Goal: Task Accomplishment & Management: Use online tool/utility

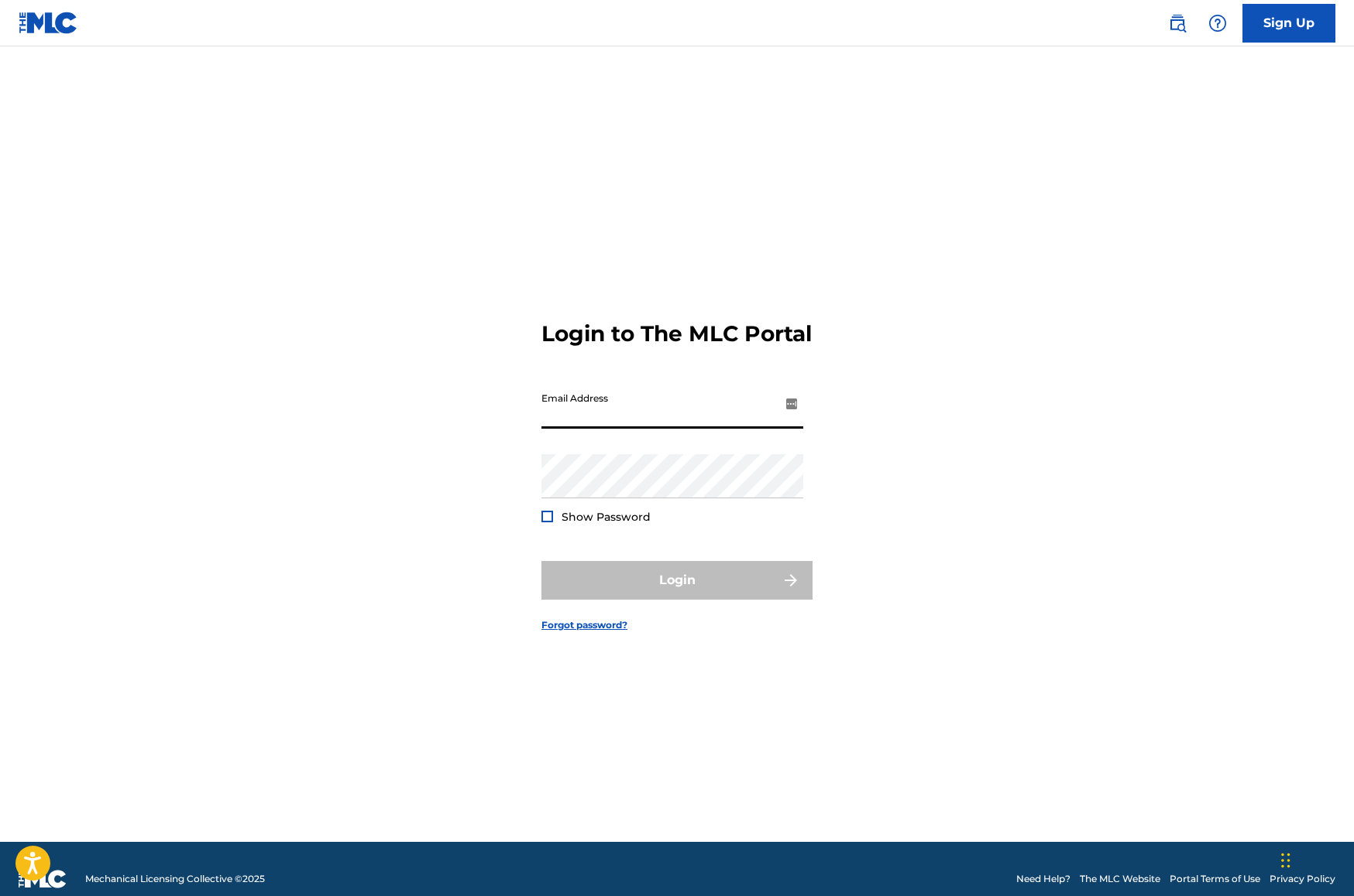
type input "[EMAIL_ADDRESS][DOMAIN_NAME]"
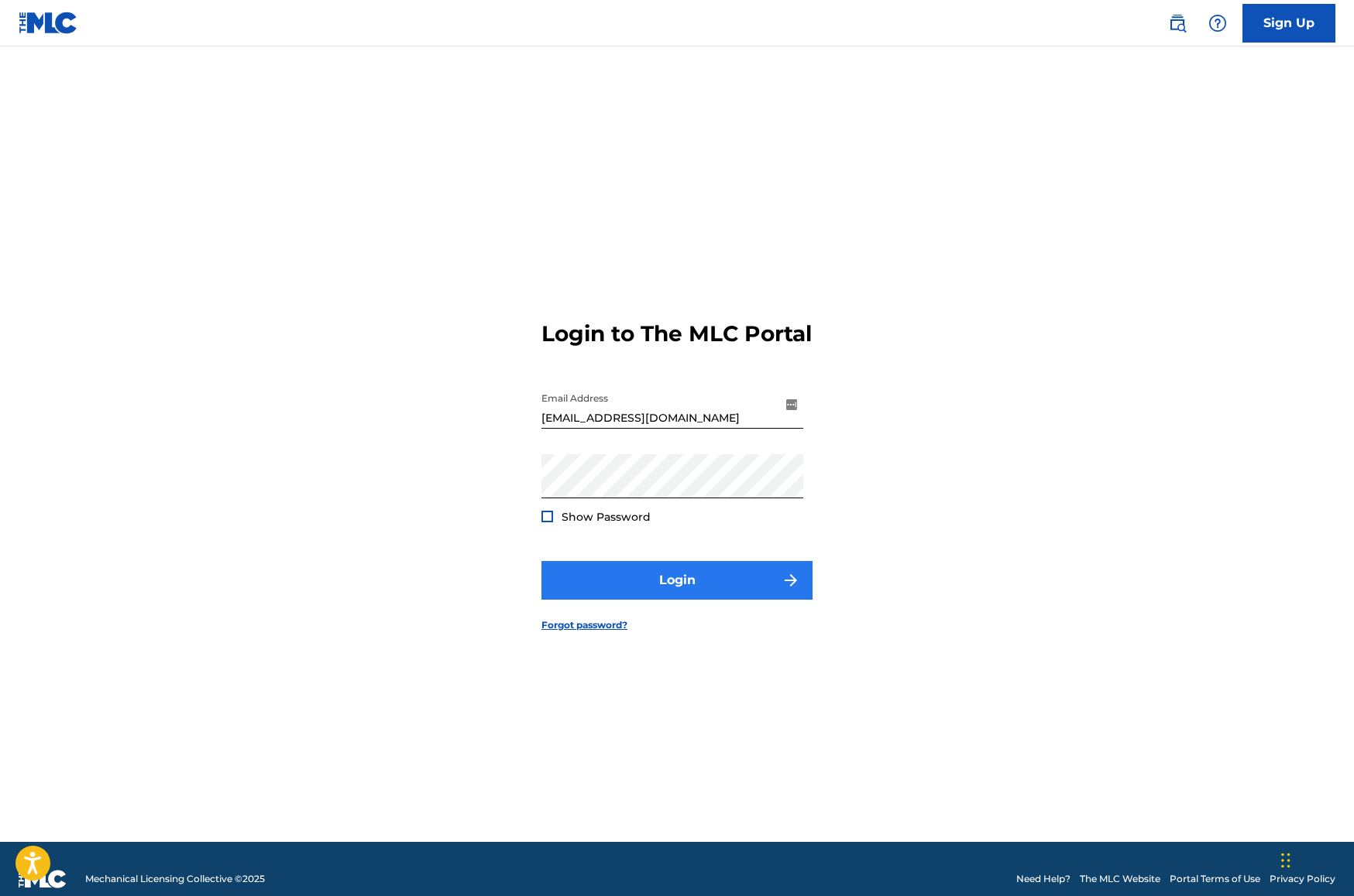
click at [691, 583] on button "Login" at bounding box center [677, 581] width 271 height 39
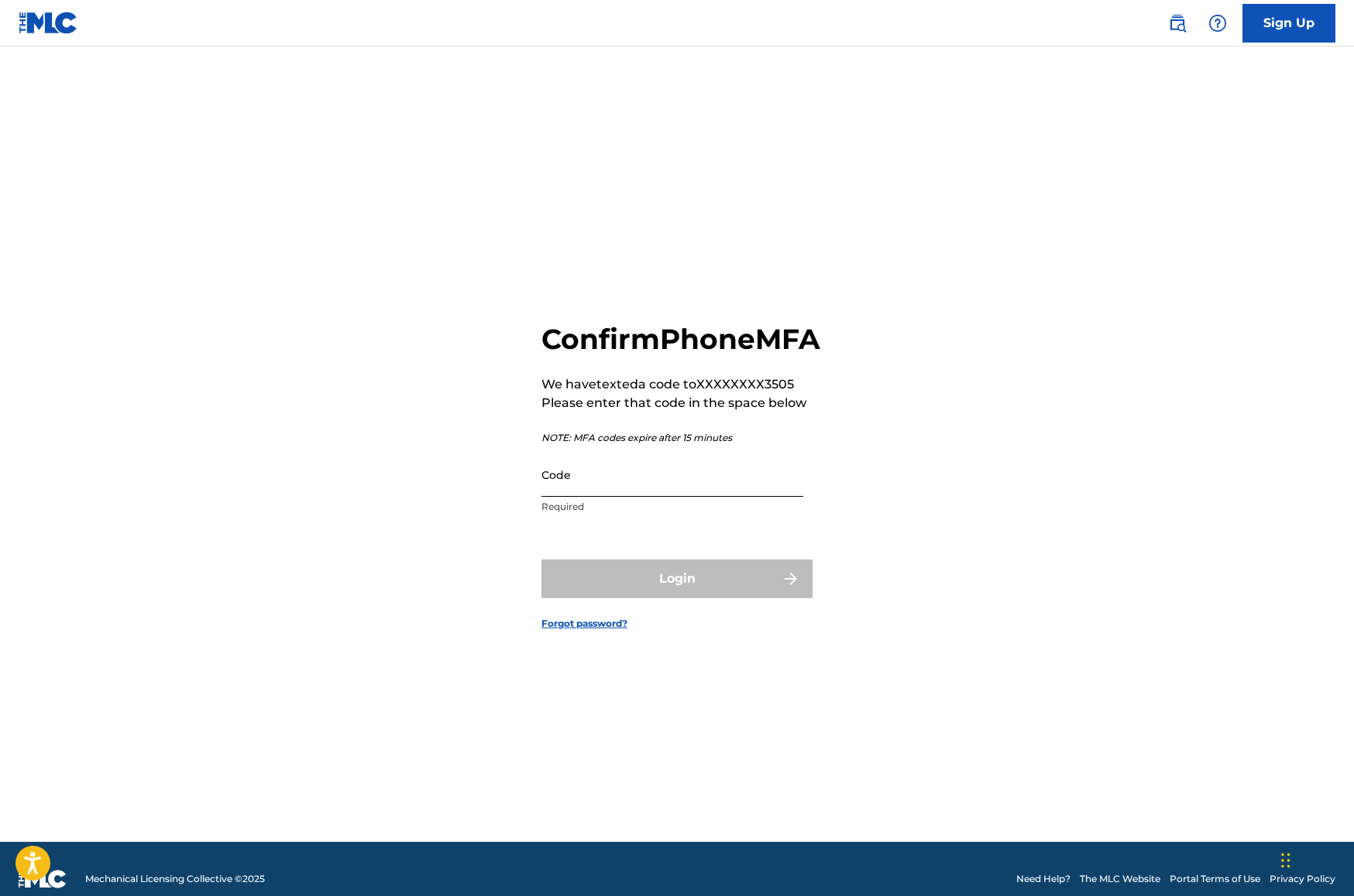
click at [674, 478] on input "Code" at bounding box center [672, 475] width 262 height 44
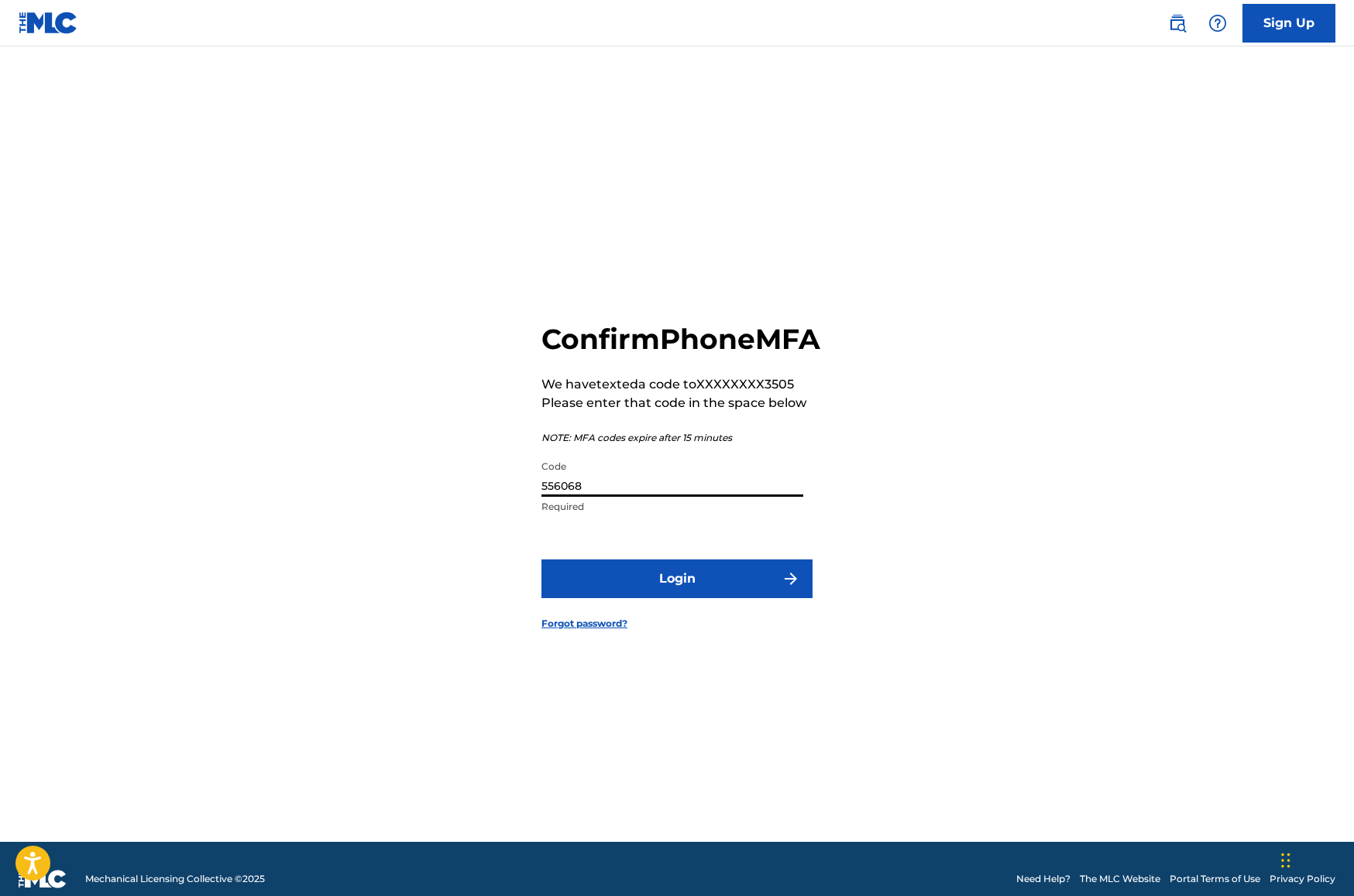
type input "556068"
click at [677, 596] on button "Login" at bounding box center [677, 579] width 271 height 39
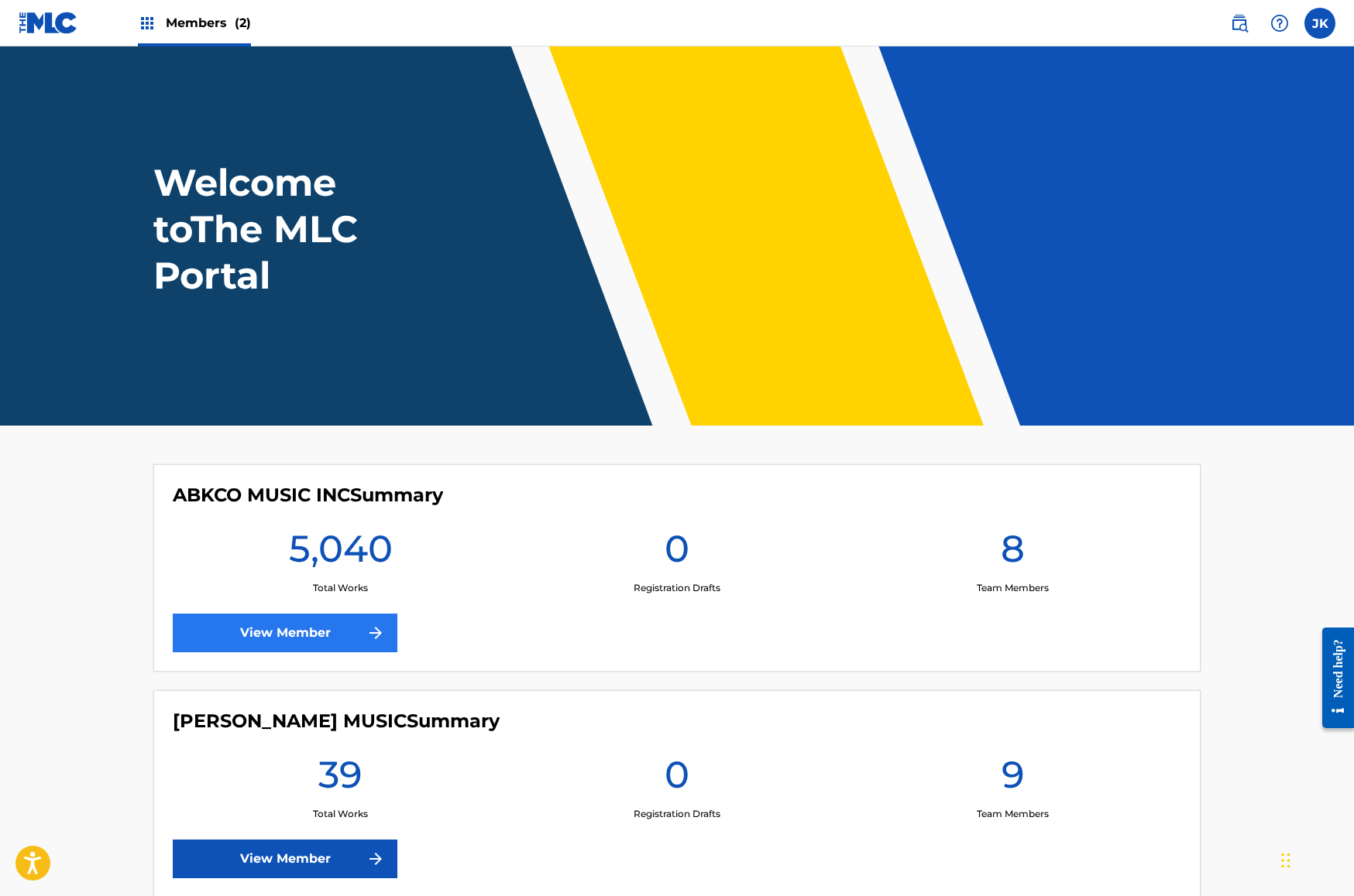
click at [239, 643] on link "View Member" at bounding box center [285, 633] width 225 height 39
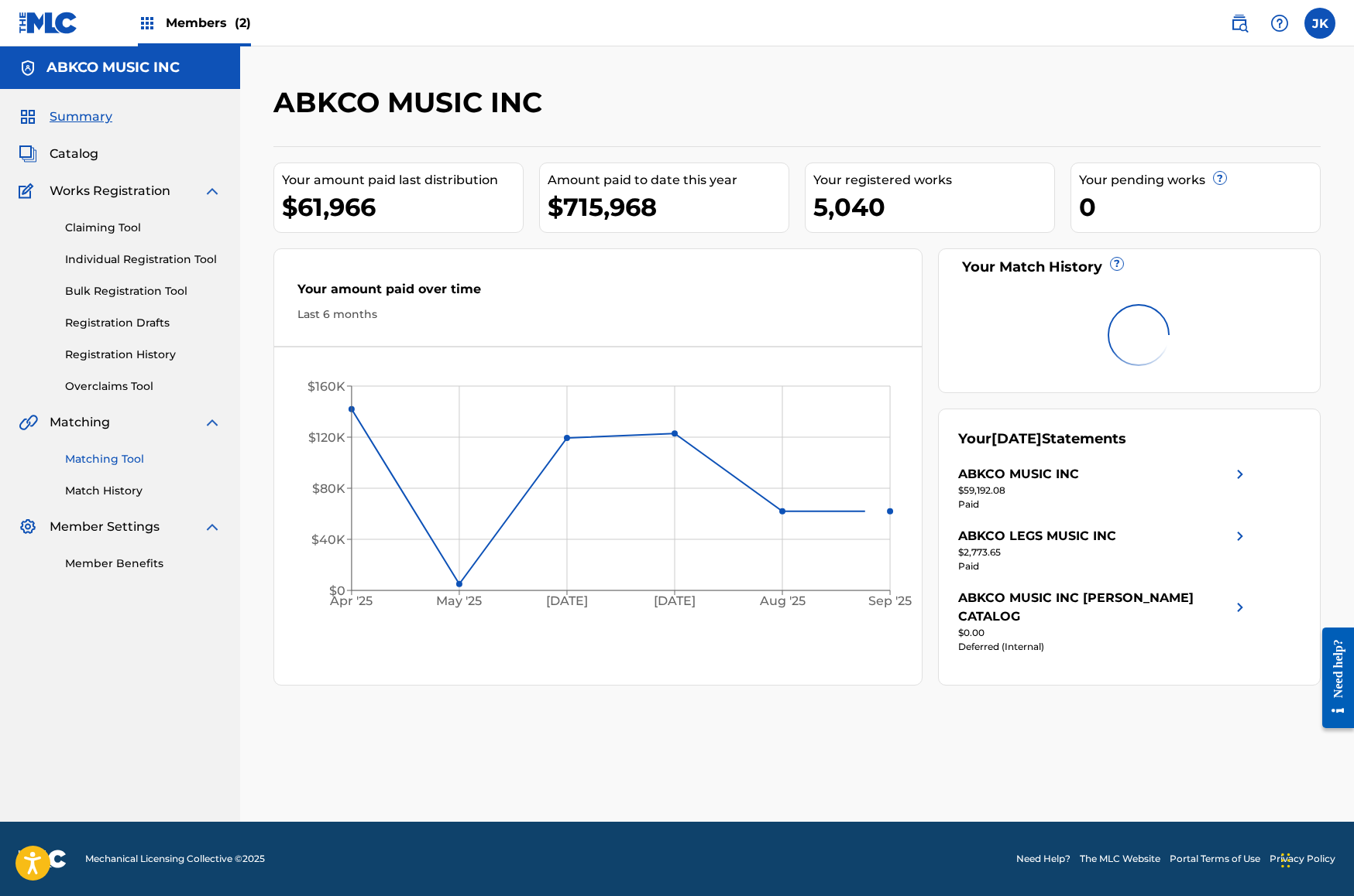
click at [136, 467] on link "Matching Tool" at bounding box center [143, 459] width 157 height 16
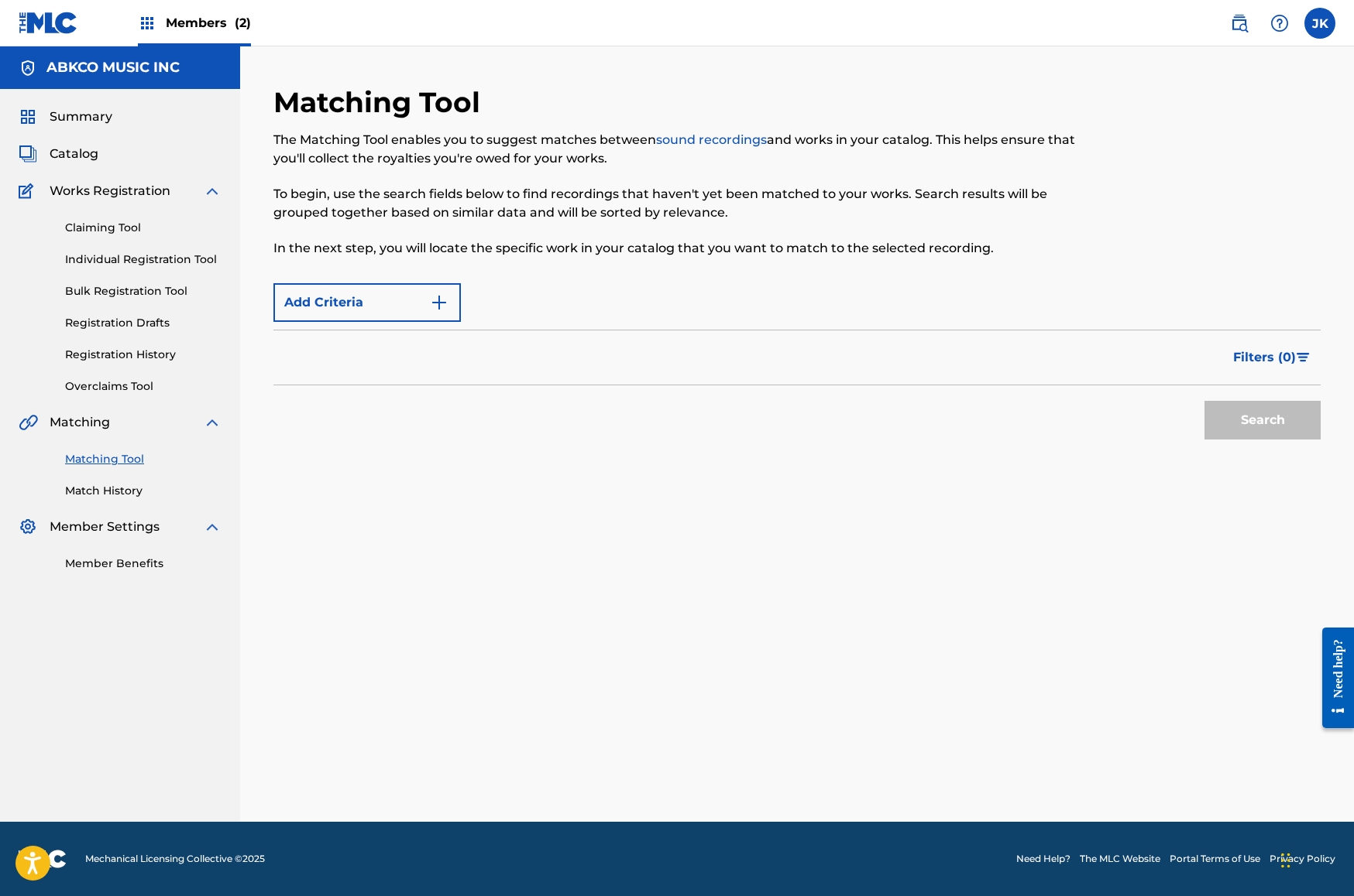
click at [111, 456] on link "Matching Tool" at bounding box center [143, 459] width 157 height 16
click at [318, 329] on form "Add Criteria Filter Estimated Value All $$$$$ $$$$ $$$ $$ $ Source All Blanket …" at bounding box center [797, 361] width 1047 height 172
click at [327, 291] on button "Add Criteria" at bounding box center [367, 303] width 187 height 39
click at [409, 298] on button "Add Criteria" at bounding box center [367, 303] width 187 height 39
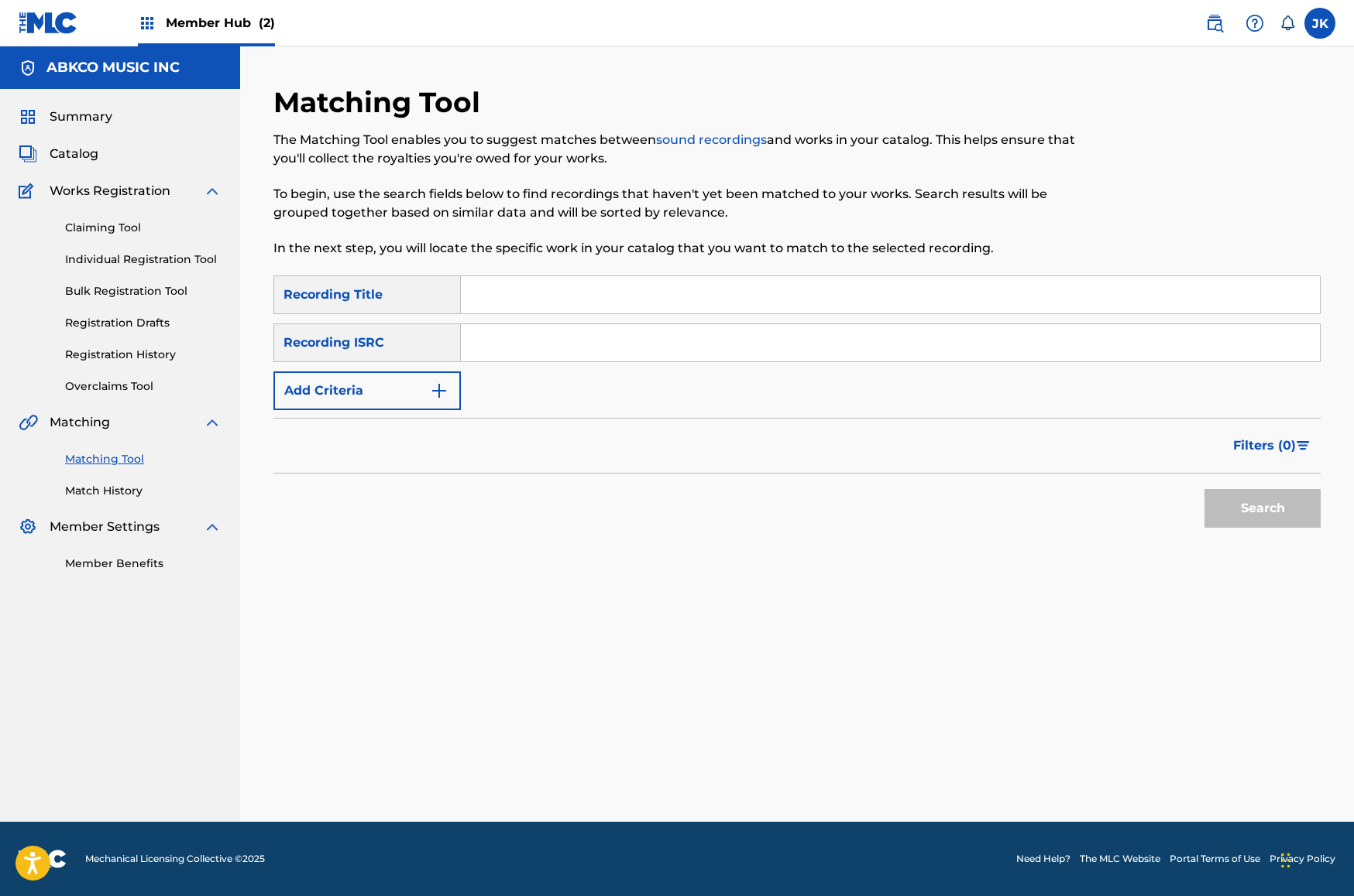
click at [577, 287] on input "Search Form" at bounding box center [891, 295] width 859 height 37
paste input "Euphoria Late Night"
type input "Euphoria Late Night"
click at [1262, 509] on button "Search" at bounding box center [1262, 509] width 116 height 39
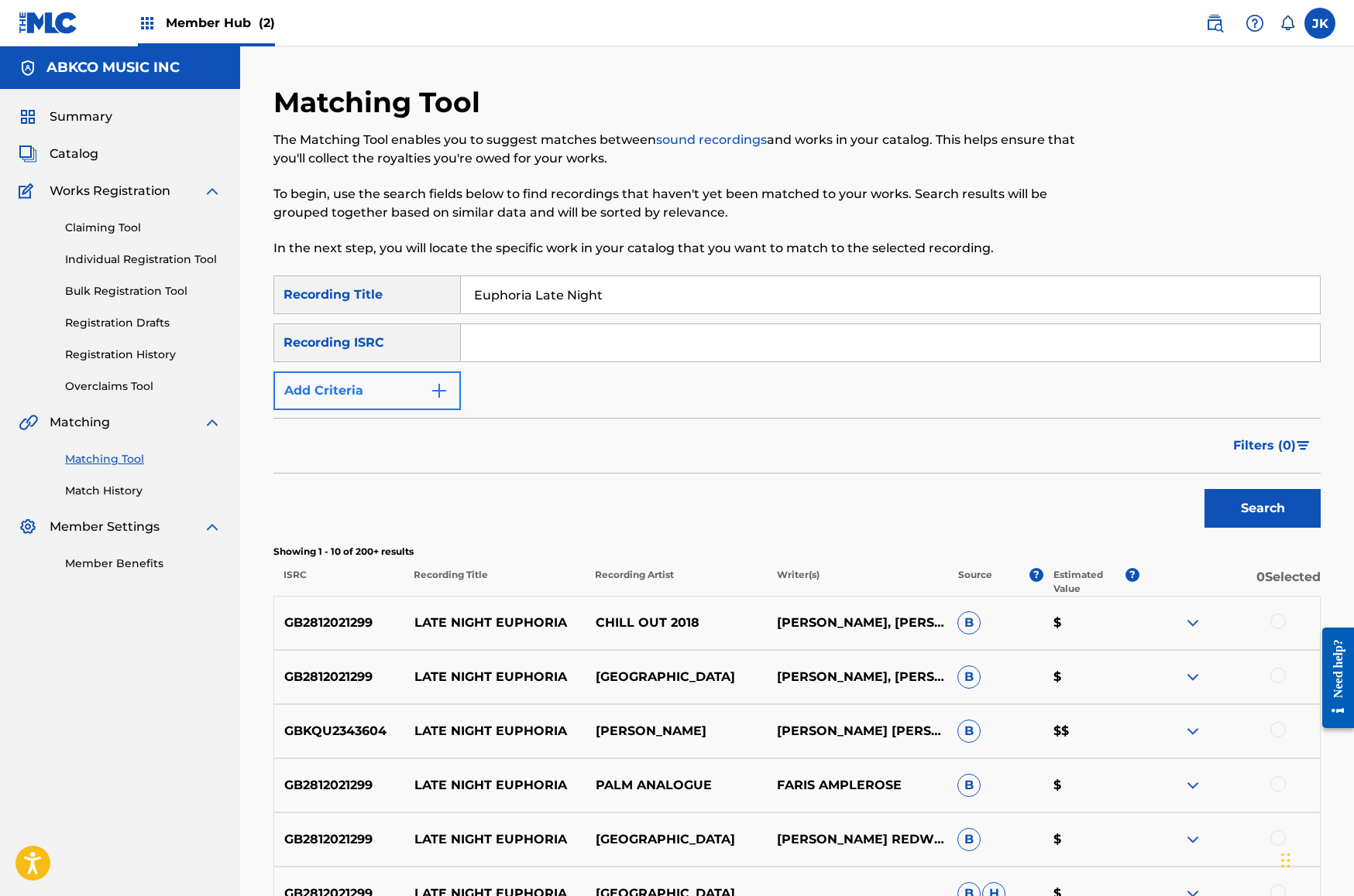
click at [387, 373] on button "Add Criteria" at bounding box center [367, 391] width 187 height 39
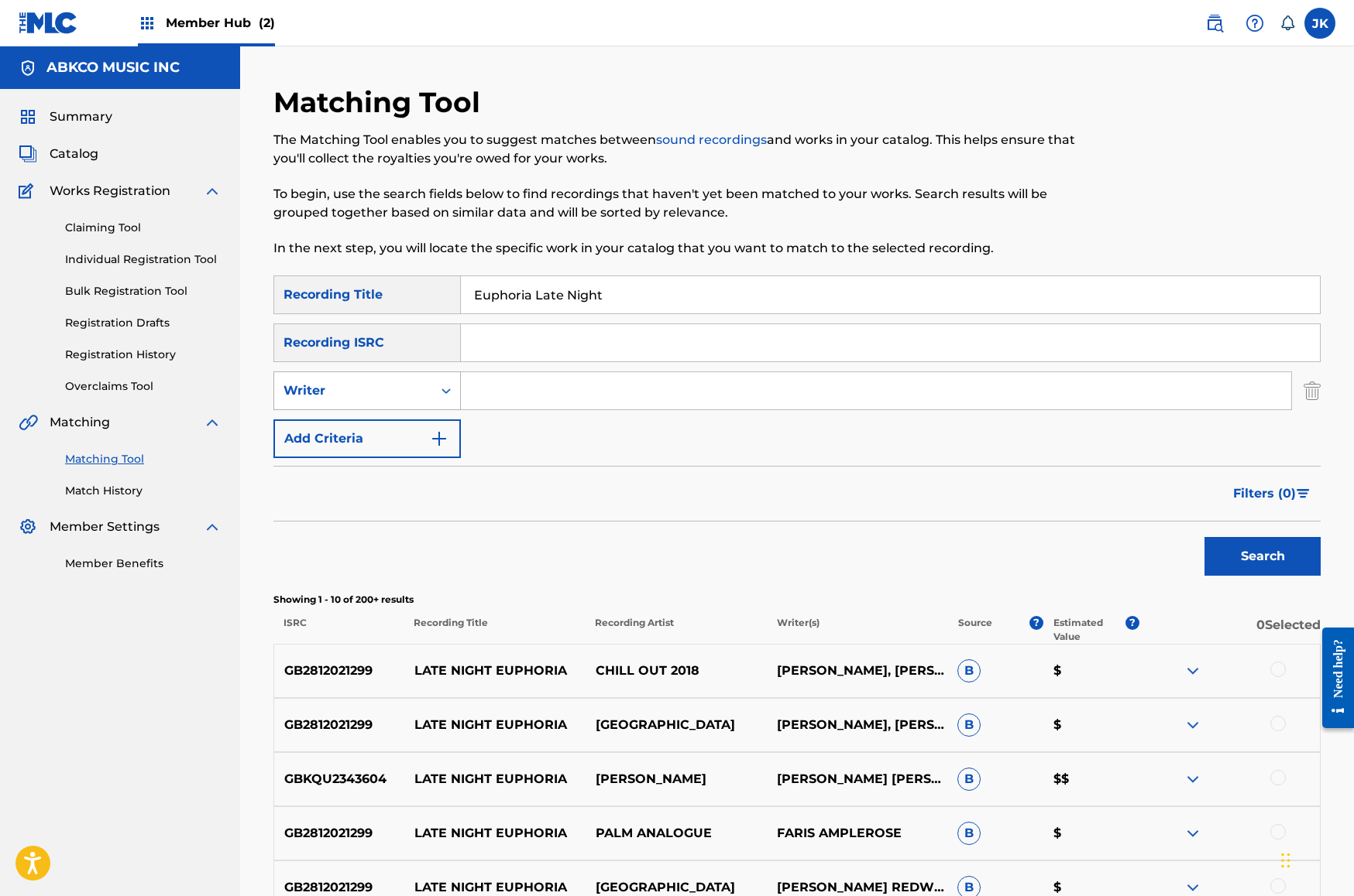
click at [422, 402] on div "Writer" at bounding box center [353, 390] width 158 height 30
click at [412, 430] on div "Recording Artist" at bounding box center [367, 429] width 186 height 39
click at [502, 386] on input "Search Form" at bounding box center [876, 391] width 830 height 37
paste input "[PERSON_NAME]"
type input "[PERSON_NAME]"
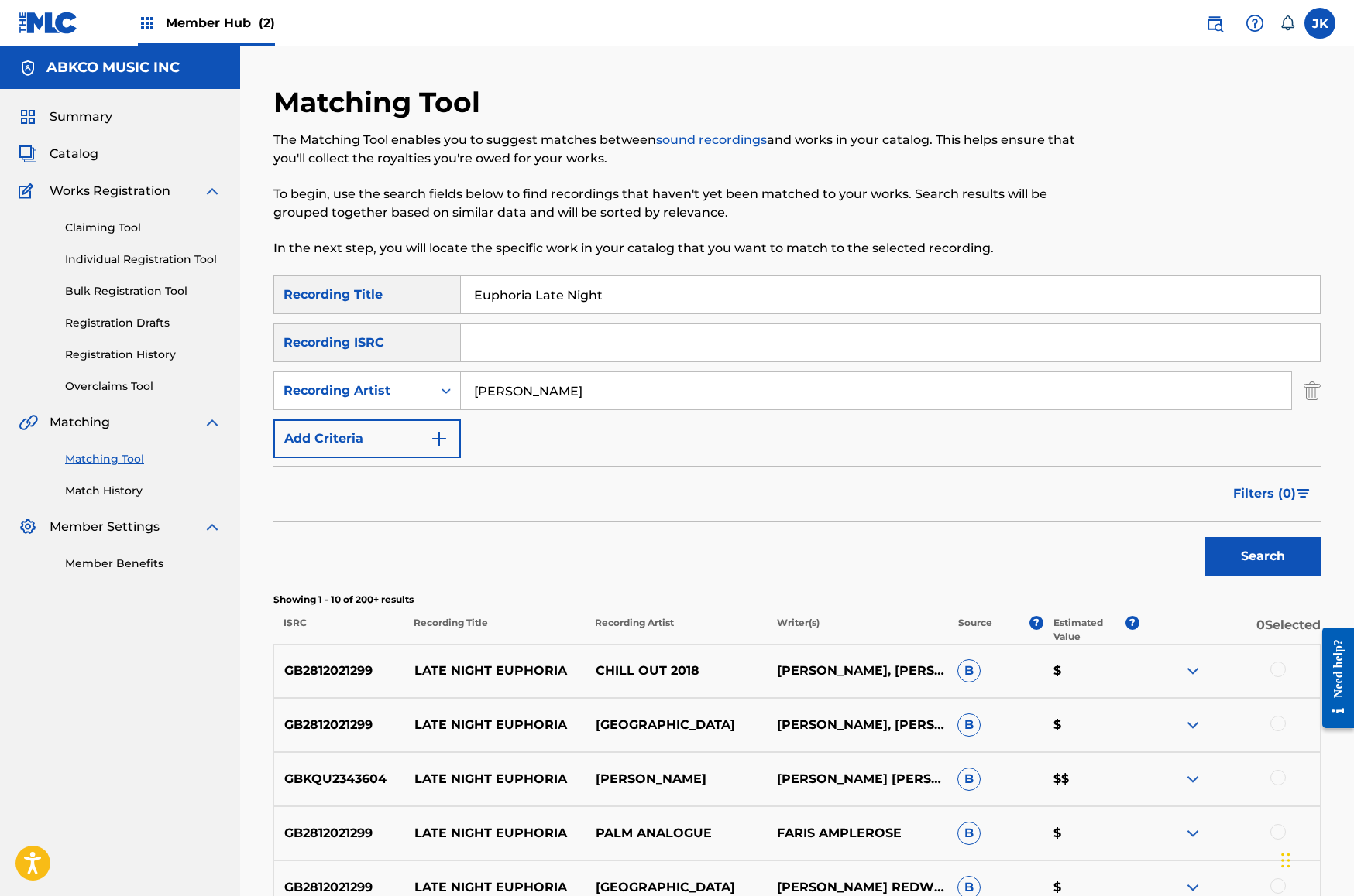
click at [1262, 556] on button "Search" at bounding box center [1262, 556] width 116 height 39
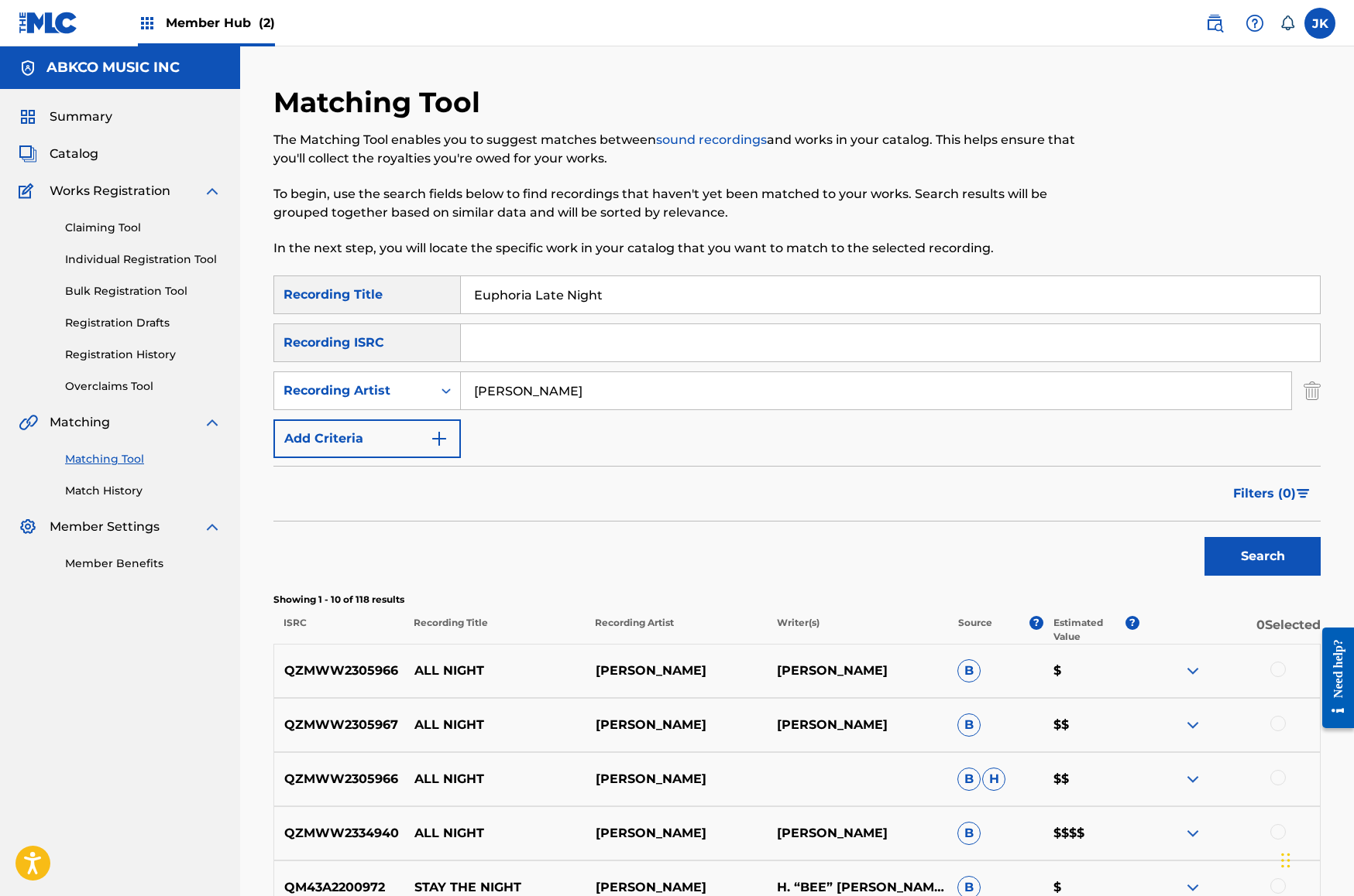
drag, startPoint x: 643, startPoint y: 391, endPoint x: 331, endPoint y: 358, distance: 313.7
click at [335, 359] on div "SearchWithCriteriab421cd28-d7f9-49af-b816-bc6d02ce35e6 Recording Title Euphoria…" at bounding box center [797, 367] width 1047 height 183
click at [350, 394] on div "Recording Artist" at bounding box center [353, 391] width 140 height 19
click at [360, 439] on div "Writer" at bounding box center [367, 429] width 186 height 39
click at [561, 398] on input "Search Form" at bounding box center [876, 391] width 830 height 37
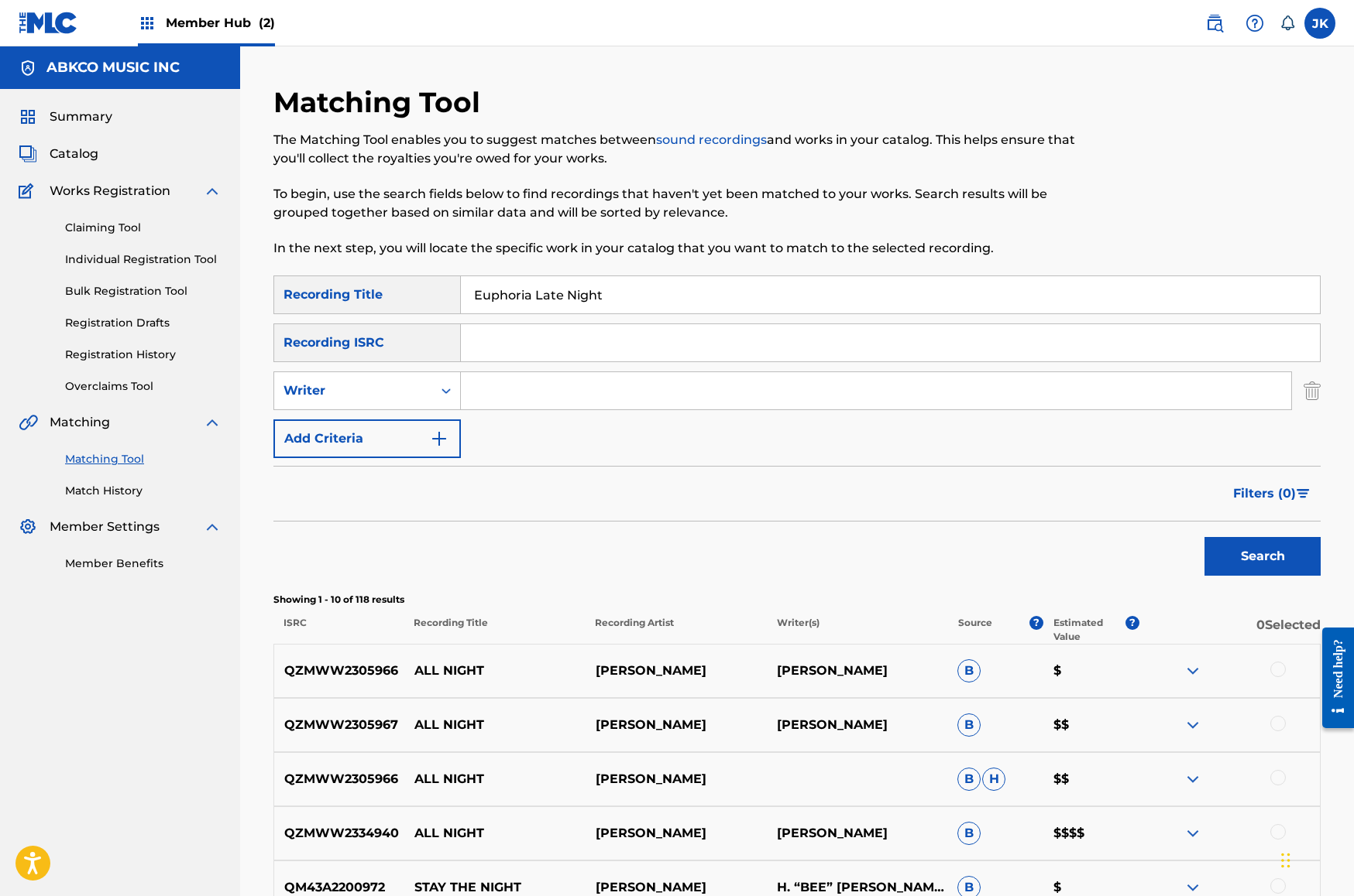
type input "["
type input "[PERSON_NAME]"
click at [1262, 556] on button "Search" at bounding box center [1262, 556] width 116 height 39
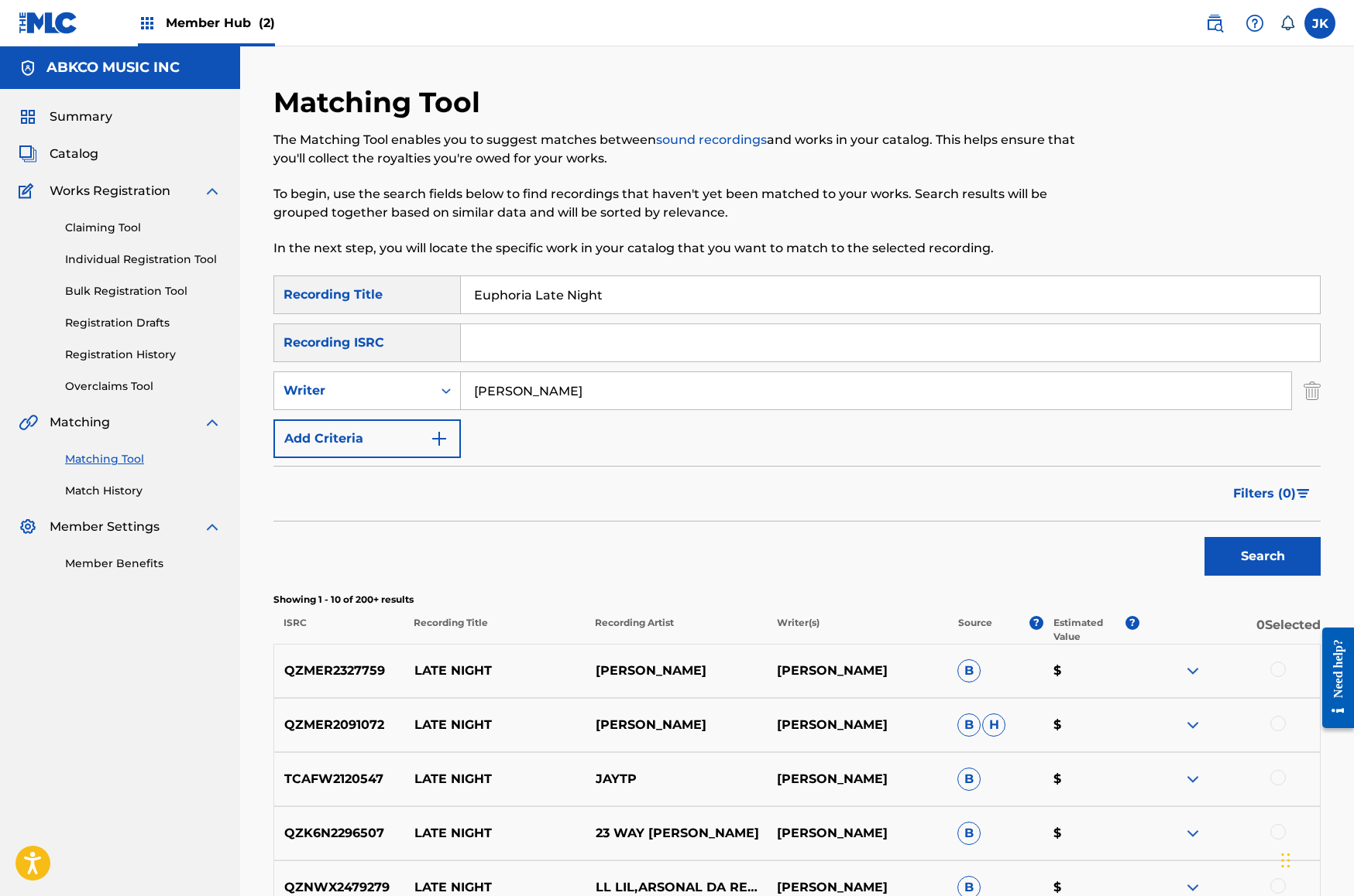
drag, startPoint x: 635, startPoint y: 290, endPoint x: 297, endPoint y: 287, distance: 338.0
click at [297, 287] on div "SearchWithCriteriab421cd28-d7f9-49af-b816-bc6d02ce35e6 Recording Title Euphoria…" at bounding box center [797, 295] width 1047 height 39
paste input "Call Of Duty"
type input "Call Of Duty"
drag, startPoint x: 543, startPoint y: 390, endPoint x: 425, endPoint y: 396, distance: 118.2
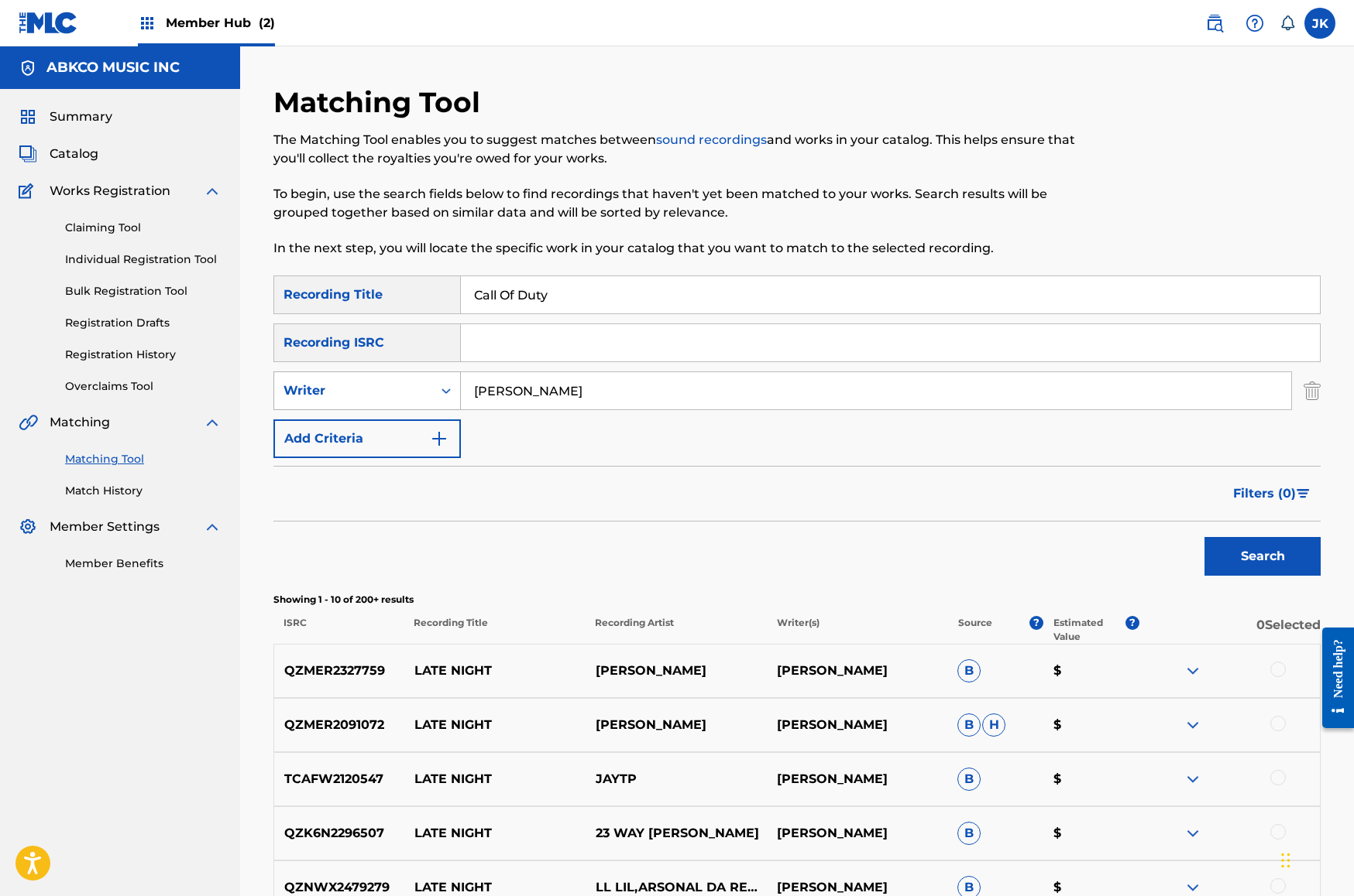
click at [425, 396] on div "SearchWithCriteria72556852-cd66-42c1-bf15-adfc56730bfd Writer [PERSON_NAME]" at bounding box center [797, 391] width 1047 height 39
click at [1271, 546] on button "Search" at bounding box center [1262, 556] width 116 height 39
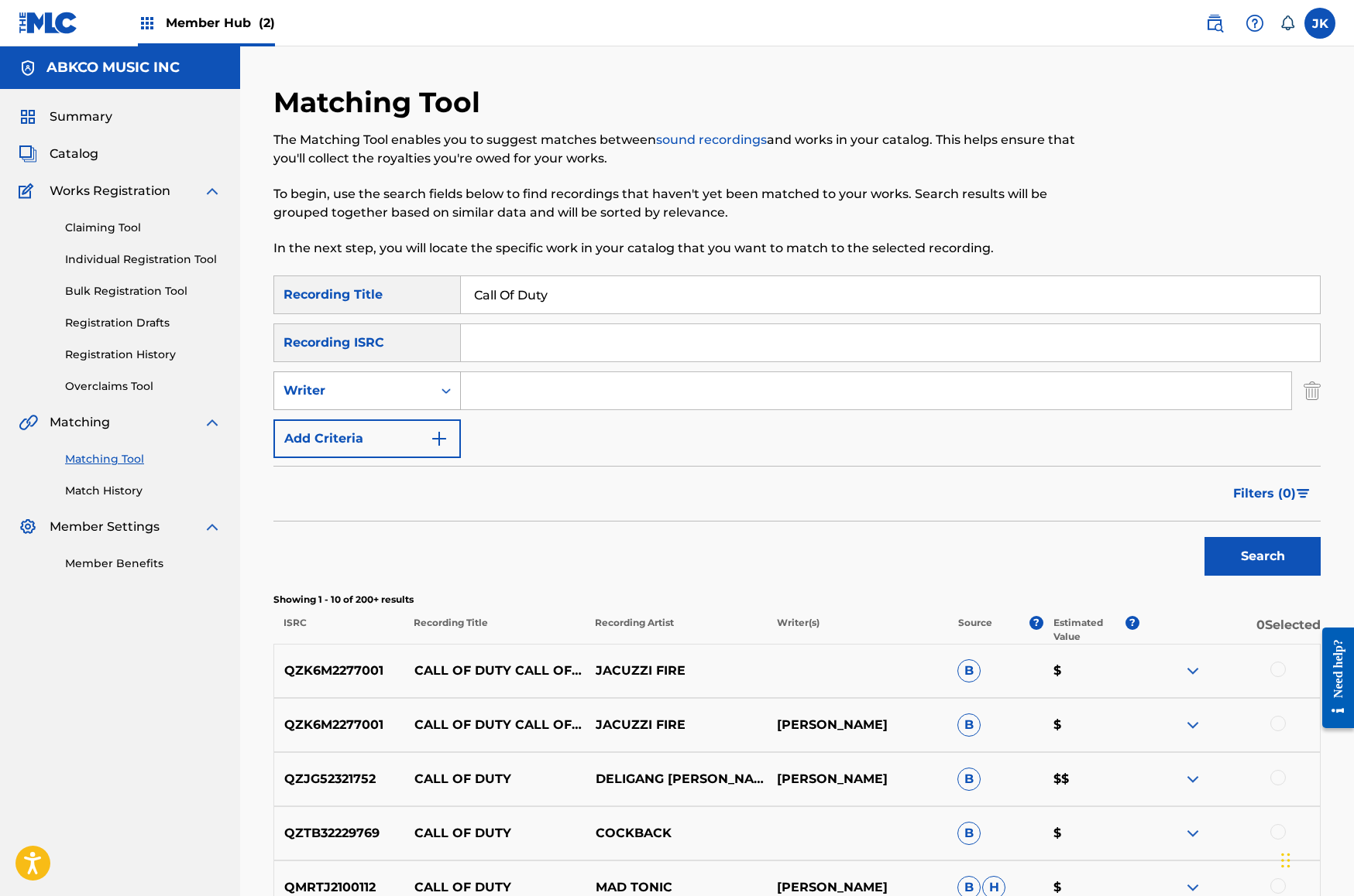
click at [375, 395] on div "Writer" at bounding box center [353, 391] width 140 height 19
click at [379, 462] on div "Writer" at bounding box center [367, 468] width 186 height 39
click at [381, 407] on div "Writer" at bounding box center [367, 391] width 187 height 39
click at [383, 426] on div "Recording Artist" at bounding box center [367, 429] width 186 height 39
click at [570, 364] on div "SearchWithCriteriab421cd28-d7f9-49af-b816-bc6d02ce35e6 Recording Title Call Of …" at bounding box center [797, 367] width 1047 height 183
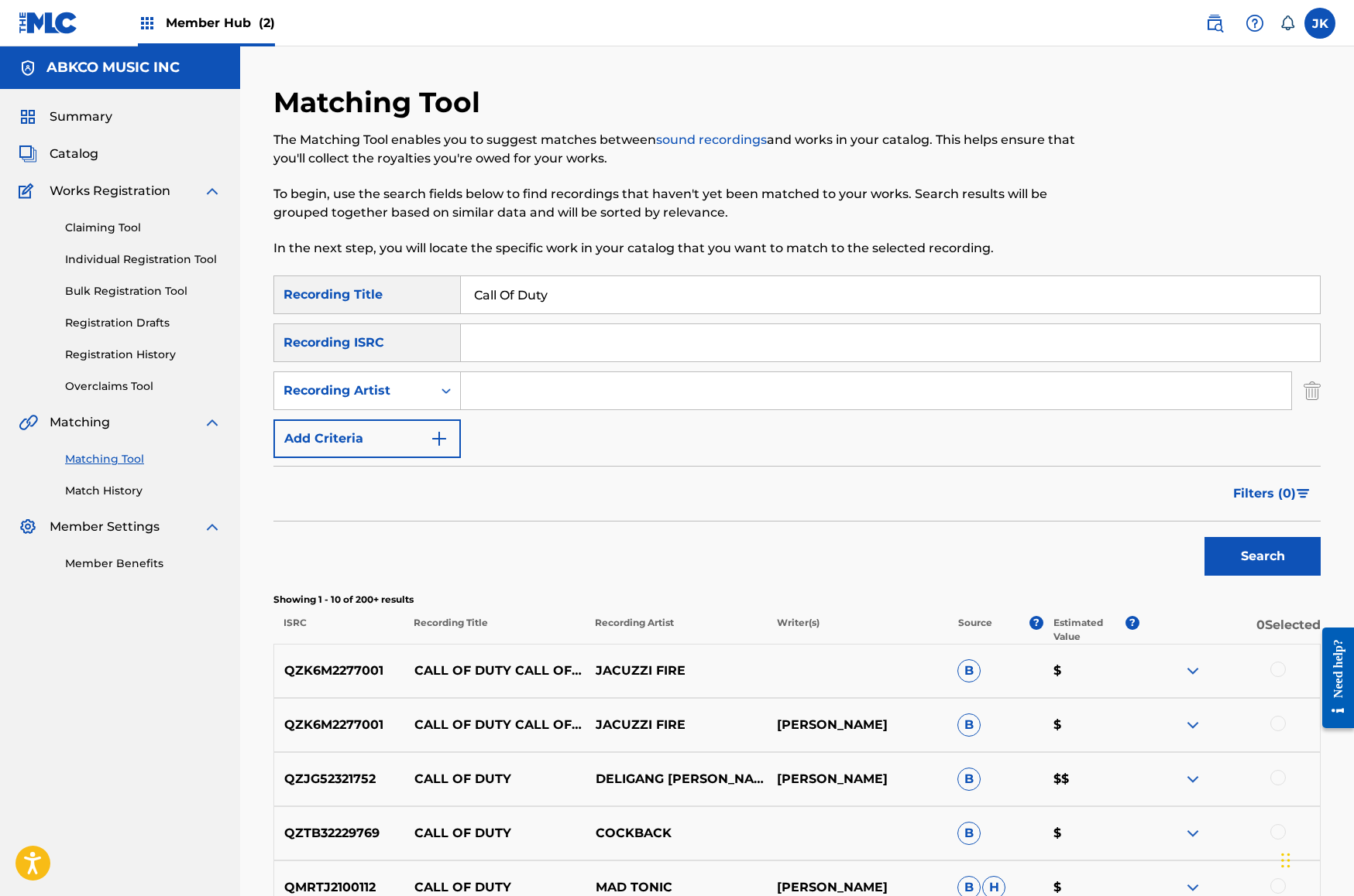
click at [558, 390] on input "Search Form" at bounding box center [876, 391] width 830 height 37
type input "futuristic"
click at [1262, 556] on button "Search" at bounding box center [1262, 556] width 116 height 39
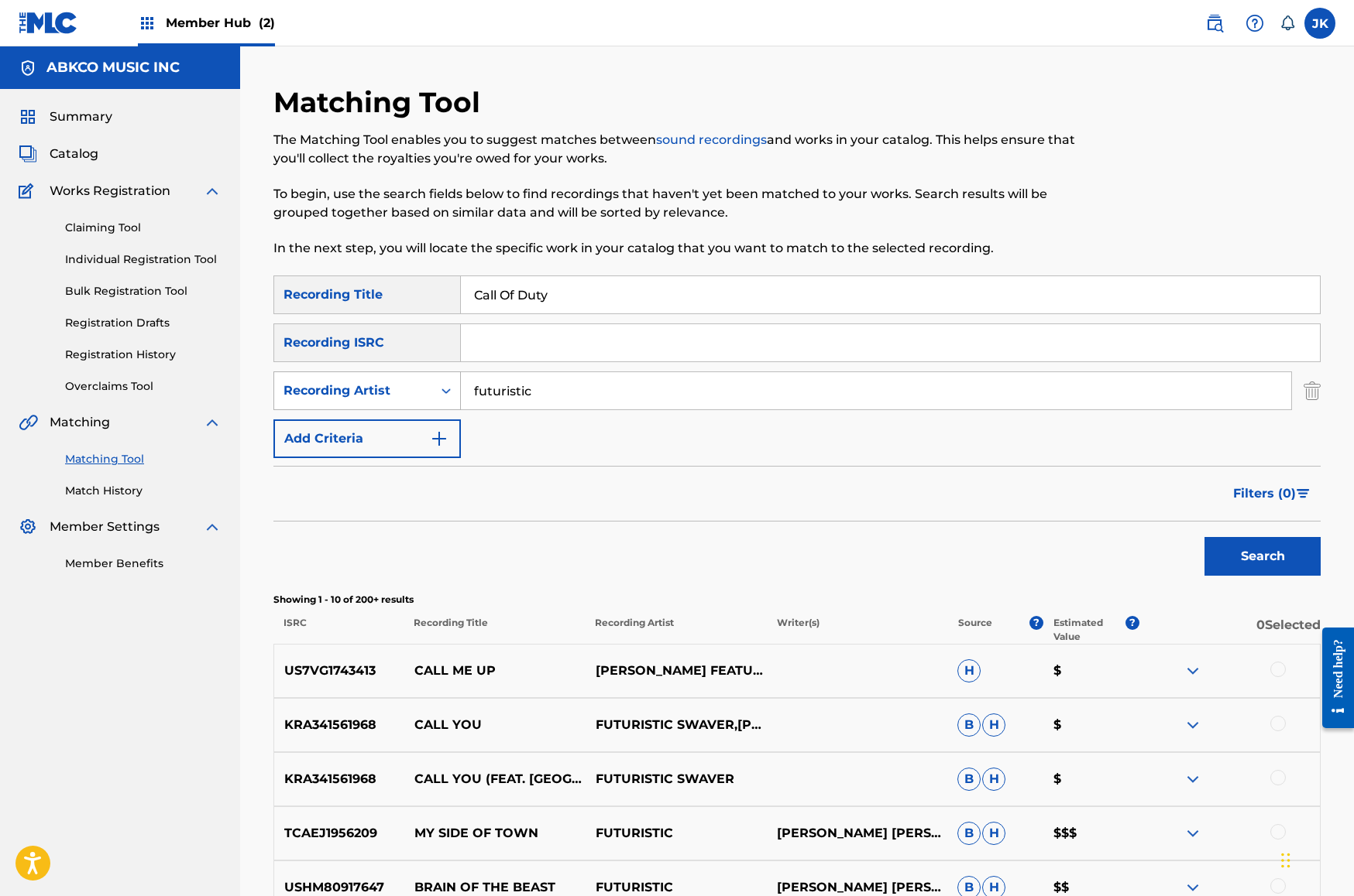
click at [415, 393] on div "Recording Artist" at bounding box center [353, 391] width 140 height 19
click at [417, 432] on div "Writer" at bounding box center [367, 429] width 186 height 39
click at [595, 392] on input "Search Form" at bounding box center [876, 391] width 830 height 37
type input "[PERSON_NAME]"
click at [1262, 556] on button "Search" at bounding box center [1262, 556] width 116 height 39
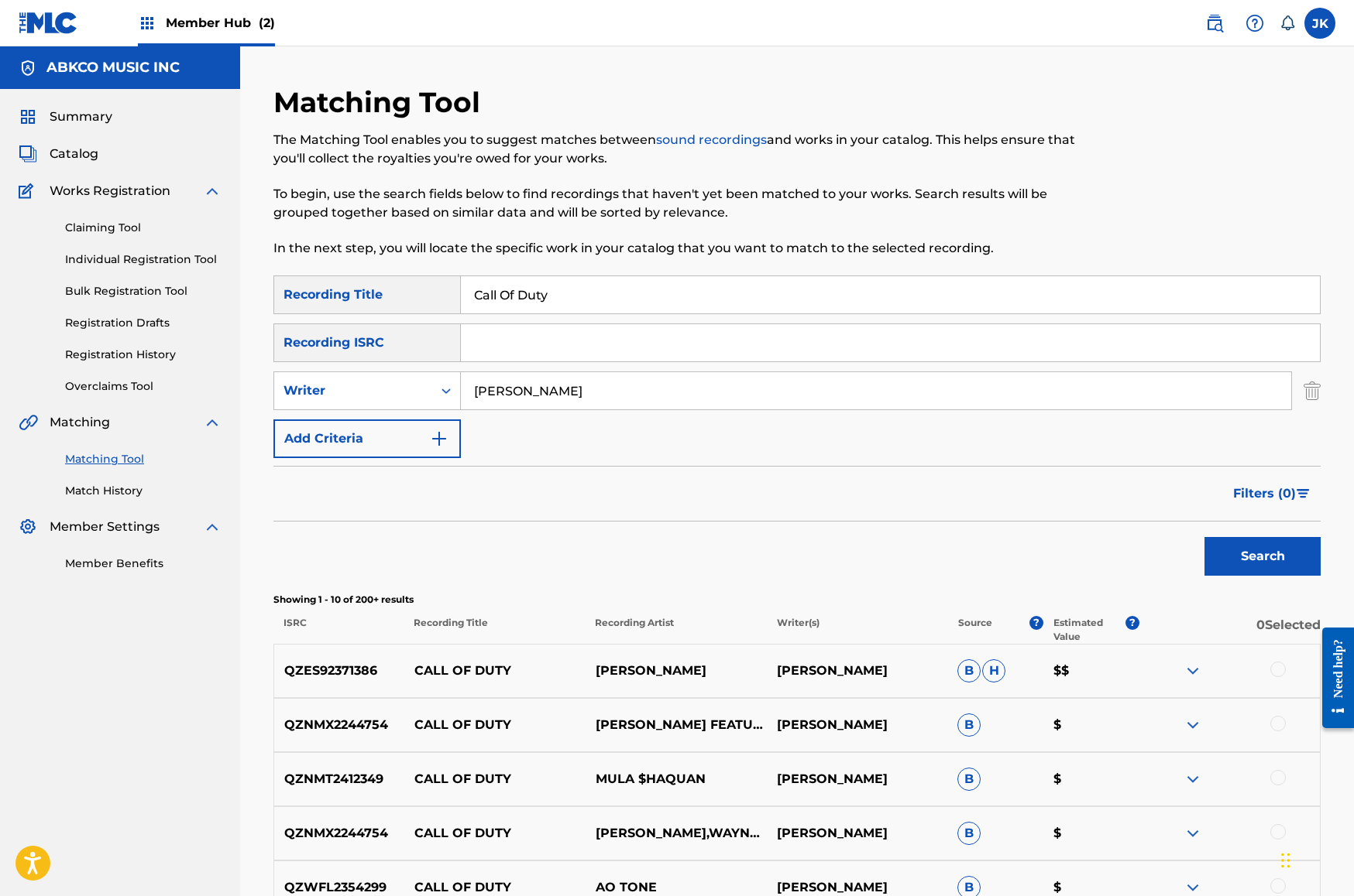
drag, startPoint x: 563, startPoint y: 294, endPoint x: 440, endPoint y: 281, distance: 123.7
click at [441, 282] on div "SearchWithCriteriab421cd28-d7f9-49af-b816-bc6d02ce35e6 Recording Title Call Of …" at bounding box center [797, 295] width 1047 height 39
paste input "Running 2 U"
type input "Running 2 U"
click at [571, 388] on input "[PERSON_NAME]" at bounding box center [876, 391] width 830 height 37
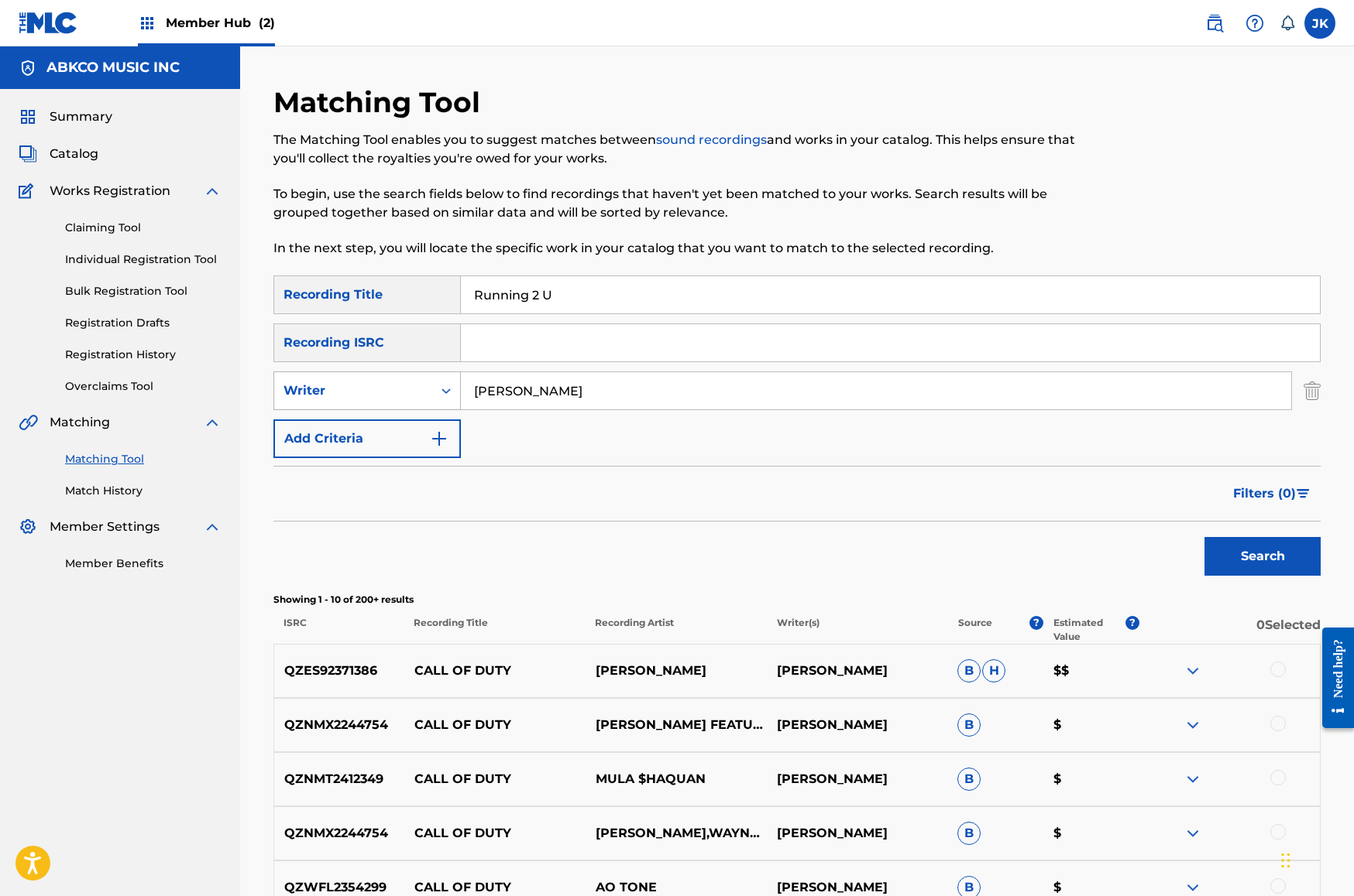
drag, startPoint x: 72, startPoint y: 373, endPoint x: 329, endPoint y: 378, distance: 257.0
click at [329, 378] on div "SearchWithCriteria20115bbb-9c24-45b4-892b-8dcbd0613fb9 Writer [PERSON_NAME]" at bounding box center [797, 391] width 1047 height 39
type input "[PERSON_NAME]"
click at [1262, 556] on button "Search" at bounding box center [1262, 556] width 116 height 39
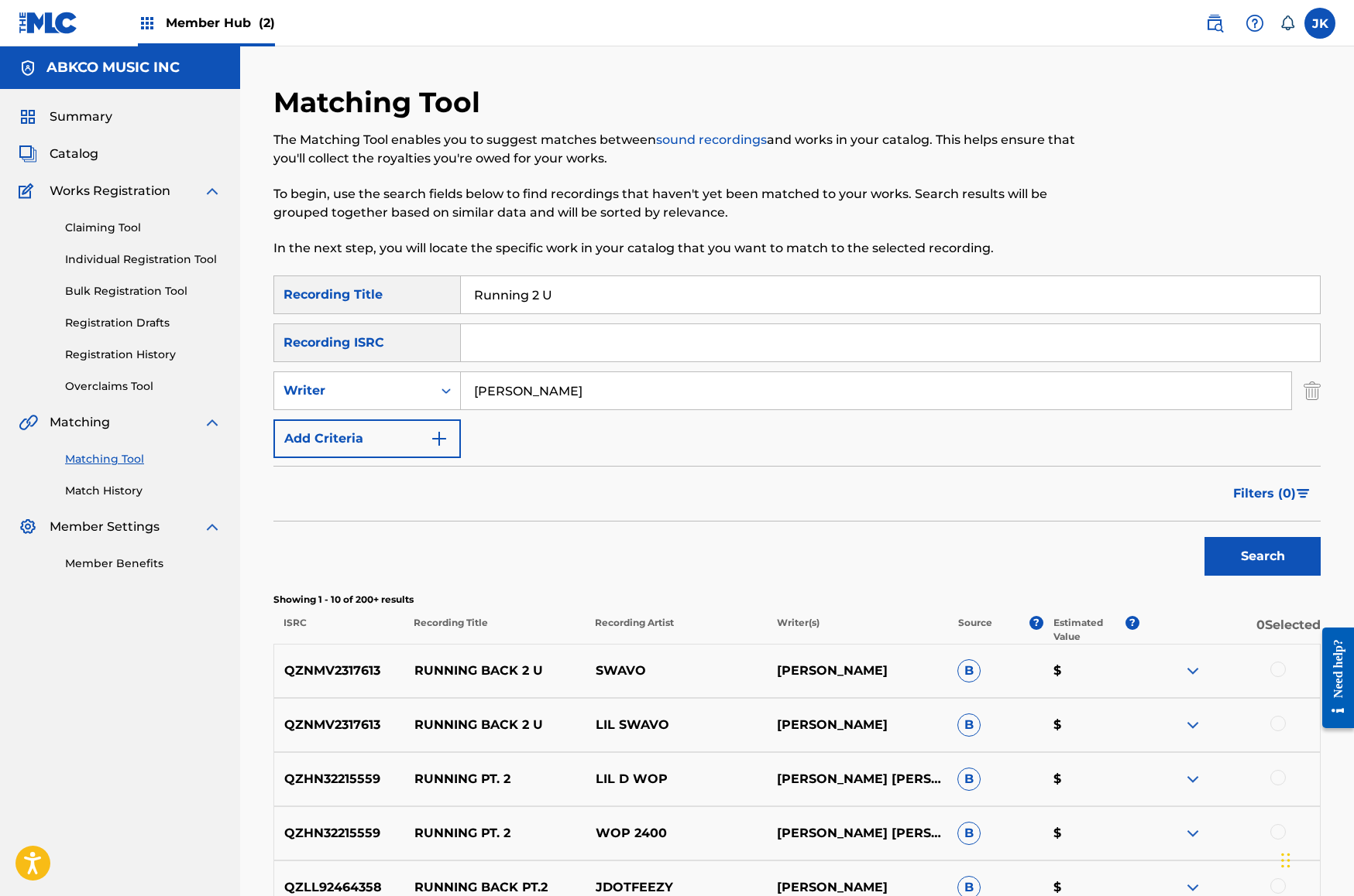
drag, startPoint x: 622, startPoint y: 301, endPoint x: 262, endPoint y: 276, distance: 360.9
click at [260, 274] on div "Matching Tool The Matching Tool enables you to suggest matches between sound re…" at bounding box center [797, 694] width 1085 height 1217
paste input "Pathetique"
type input "Pathetique"
drag, startPoint x: 530, startPoint y: 392, endPoint x: 301, endPoint y: 369, distance: 230.2
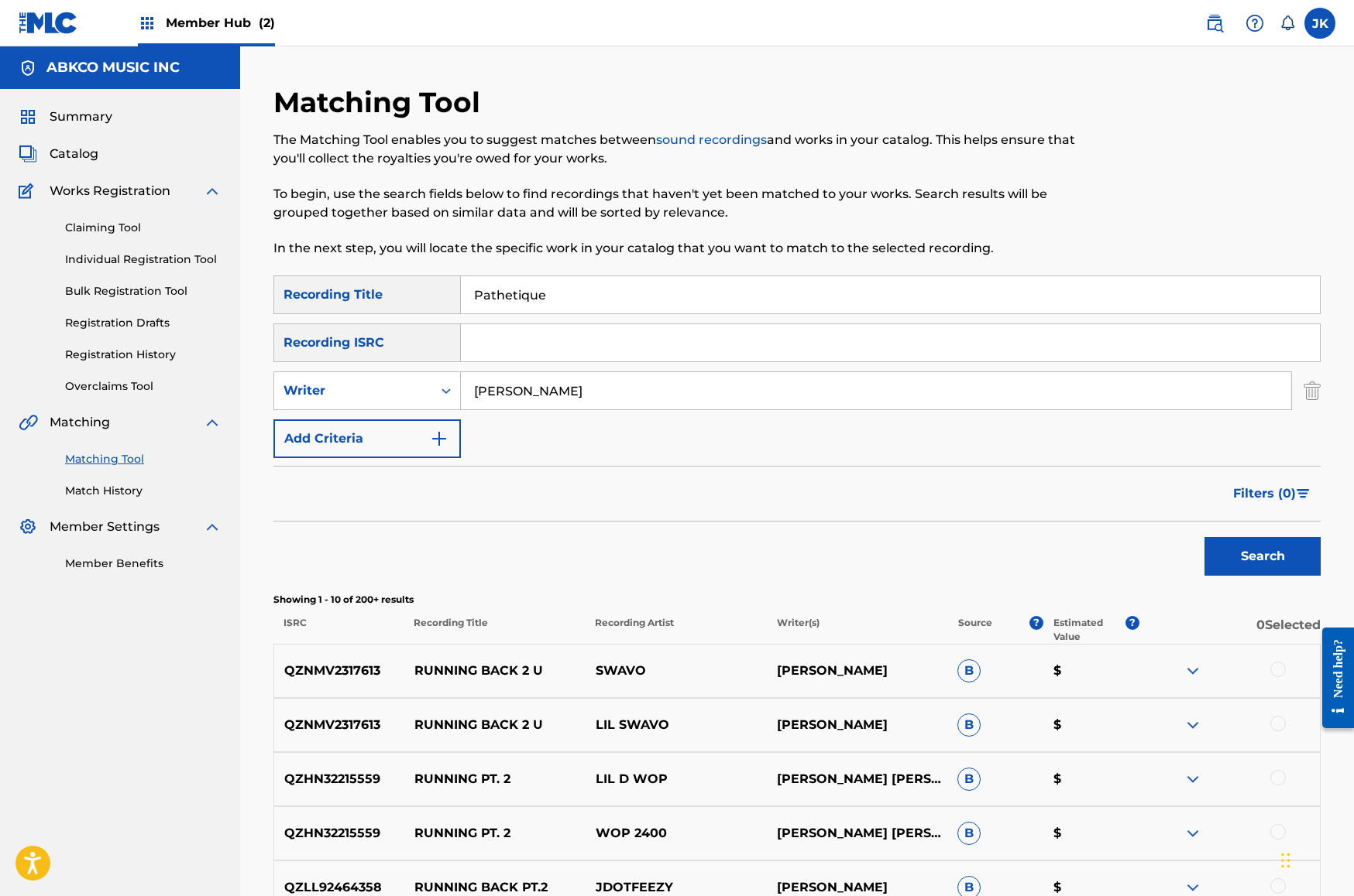
click at [305, 373] on div "SearchWithCriteria20115bbb-9c24-45b4-892b-8dcbd0613fb9 Writer [PERSON_NAME]" at bounding box center [797, 391] width 1047 height 39
click at [1262, 556] on button "Search" at bounding box center [1262, 556] width 116 height 39
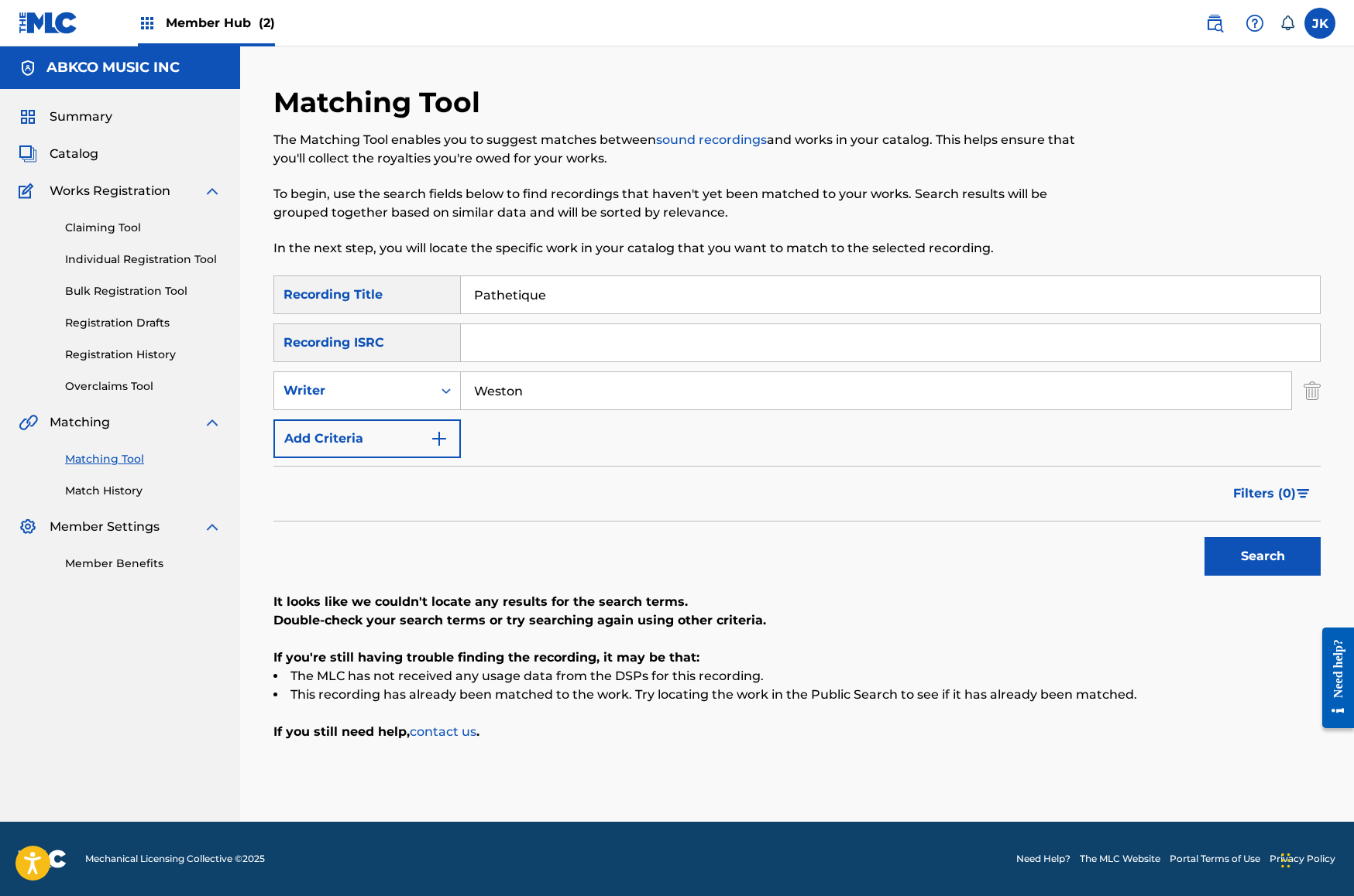
type input "Weston"
drag, startPoint x: 589, startPoint y: 289, endPoint x: 319, endPoint y: 283, distance: 270.1
click at [319, 283] on div "SearchWithCriteriab421cd28-d7f9-49af-b816-bc6d02ce35e6 Recording Title Pathetiq…" at bounding box center [797, 295] width 1047 height 39
paste input "[PERSON_NAME]"
type input "Change"
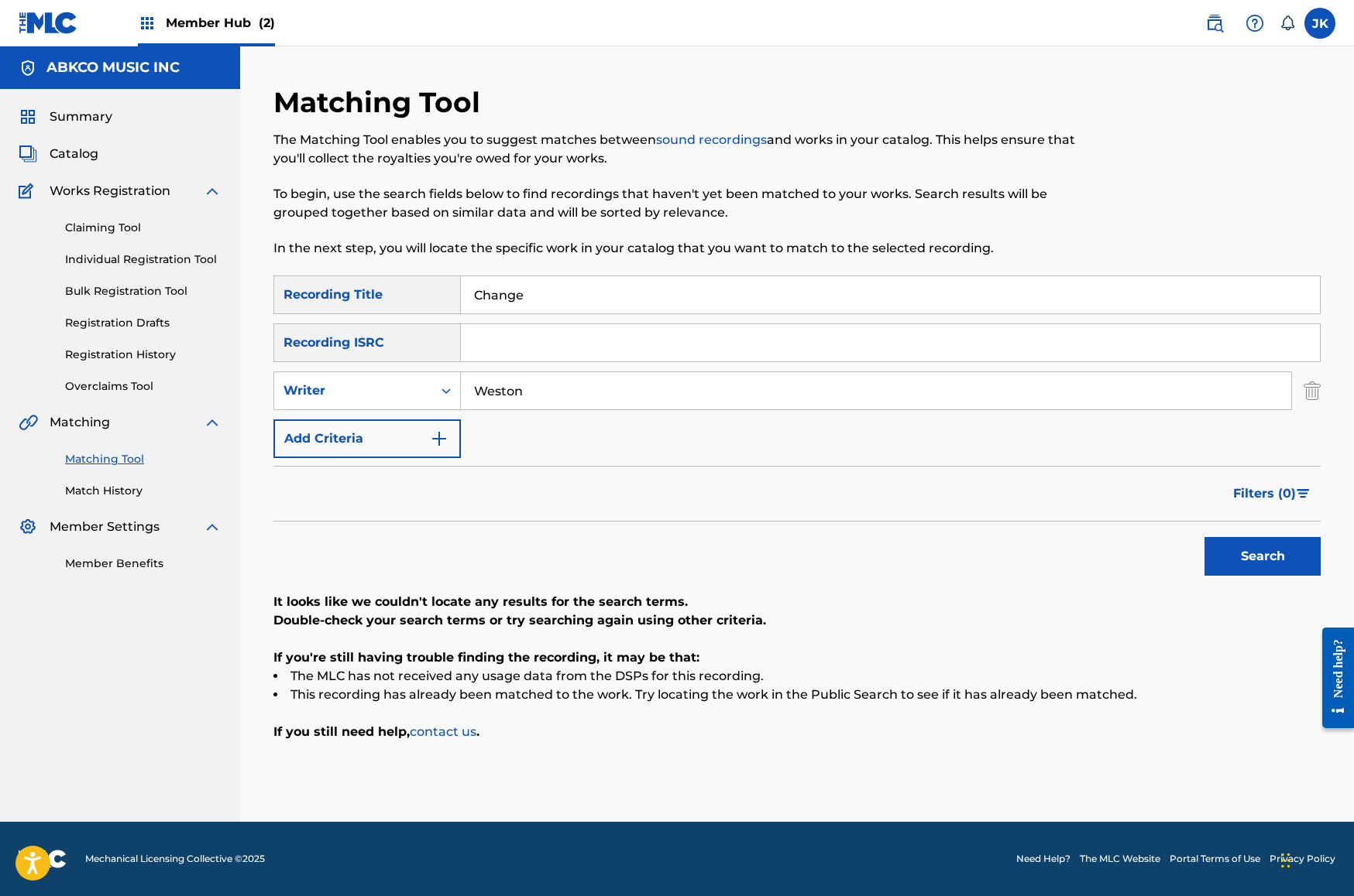
drag, startPoint x: 541, startPoint y: 385, endPoint x: 300, endPoint y: 363, distance: 242.0
click at [302, 364] on div "SearchWithCriteriab421cd28-d7f9-49af-b816-bc6d02ce35e6 Recording Title Change S…" at bounding box center [797, 367] width 1047 height 183
type input "[PERSON_NAME]"
click at [1262, 556] on button "Search" at bounding box center [1262, 556] width 116 height 39
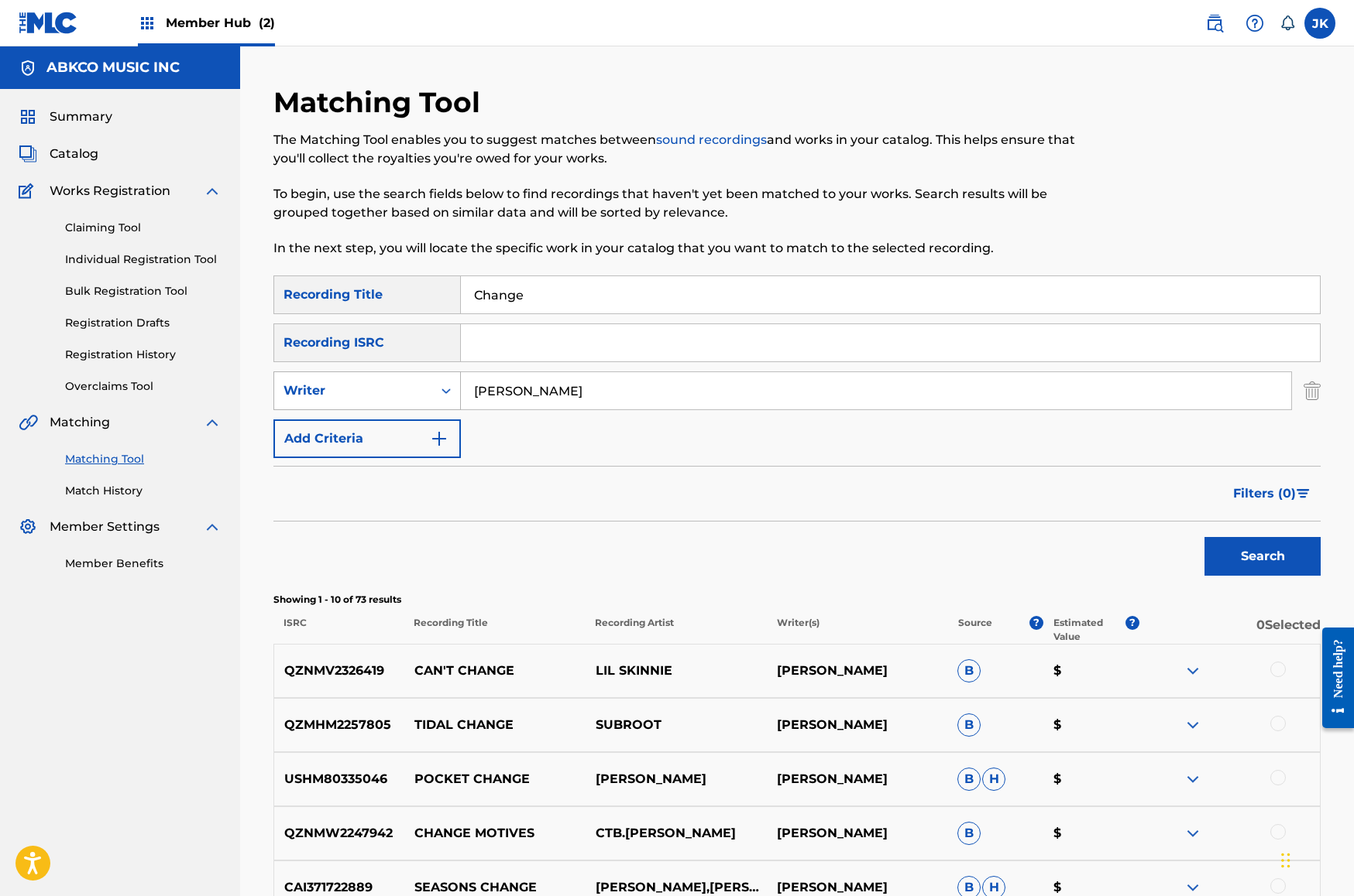
click at [409, 390] on div "Writer" at bounding box center [353, 391] width 140 height 19
drag, startPoint x: 413, startPoint y: 437, endPoint x: 464, endPoint y: 414, distance: 55.9
click at [413, 437] on div "Recording Artist" at bounding box center [367, 429] width 186 height 39
click at [535, 388] on input "Search Form" at bounding box center [876, 391] width 830 height 37
type input "futuristic"
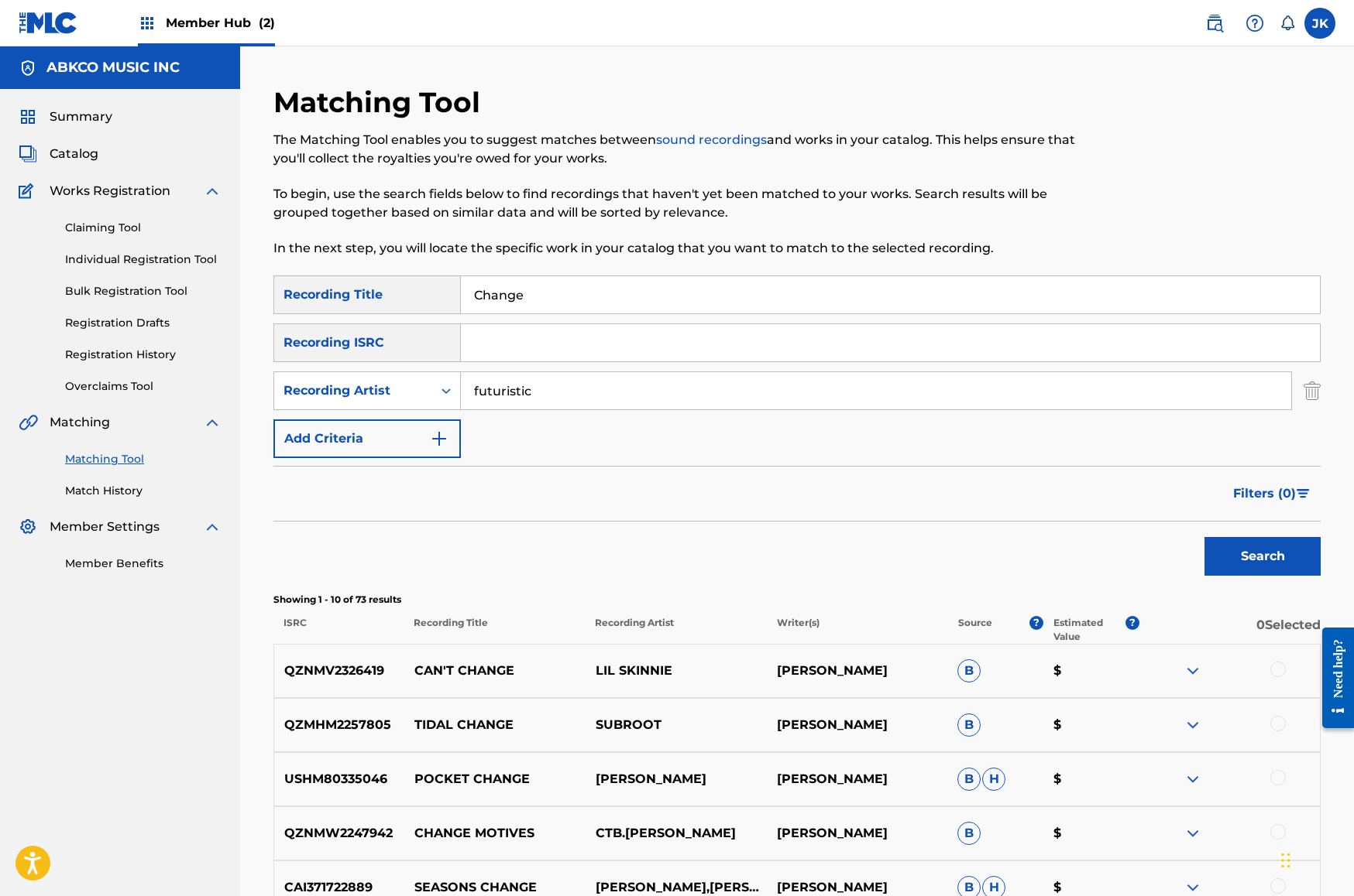
click at [1262, 556] on button "Search" at bounding box center [1262, 556] width 116 height 39
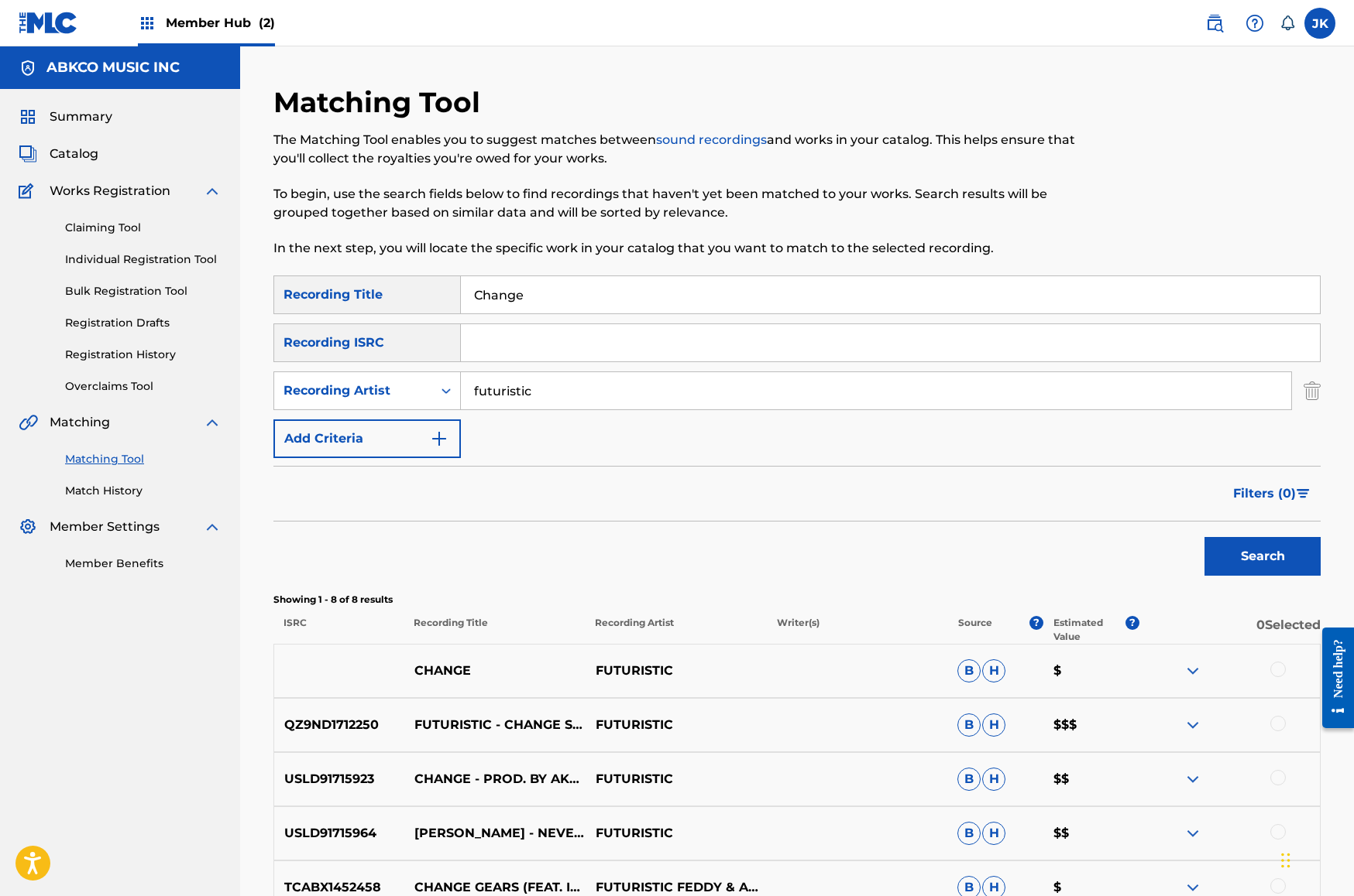
scroll to position [333, 0]
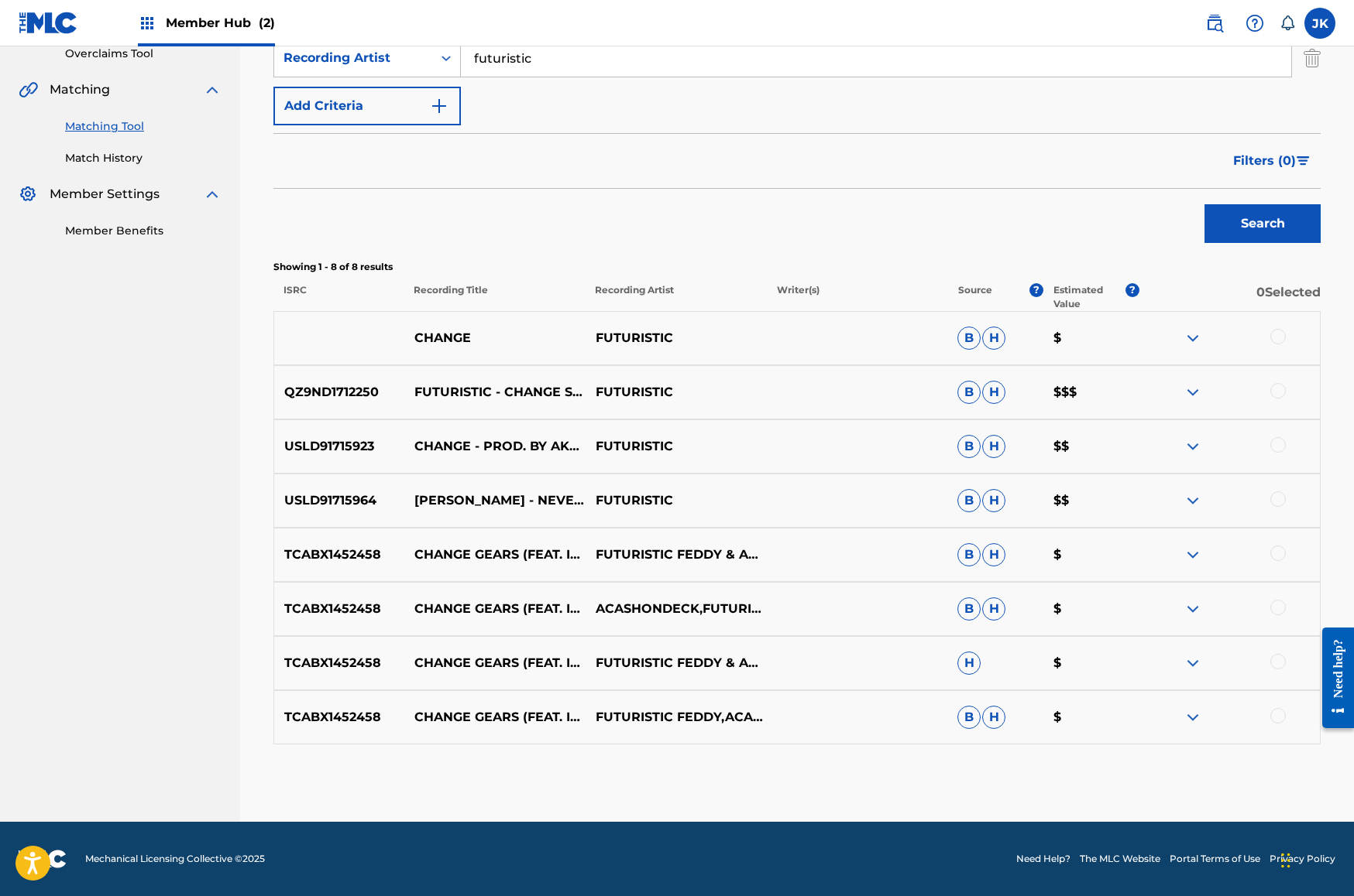
click at [1281, 333] on div at bounding box center [1278, 336] width 15 height 15
click at [1023, 765] on button "Match 1 Group" at bounding box center [1089, 771] width 171 height 39
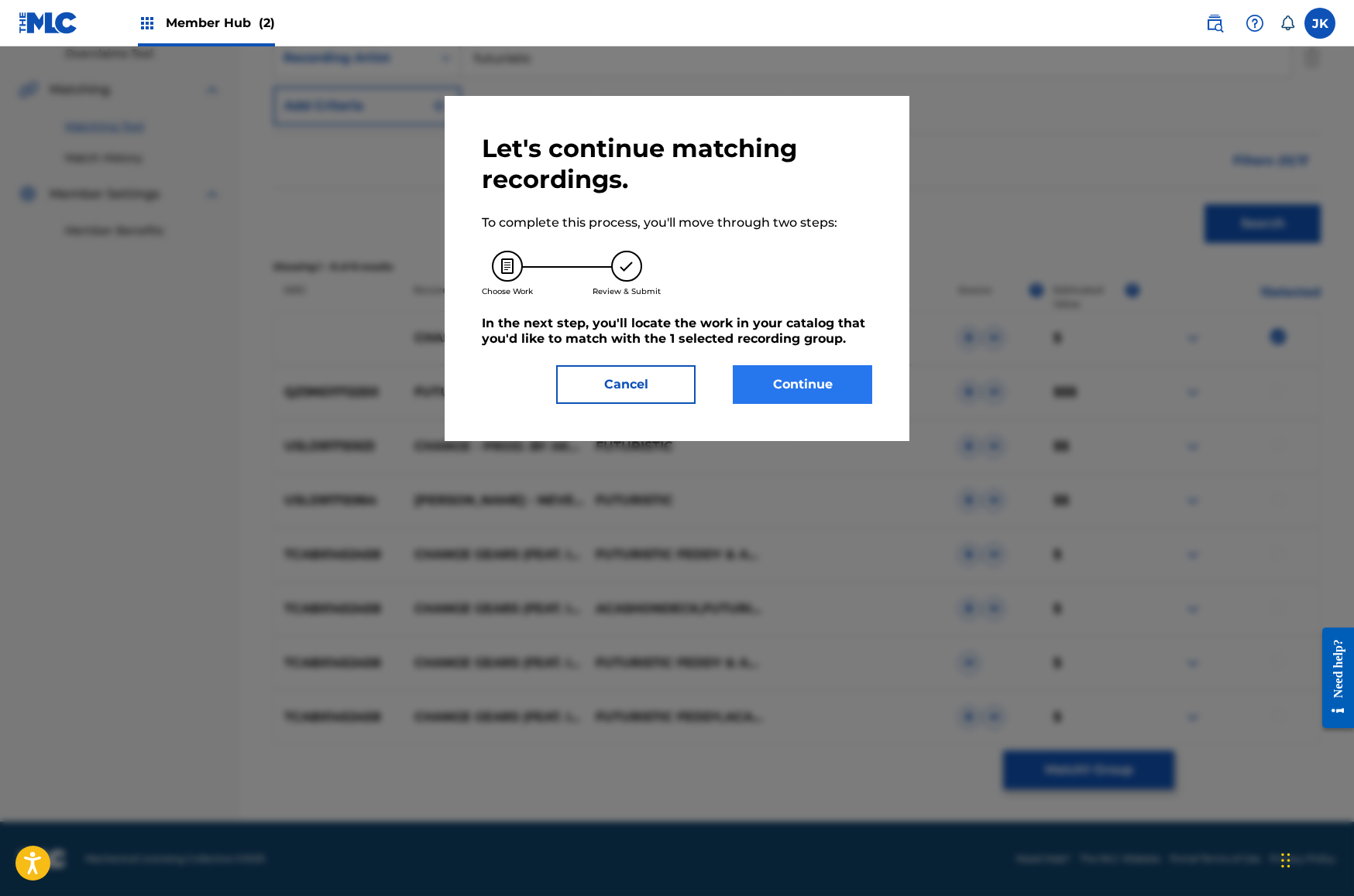
click at [797, 377] on button "Continue" at bounding box center [802, 384] width 140 height 39
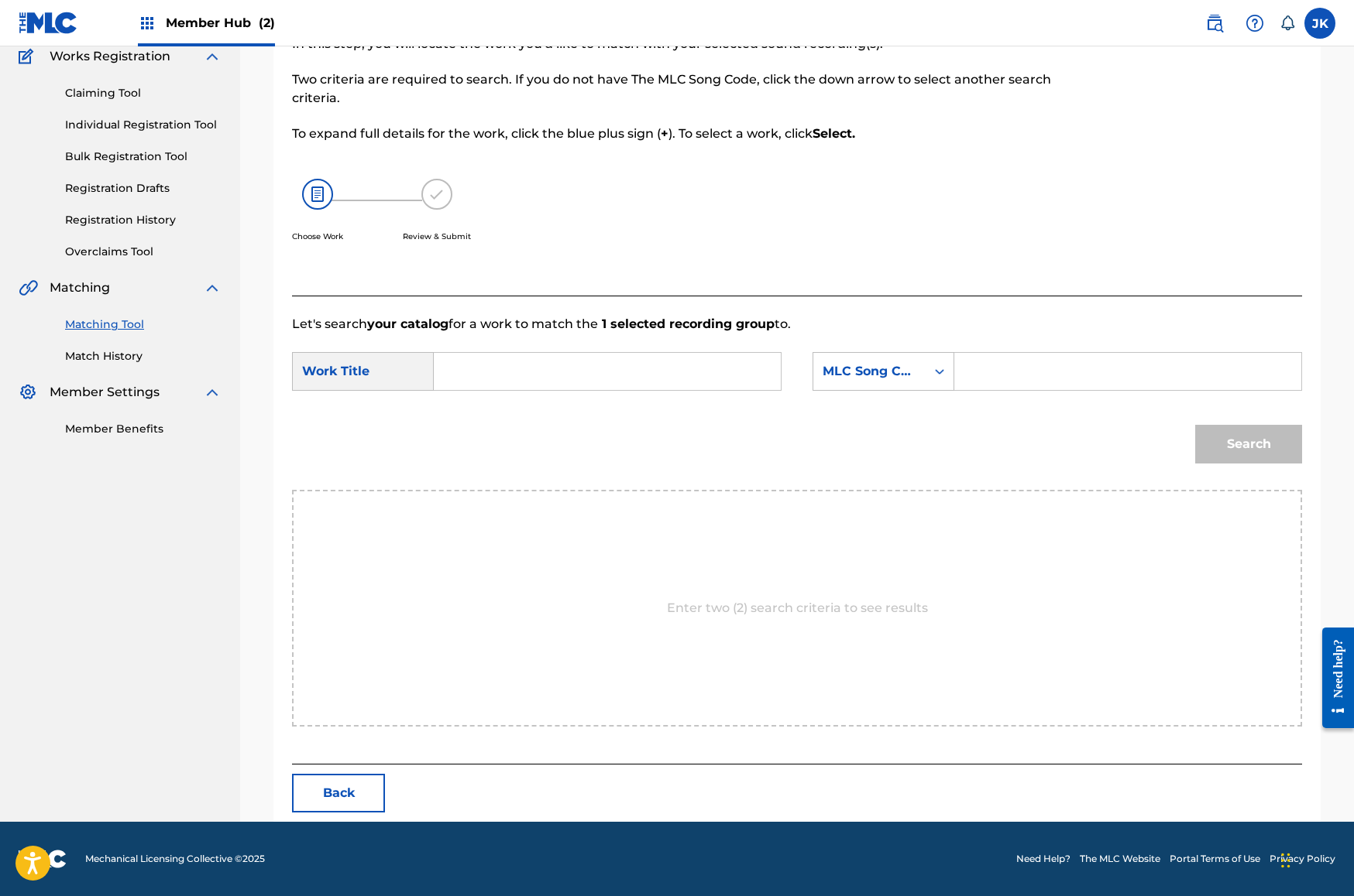
scroll to position [0, 0]
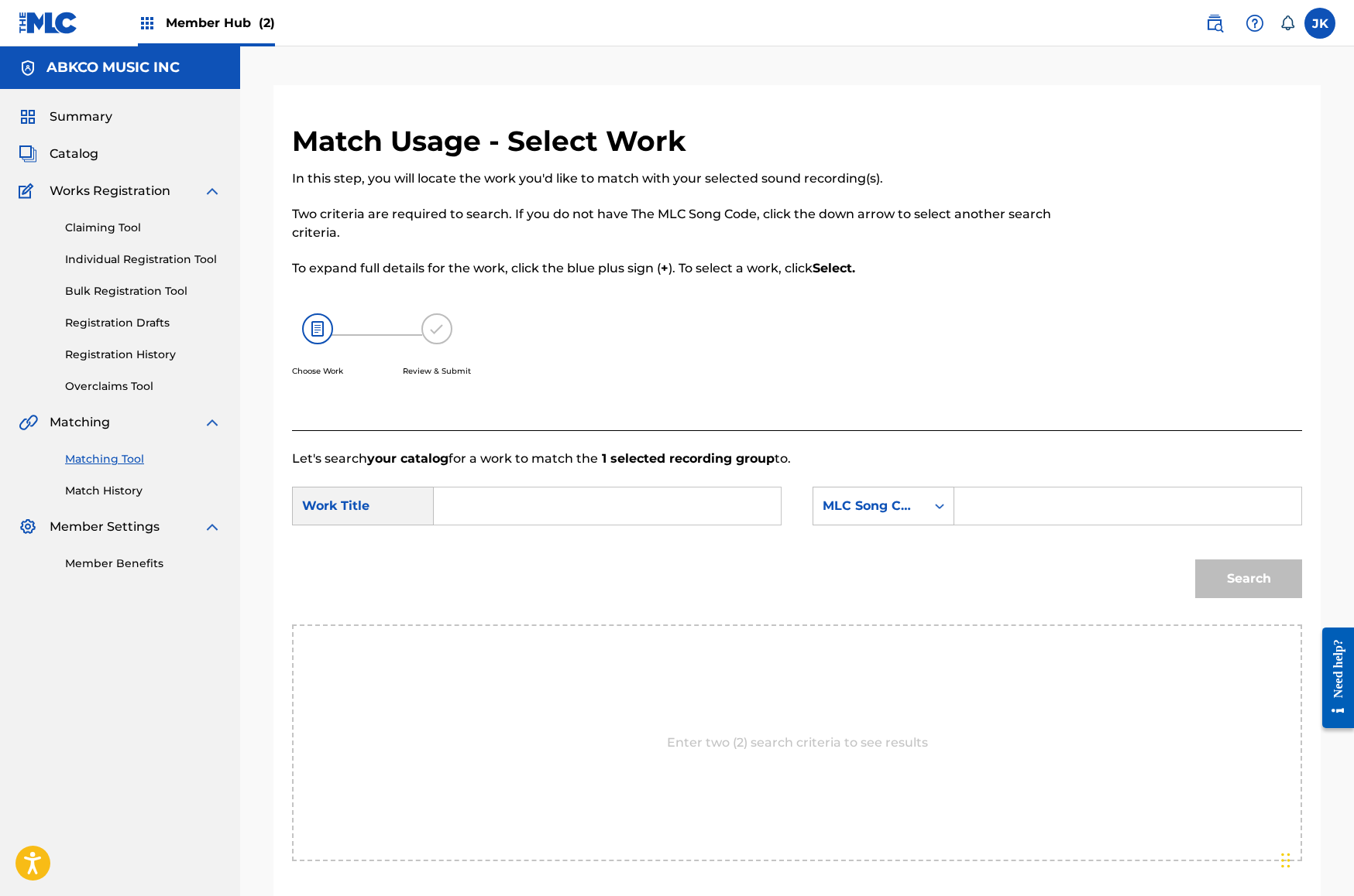
click at [632, 507] on input "Search Form" at bounding box center [607, 506] width 320 height 37
paste input "Change"
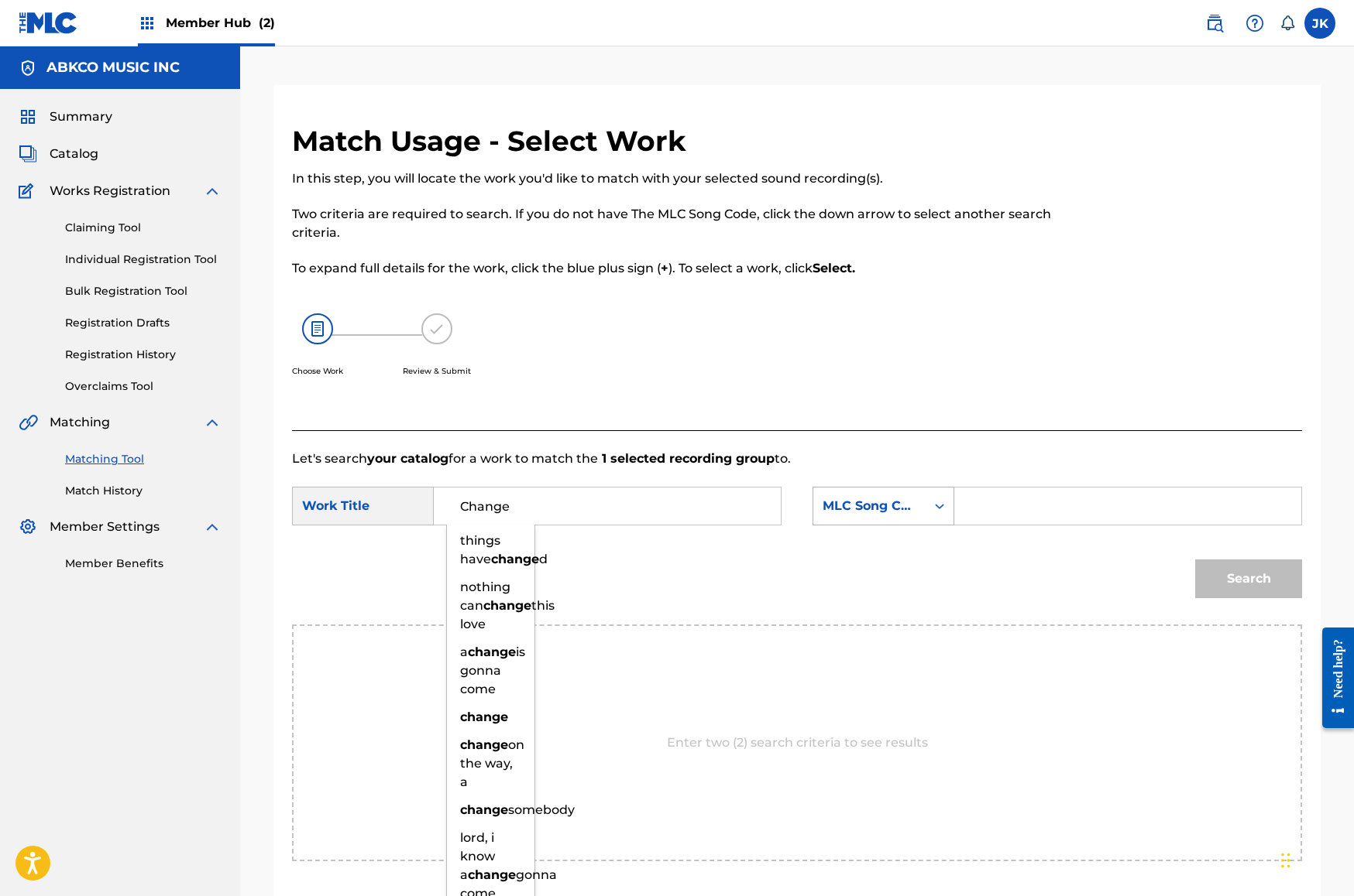
type input "Change"
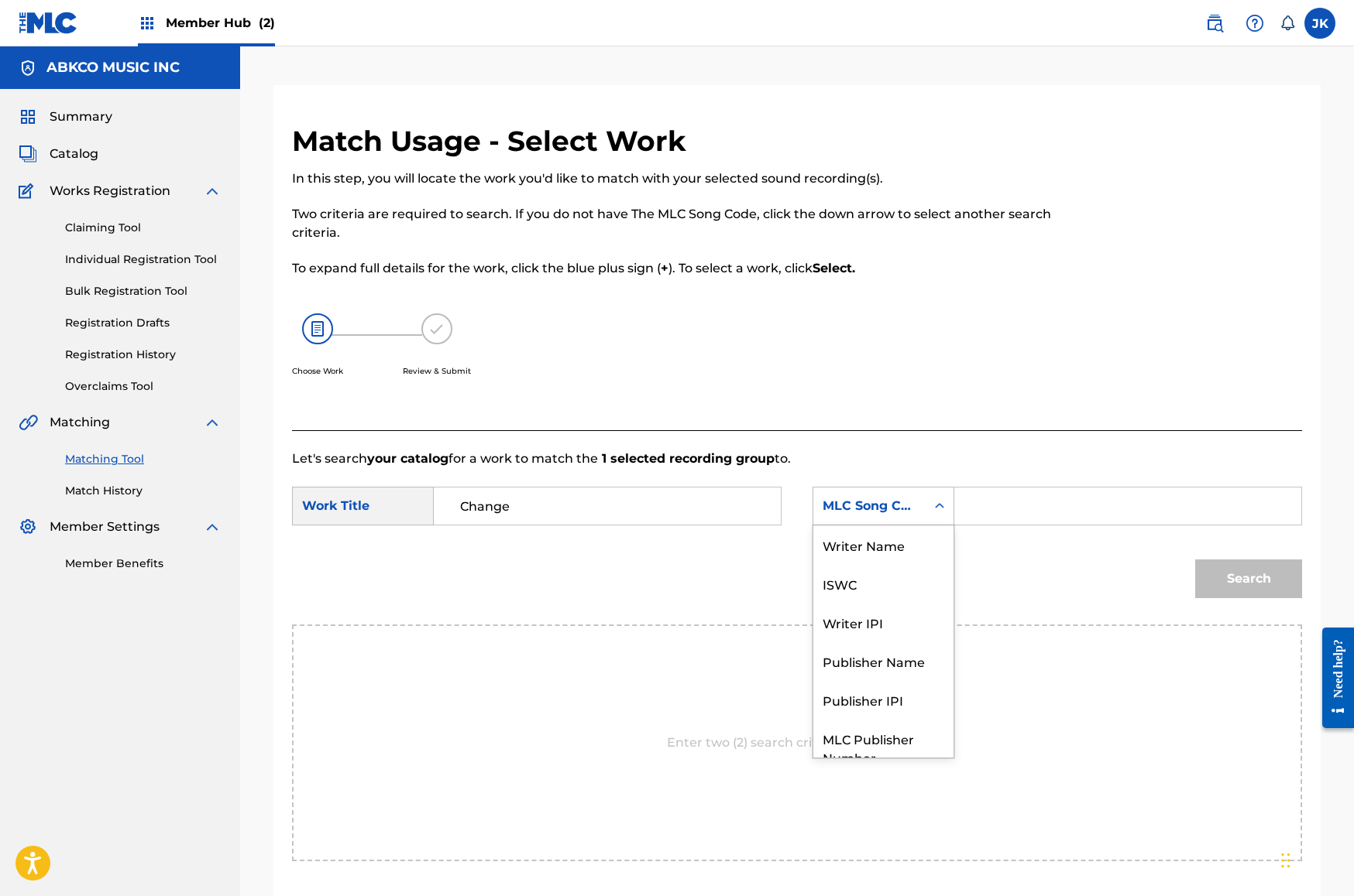
click at [832, 501] on div "MLC Song Code" at bounding box center [869, 506] width 94 height 19
click at [884, 548] on div "Writer Name" at bounding box center [883, 545] width 140 height 39
click at [961, 515] on div "Search Form" at bounding box center [1128, 506] width 347 height 39
click at [968, 506] on input "Search Form" at bounding box center [1128, 506] width 320 height 37
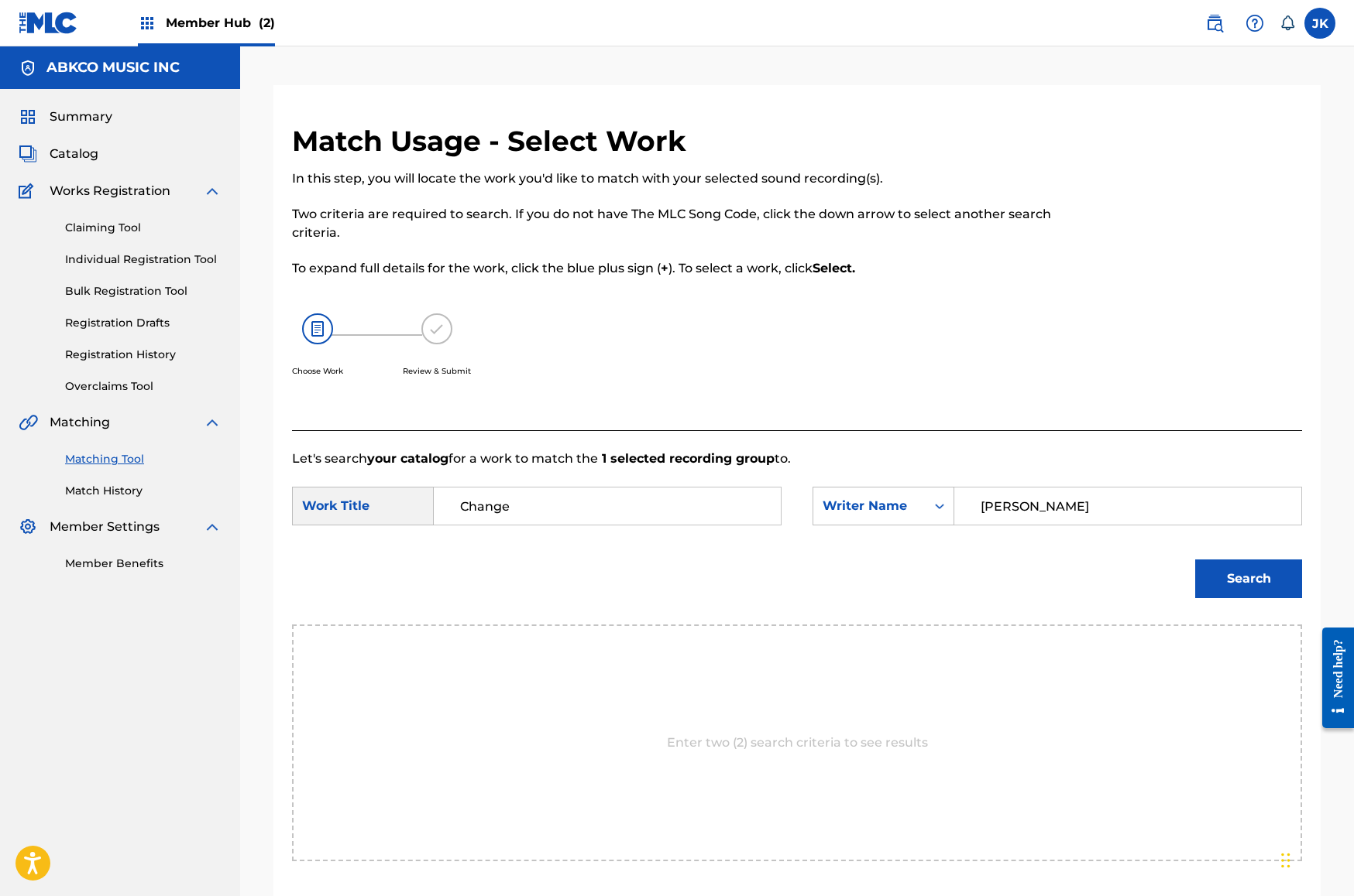
type input "[PERSON_NAME]"
click at [1248, 579] on button "Search" at bounding box center [1248, 579] width 107 height 39
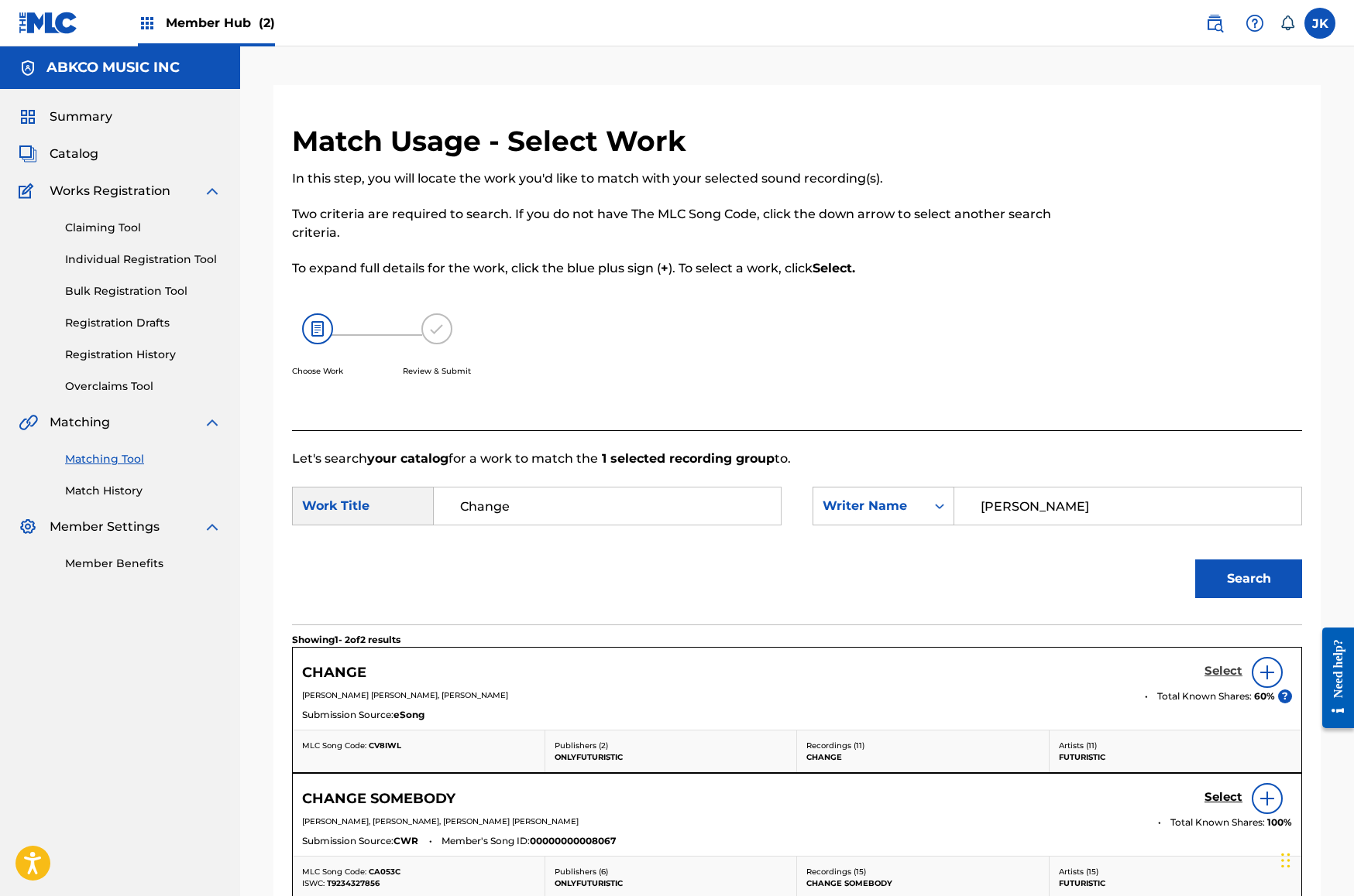
click at [1223, 672] on h5 "Select" at bounding box center [1223, 671] width 38 height 14
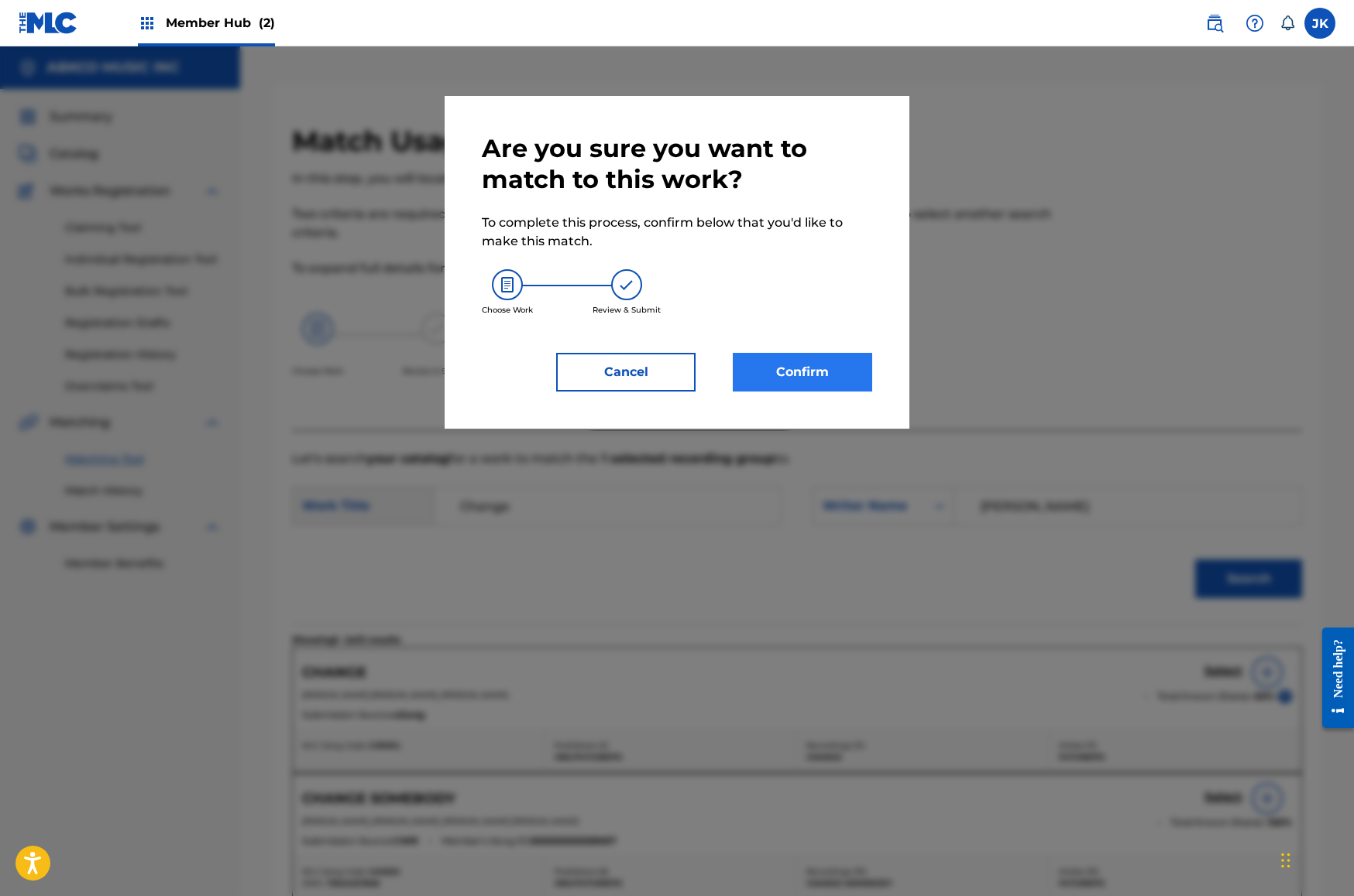
click at [783, 376] on button "Confirm" at bounding box center [802, 373] width 140 height 39
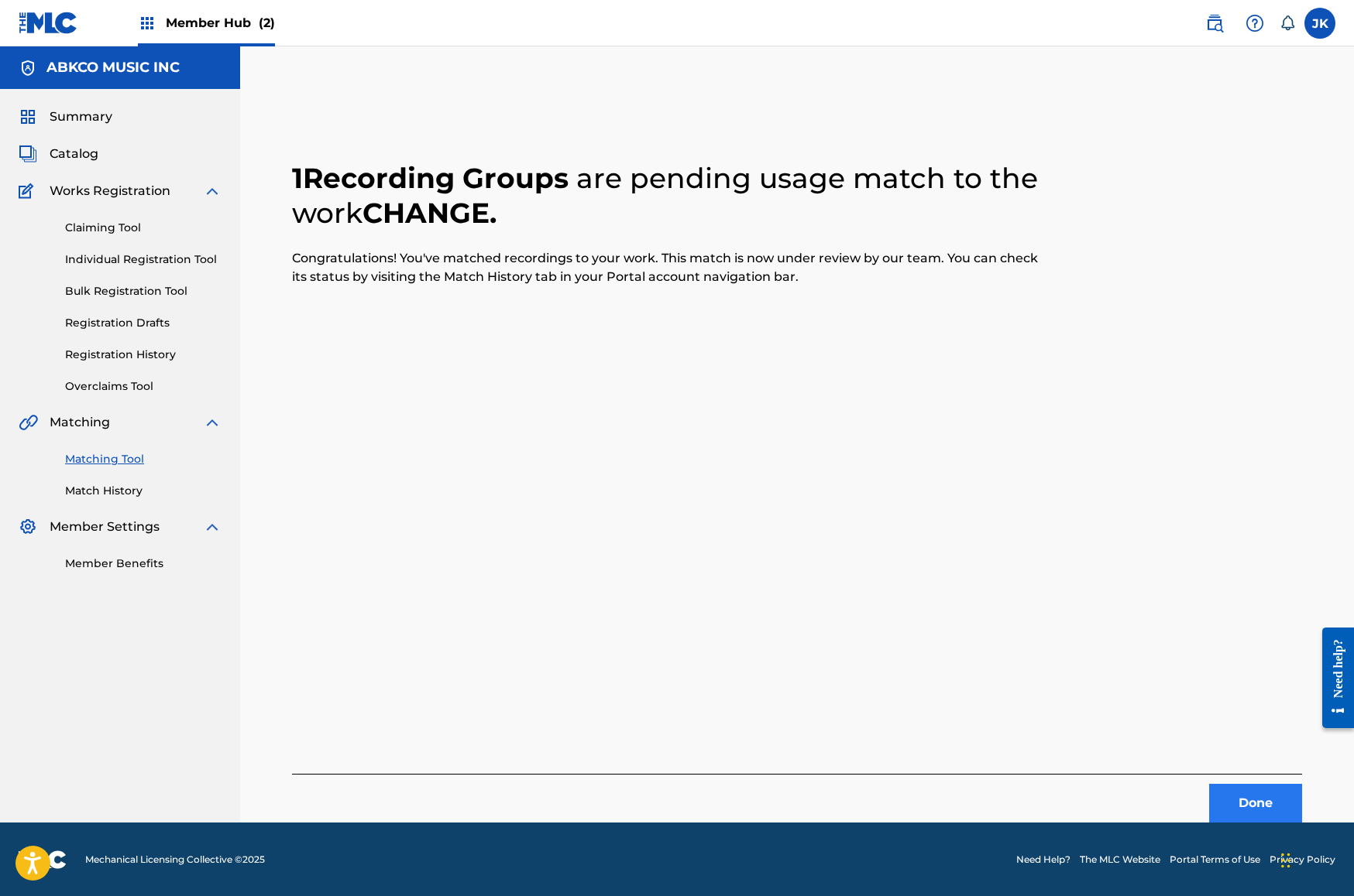
click at [1265, 794] on button "Done" at bounding box center [1256, 804] width 93 height 39
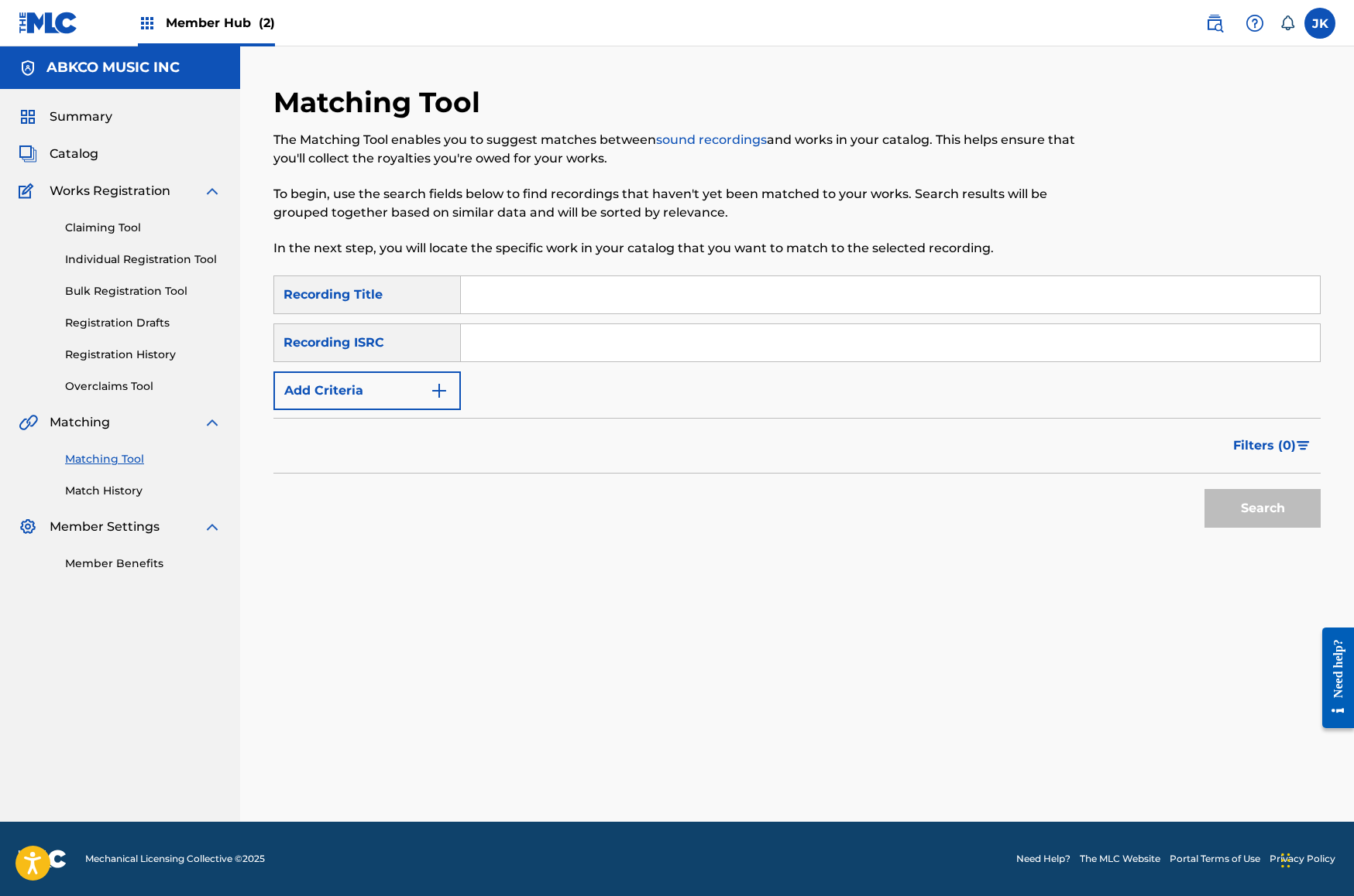
click at [563, 296] on input "Search Form" at bounding box center [891, 295] width 859 height 37
paste input "No Regrets"
type input "No Regrets"
click at [336, 395] on button "Add Criteria" at bounding box center [367, 391] width 187 height 39
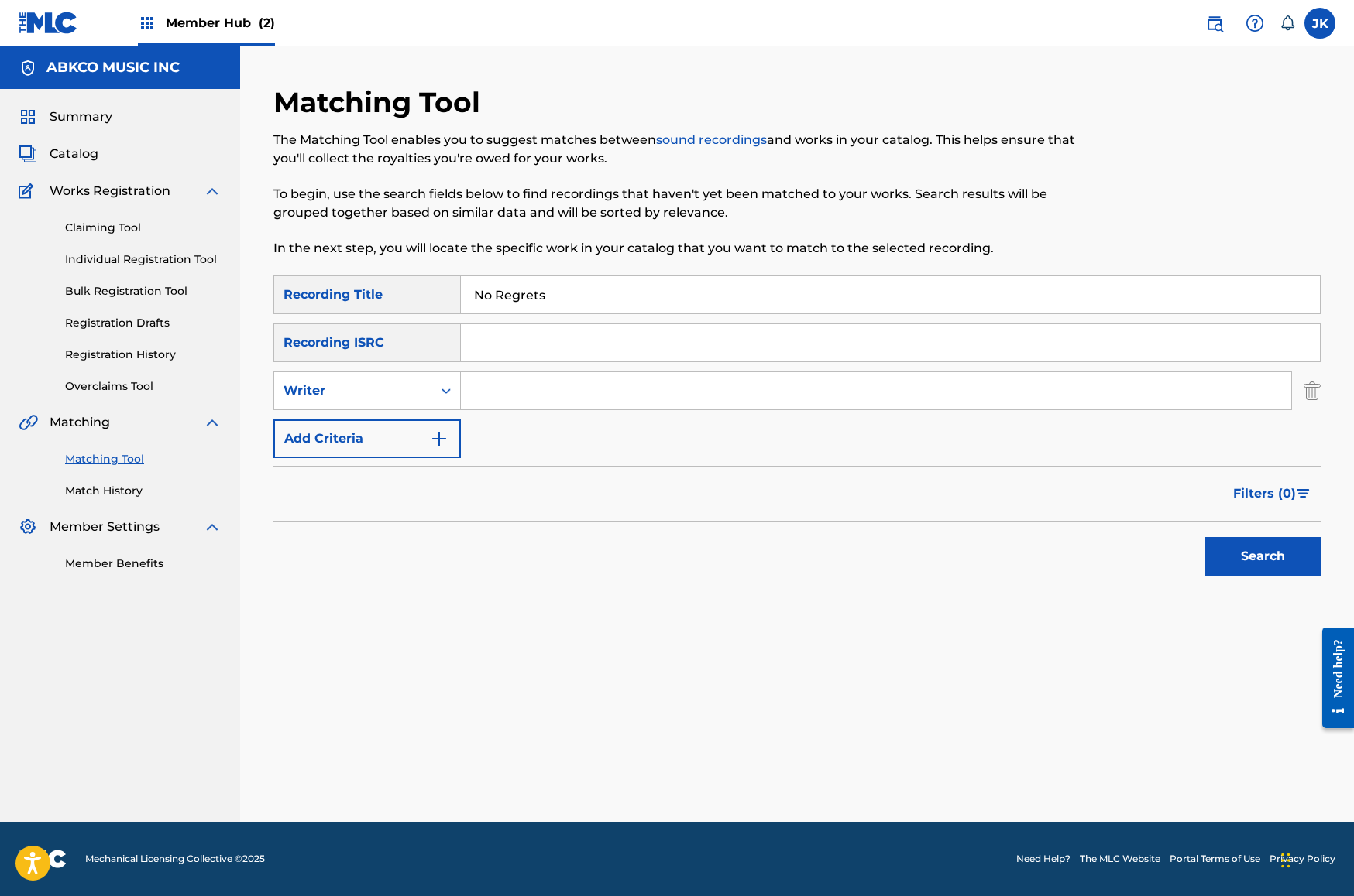
click at [525, 391] on input "Search Form" at bounding box center [876, 391] width 830 height 37
type input "[PERSON_NAME]"
click at [1262, 556] on button "Search" at bounding box center [1262, 556] width 116 height 39
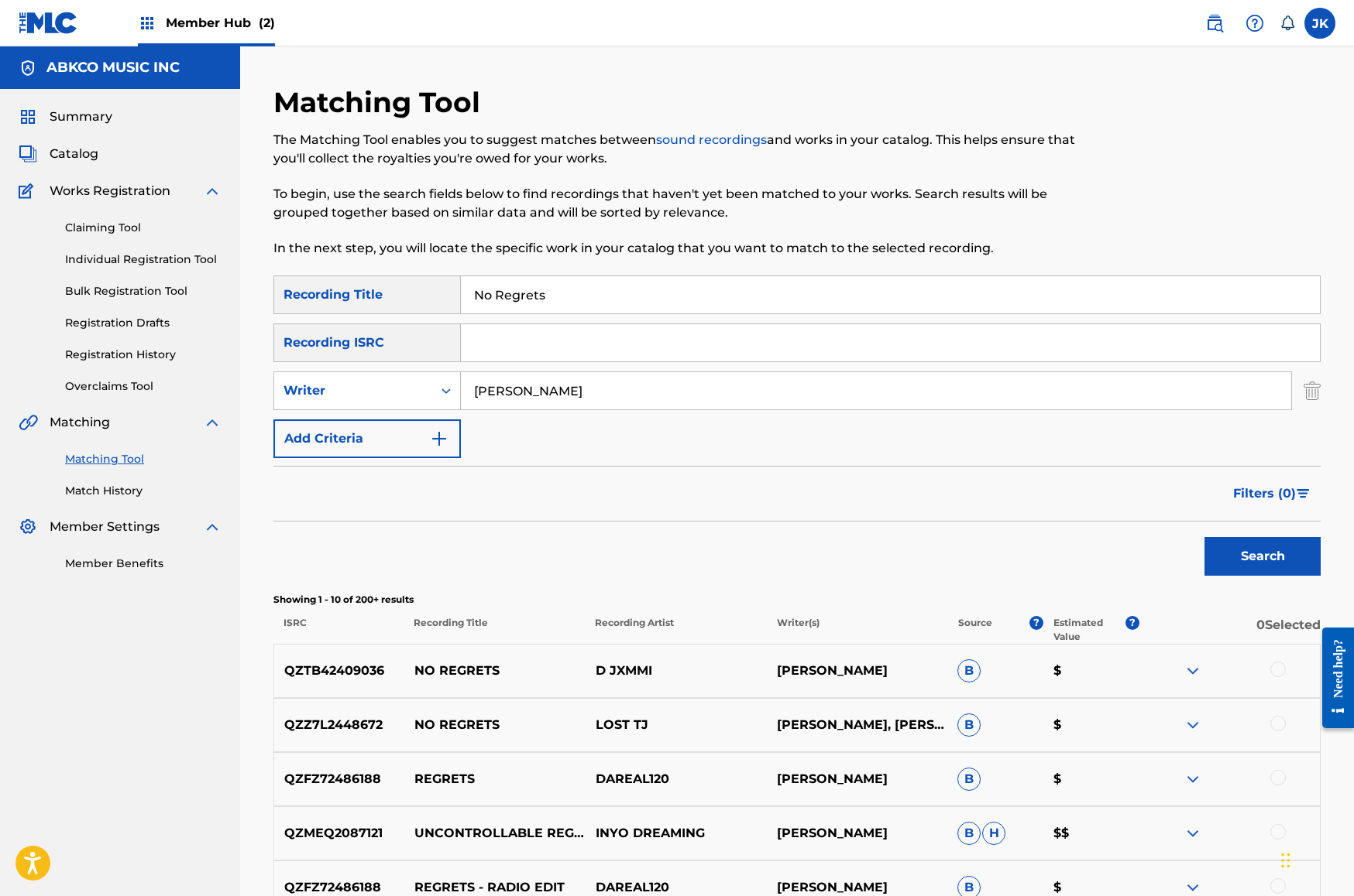
click at [667, 288] on input "No Regrets" at bounding box center [891, 295] width 859 height 37
drag, startPoint x: 667, startPoint y: 288, endPoint x: 251, endPoint y: 261, distance: 416.9
click at [249, 262] on div "Matching Tool The Matching Tool enables you to suggest matches between sound re…" at bounding box center [796, 674] width 1113 height 1256
paste input "Lavender's Blue"
type input "Lavender's Blue"
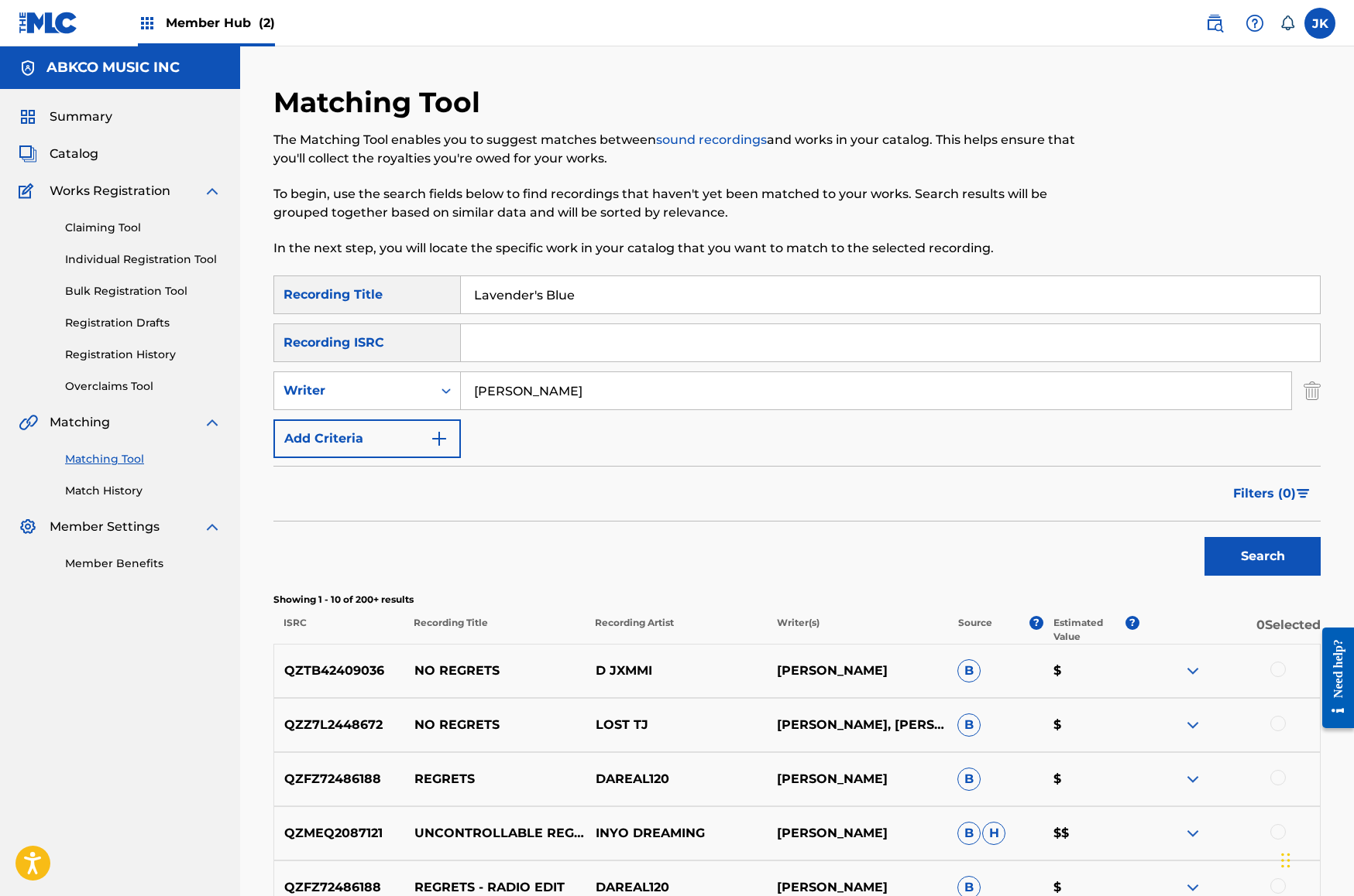
drag, startPoint x: 380, startPoint y: 373, endPoint x: 284, endPoint y: 357, distance: 97.3
click at [288, 360] on div "SearchWithCriteriab421cd28-d7f9-49af-b816-bc6d02ce35e6 Recording Title Lavender…" at bounding box center [797, 367] width 1047 height 183
type input "luboff"
click at [1262, 556] on button "Search" at bounding box center [1262, 556] width 116 height 39
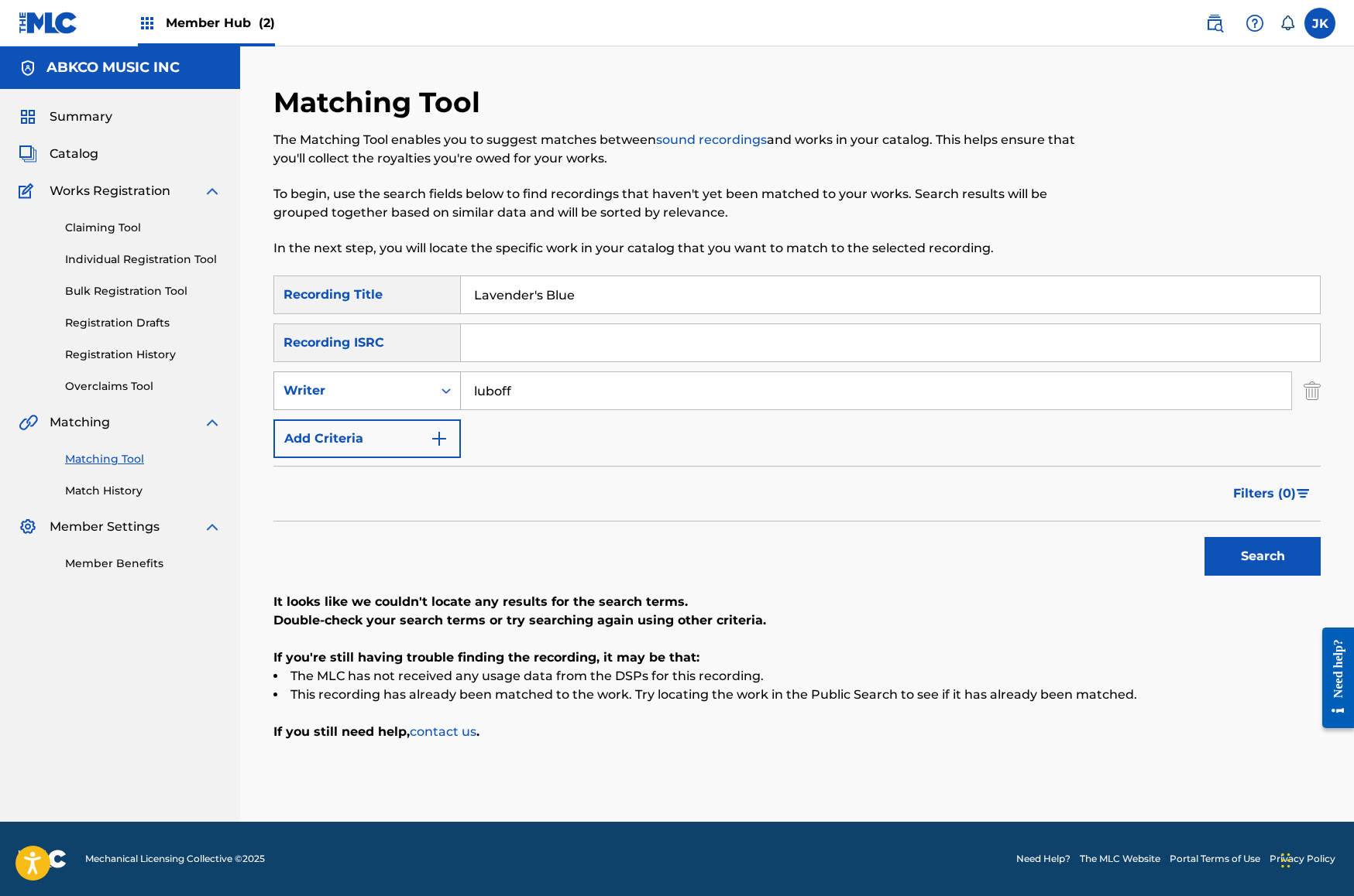
click at [308, 385] on div "Writer" at bounding box center [353, 391] width 140 height 19
drag, startPoint x: 328, startPoint y: 425, endPoint x: 592, endPoint y: 415, distance: 264.2
click at [328, 424] on div "Recording Artist" at bounding box center [367, 429] width 186 height 39
drag, startPoint x: 596, startPoint y: 395, endPoint x: 588, endPoint y: 395, distance: 8.0
click at [589, 395] on input "Search Form" at bounding box center [876, 391] width 830 height 37
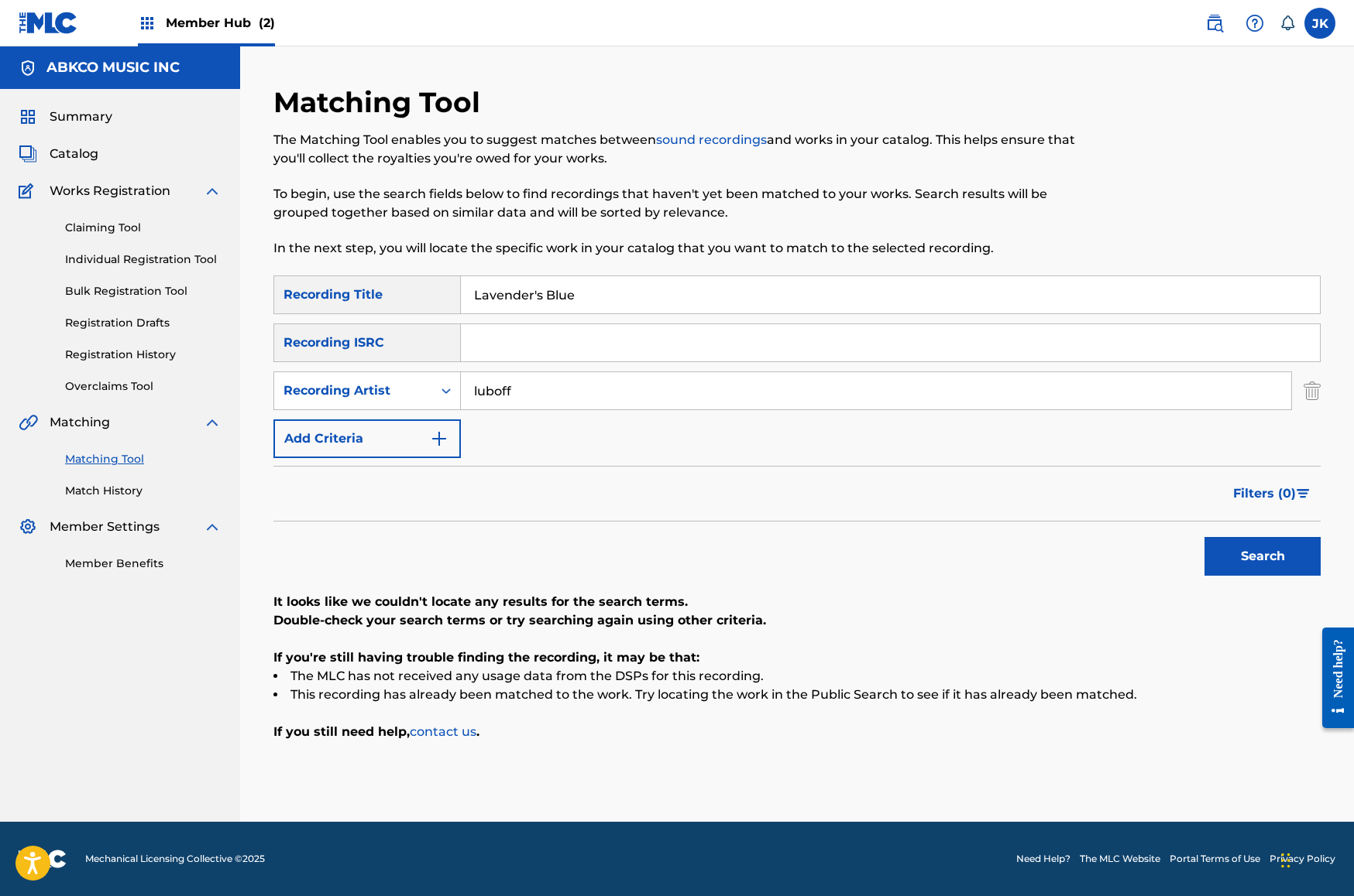
type input "luboff"
click at [1262, 556] on button "Search" at bounding box center [1262, 556] width 116 height 39
drag, startPoint x: 534, startPoint y: 301, endPoint x: 545, endPoint y: 300, distance: 11.0
click at [534, 301] on input "Lavender's Blue" at bounding box center [891, 295] width 859 height 37
click at [1262, 556] on button "Search" at bounding box center [1262, 556] width 116 height 39
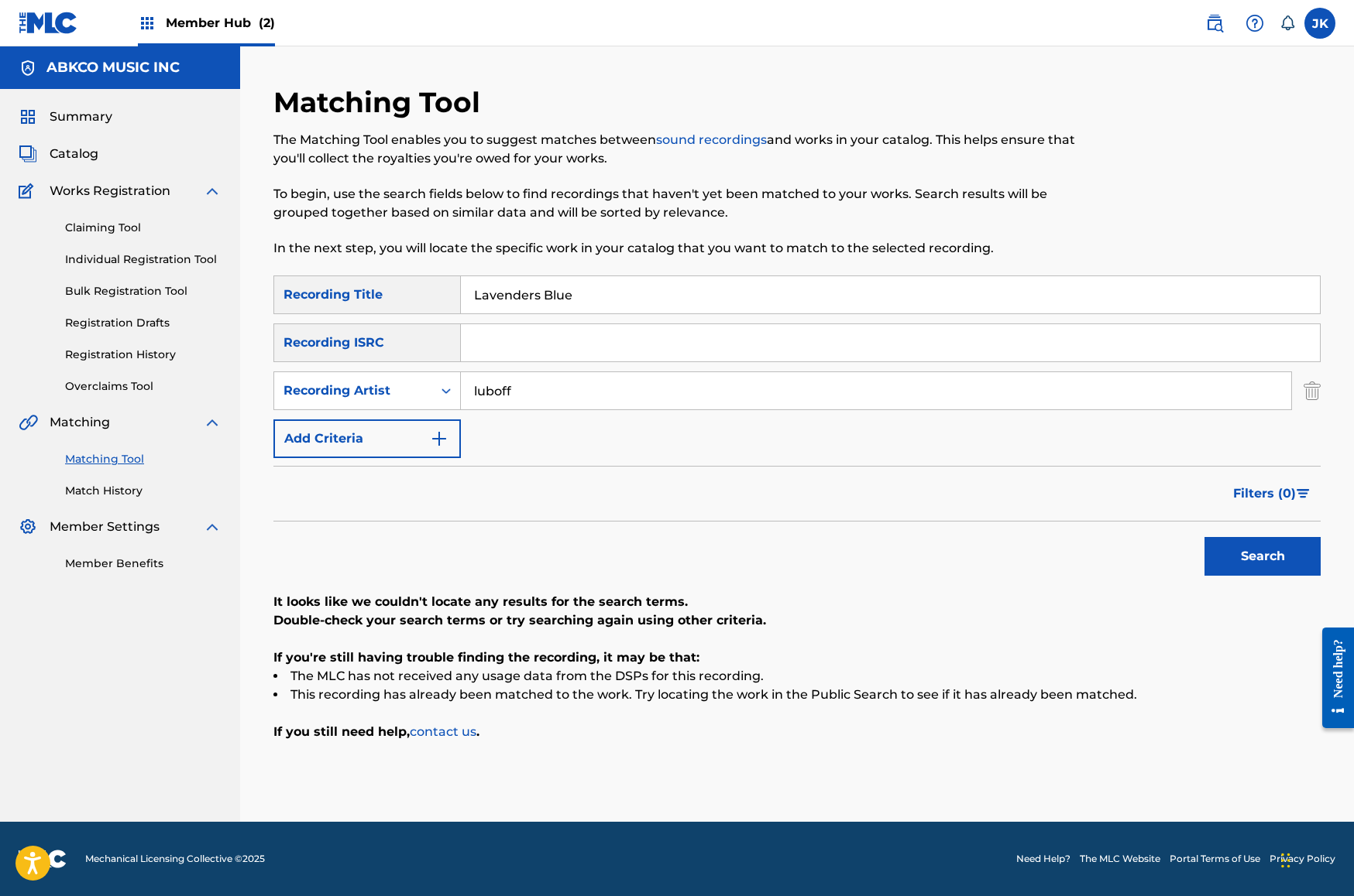
drag, startPoint x: 635, startPoint y: 295, endPoint x: 299, endPoint y: 272, distance: 336.8
click at [299, 272] on div "Matching Tool The Matching Tool enables you to suggest matches between sound re…" at bounding box center [797, 454] width 1047 height 737
paste input "Rollin' (Along)"
type input "Rollin' (Along)"
drag, startPoint x: 580, startPoint y: 392, endPoint x: 375, endPoint y: 384, distance: 205.2
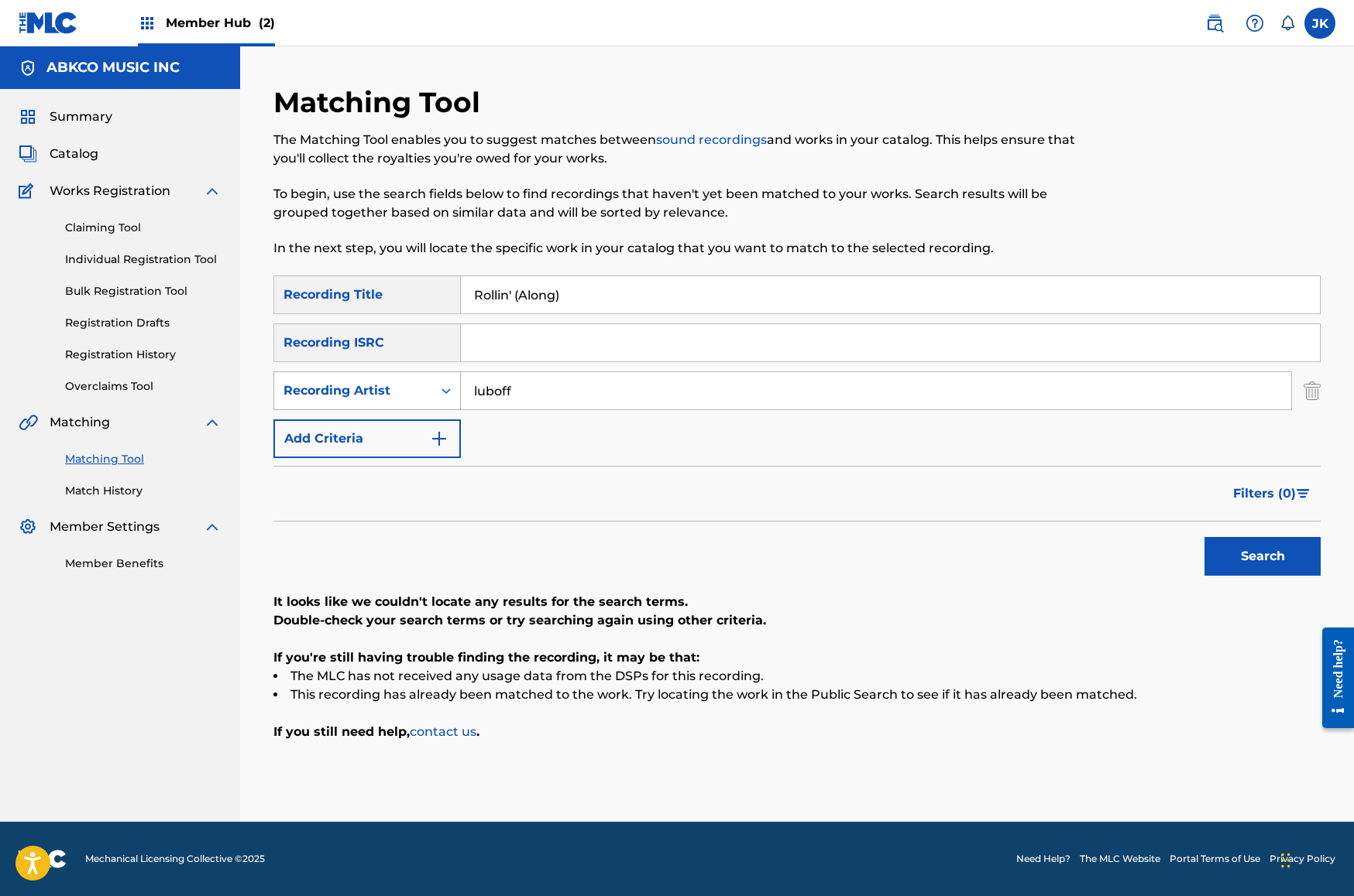
click at [374, 384] on div "SearchWithCriteriab37d9de9-3de2-4867-847f-fc7defa49fea Recording Artist [PERSON…" at bounding box center [797, 391] width 1047 height 39
paste input "[PERSON_NAME]"
type input "[PERSON_NAME]"
click at [392, 397] on div "Recording Artist" at bounding box center [353, 391] width 140 height 19
click at [408, 416] on div "Writer" at bounding box center [367, 429] width 186 height 39
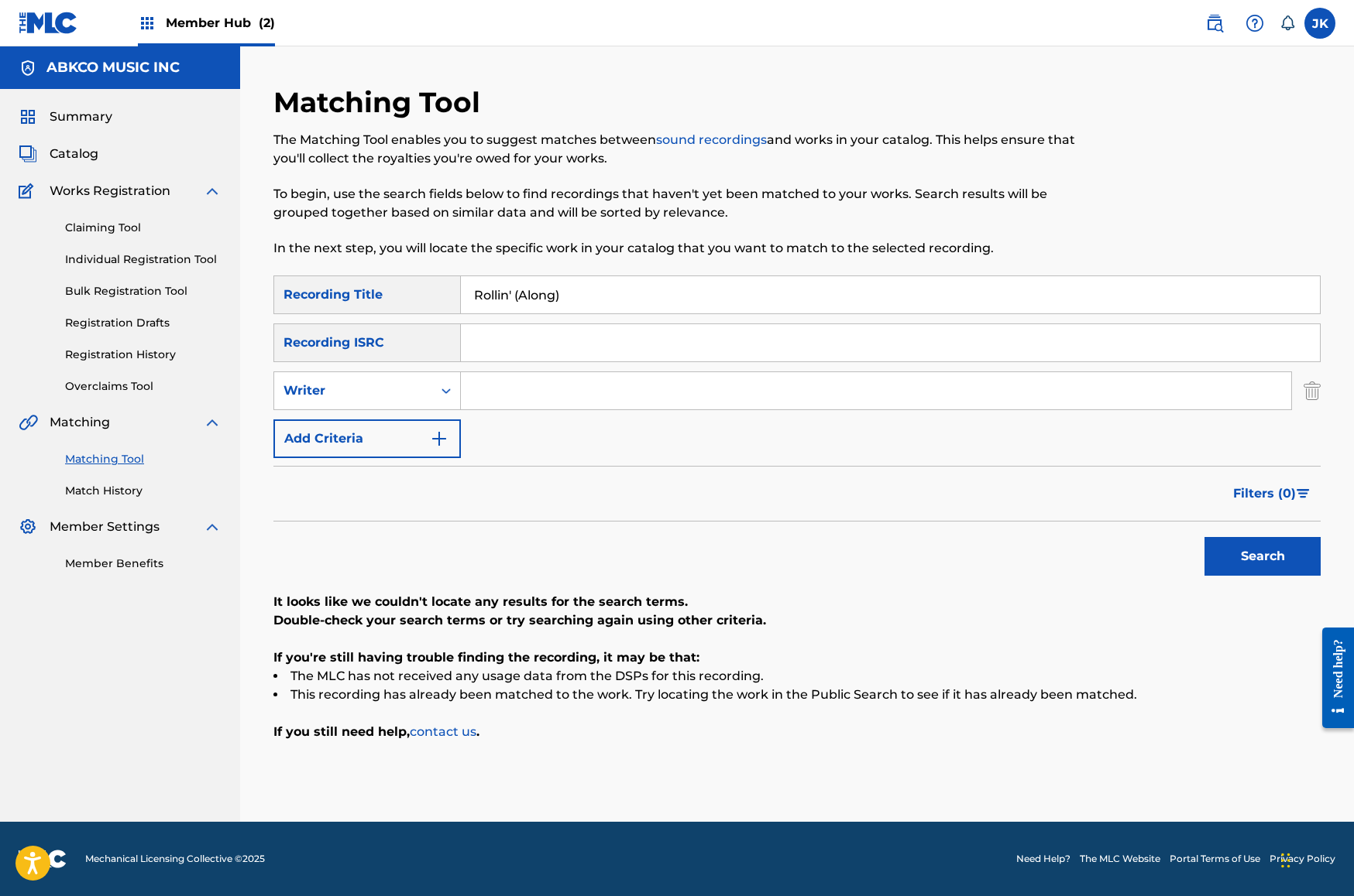
click at [540, 405] on input "Search Form" at bounding box center [876, 391] width 830 height 37
paste input "[PERSON_NAME]"
type input "[PERSON_NAME]"
click at [1262, 556] on button "Search" at bounding box center [1262, 556] width 116 height 39
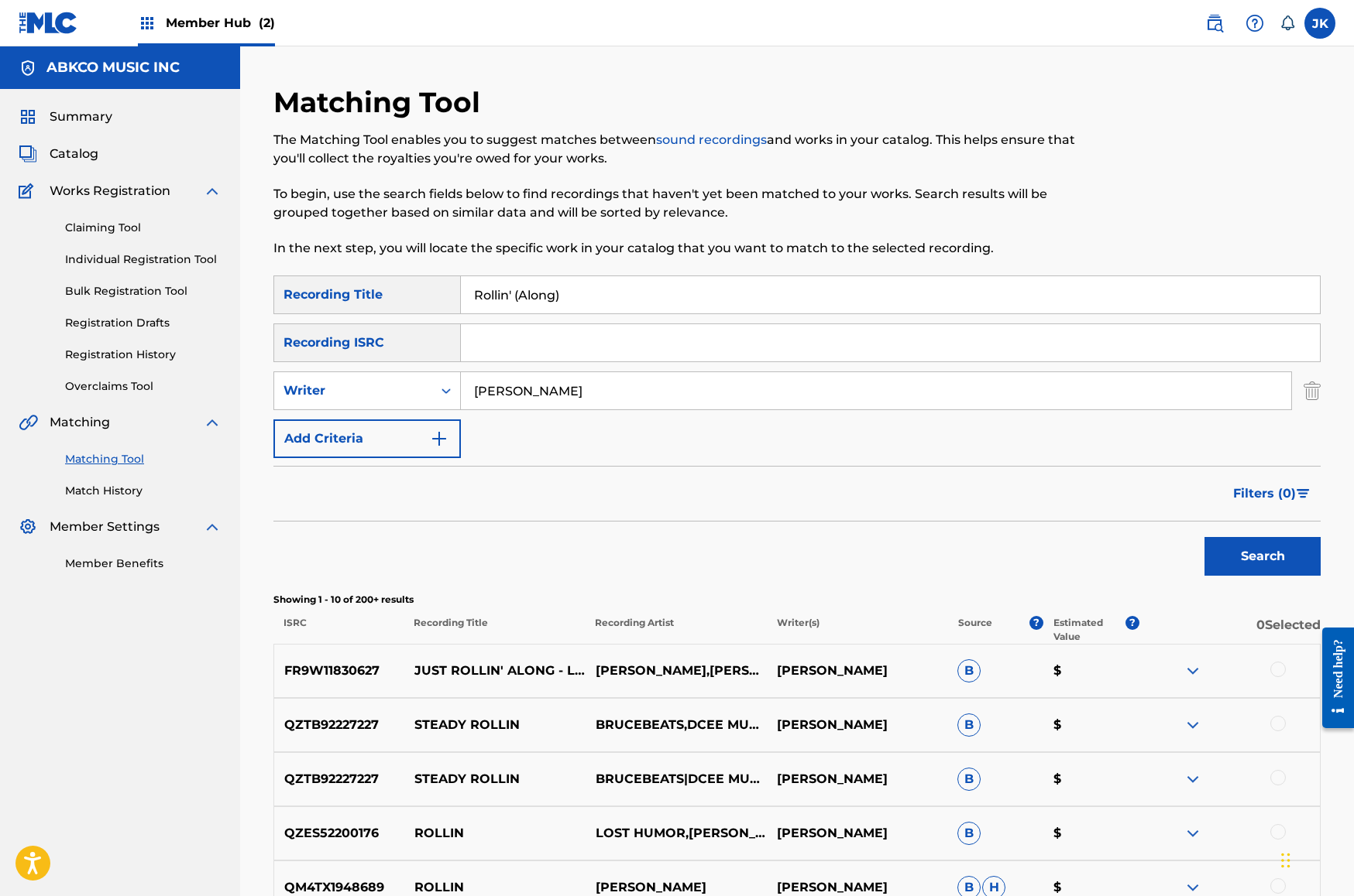
drag, startPoint x: 518, startPoint y: 295, endPoint x: 757, endPoint y: 291, distance: 239.0
click at [762, 291] on input "Rollin' (Along)" at bounding box center [891, 295] width 859 height 37
type input "Rollin'"
click at [1262, 556] on button "Search" at bounding box center [1262, 556] width 116 height 39
drag, startPoint x: 508, startPoint y: 392, endPoint x: 412, endPoint y: 383, distance: 96.4
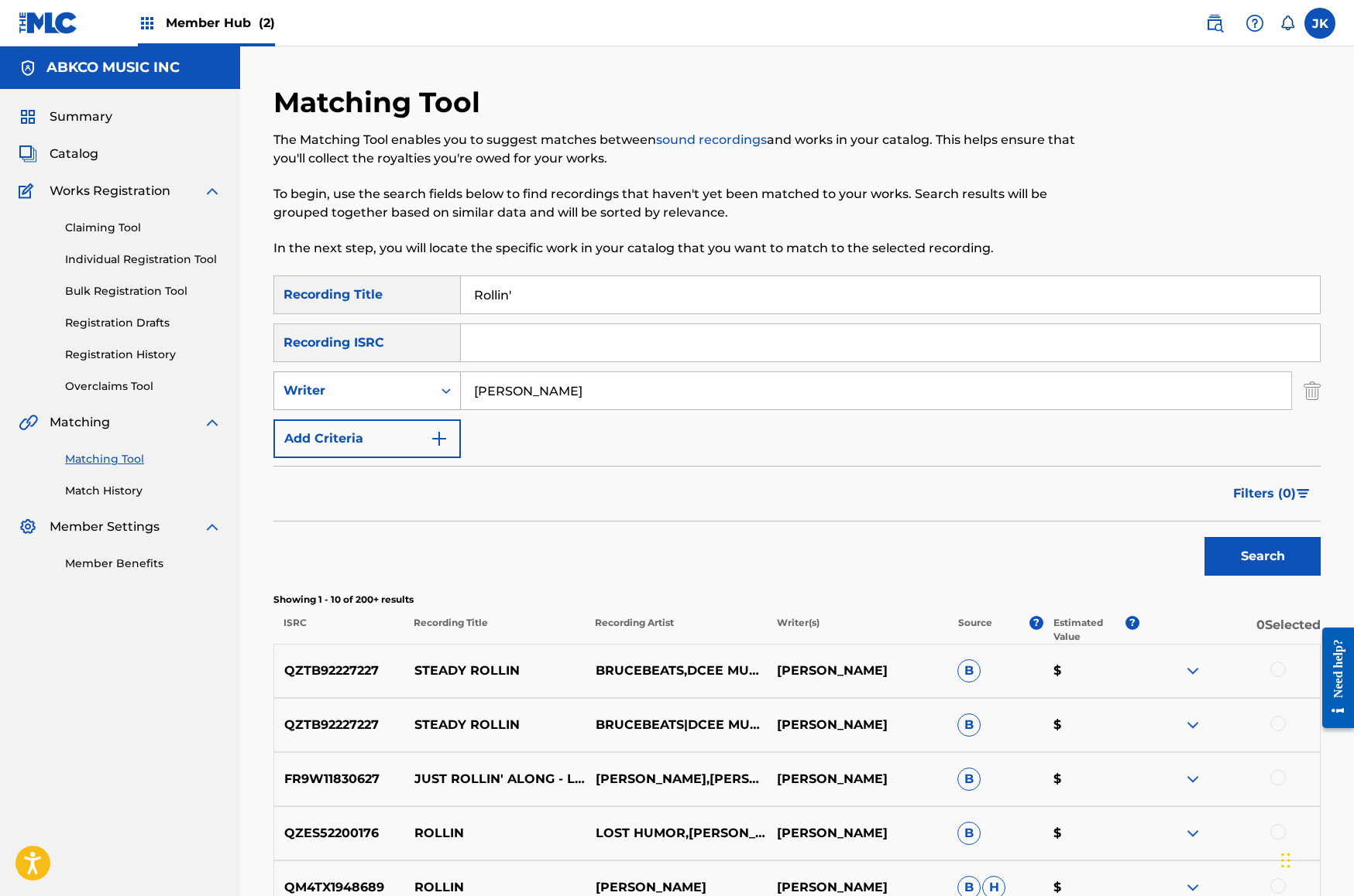
click at [412, 383] on div "SearchWithCriteria25814b0d-3f5b-484e-8f0f-d1745b3d0328 Writer [PERSON_NAME]" at bounding box center [797, 391] width 1047 height 39
type input "[PERSON_NAME]"
click at [1262, 556] on button "Search" at bounding box center [1262, 556] width 116 height 39
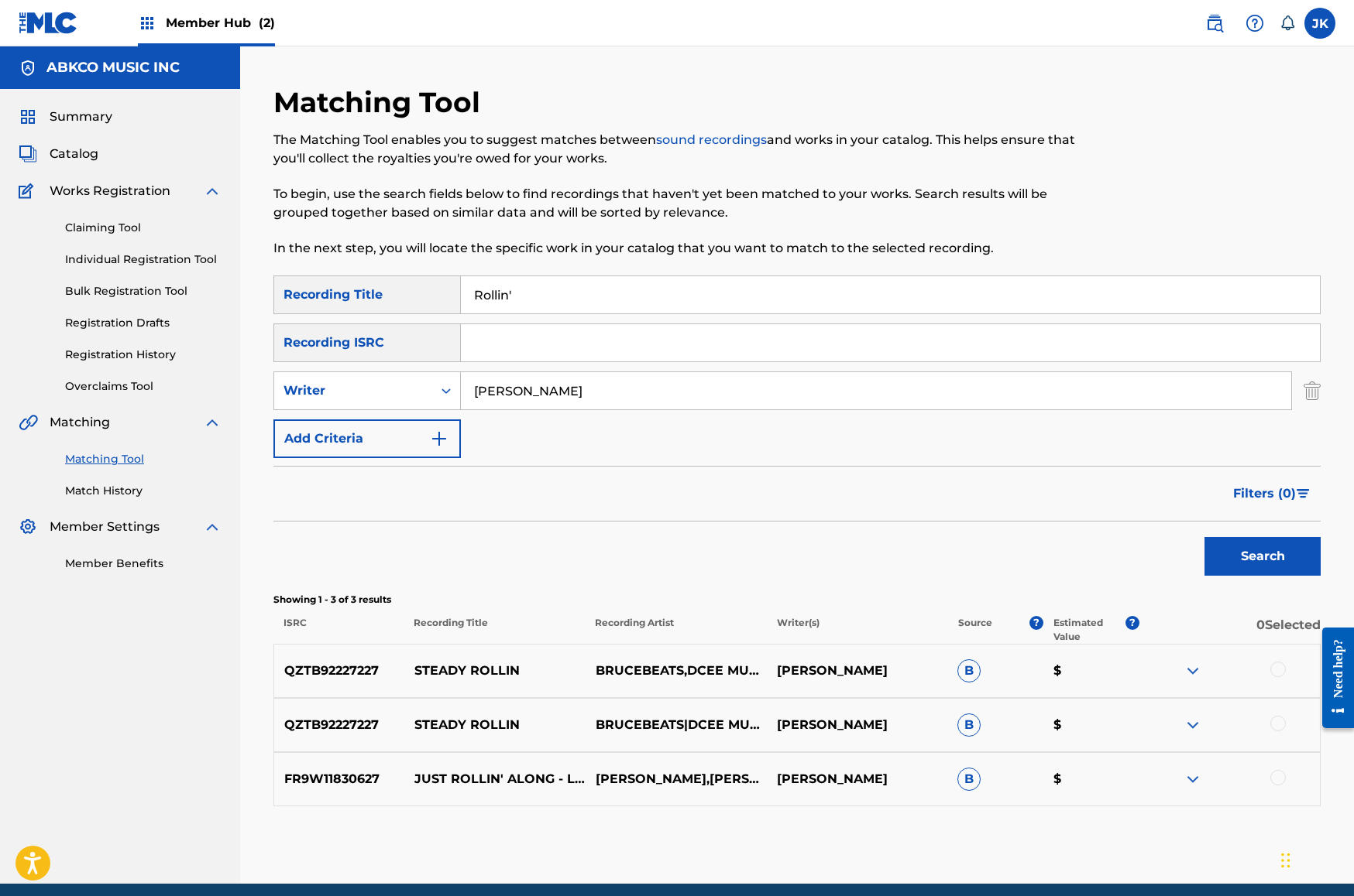
drag, startPoint x: 467, startPoint y: 279, endPoint x: 326, endPoint y: 263, distance: 141.9
click at [326, 263] on div "Matching Tool The Matching Tool enables you to suggest matches between sound re…" at bounding box center [797, 484] width 1047 height 799
paste input "Doctor [PERSON_NAME]"
type input "Doctor [PERSON_NAME]"
click at [389, 386] on div "Writer" at bounding box center [353, 391] width 140 height 19
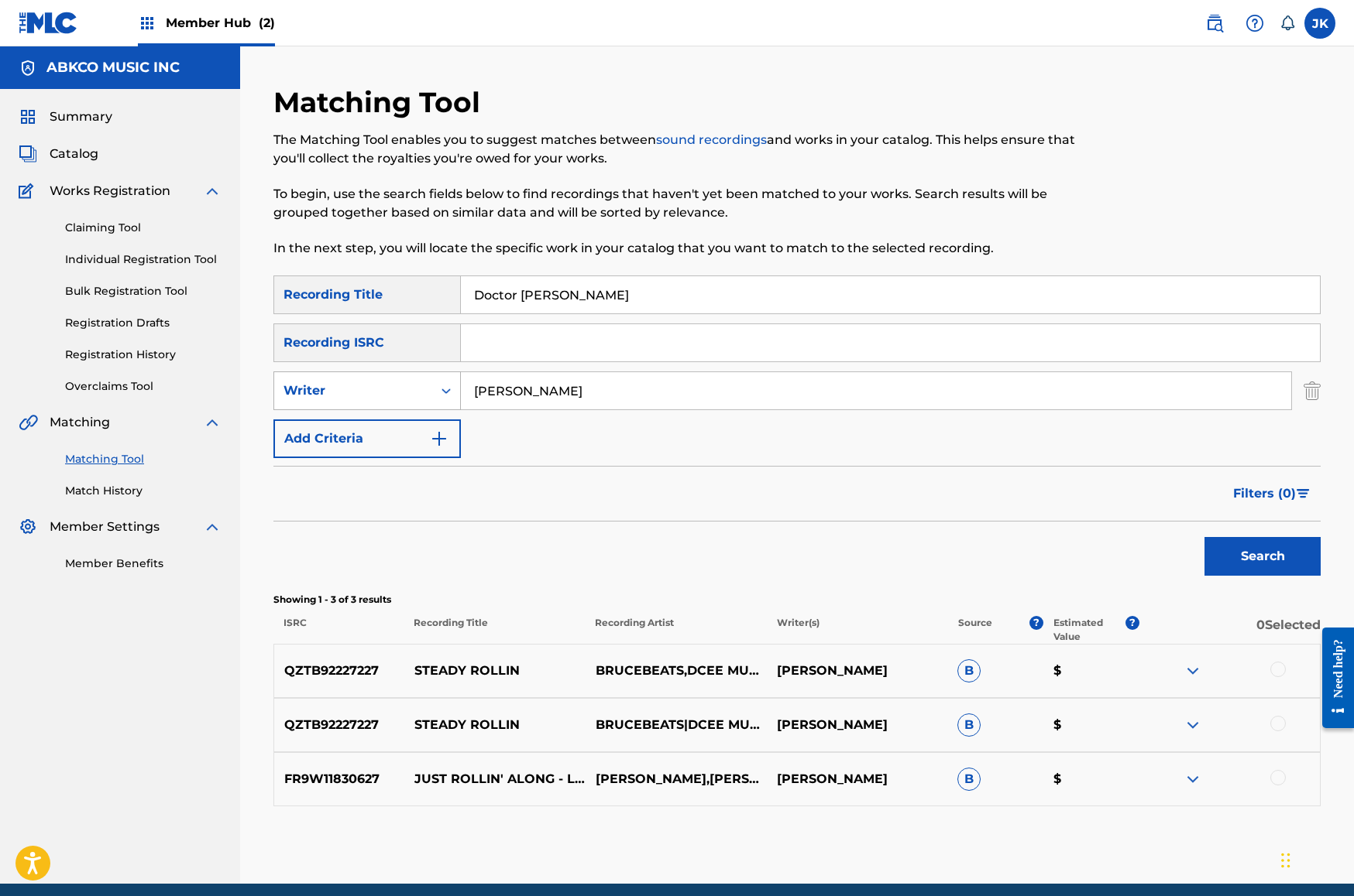
drag, startPoint x: 555, startPoint y: 394, endPoint x: 396, endPoint y: 391, distance: 159.0
click at [396, 391] on div "SearchWithCriteria25814b0d-3f5b-484e-8f0f-d1745b3d0328 Writer [PERSON_NAME]" at bounding box center [797, 391] width 1047 height 39
type input "[PERSON_NAME]"
click at [1262, 556] on button "Search" at bounding box center [1262, 556] width 116 height 39
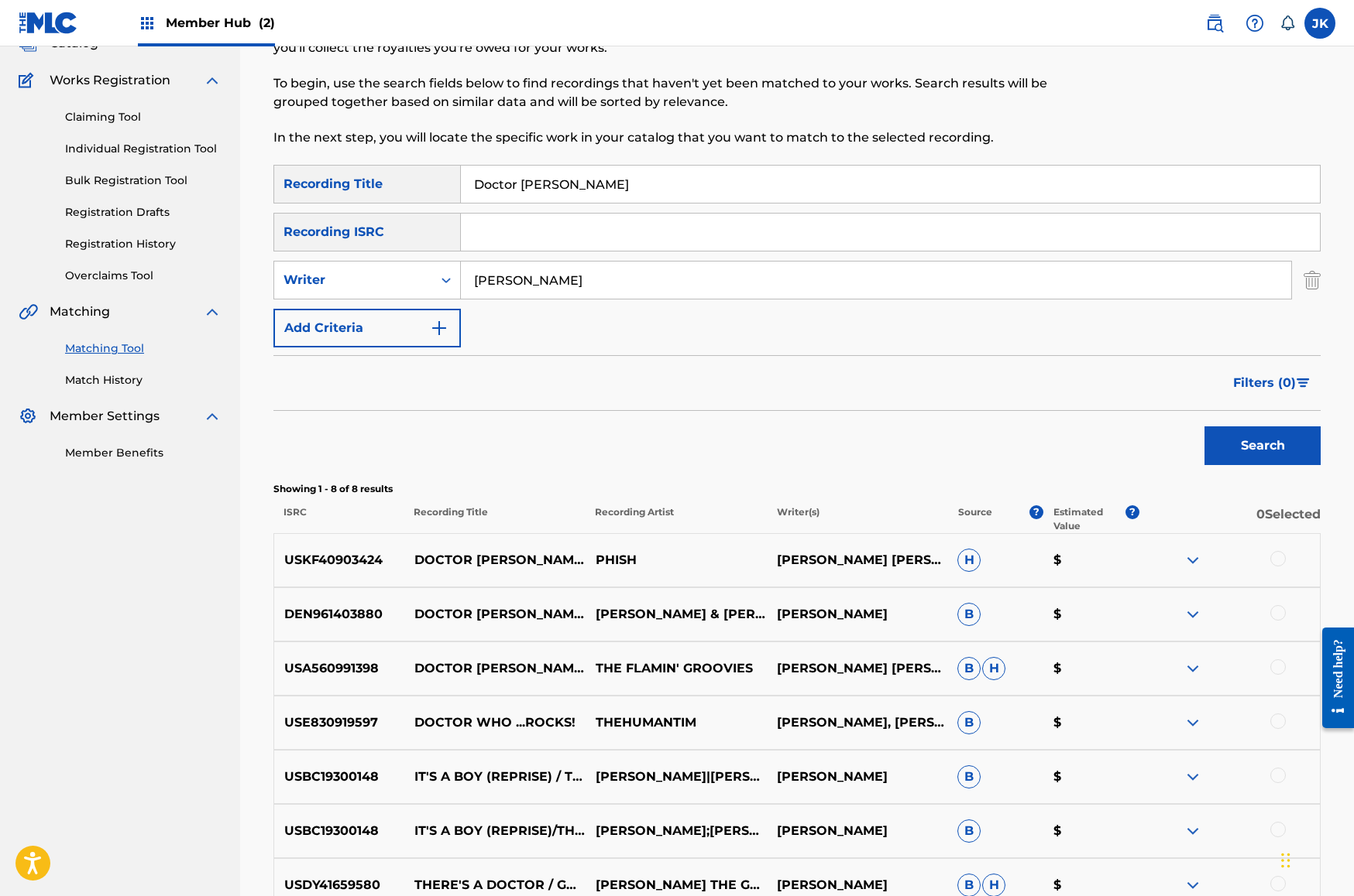
scroll to position [197, 0]
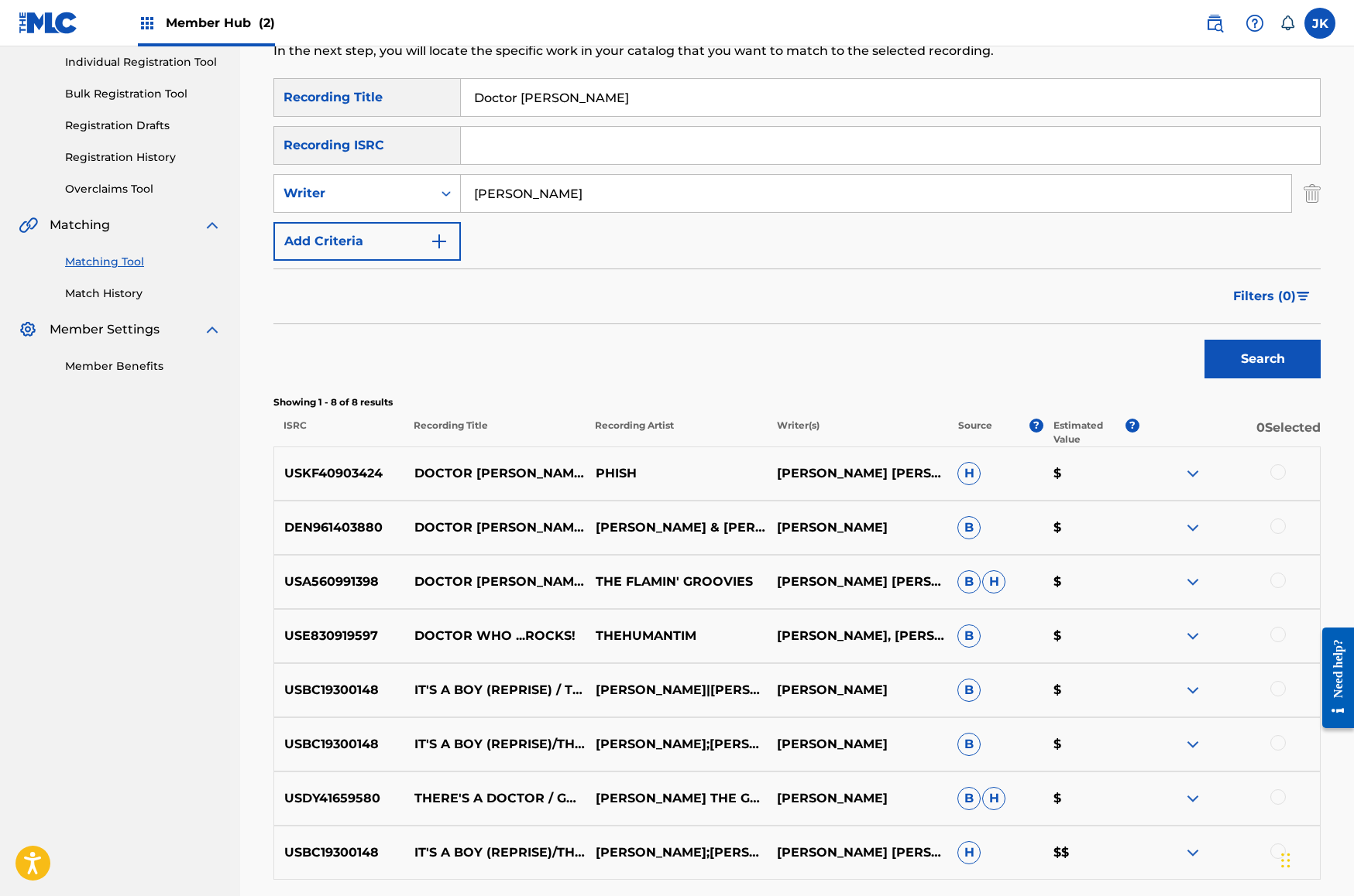
click at [1283, 473] on div at bounding box center [1278, 472] width 15 height 15
click at [1279, 523] on div at bounding box center [1278, 526] width 15 height 15
click at [1038, 763] on button "Match 2 Groups" at bounding box center [1089, 771] width 171 height 39
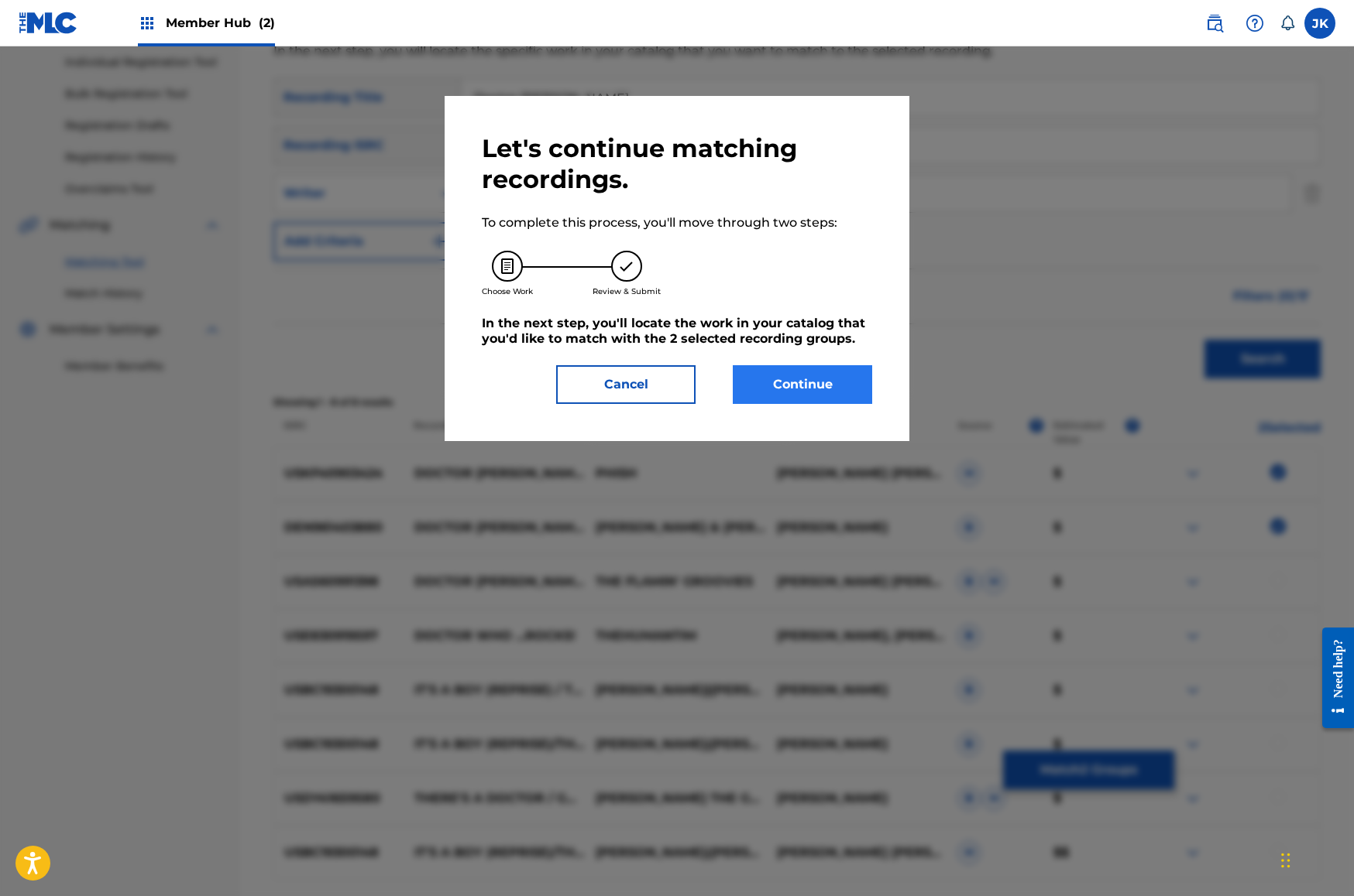
click at [833, 395] on button "Continue" at bounding box center [802, 384] width 140 height 39
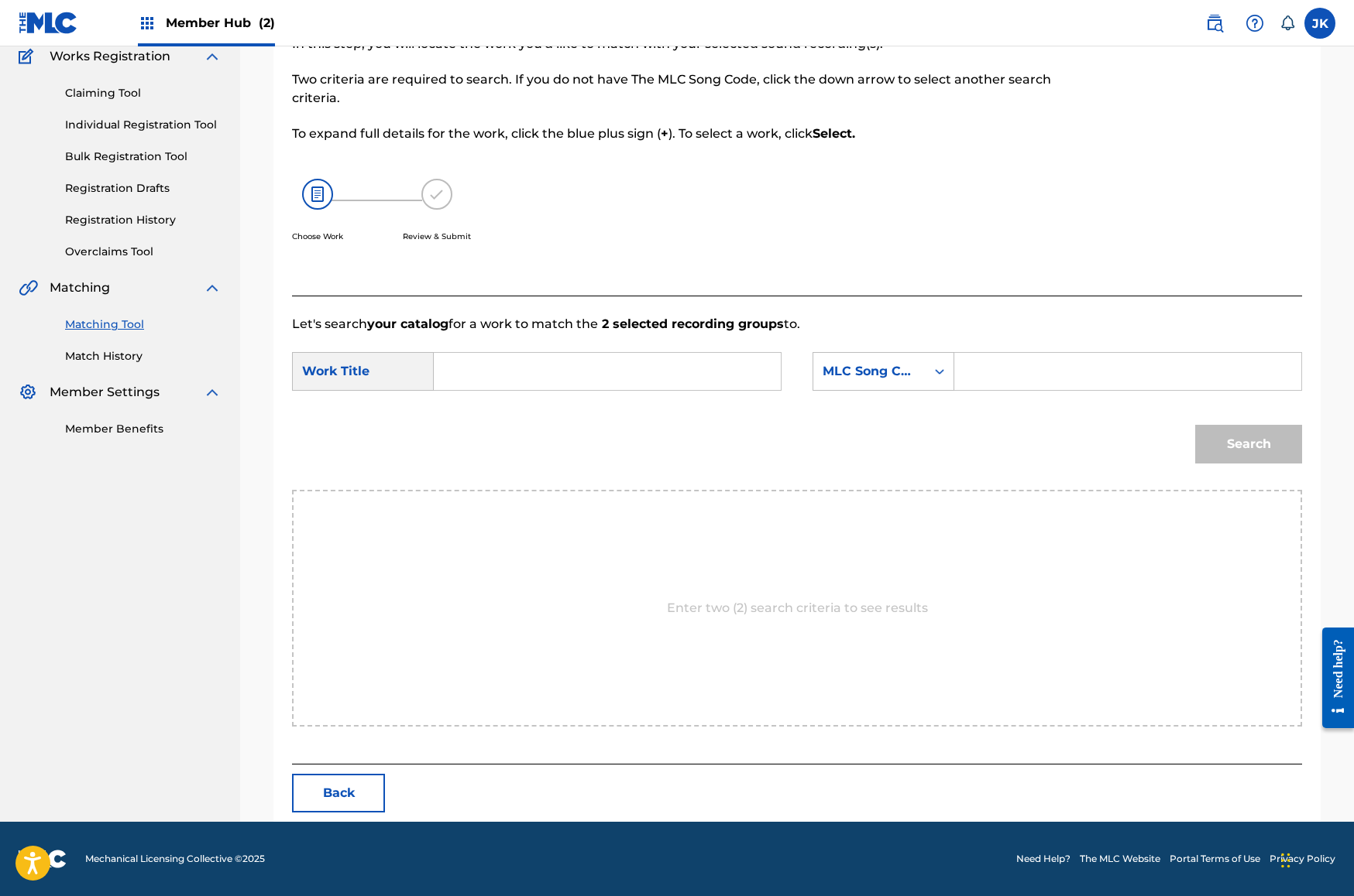
scroll to position [0, 0]
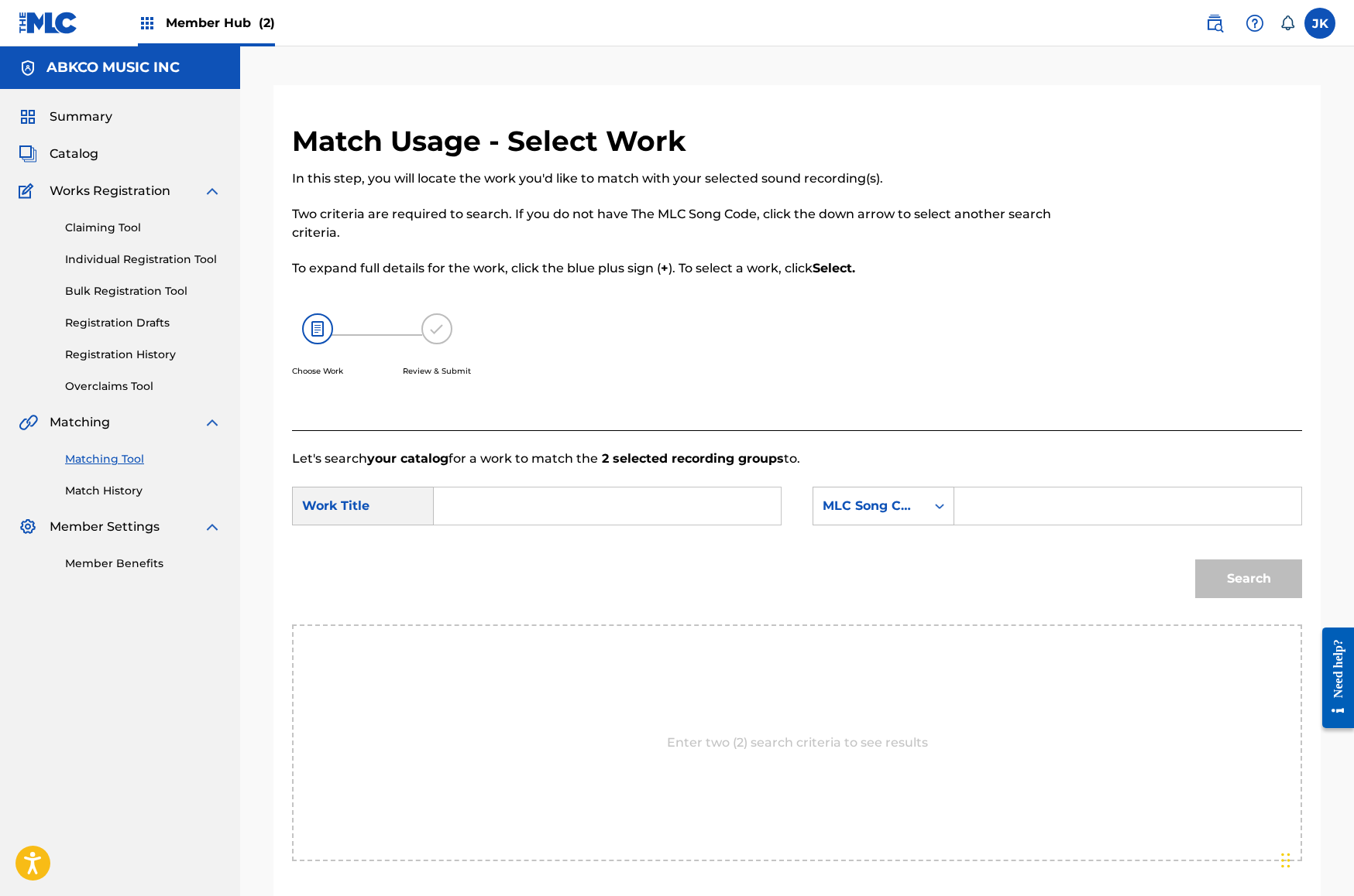
click at [660, 504] on input "Search Form" at bounding box center [607, 506] width 320 height 37
paste input "Doctor [PERSON_NAME]"
type input "Doctor [PERSON_NAME]"
click at [923, 498] on div "MLC Song Code" at bounding box center [869, 506] width 113 height 30
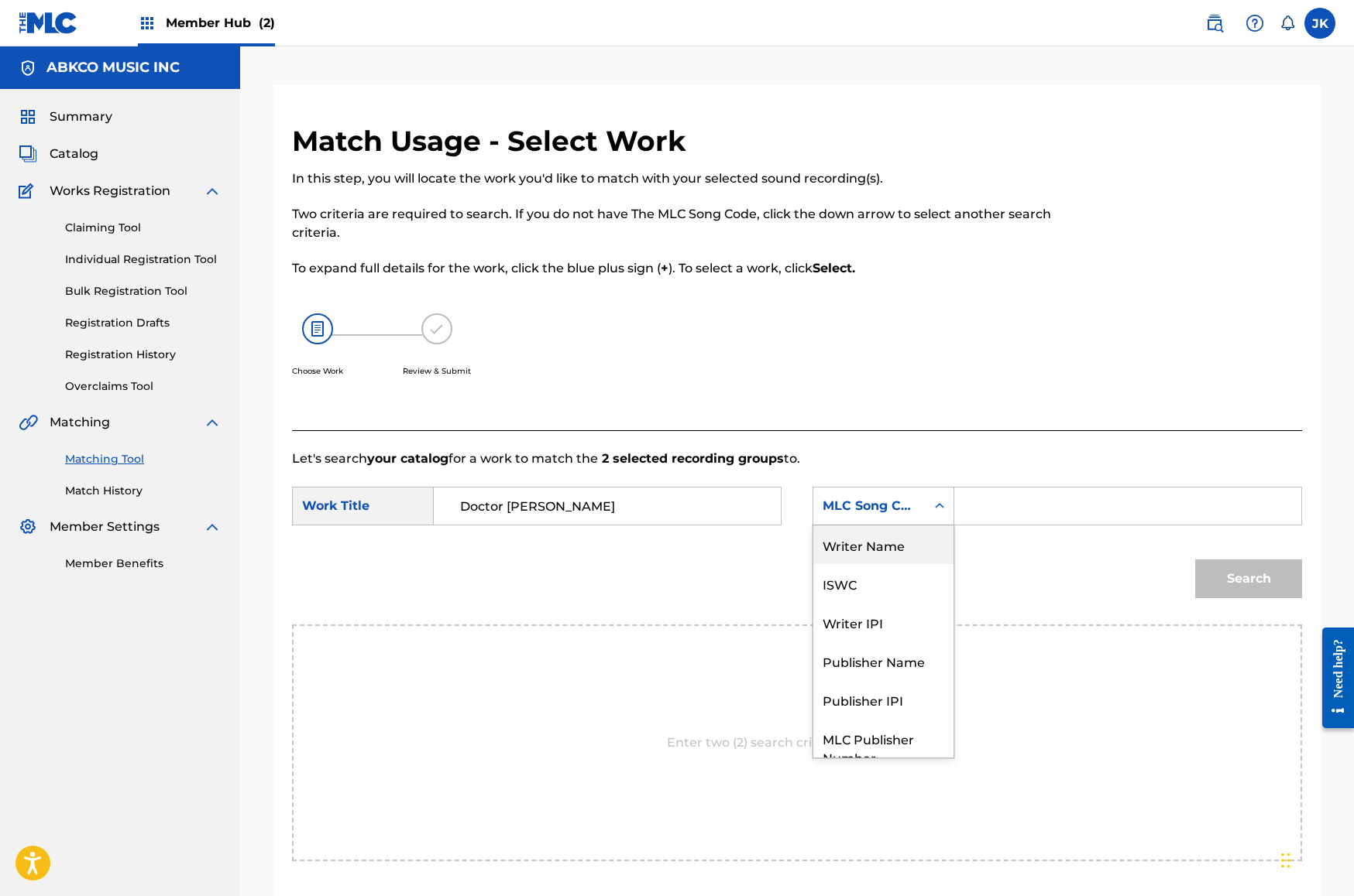
click at [912, 556] on div "Writer Name" at bounding box center [883, 545] width 140 height 39
click at [1009, 512] on input "Search Form" at bounding box center [1128, 506] width 320 height 37
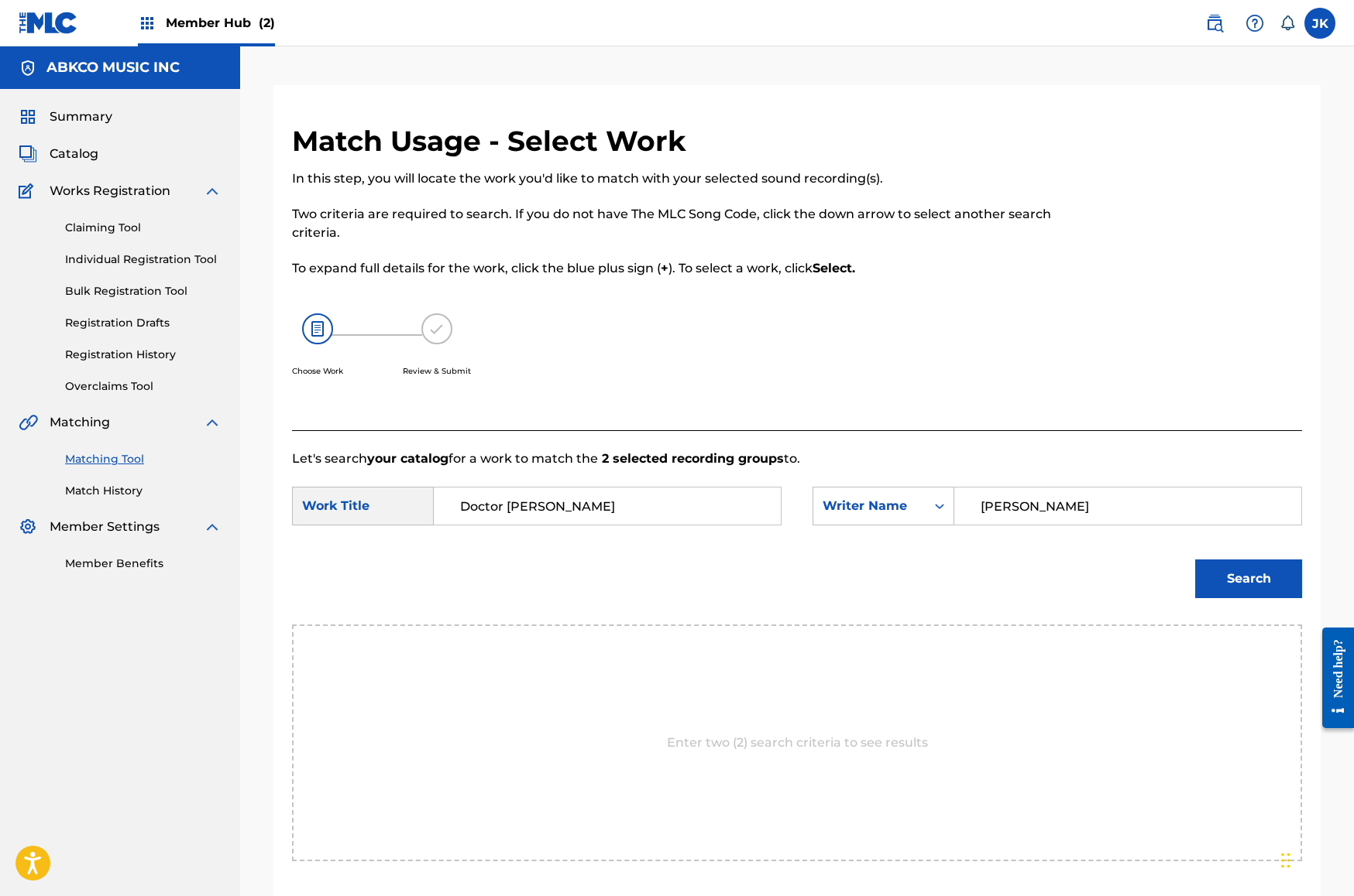
type input "[PERSON_NAME]"
click at [1248, 579] on button "Search" at bounding box center [1248, 579] width 107 height 39
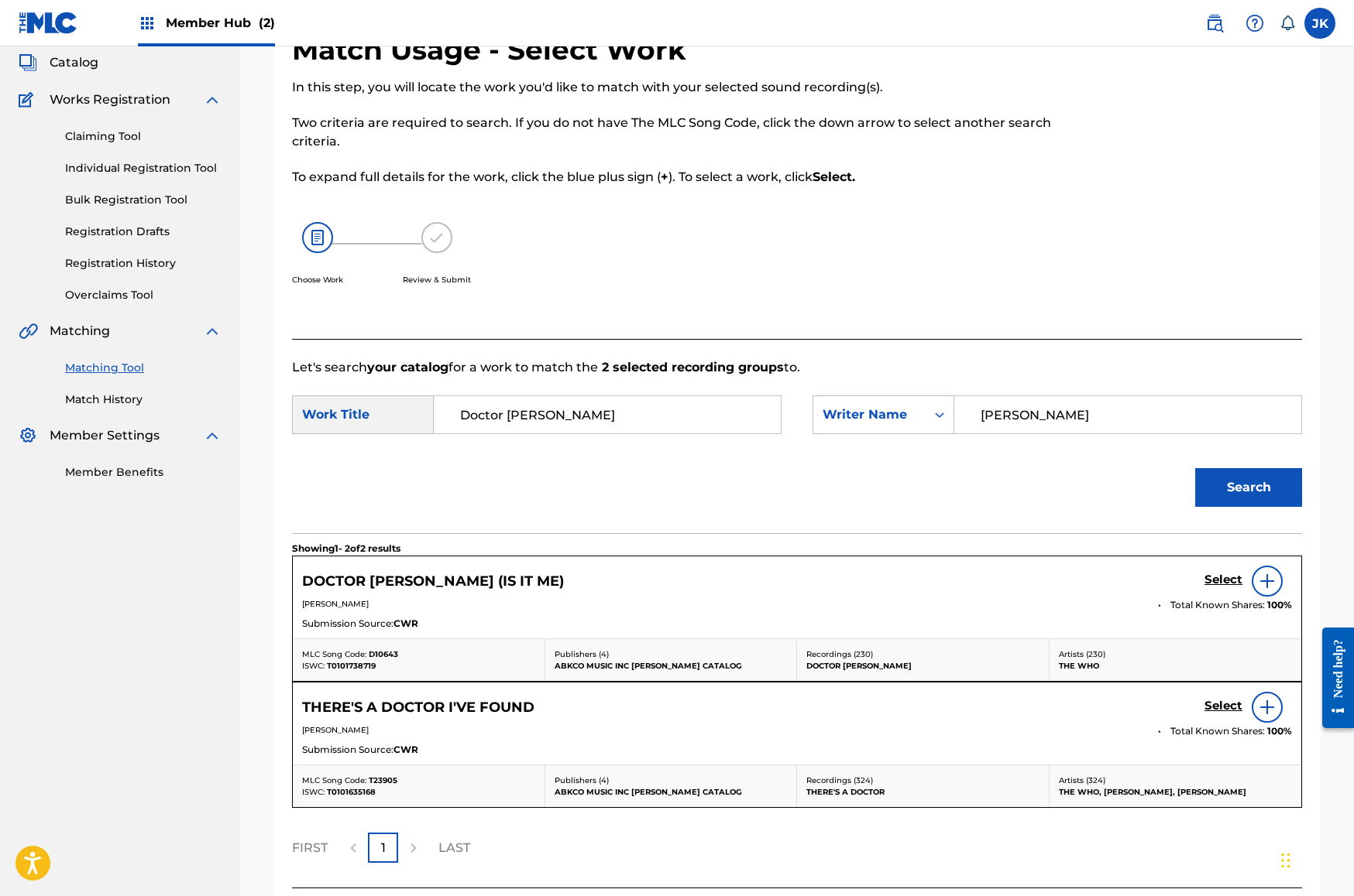
scroll to position [215, 0]
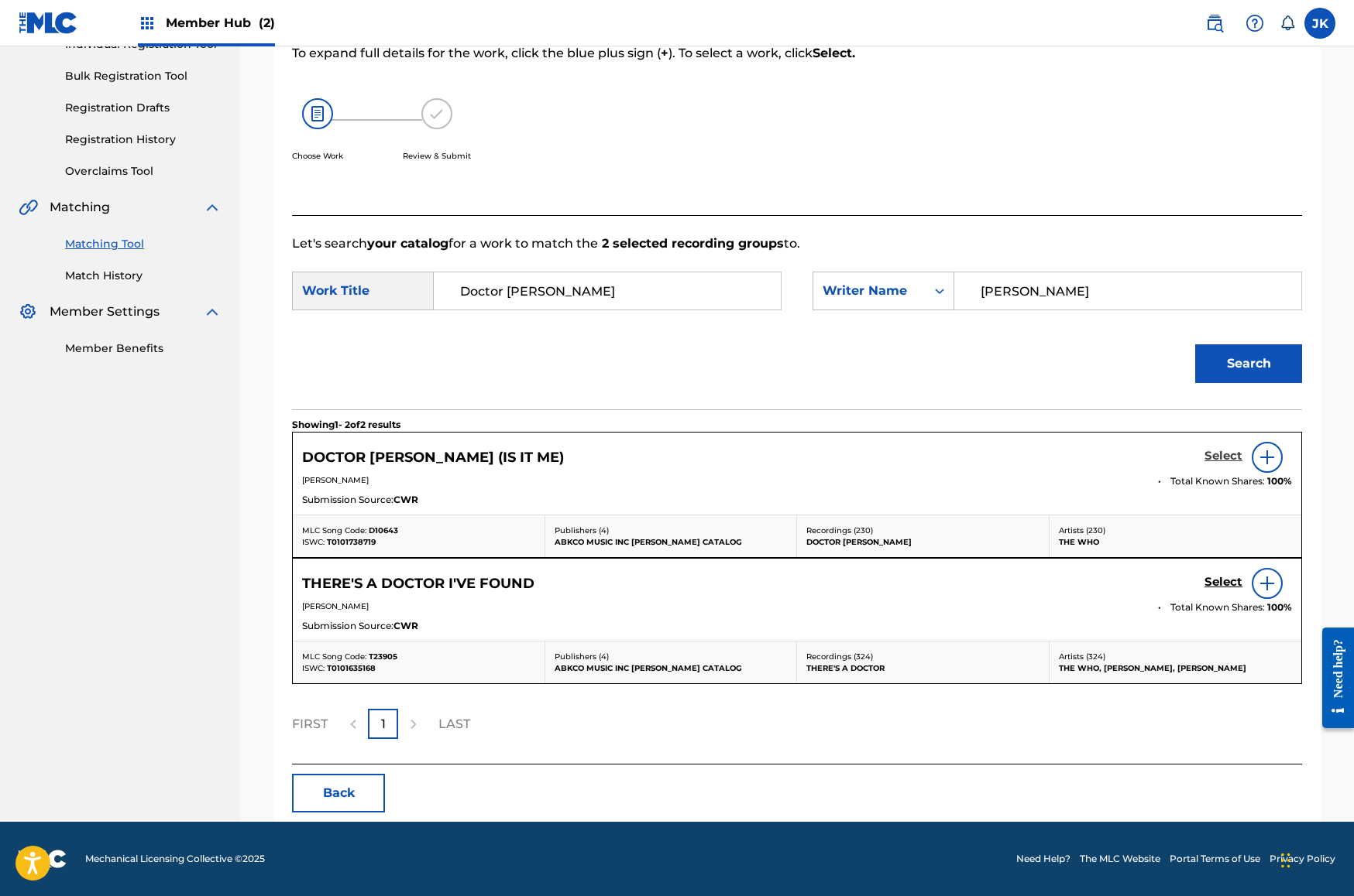
click at [1218, 461] on h5 "Select" at bounding box center [1223, 456] width 38 height 14
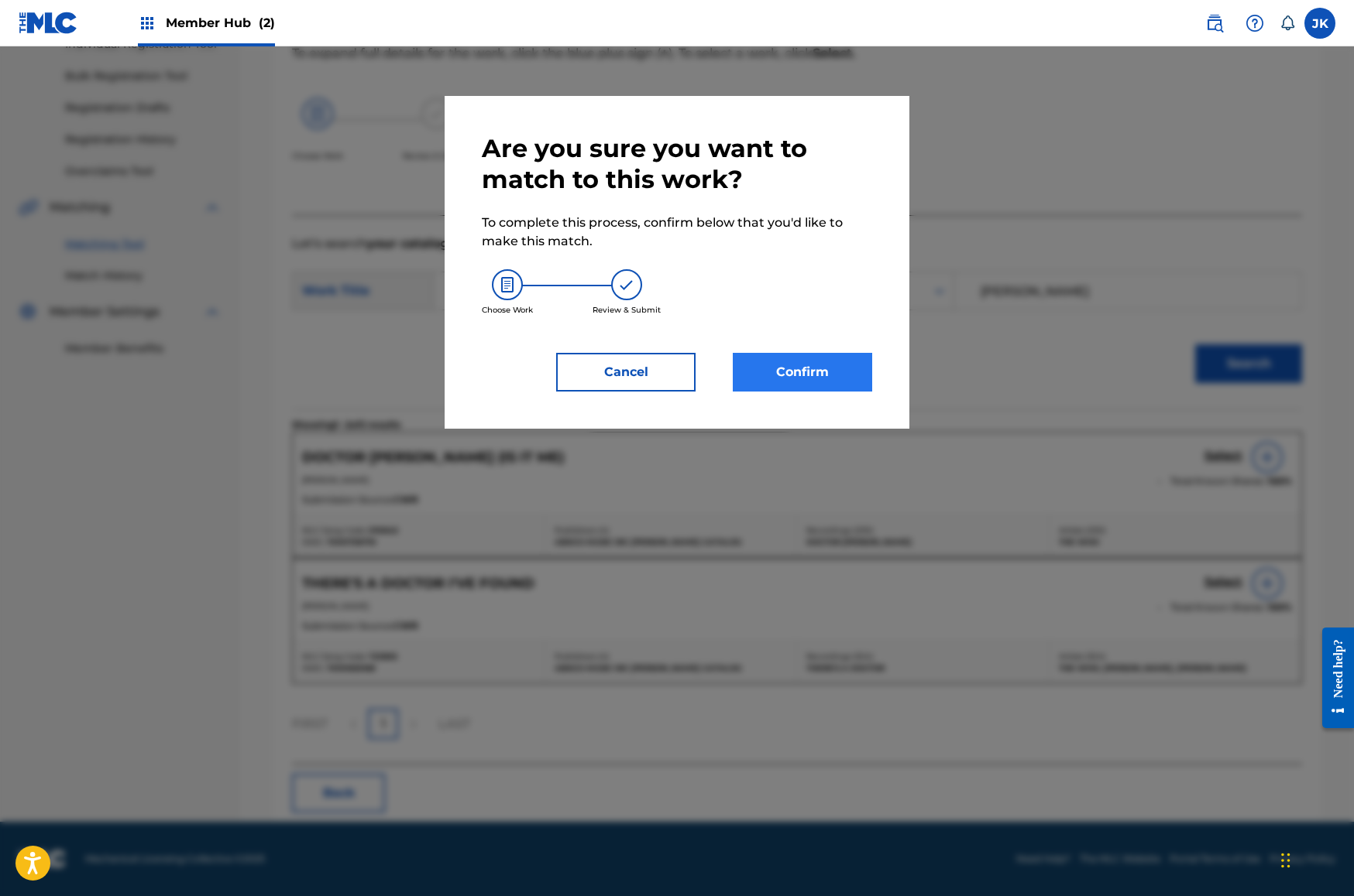
click at [749, 376] on button "Confirm" at bounding box center [802, 373] width 140 height 39
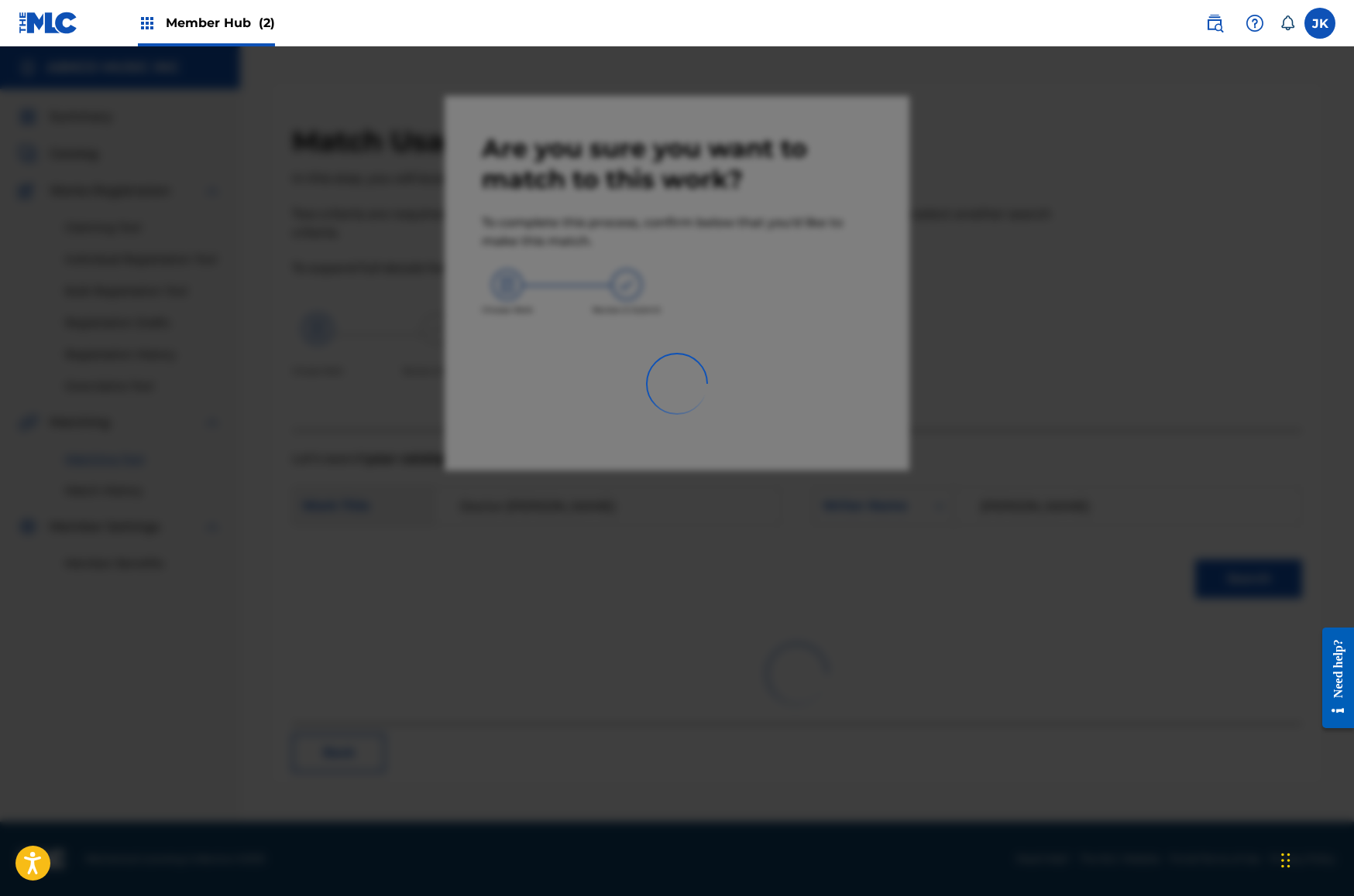
scroll to position [0, 0]
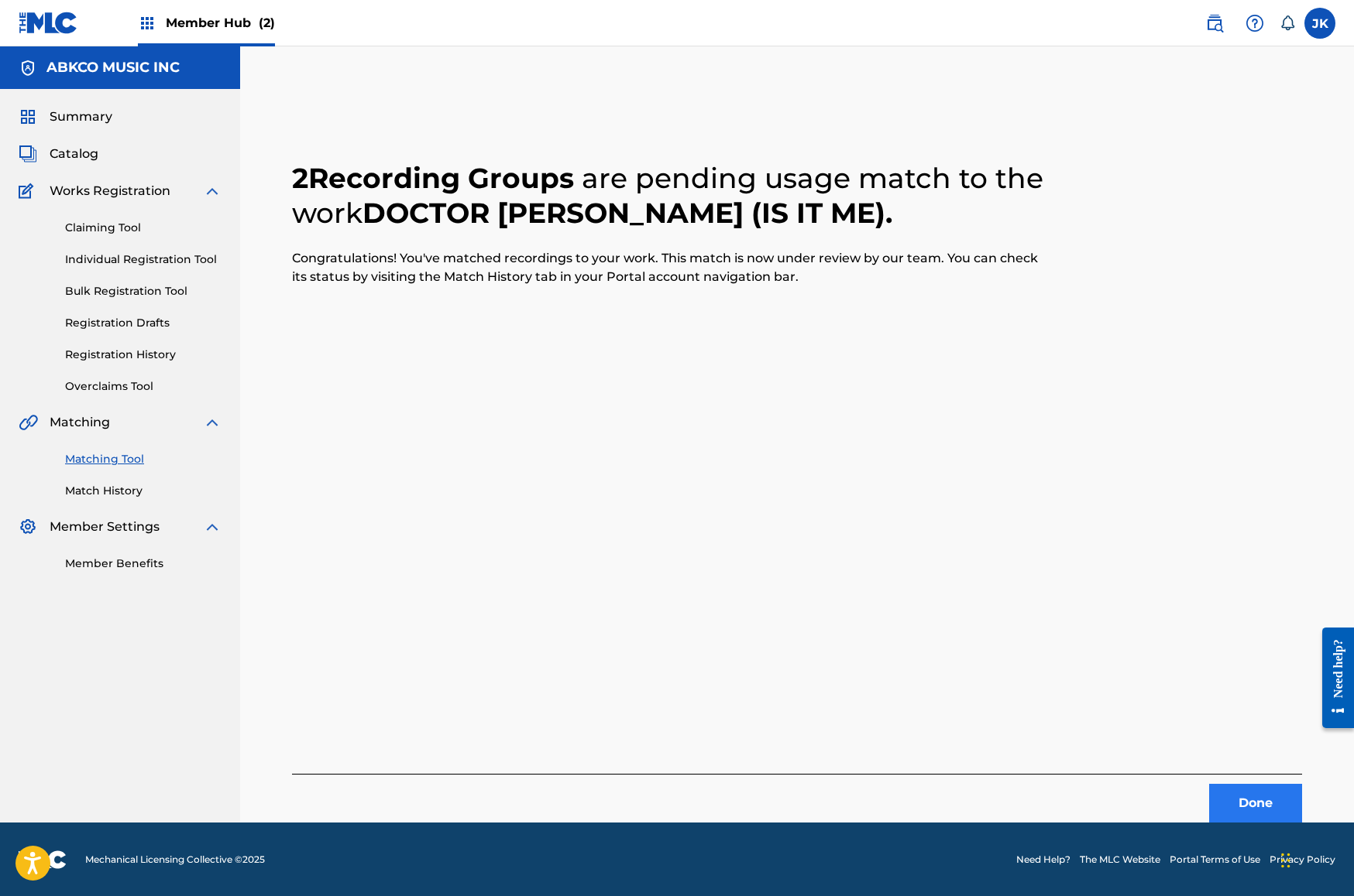
click at [1267, 791] on button "Done" at bounding box center [1256, 804] width 93 height 39
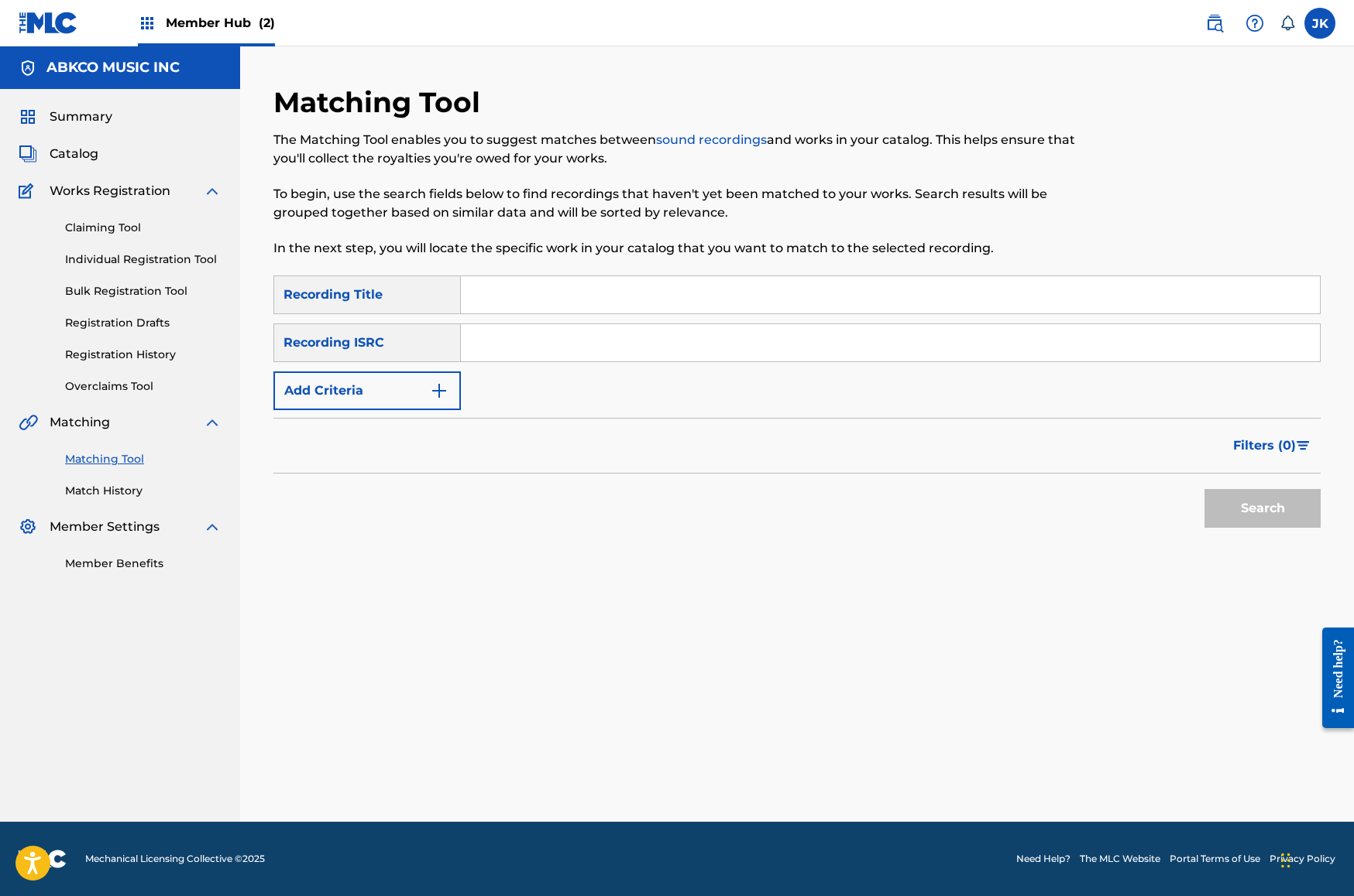
drag, startPoint x: 482, startPoint y: 271, endPoint x: 490, endPoint y: 282, distance: 13.6
click at [482, 273] on div "Matching Tool The Matching Tool enables you to suggest matches between sound re…" at bounding box center [677, 180] width 807 height 191
click at [493, 287] on input "Search Form" at bounding box center [891, 295] width 859 height 37
paste input "Doctor [PERSON_NAME]"
click at [1262, 509] on button "Search" at bounding box center [1262, 509] width 116 height 39
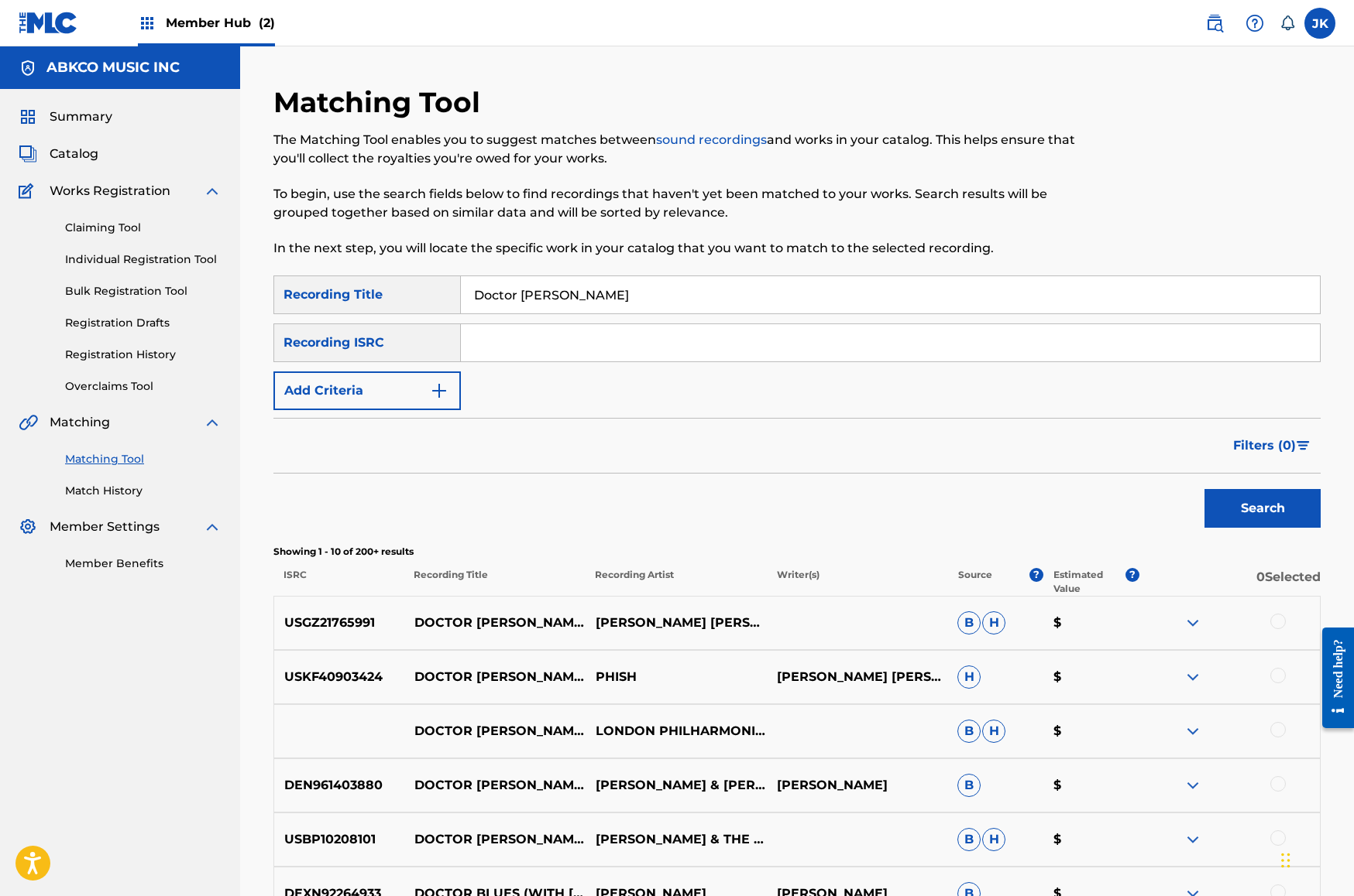
drag, startPoint x: 633, startPoint y: 286, endPoint x: 334, endPoint y: 278, distance: 299.1
click at [334, 278] on div "SearchWithCriteriab421cd28-d7f9-49af-b816-bc6d02ce35e6 Recording Title Doctor […" at bounding box center [797, 295] width 1047 height 39
paste input "You Trippin'"
paste input "Search Form"
type input "You Trippin'"
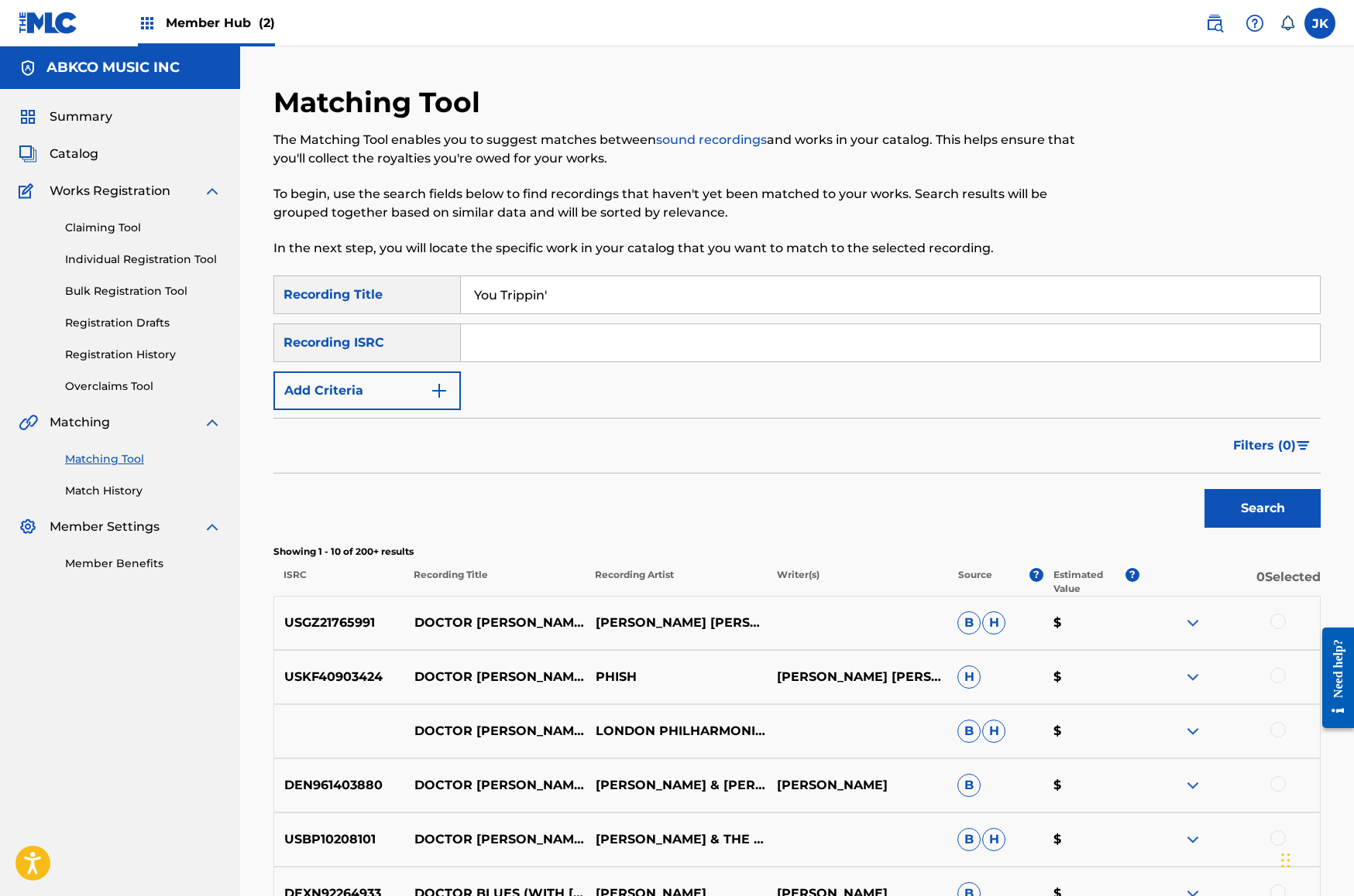
click at [1262, 509] on button "Search" at bounding box center [1262, 509] width 116 height 39
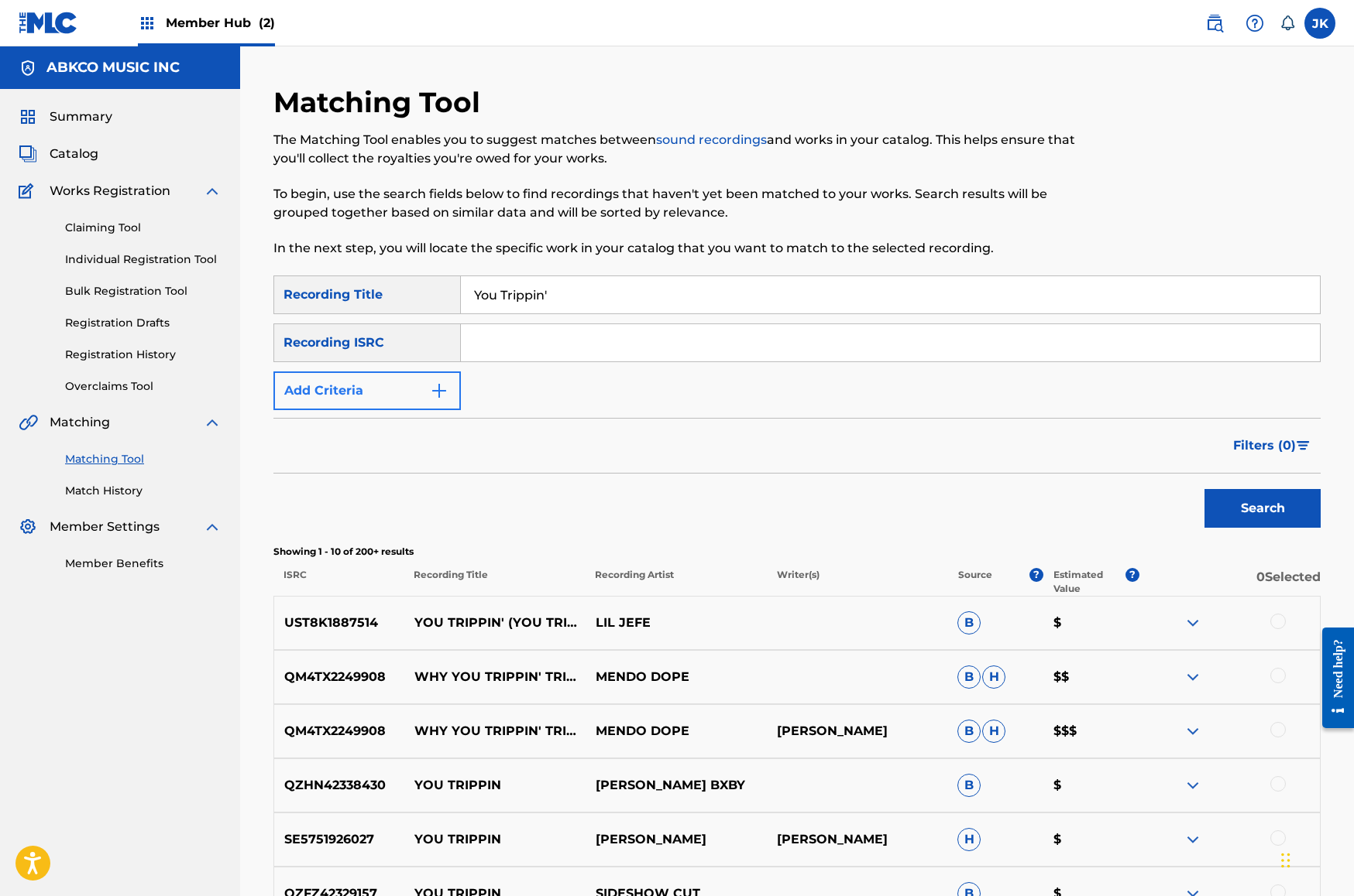
click at [411, 392] on button "Add Criteria" at bounding box center [367, 391] width 187 height 39
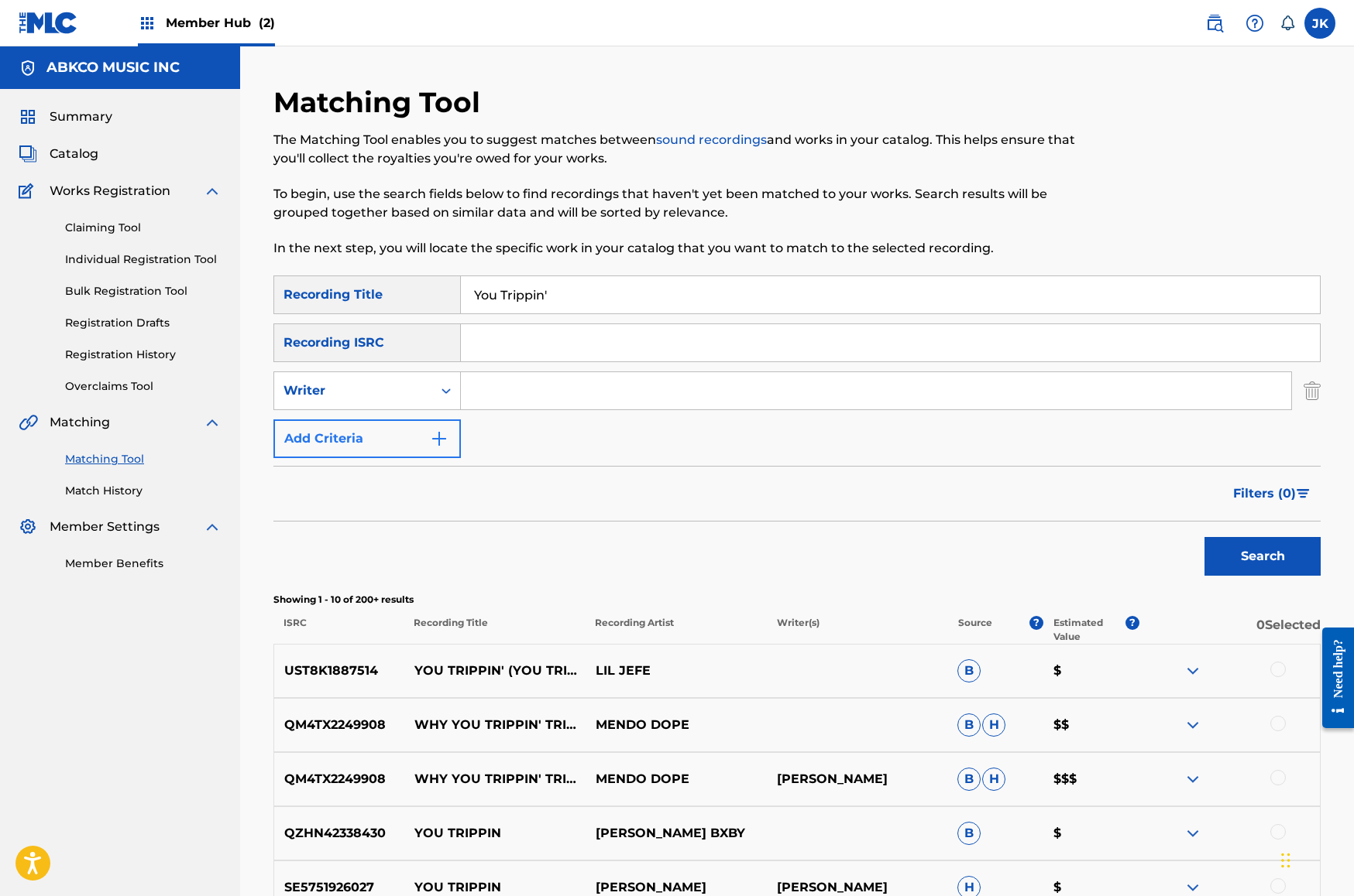
click at [503, 390] on input "Search Form" at bounding box center [876, 391] width 830 height 37
type input "devvon"
click at [1262, 556] on button "Search" at bounding box center [1262, 556] width 116 height 39
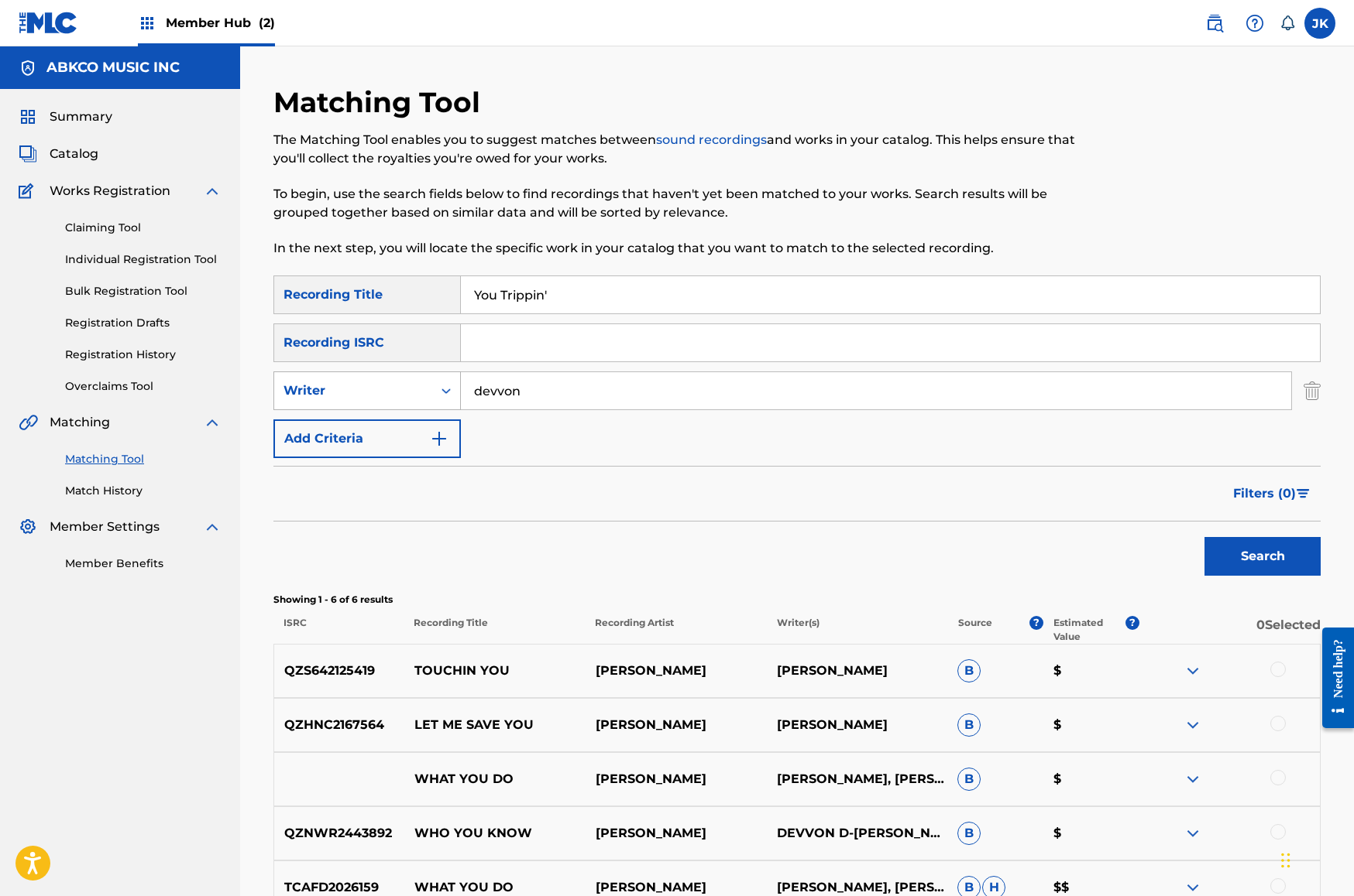
click at [382, 399] on div "Writer" at bounding box center [353, 391] width 140 height 19
click at [387, 427] on div "Recording Artist" at bounding box center [367, 429] width 186 height 39
click at [581, 390] on input "Search Form" at bounding box center [876, 391] width 830 height 37
type input "devvon"
click at [1262, 556] on button "Search" at bounding box center [1262, 556] width 116 height 39
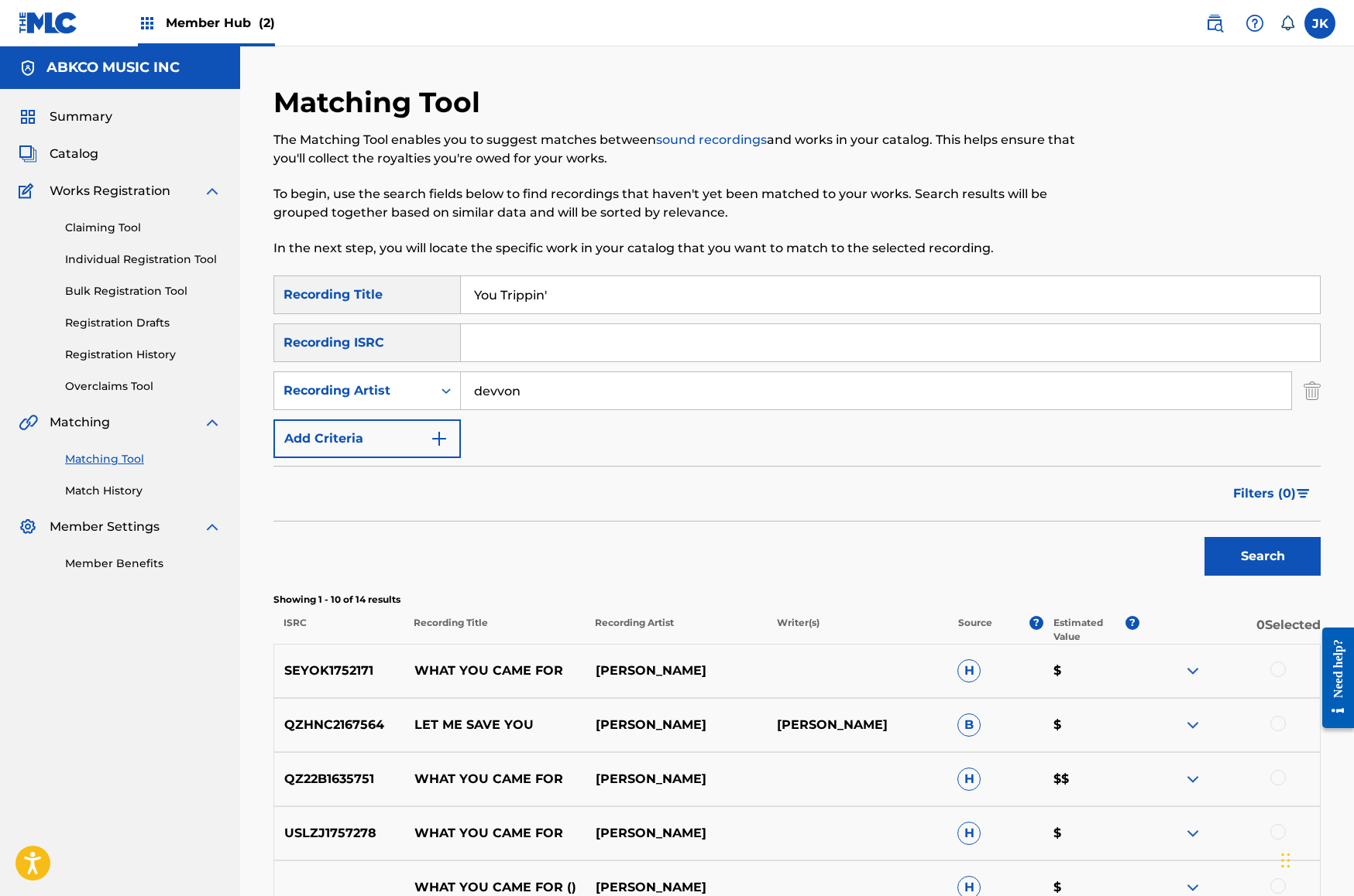
drag, startPoint x: 587, startPoint y: 297, endPoint x: 437, endPoint y: 292, distance: 150.1
click at [437, 292] on div "SearchWithCriteriab421cd28-d7f9-49af-b816-bc6d02ce35e6 Recording Title You Trip…" at bounding box center [797, 295] width 1047 height 39
paste input "Swerve"
type input "Swerve"
drag, startPoint x: 554, startPoint y: 392, endPoint x: 301, endPoint y: 377, distance: 253.4
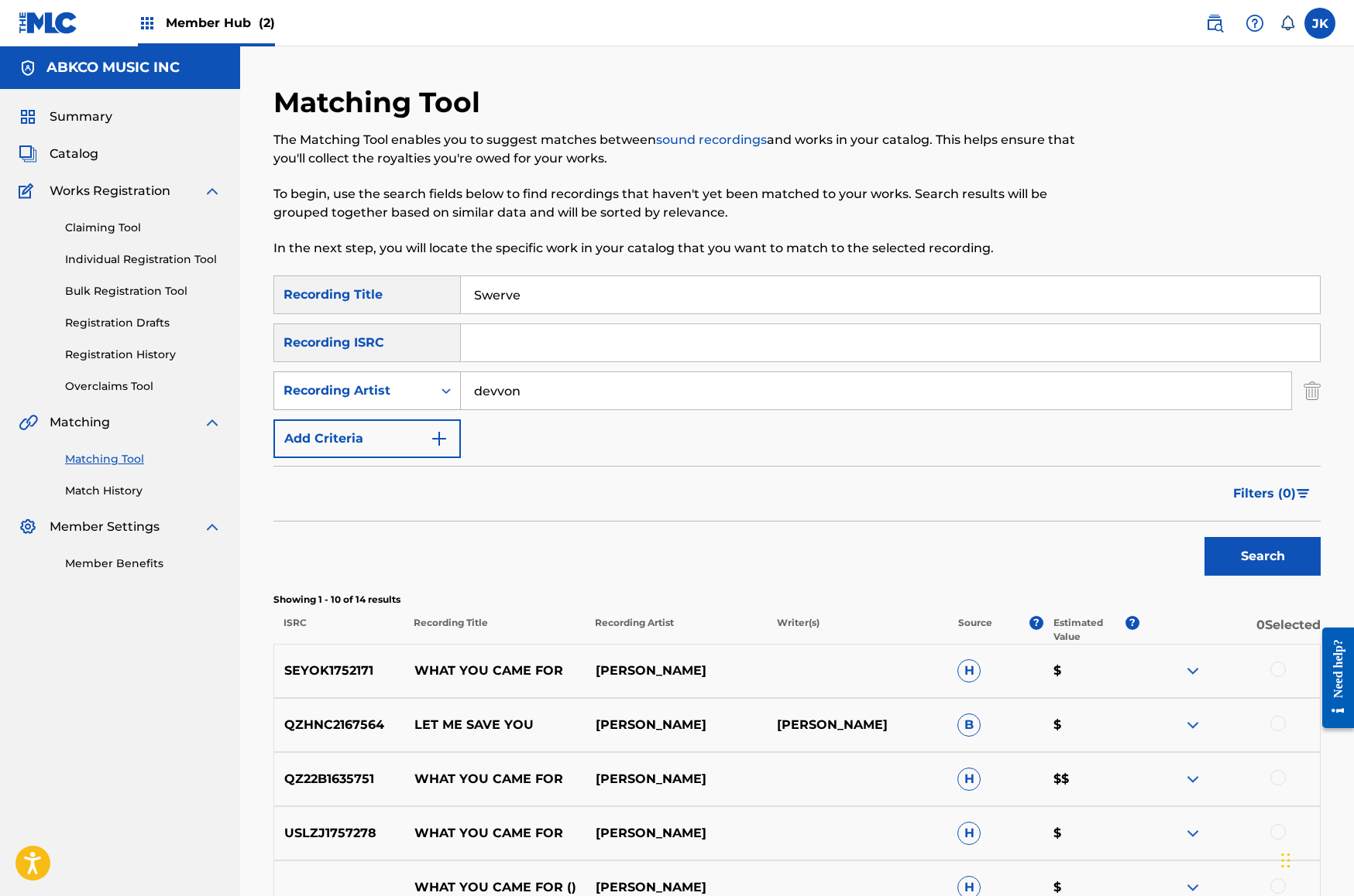
click at [301, 377] on div "SearchWithCriteriad3efe61d-dad[DEMOGRAPHIC_DATA]-4f2f-9a0a-e95838cb30be Recordi…" at bounding box center [797, 391] width 1047 height 39
click at [290, 385] on div "Recording Artist" at bounding box center [353, 391] width 140 height 19
click at [346, 419] on div "Writer" at bounding box center [367, 429] width 186 height 39
click at [544, 383] on input "Search Form" at bounding box center [876, 391] width 830 height 37
type input "[PERSON_NAME]"
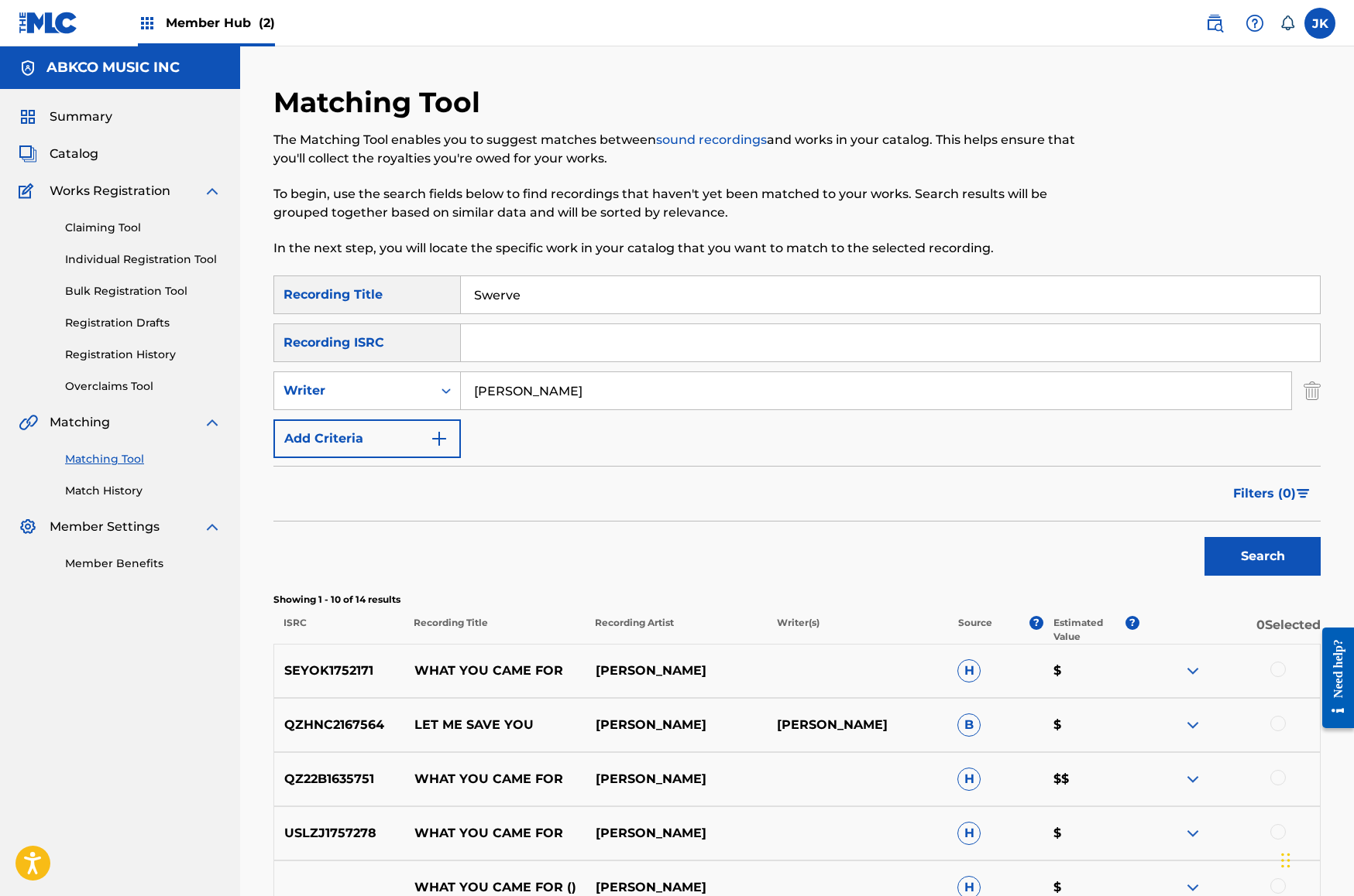
click at [1262, 556] on button "Search" at bounding box center [1262, 556] width 116 height 39
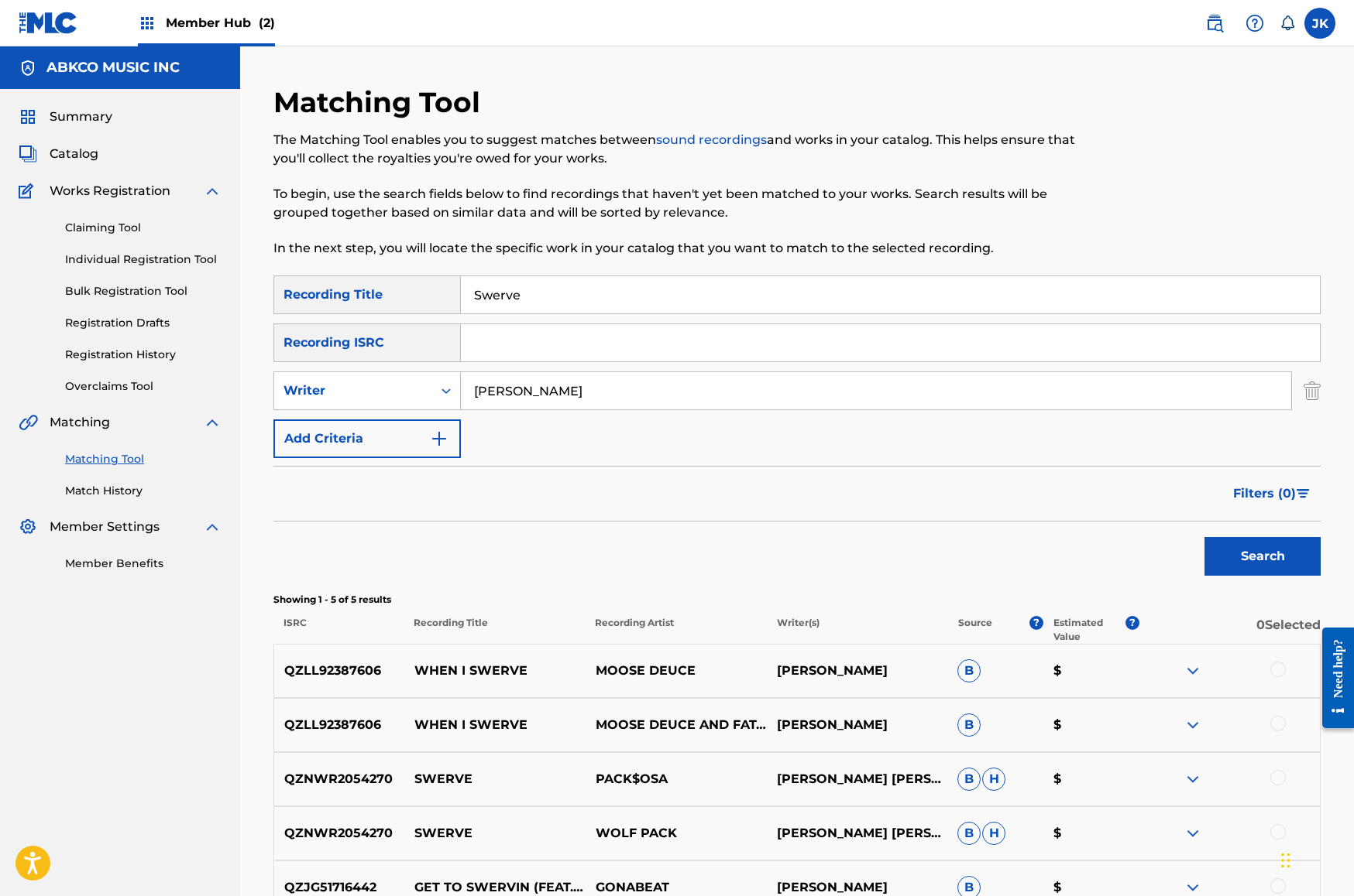
click at [559, 301] on input "Swerve" at bounding box center [891, 295] width 859 height 37
drag, startPoint x: 381, startPoint y: 299, endPoint x: 340, endPoint y: 285, distance: 43.3
click at [341, 289] on div "SearchWithCriteriab421cd28-d7f9-49af-b816-bc6d02ce35e6 Recording Title Swerve" at bounding box center [797, 295] width 1047 height 39
paste input "No Conversation"
click at [1233, 555] on button "Search" at bounding box center [1262, 556] width 116 height 39
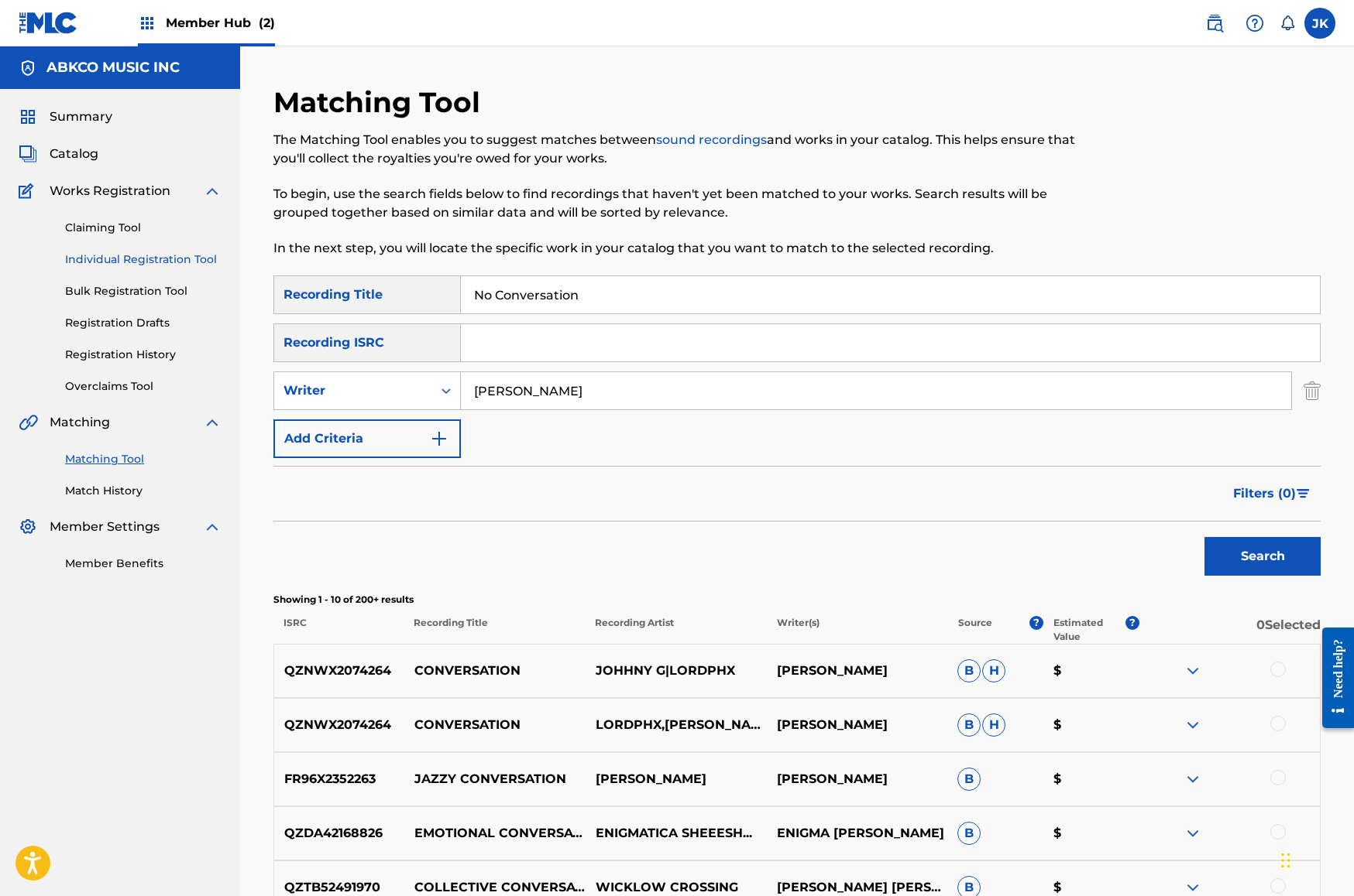
drag, startPoint x: 563, startPoint y: 293, endPoint x: 142, endPoint y: 257, distance: 422.5
click at [142, 257] on main "ABKCO MUSIC INC Summary Catalog Works Registration Claiming Tool Individual Reg…" at bounding box center [677, 674] width 1354 height 1256
paste input "Opening Title Montage (From Our Idiot Brother)"
type input "Opening Title Montage (From Our Idiot Brother)"
drag, startPoint x: 529, startPoint y: 385, endPoint x: 177, endPoint y: 361, distance: 352.8
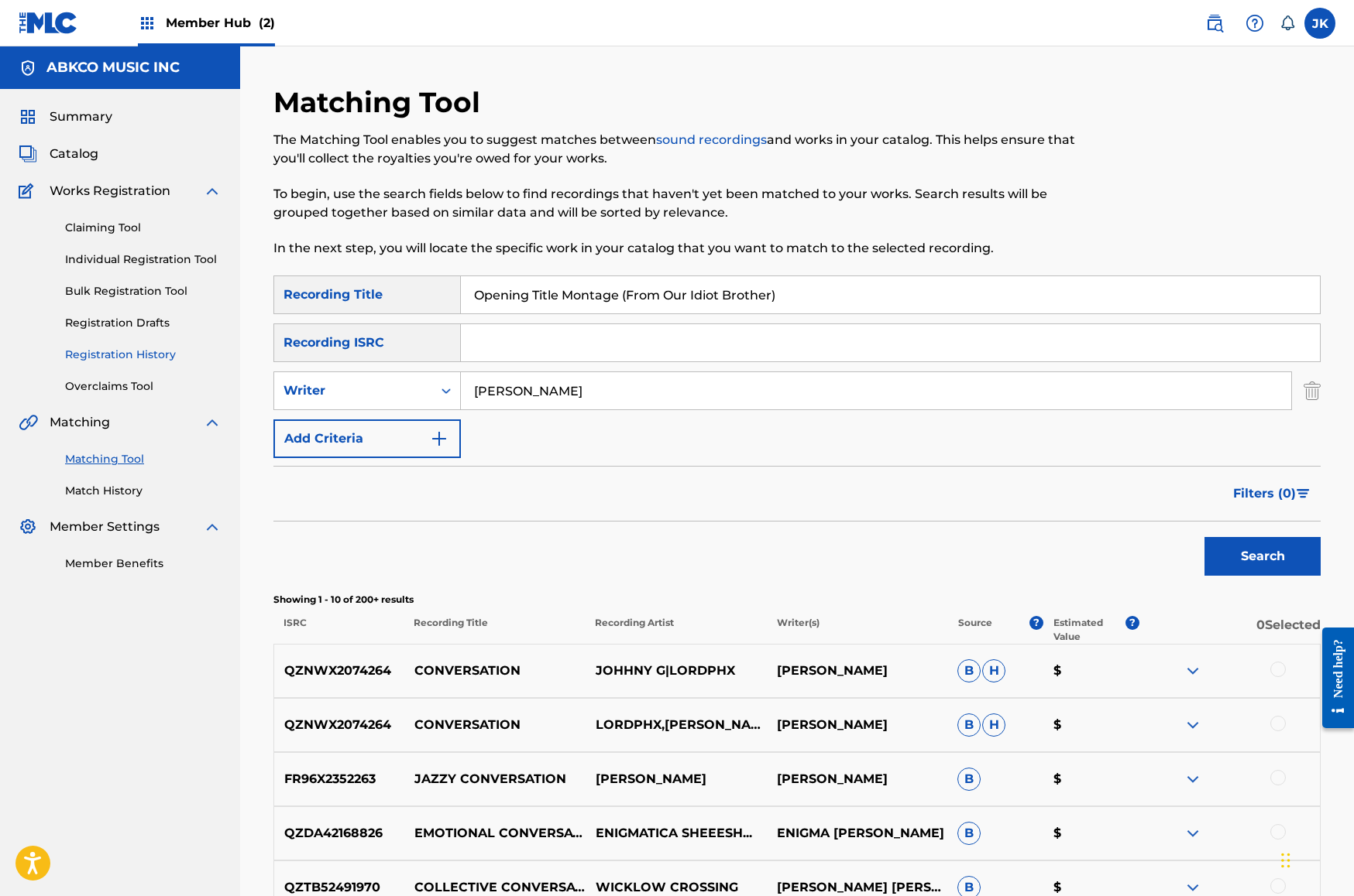
click at [202, 365] on main "ABKCO MUSIC INC Summary Catalog Works Registration Claiming Tool Individual Reg…" at bounding box center [677, 674] width 1354 height 1256
click at [1262, 556] on button "Search" at bounding box center [1262, 556] width 116 height 39
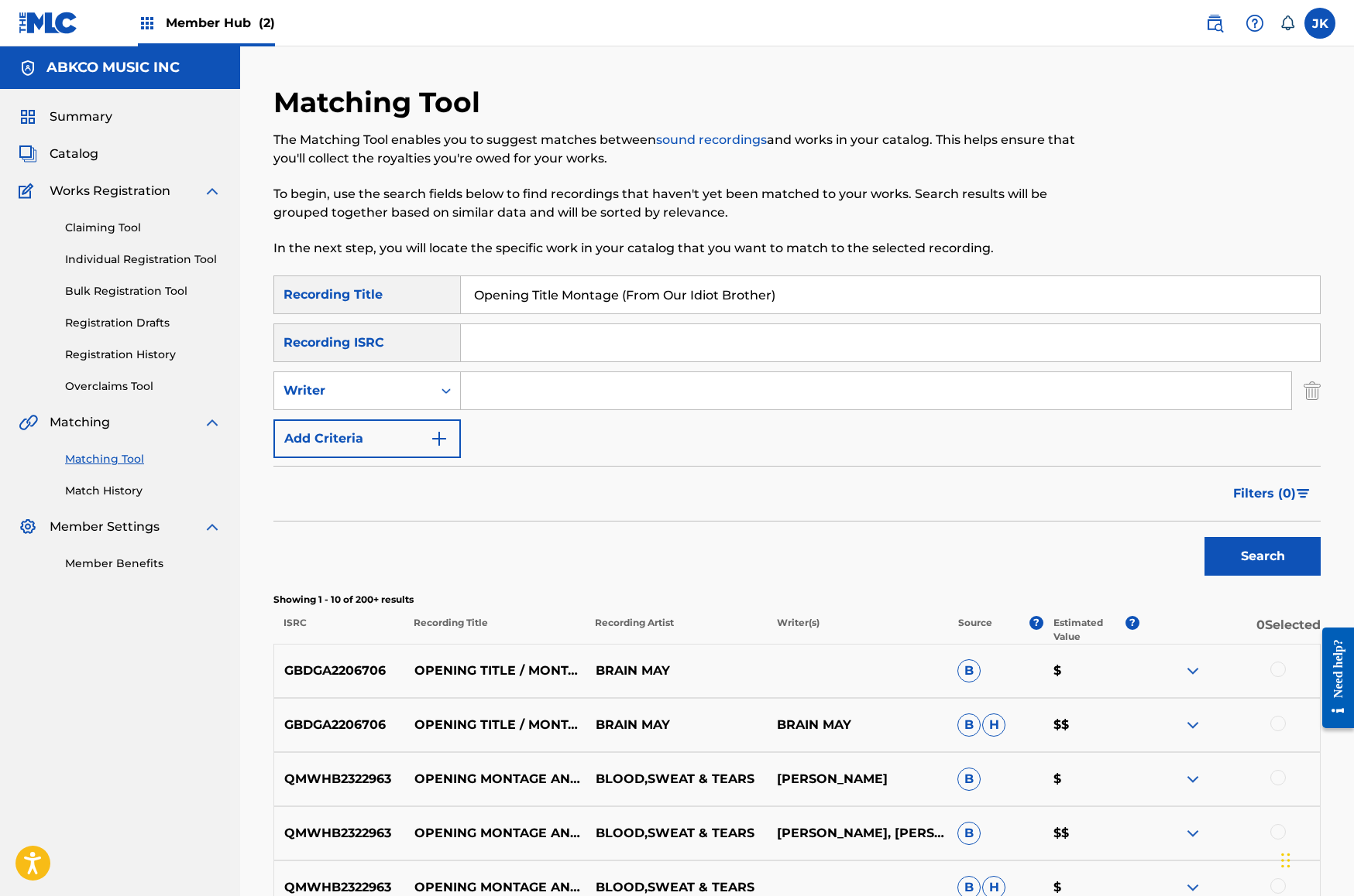
drag, startPoint x: 860, startPoint y: 285, endPoint x: 346, endPoint y: 268, distance: 514.3
click at [346, 268] on div "Matching Tool The Matching Tool enables you to suggest matches between sound re…" at bounding box center [797, 694] width 1047 height 1217
paste input "Cousin Of Mine"
type input "Cousin Of MineOpening Title Montage (From Our Idiot Brother)"
paste input "Cousin Of Mine"
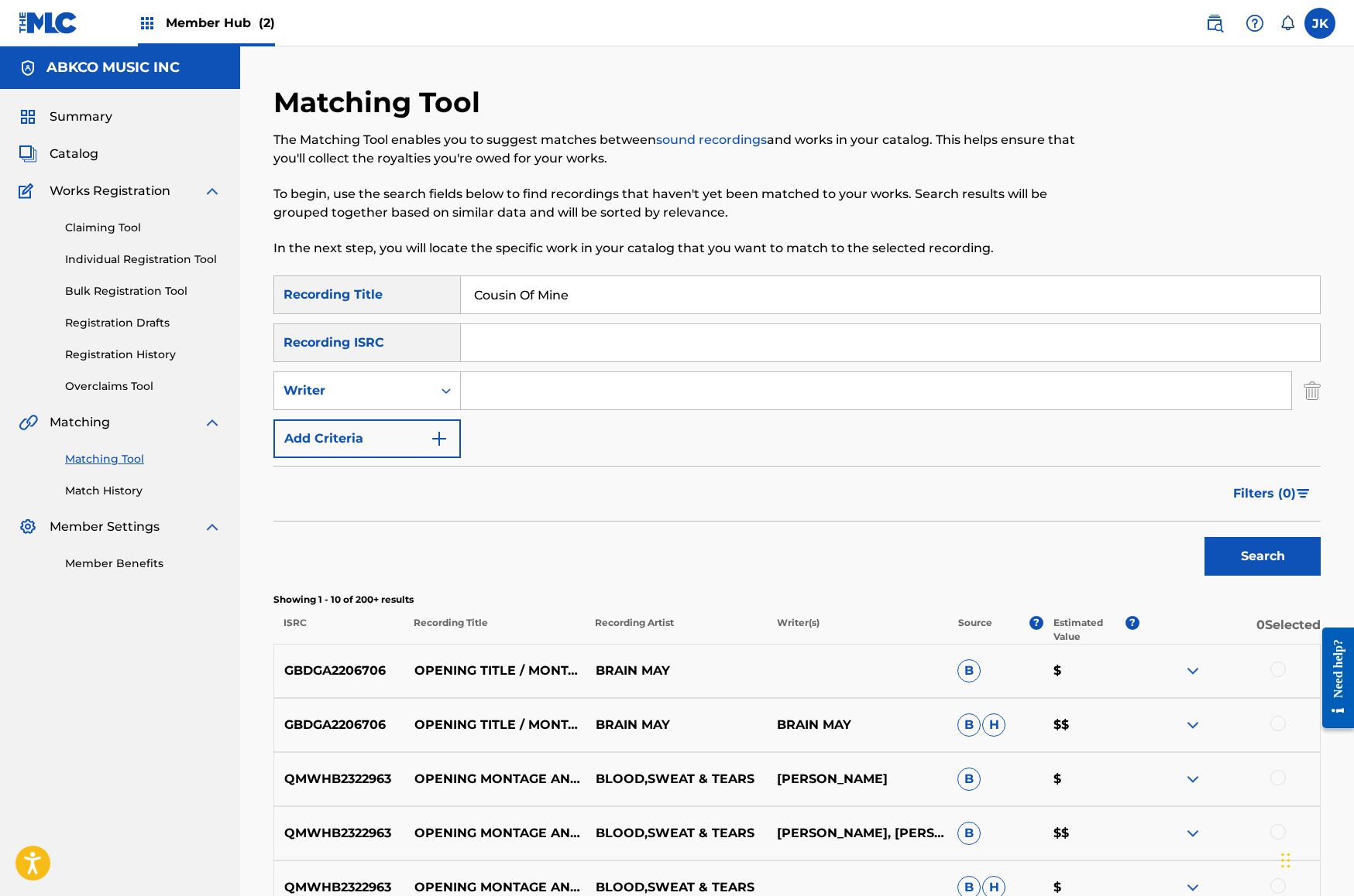
type input "Cousin Of Mine"
click at [1262, 556] on button "Search" at bounding box center [1262, 556] width 116 height 39
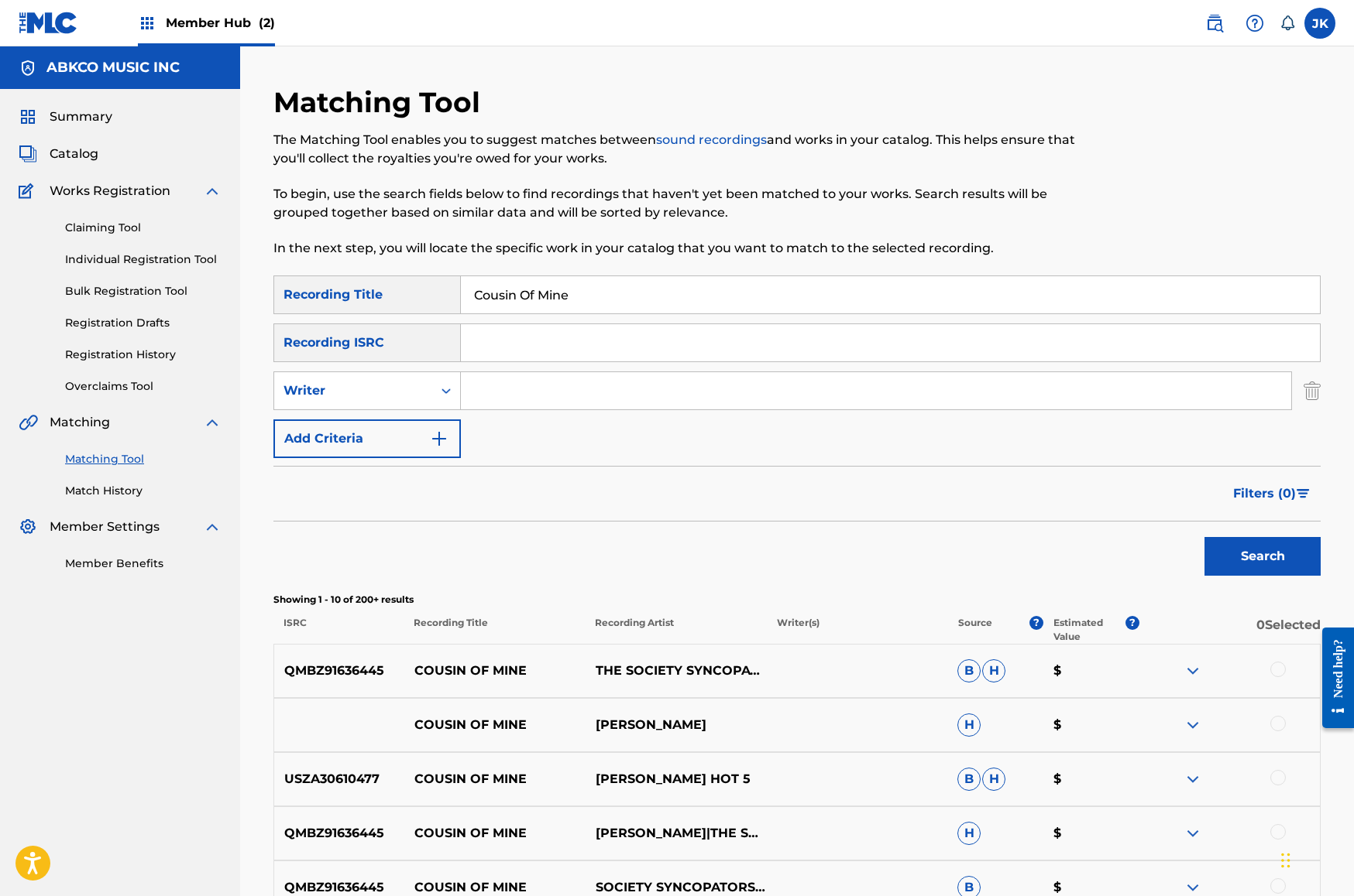
click at [590, 397] on input "Search Form" at bounding box center [876, 391] width 830 height 37
type input "[PERSON_NAME]"
click at [1262, 556] on button "Search" at bounding box center [1262, 556] width 116 height 39
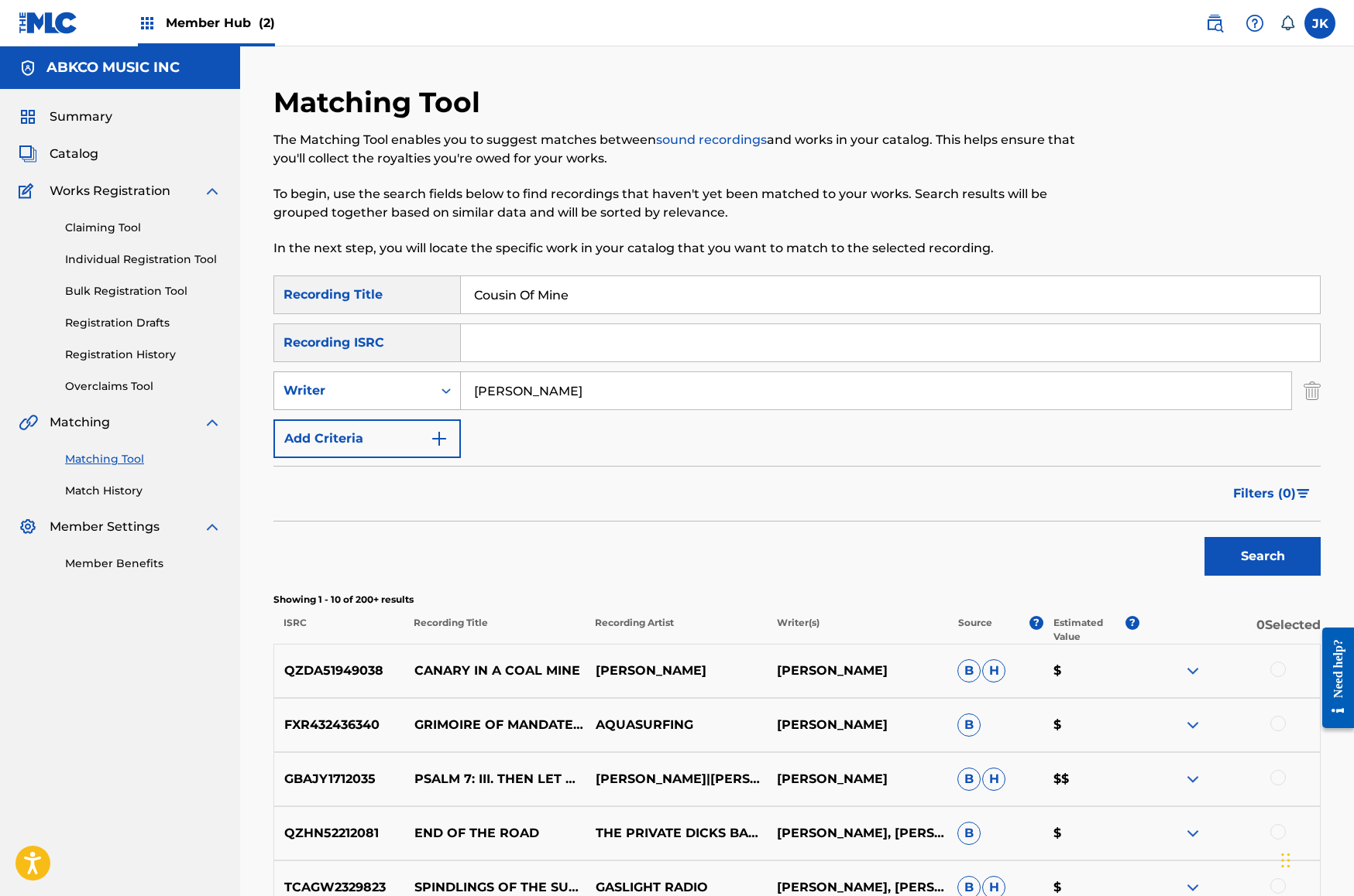
click at [413, 390] on div "Writer" at bounding box center [353, 391] width 140 height 19
click at [413, 427] on div "Recording Artist" at bounding box center [367, 429] width 186 height 39
click at [603, 389] on input "Search Form" at bounding box center [876, 391] width 830 height 37
type input "[PERSON_NAME]"
click at [1262, 556] on button "Search" at bounding box center [1262, 556] width 116 height 39
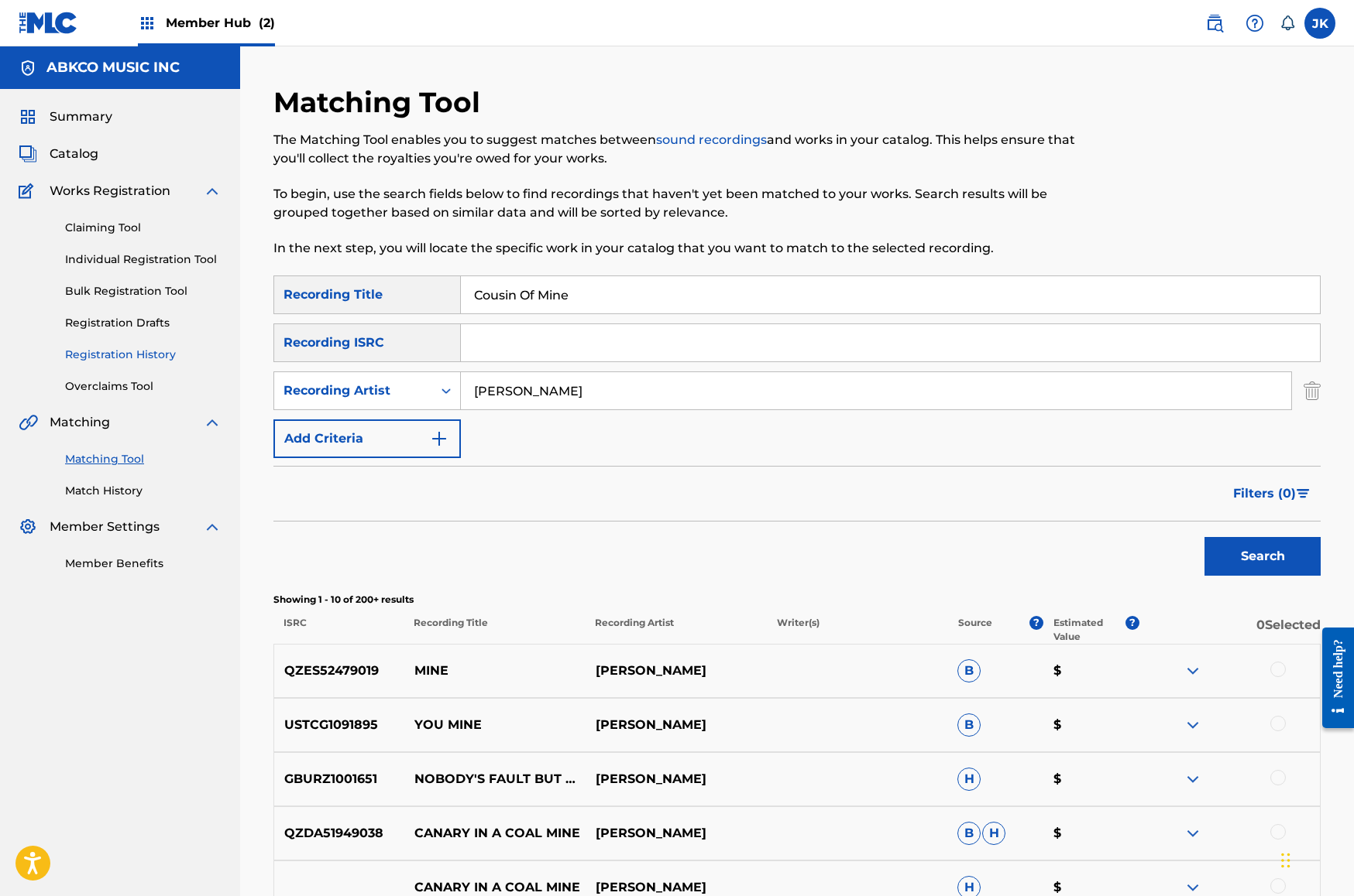
drag, startPoint x: 455, startPoint y: 381, endPoint x: 191, endPoint y: 352, distance: 265.6
click at [207, 357] on main "ABKCO MUSIC INC Summary Catalog Works Registration Claiming Tool Individual Reg…" at bounding box center [677, 674] width 1354 height 1256
drag, startPoint x: 653, startPoint y: 293, endPoint x: 99, endPoint y: 237, distance: 556.8
click at [99, 237] on main "ABKCO MUSIC INC Summary Catalog Works Registration Claiming Tool Individual Reg…" at bounding box center [677, 674] width 1354 height 1256
paste input "La La La La"
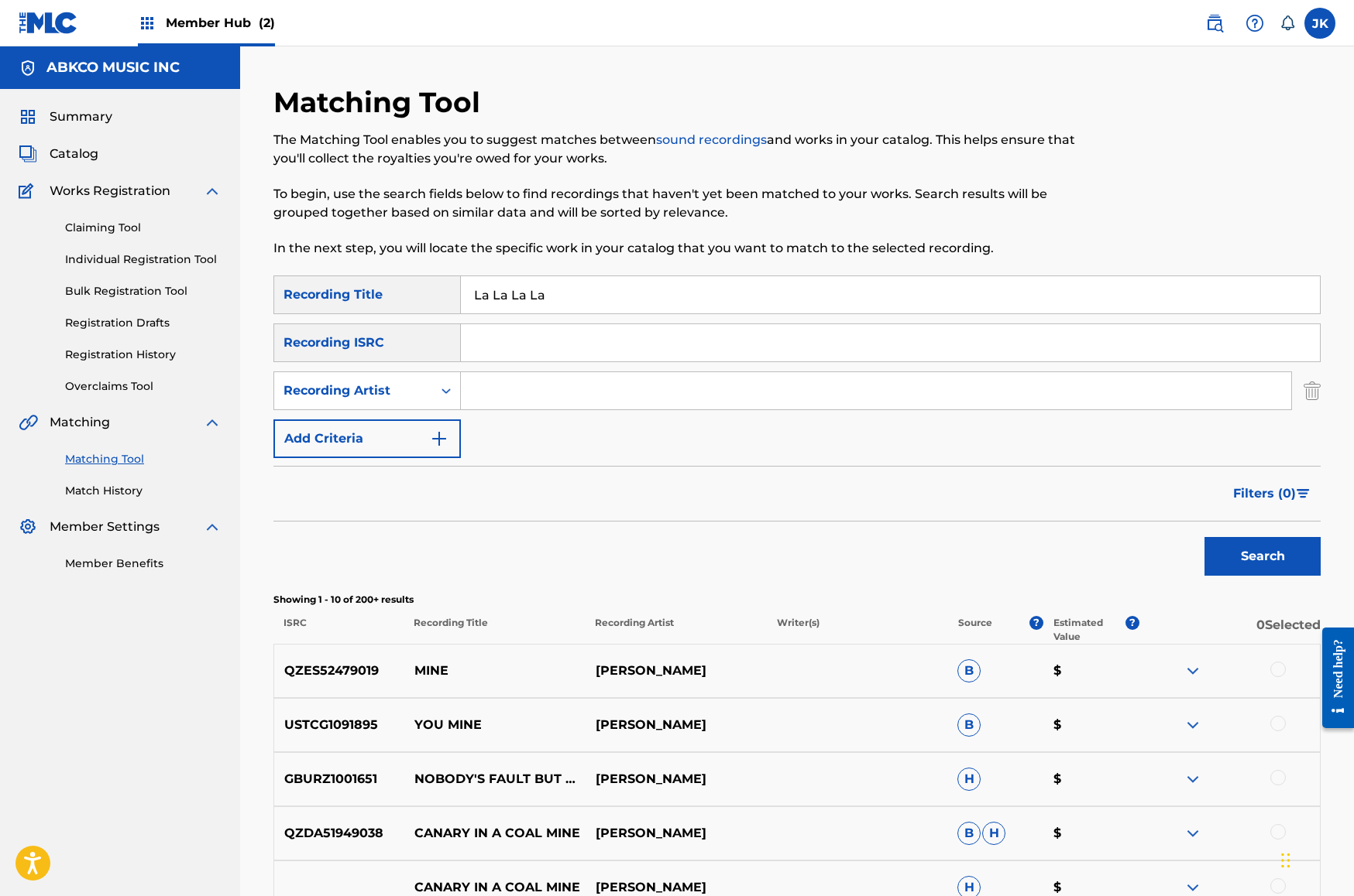
type input "La La La La"
click at [513, 398] on input "Search Form" at bounding box center [876, 391] width 830 height 37
type input "kinks"
click at [1262, 556] on button "Search" at bounding box center [1262, 556] width 116 height 39
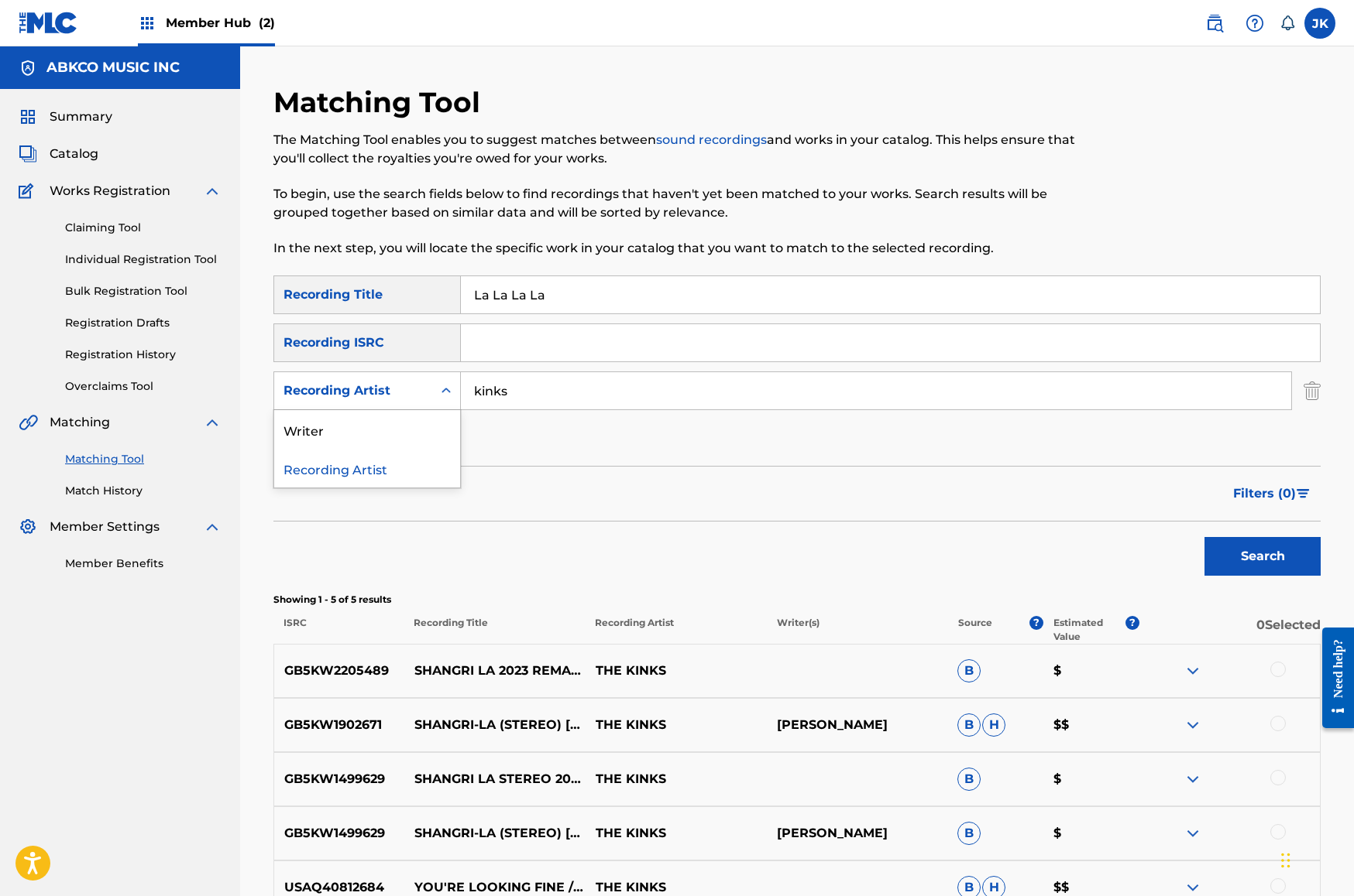
click at [310, 377] on div "Recording Artist" at bounding box center [353, 390] width 158 height 30
click at [340, 432] on div "Writer" at bounding box center [367, 429] width 186 height 39
drag, startPoint x: 508, startPoint y: 403, endPoint x: 497, endPoint y: 398, distance: 12.1
click at [500, 401] on input "Search Form" at bounding box center [876, 391] width 830 height 37
type input "[PERSON_NAME]"
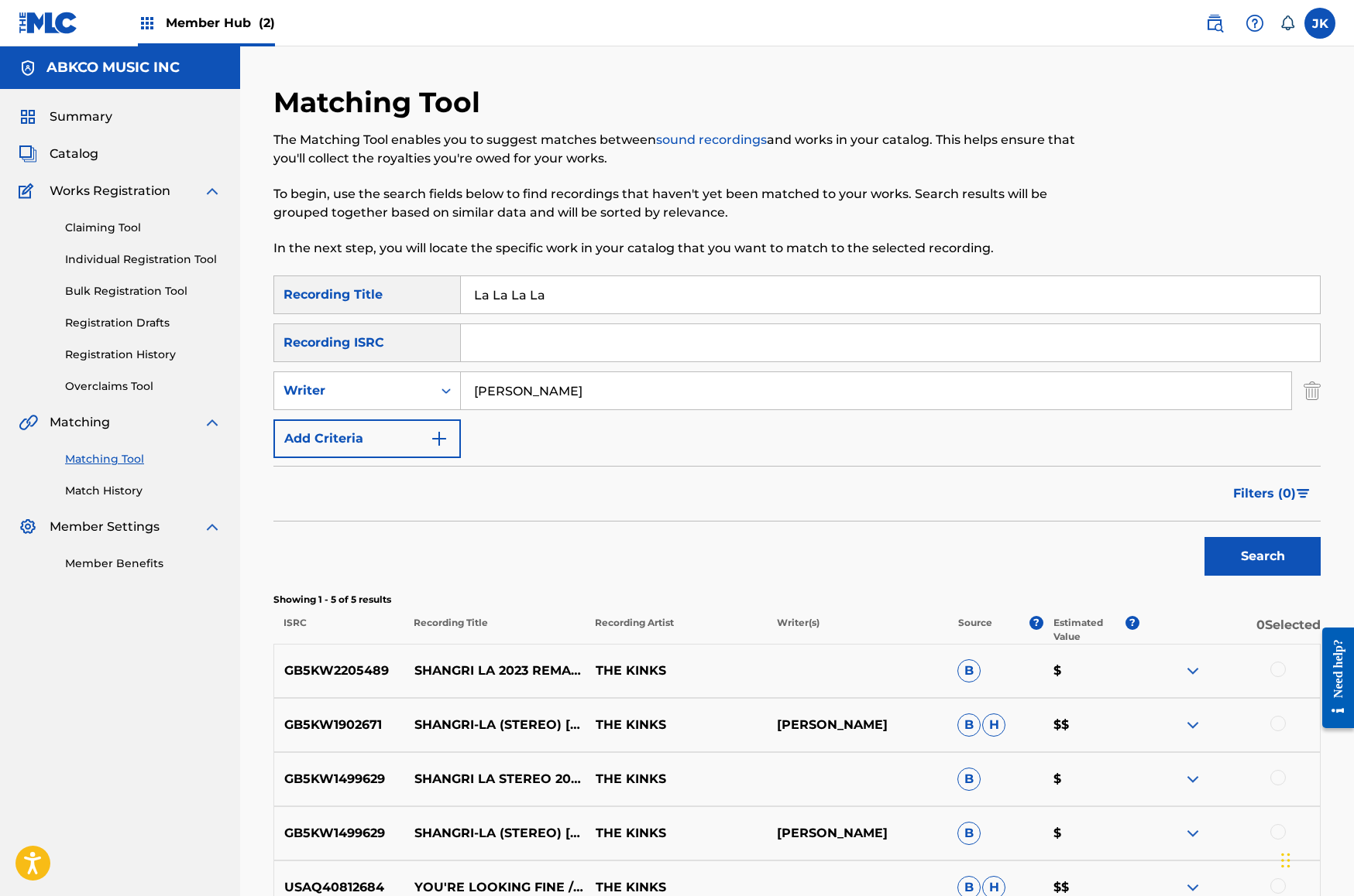
click at [1262, 556] on button "Search" at bounding box center [1262, 556] width 116 height 39
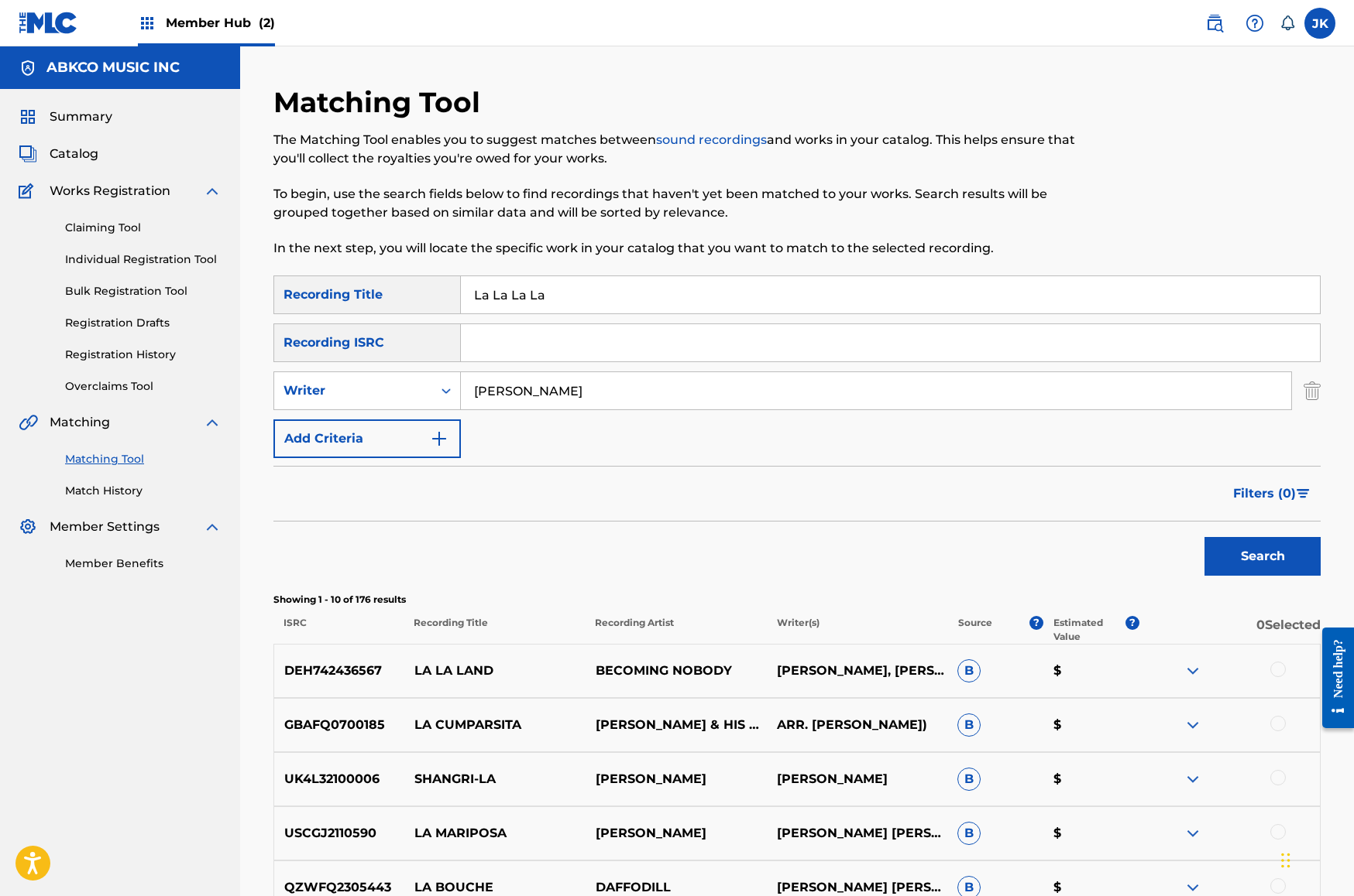
drag, startPoint x: 597, startPoint y: 301, endPoint x: 369, endPoint y: 314, distance: 228.4
click at [291, 278] on div "SearchWithCriteriab421cd28-d7f9-49af-b816-bc6d02ce35e6 Recording Title [GEOGRAP…" at bounding box center [797, 295] width 1047 height 39
paste input "Put The Money Down"
type input "Put The Money Down"
drag, startPoint x: 589, startPoint y: 386, endPoint x: 169, endPoint y: 351, distance: 421.5
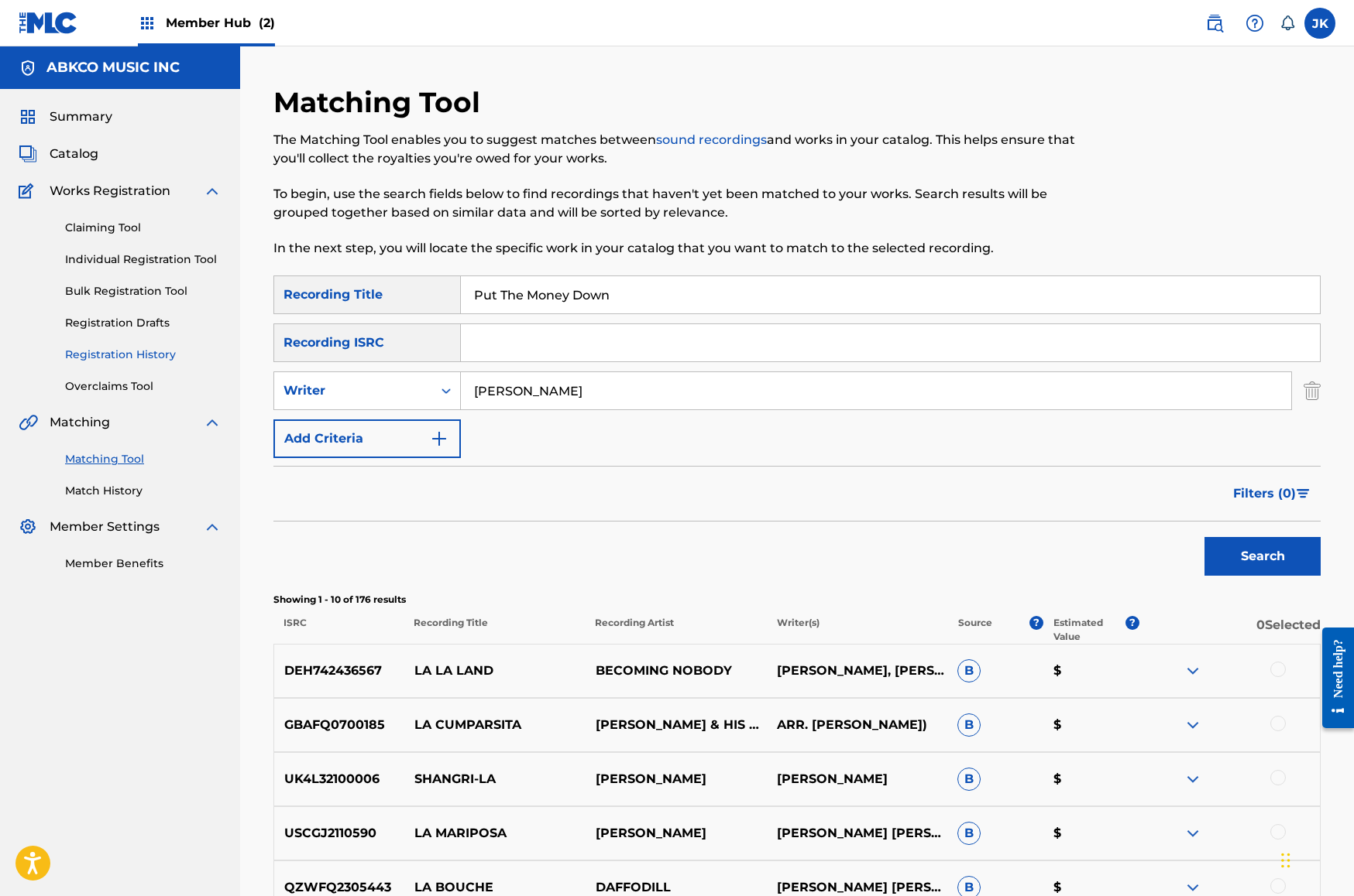
click at [192, 355] on main "ABKCO MUSIC INC Summary Catalog Works Registration Claiming Tool Individual Reg…" at bounding box center [677, 674] width 1354 height 1256
type input "[PERSON_NAME]"
click at [1262, 556] on button "Search" at bounding box center [1262, 556] width 116 height 39
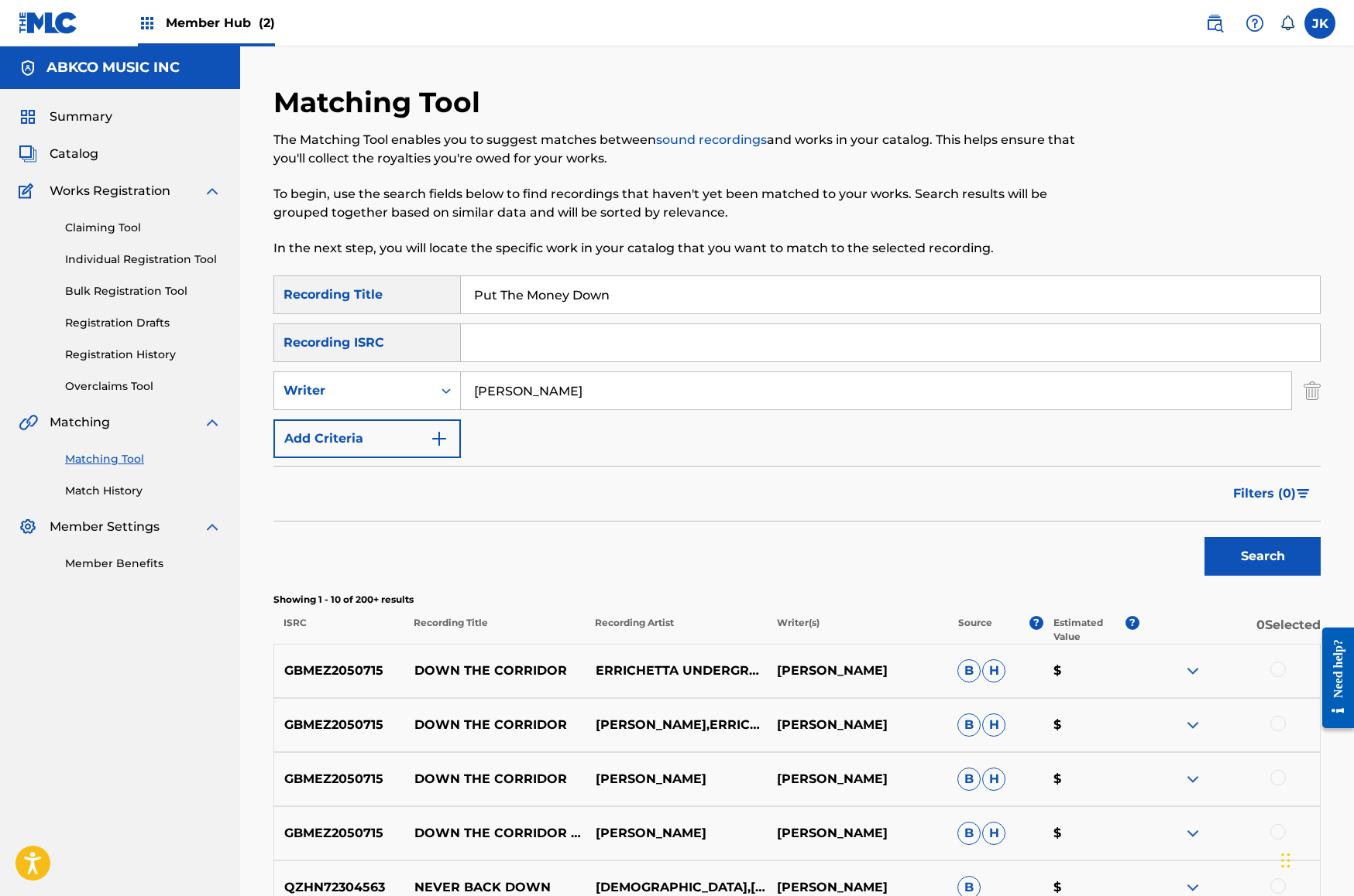
drag, startPoint x: 656, startPoint y: 296, endPoint x: 247, endPoint y: 285, distance: 409.1
click at [273, 289] on div "Matching Tool The Matching Tool enables you to suggest matches between sound re…" at bounding box center [797, 694] width 1085 height 1217
paste input "Tattoo"
type input "Tattoo"
click at [1262, 556] on button "Search" at bounding box center [1262, 556] width 116 height 39
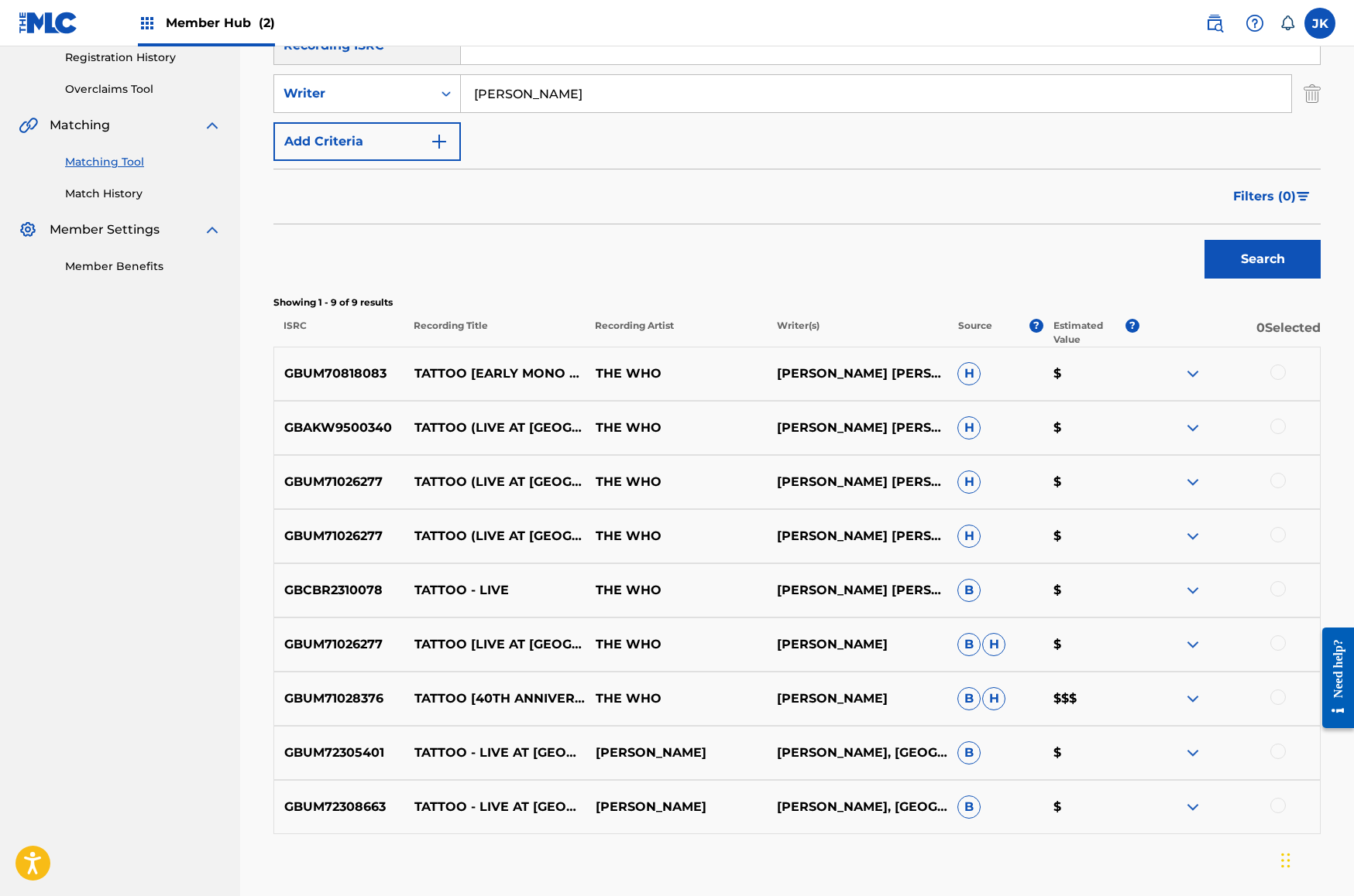
scroll to position [387, 0]
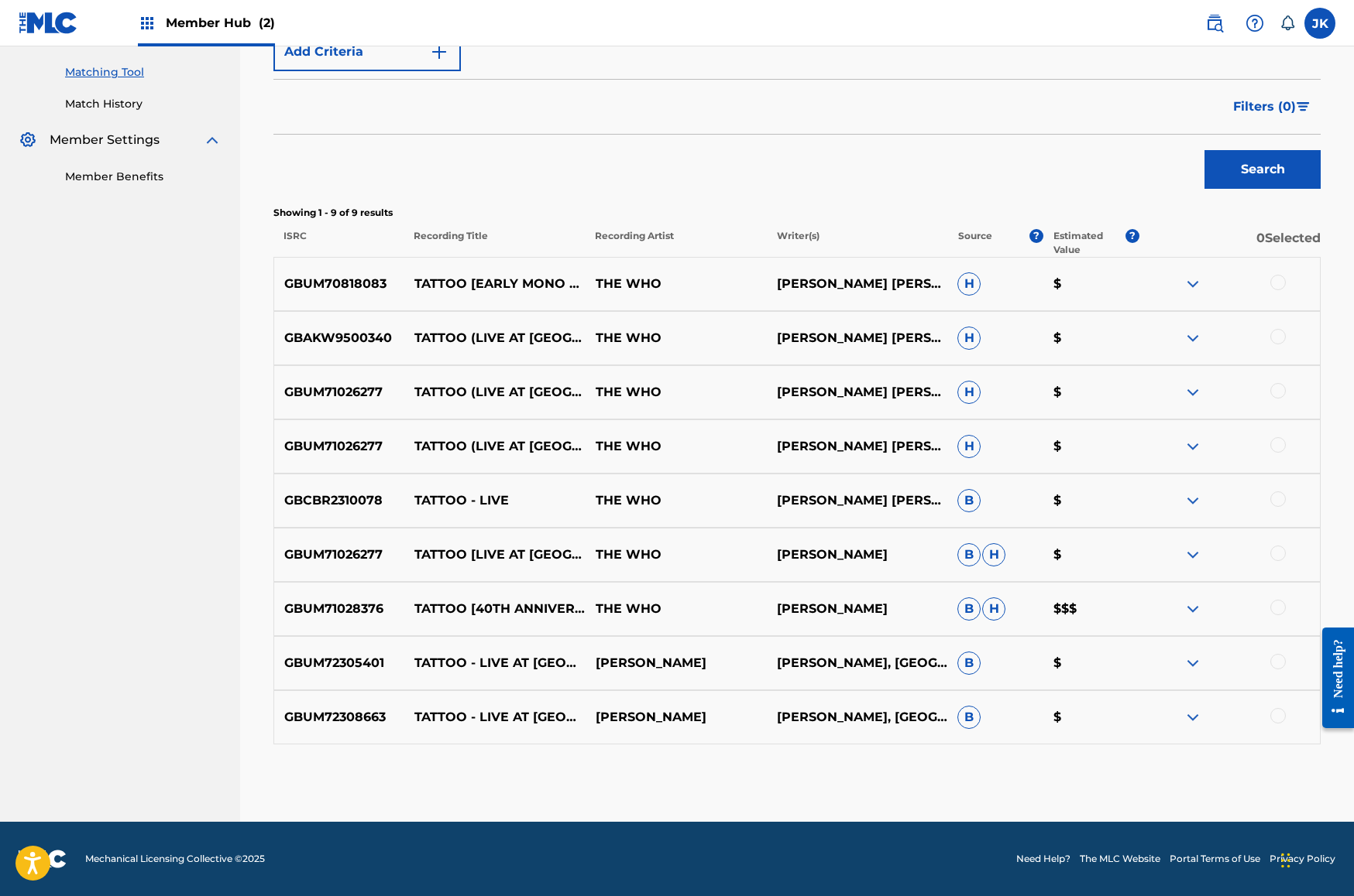
click at [1273, 281] on div at bounding box center [1278, 282] width 15 height 15
click at [1275, 332] on div at bounding box center [1278, 336] width 15 height 15
click at [1275, 395] on div at bounding box center [1278, 390] width 15 height 15
click at [1276, 445] on div at bounding box center [1278, 445] width 15 height 15
click at [1279, 501] on div at bounding box center [1278, 499] width 15 height 15
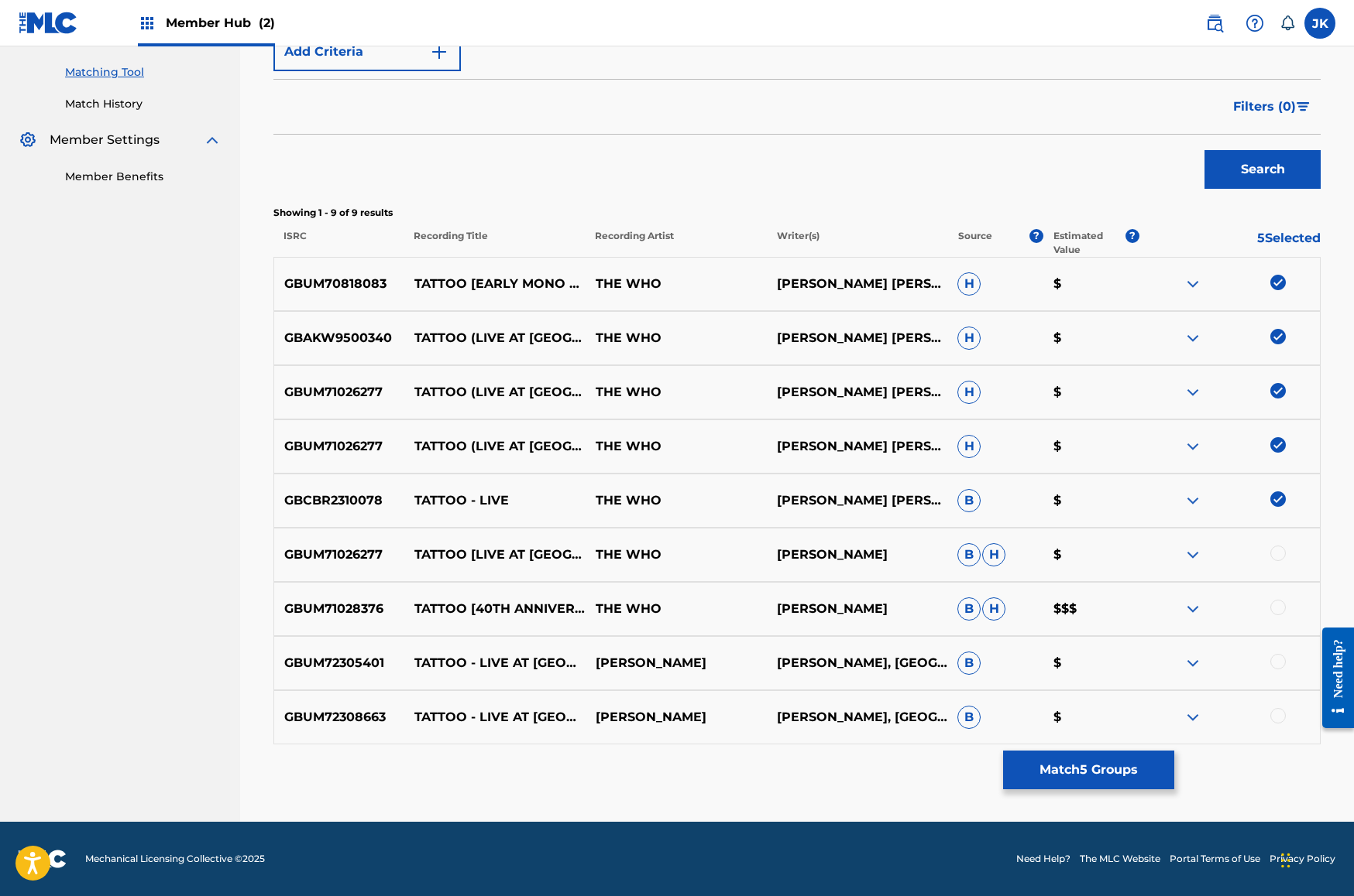
click at [1277, 606] on div at bounding box center [1278, 607] width 15 height 15
click at [1274, 552] on div at bounding box center [1278, 553] width 15 height 15
click at [1284, 666] on div at bounding box center [1278, 661] width 15 height 15
click at [1279, 710] on div at bounding box center [1278, 716] width 15 height 15
click at [1134, 770] on button "Match 9 Groups" at bounding box center [1089, 771] width 171 height 39
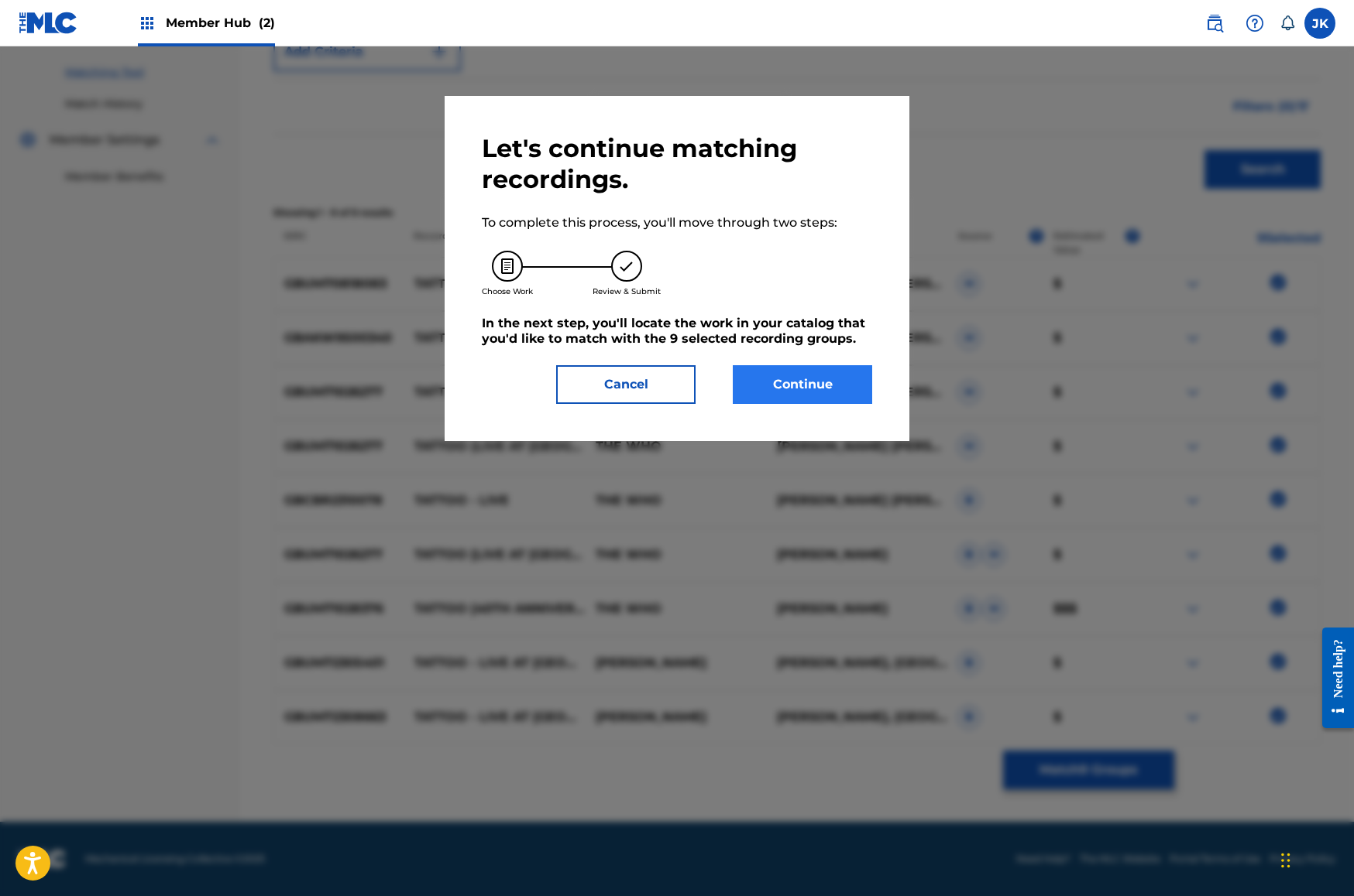
click at [796, 387] on button "Continue" at bounding box center [802, 384] width 140 height 39
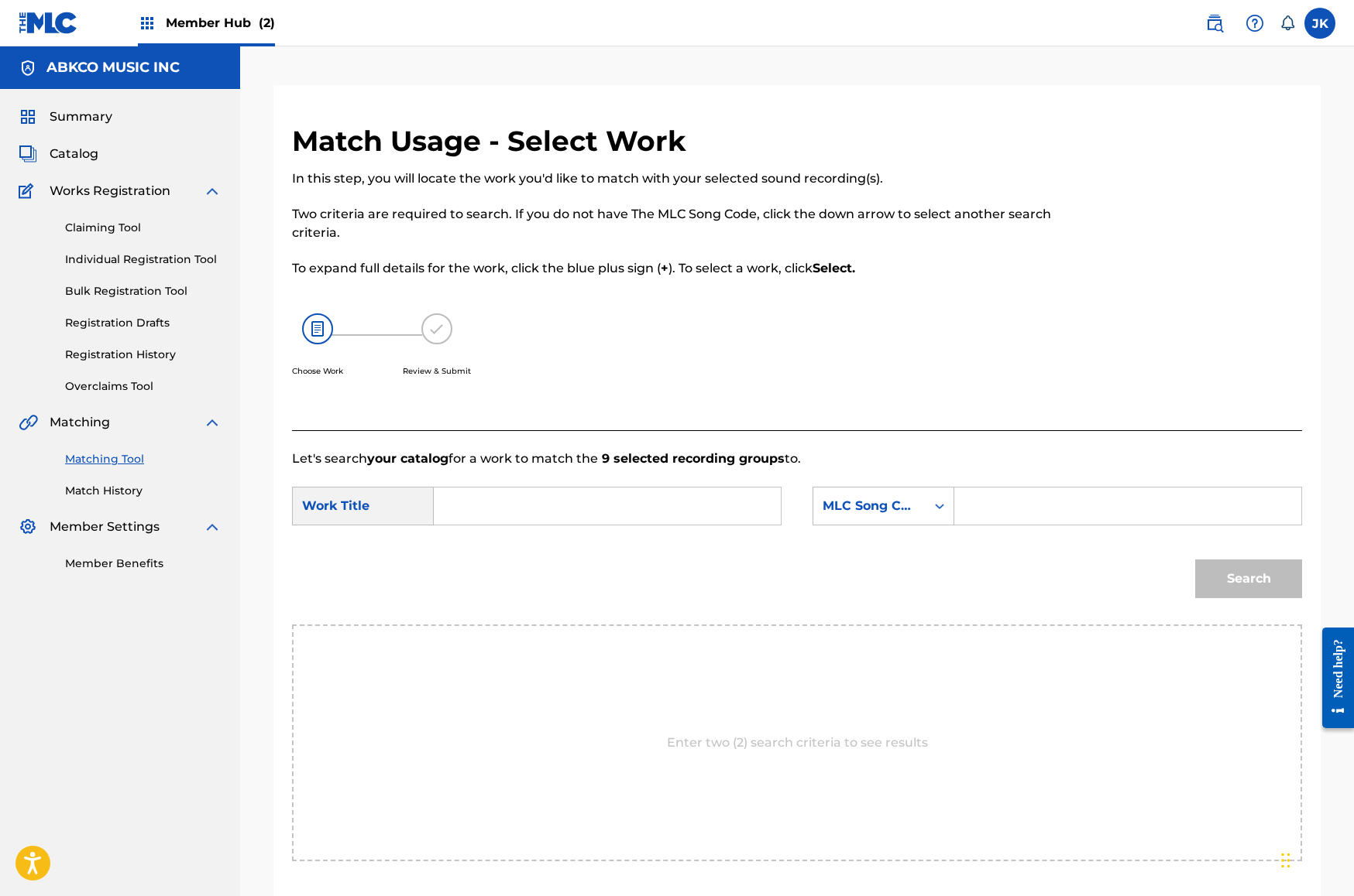
click at [601, 516] on input "Search Form" at bounding box center [607, 506] width 320 height 37
paste input "Tattoo"
type input "Tattoo"
click at [797, 507] on div "SearchWithCriteriae54eb7fa-bd98-40c2-b0c1-16c50ea653c7 Work Title Tattoo tattoo…" at bounding box center [797, 511] width 1010 height 48
click at [852, 509] on div "MLC Song Code" at bounding box center [869, 506] width 94 height 19
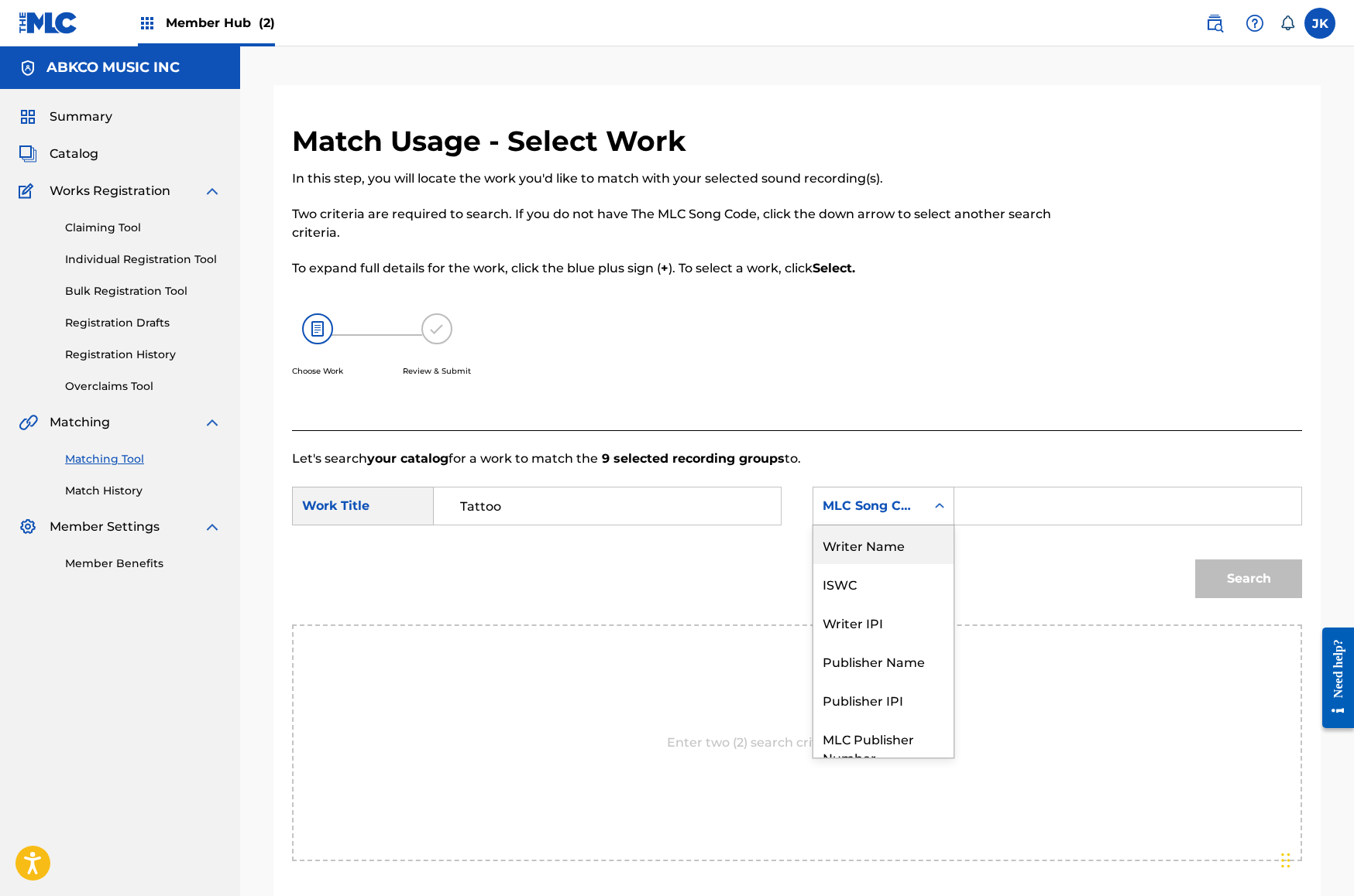
drag, startPoint x: 878, startPoint y: 550, endPoint x: 912, endPoint y: 530, distance: 39.4
click at [878, 550] on div "Writer Name" at bounding box center [883, 545] width 140 height 39
click at [964, 510] on div "Search Form" at bounding box center [1128, 506] width 347 height 39
click at [986, 508] on input "Search Form" at bounding box center [1128, 506] width 320 height 37
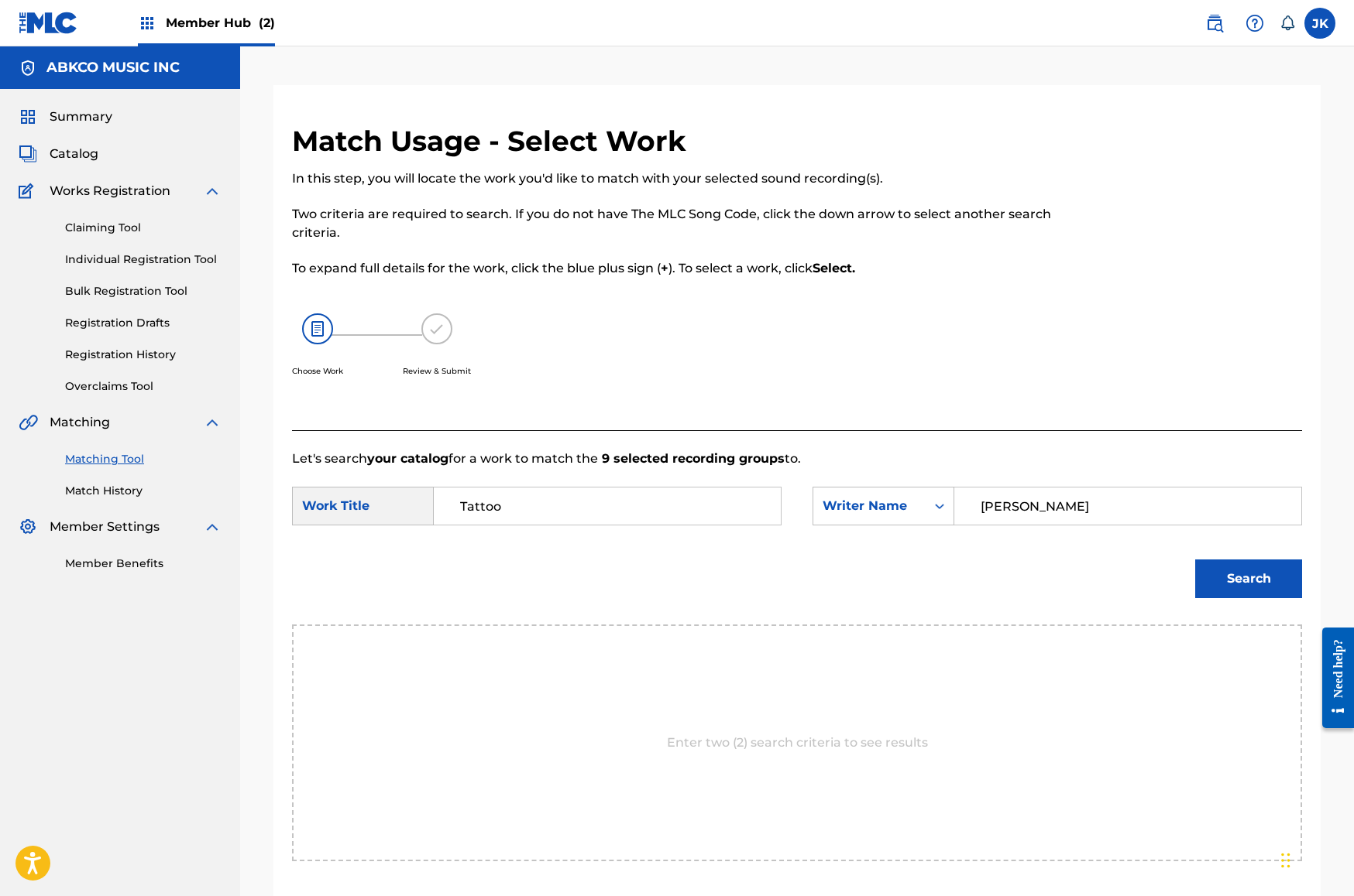
type input "[PERSON_NAME]"
click at [1248, 579] on button "Search" at bounding box center [1248, 579] width 107 height 39
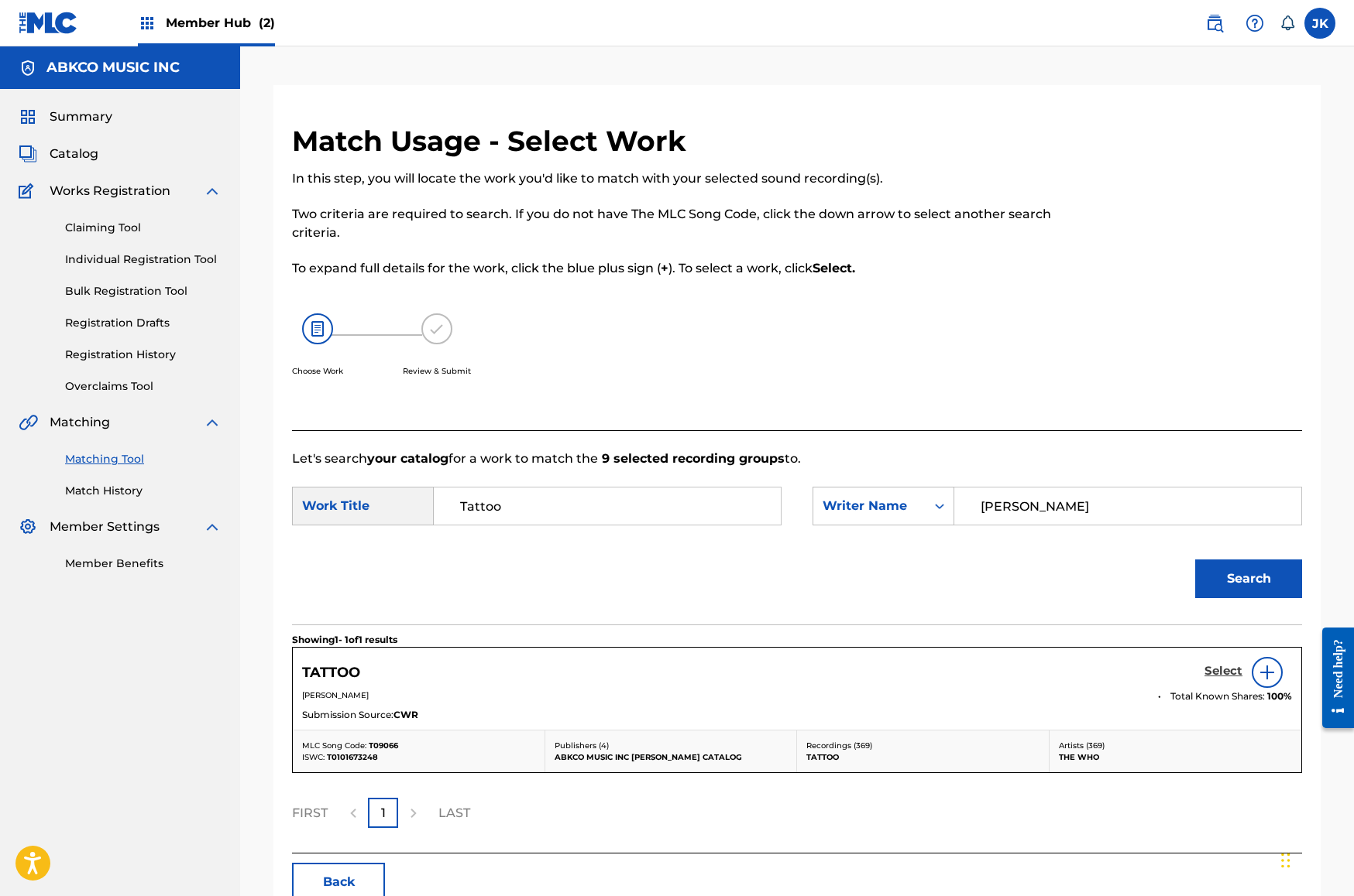
click at [1229, 677] on h5 "Select" at bounding box center [1223, 671] width 38 height 14
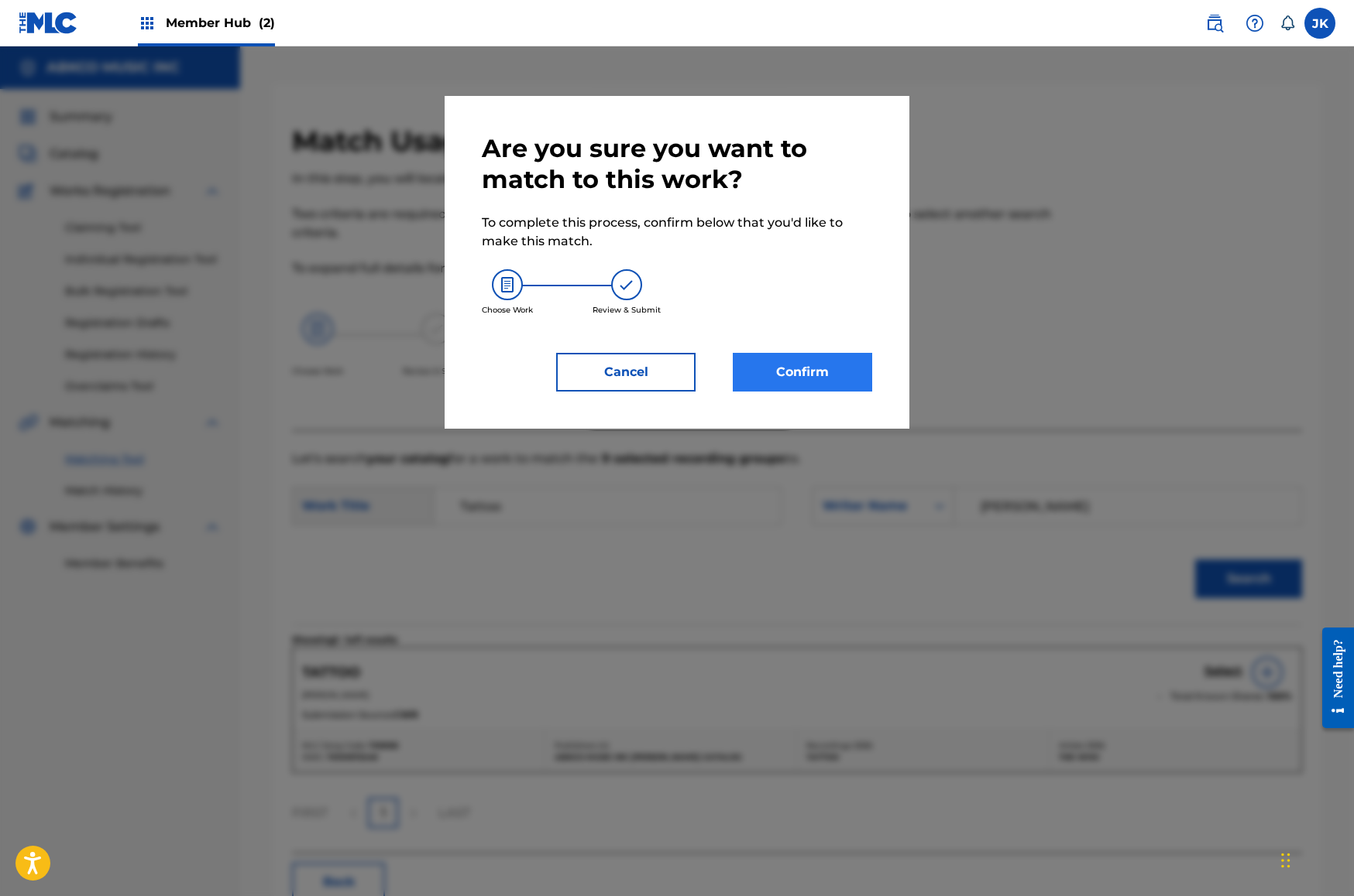
click at [787, 367] on button "Confirm" at bounding box center [802, 373] width 140 height 39
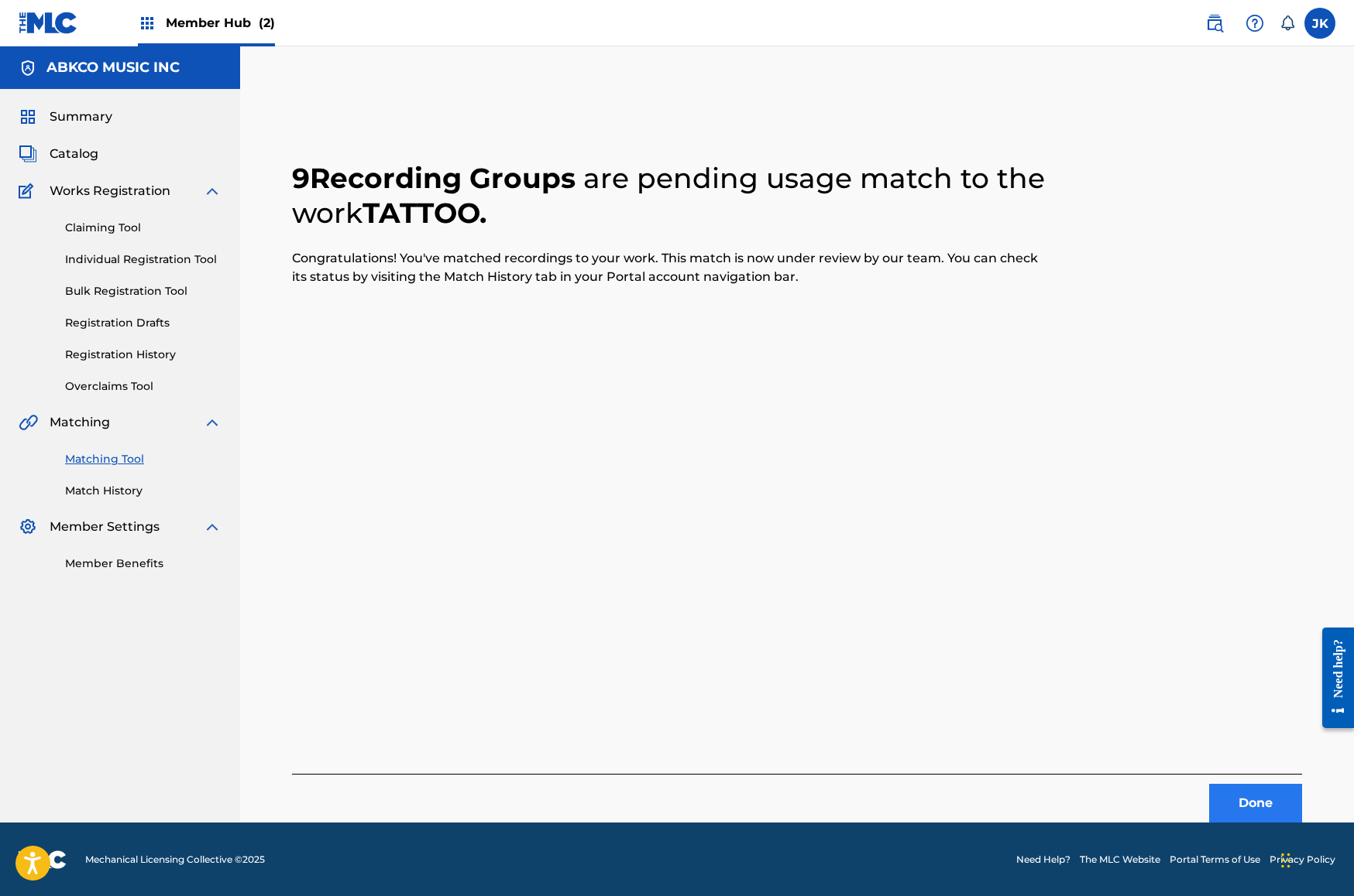
click at [1250, 800] on button "Done" at bounding box center [1256, 804] width 93 height 39
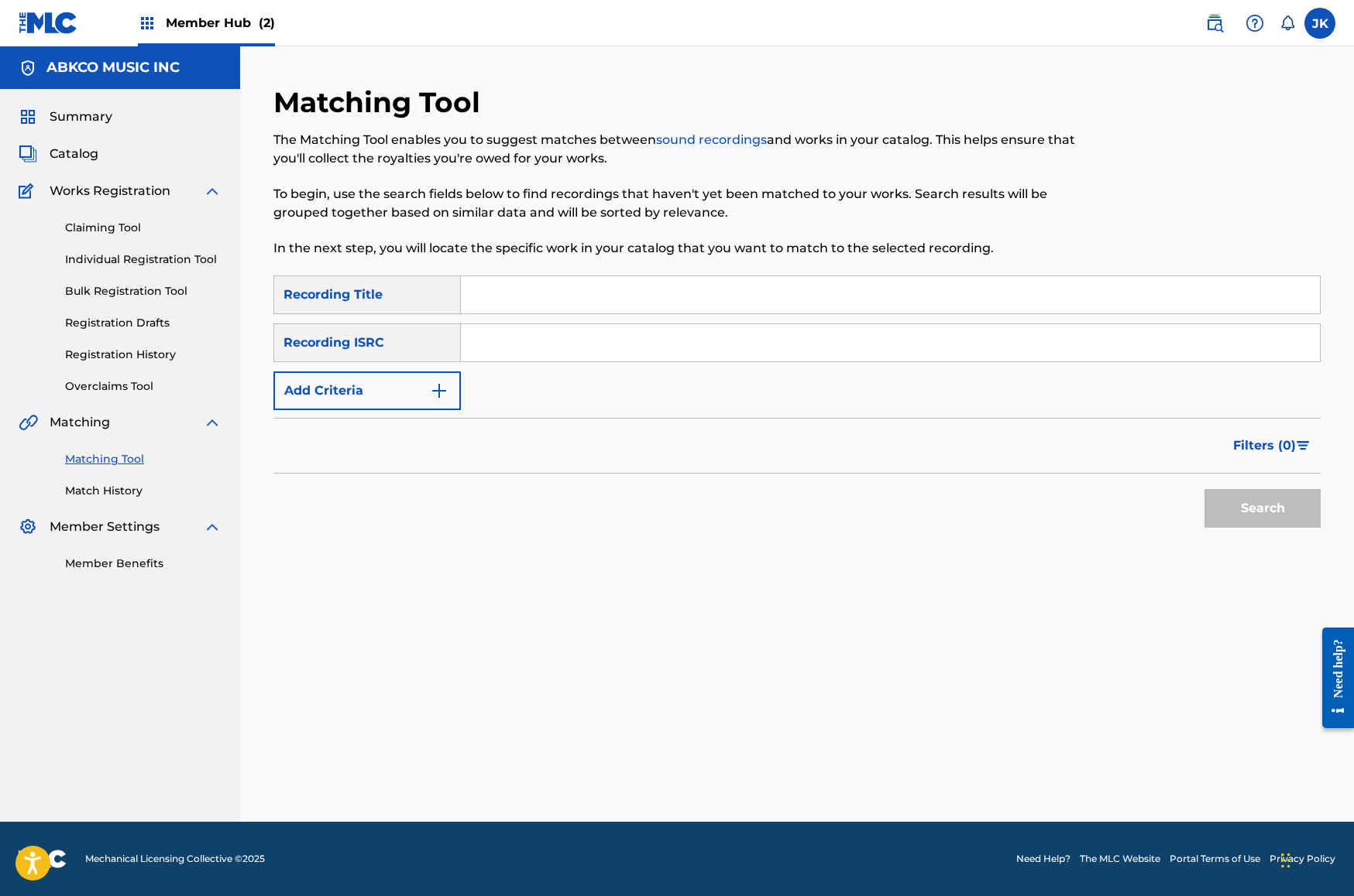
click at [677, 301] on input "Search Form" at bounding box center [891, 295] width 859 height 37
paste input "Put The Money Down"
type input "Put The Money Down"
click at [308, 442] on div "Filters ( 0 )" at bounding box center [797, 446] width 1047 height 56
click at [371, 405] on button "Add Criteria" at bounding box center [367, 391] width 187 height 39
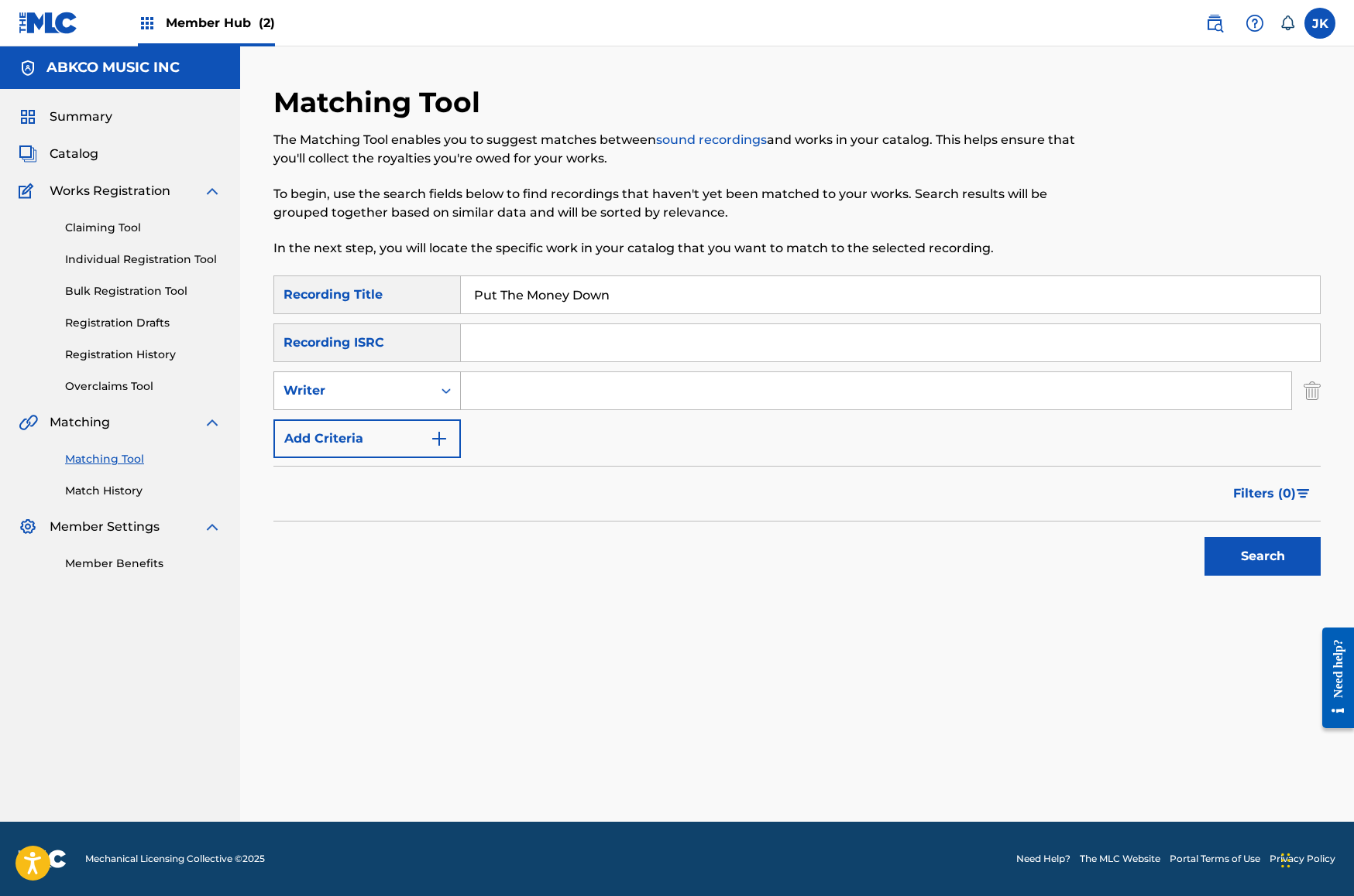
click at [370, 392] on div "Writer" at bounding box center [353, 391] width 140 height 19
click at [413, 428] on div "Recording Artist" at bounding box center [367, 429] width 186 height 39
click at [519, 386] on input "Search Form" at bounding box center [876, 391] width 830 height 37
type input "the who"
click at [1262, 556] on button "Search" at bounding box center [1262, 556] width 116 height 39
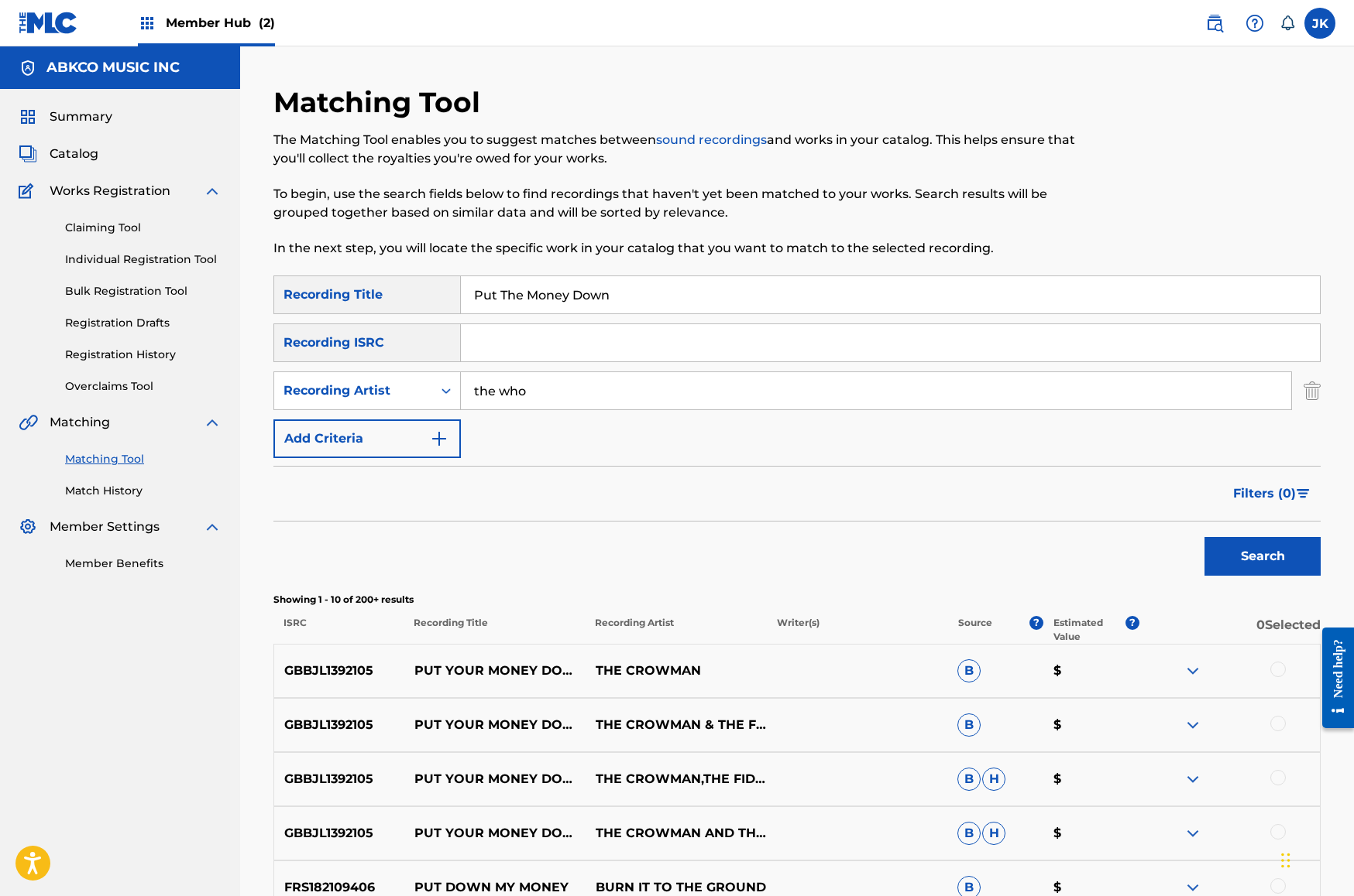
drag, startPoint x: 633, startPoint y: 296, endPoint x: 283, endPoint y: 272, distance: 350.8
click at [283, 272] on div "Matching Tool The Matching Tool enables you to suggest matches between sound re…" at bounding box center [797, 694] width 1047 height 1217
paste input "To Know You Is To Love You"
type input "To Know You Is To Love You"
drag, startPoint x: 581, startPoint y: 396, endPoint x: 129, endPoint y: 365, distance: 453.1
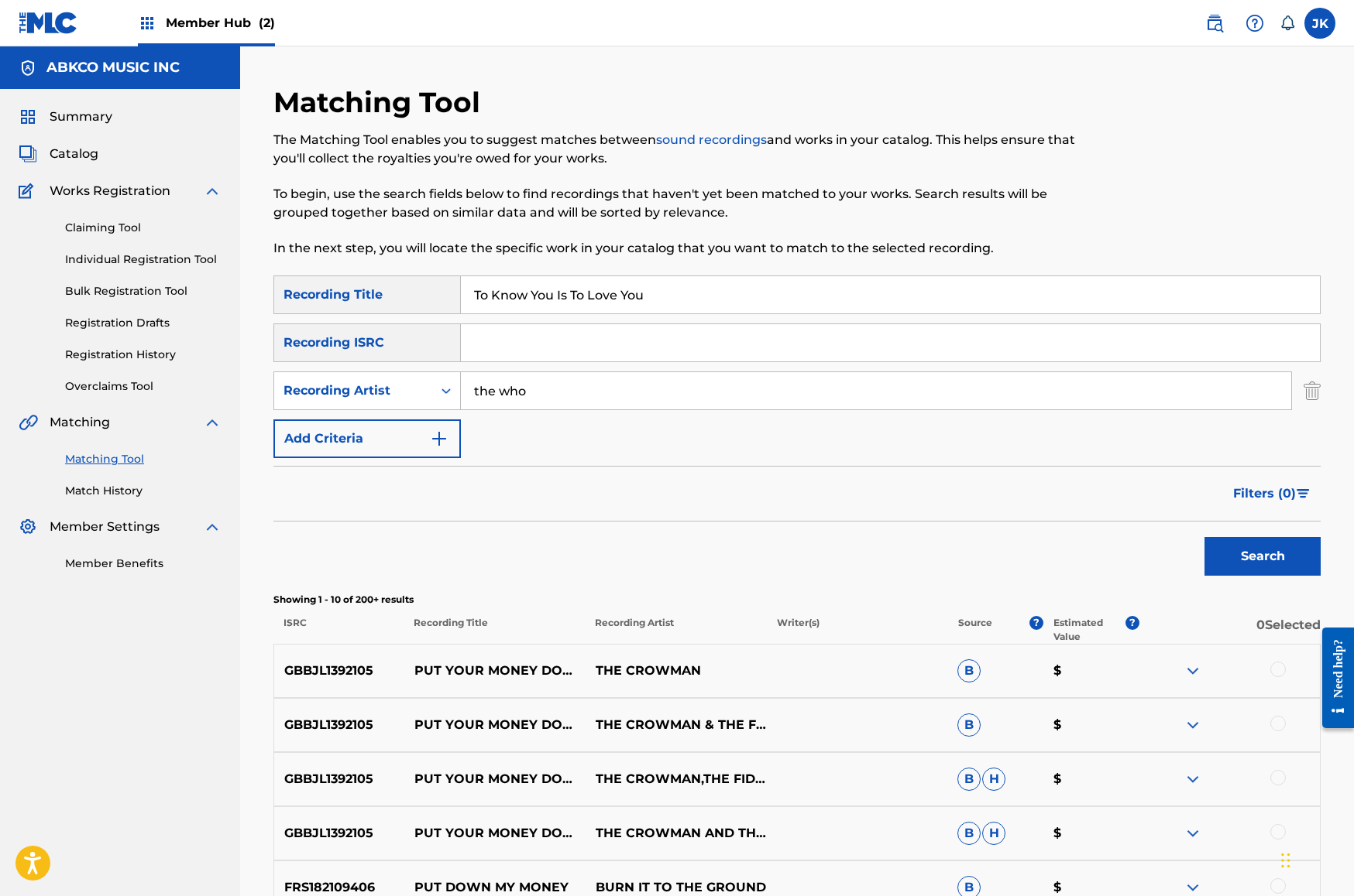
click at [132, 367] on main "ABKCO MUSIC INC Summary Catalog Works Registration Claiming Tool Individual Reg…" at bounding box center [677, 674] width 1354 height 1256
click at [1262, 556] on button "Search" at bounding box center [1262, 556] width 116 height 39
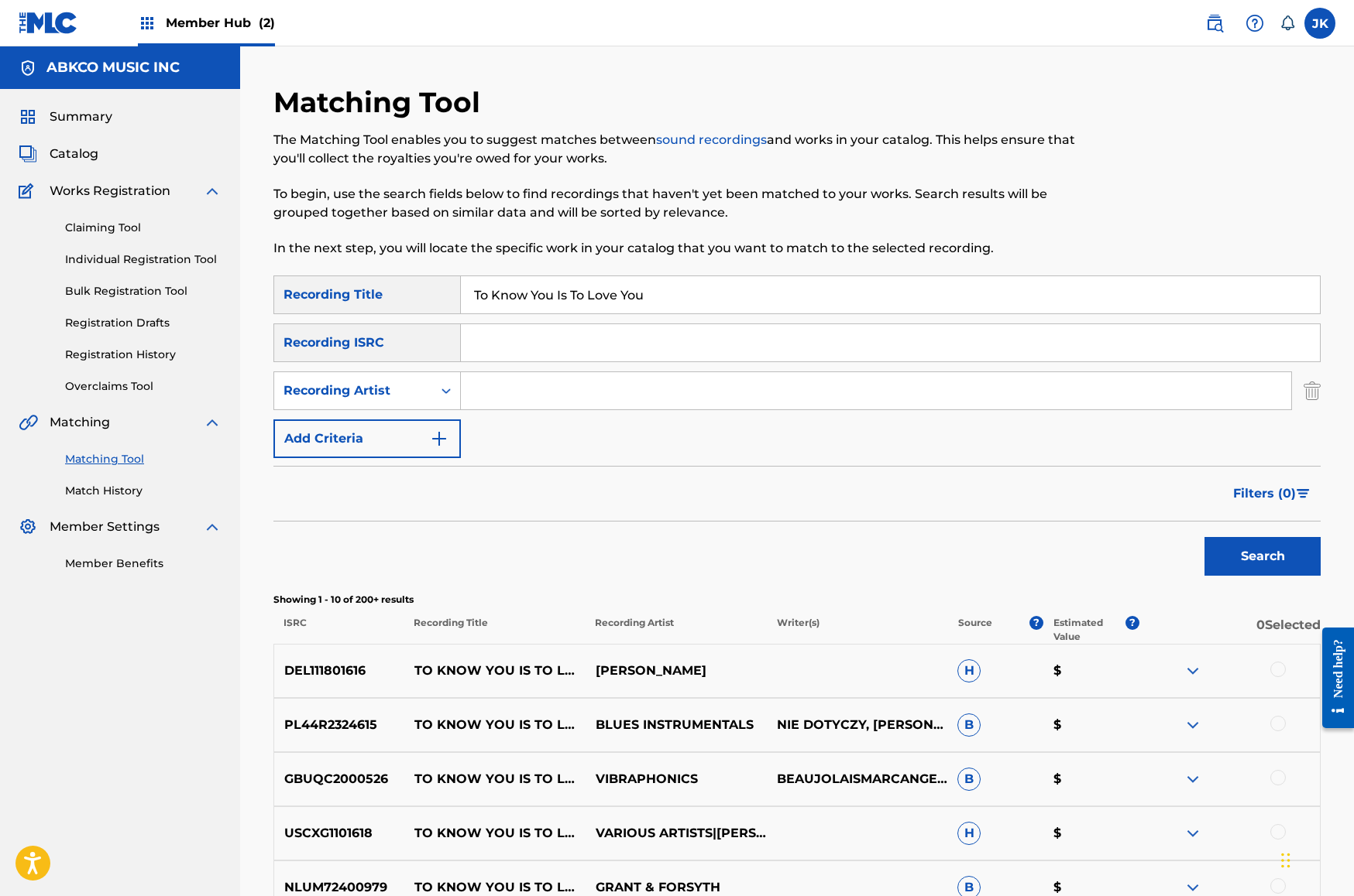
click at [1193, 672] on img at bounding box center [1193, 672] width 19 height 19
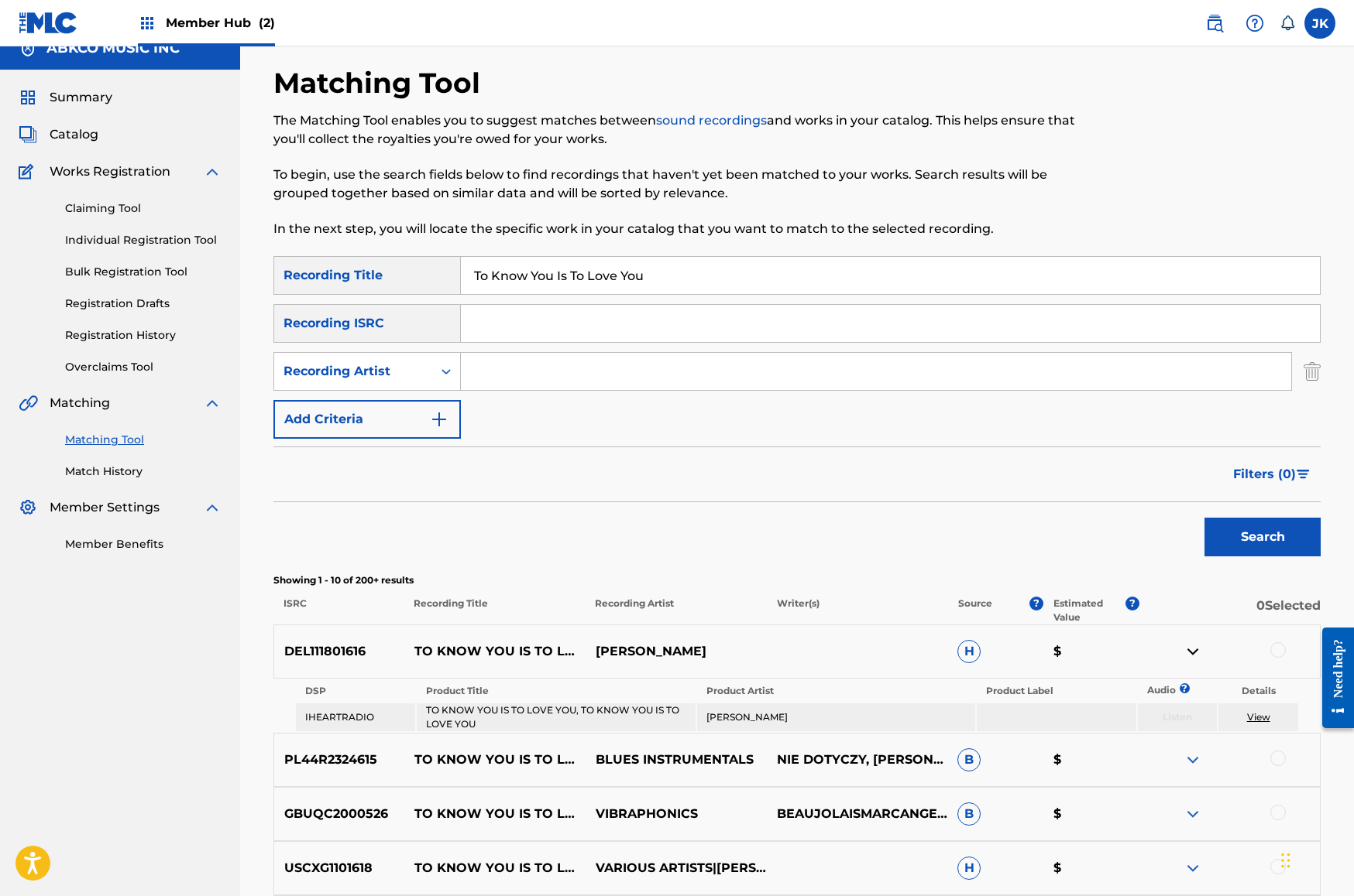
scroll to position [64, 0]
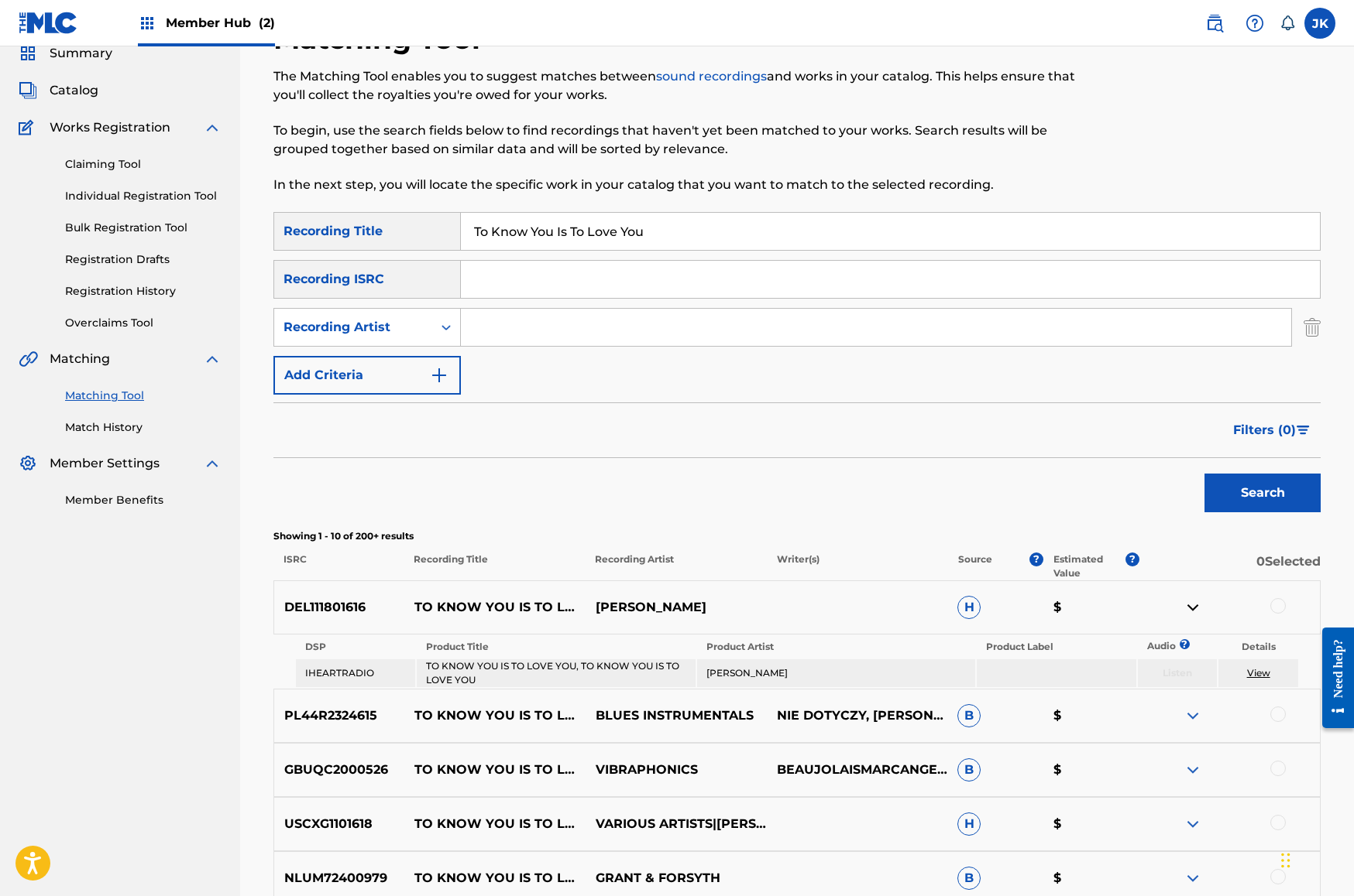
click at [1190, 712] on img at bounding box center [1193, 716] width 19 height 19
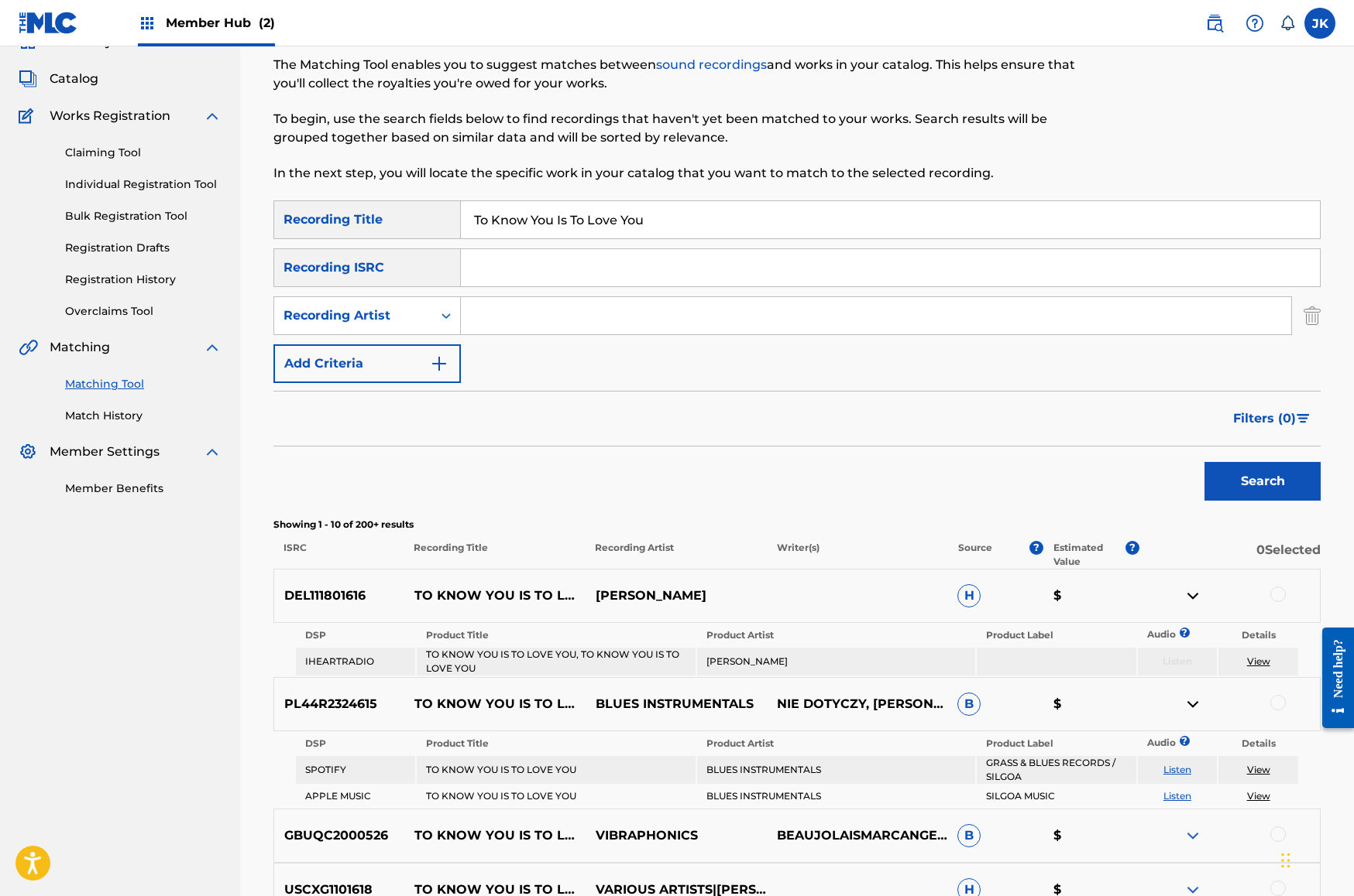
scroll to position [93, 0]
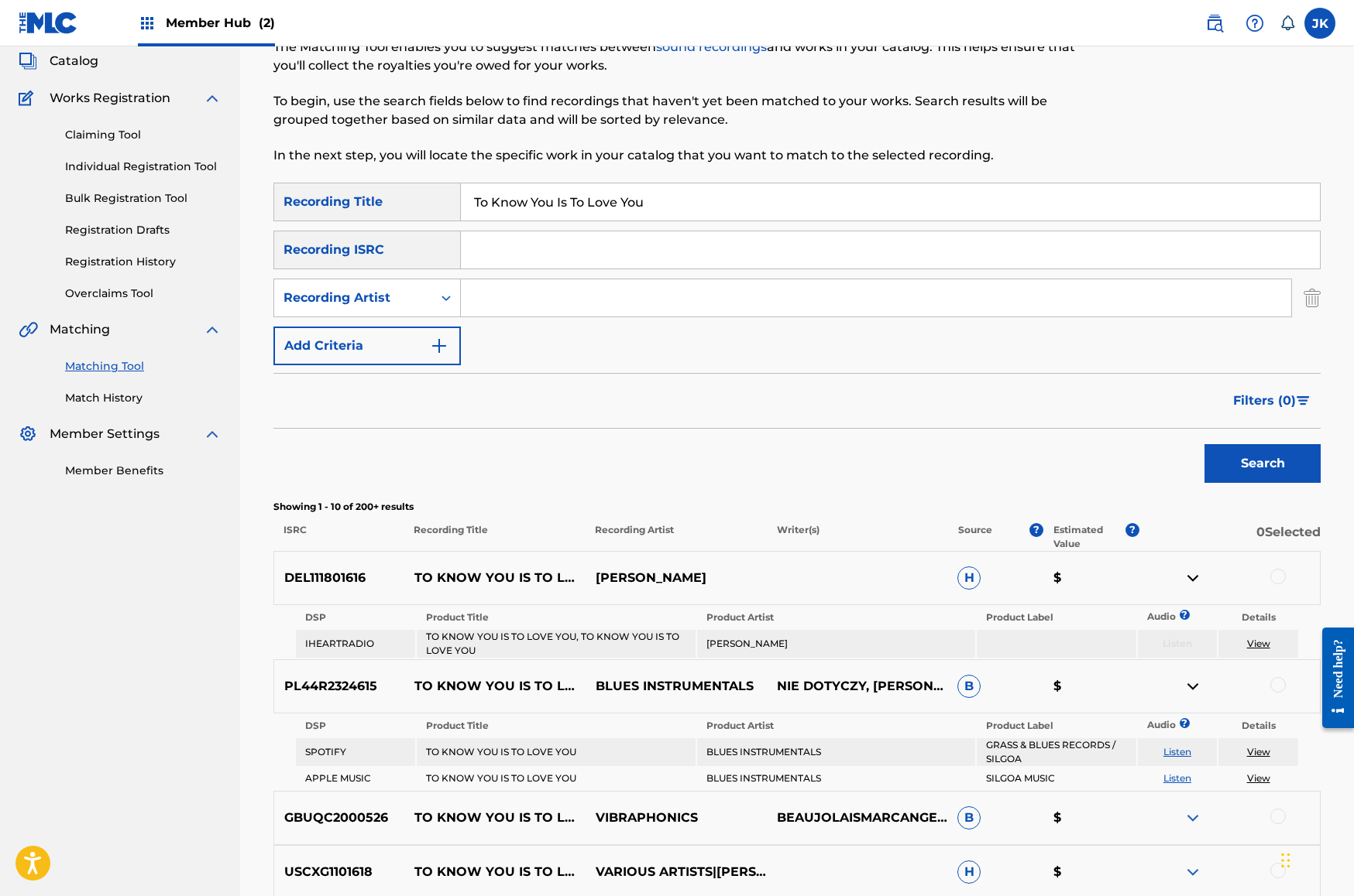
click at [1177, 752] on link "Listen" at bounding box center [1177, 752] width 28 height 12
click at [423, 301] on div "Recording Artist" at bounding box center [353, 298] width 158 height 30
click at [498, 299] on input "Search Form" at bounding box center [876, 298] width 830 height 37
type input "vinton"
click at [1262, 464] on button "Search" at bounding box center [1262, 464] width 116 height 39
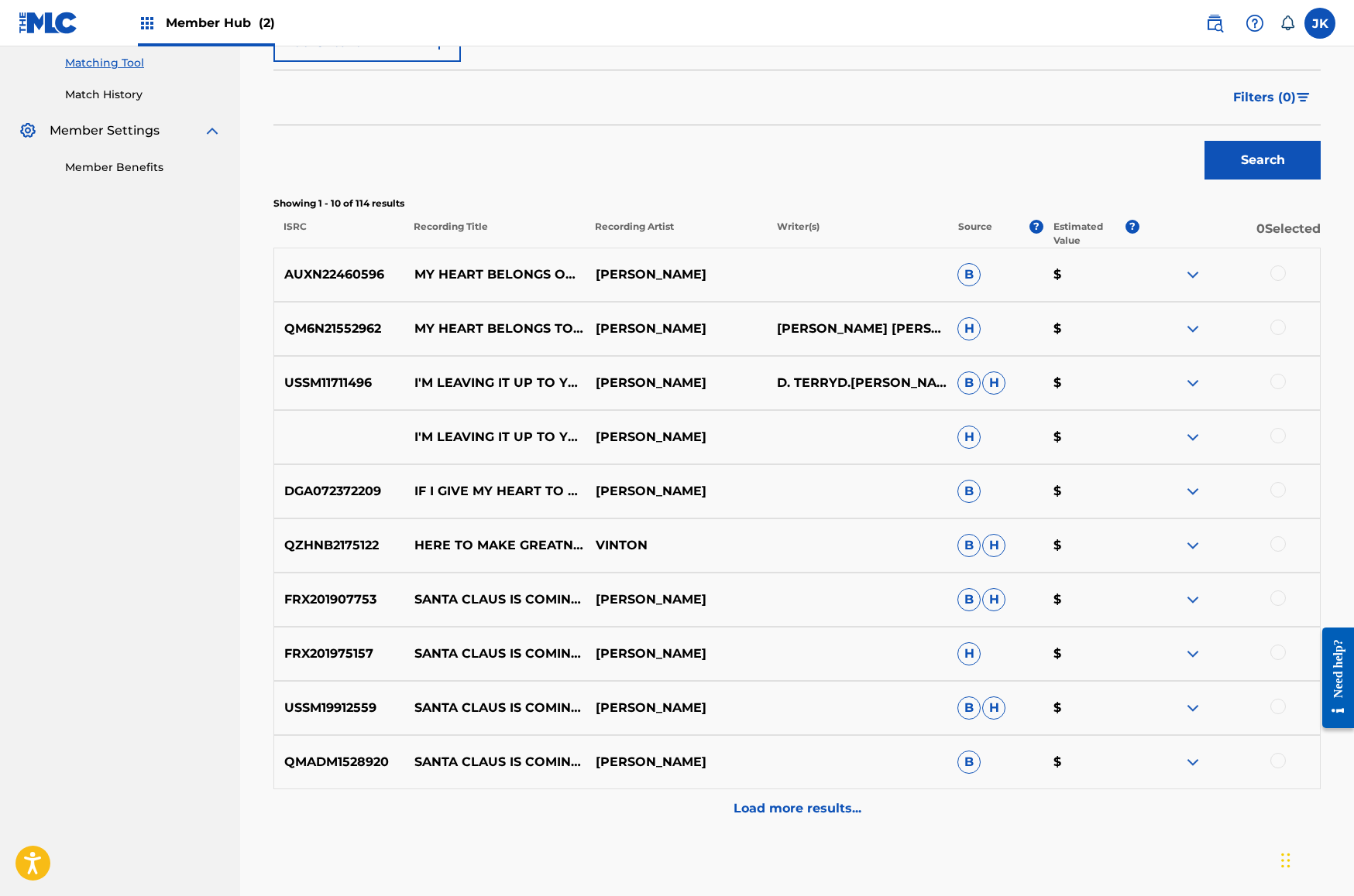
scroll to position [0, 0]
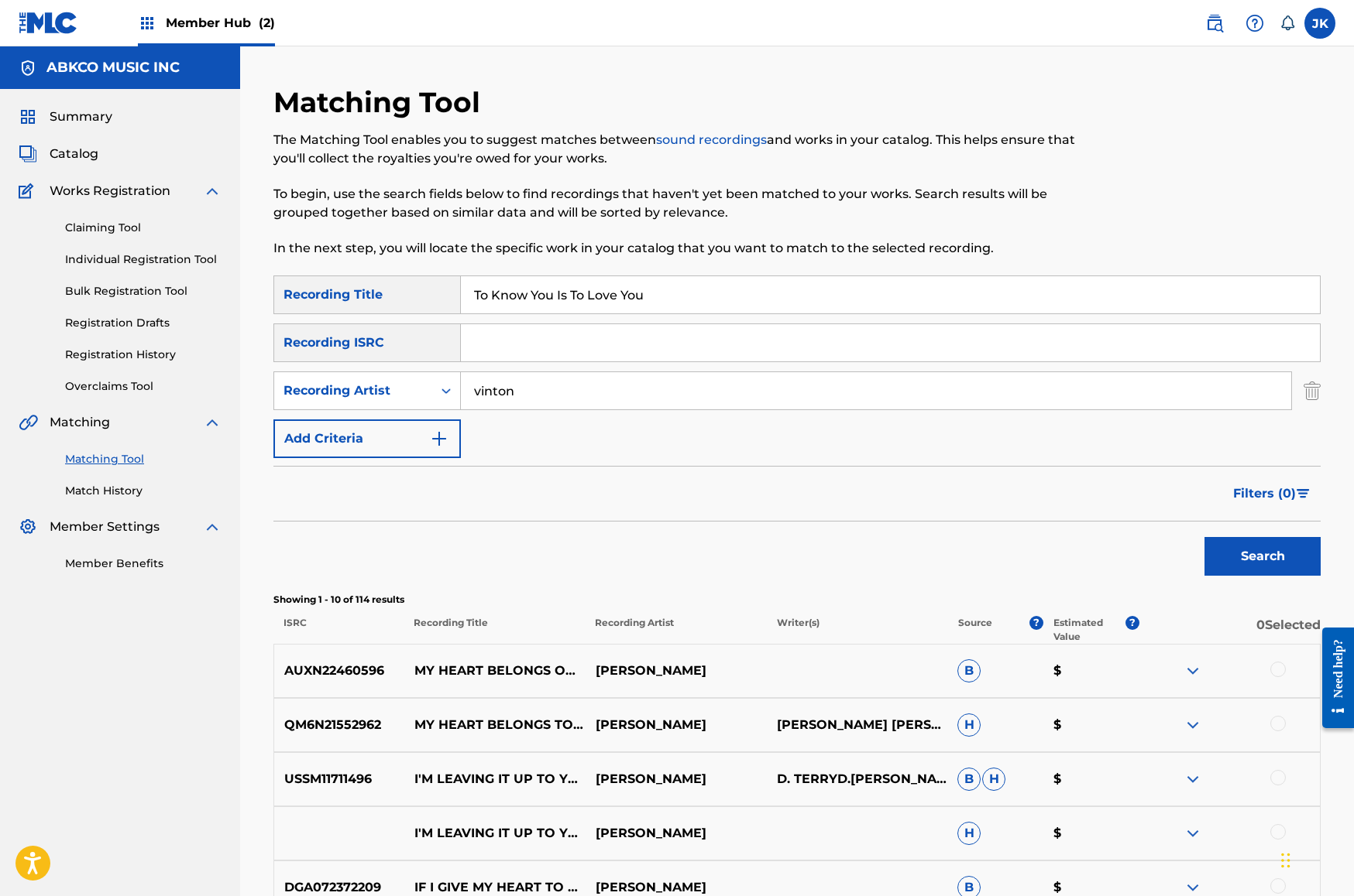
drag, startPoint x: 658, startPoint y: 284, endPoint x: 297, endPoint y: 257, distance: 362.0
click at [298, 257] on div "Matching Tool The Matching Tool enables you to suggest matches between sound re…" at bounding box center [797, 694] width 1047 height 1217
paste input "Twilight"
paste input "Search Form"
type input "Twilight"
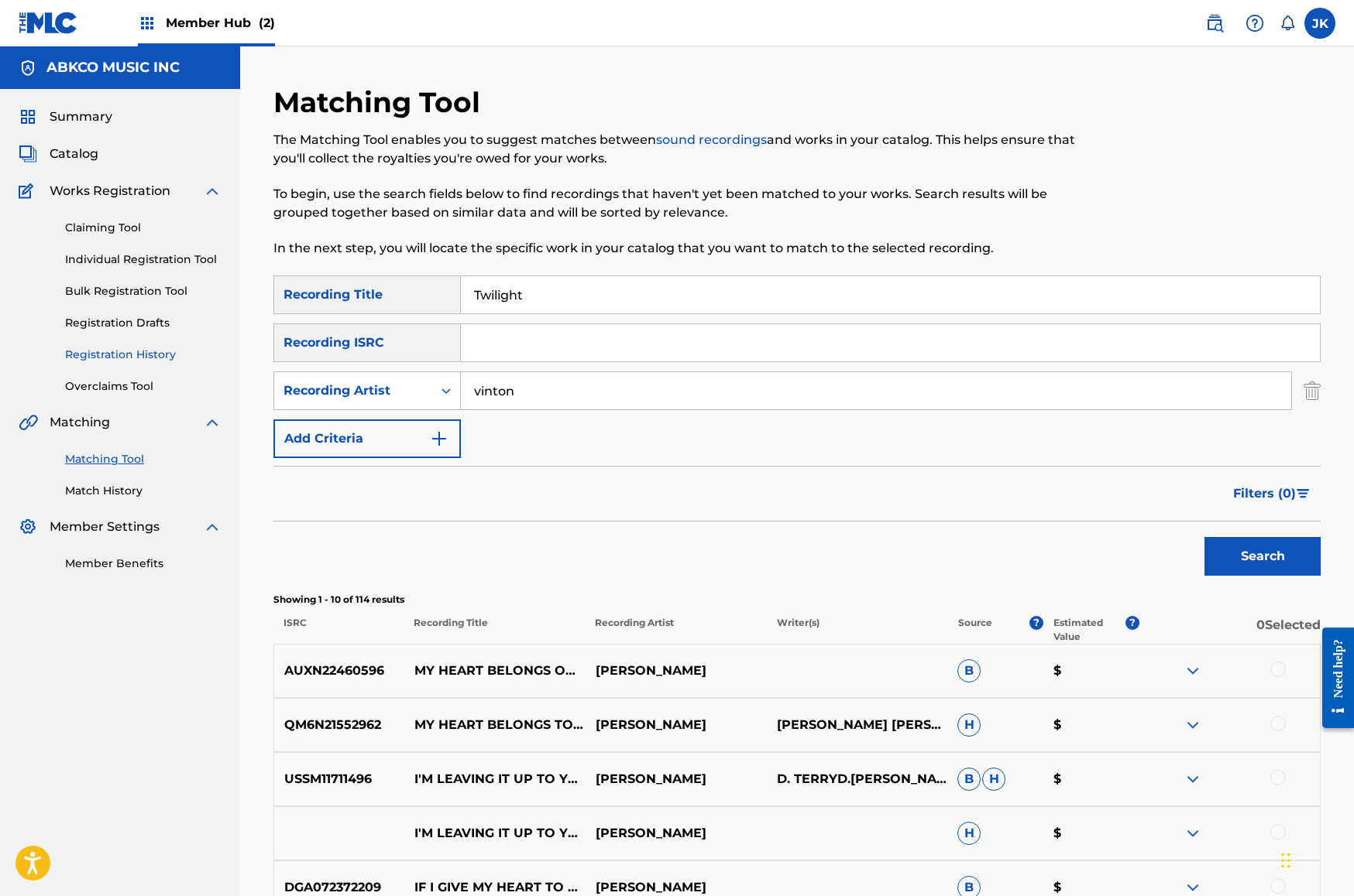
drag, startPoint x: 625, startPoint y: 391, endPoint x: 215, endPoint y: 355, distance: 411.6
click at [209, 362] on main "ABKCO MUSIC INC Summary Catalog Works Registration Claiming Tool Individual Reg…" at bounding box center [677, 674] width 1354 height 1256
click at [377, 385] on div "Recording Artist" at bounding box center [353, 391] width 140 height 19
drag, startPoint x: 387, startPoint y: 437, endPoint x: 448, endPoint y: 418, distance: 63.9
click at [386, 437] on div "Writer" at bounding box center [367, 429] width 186 height 39
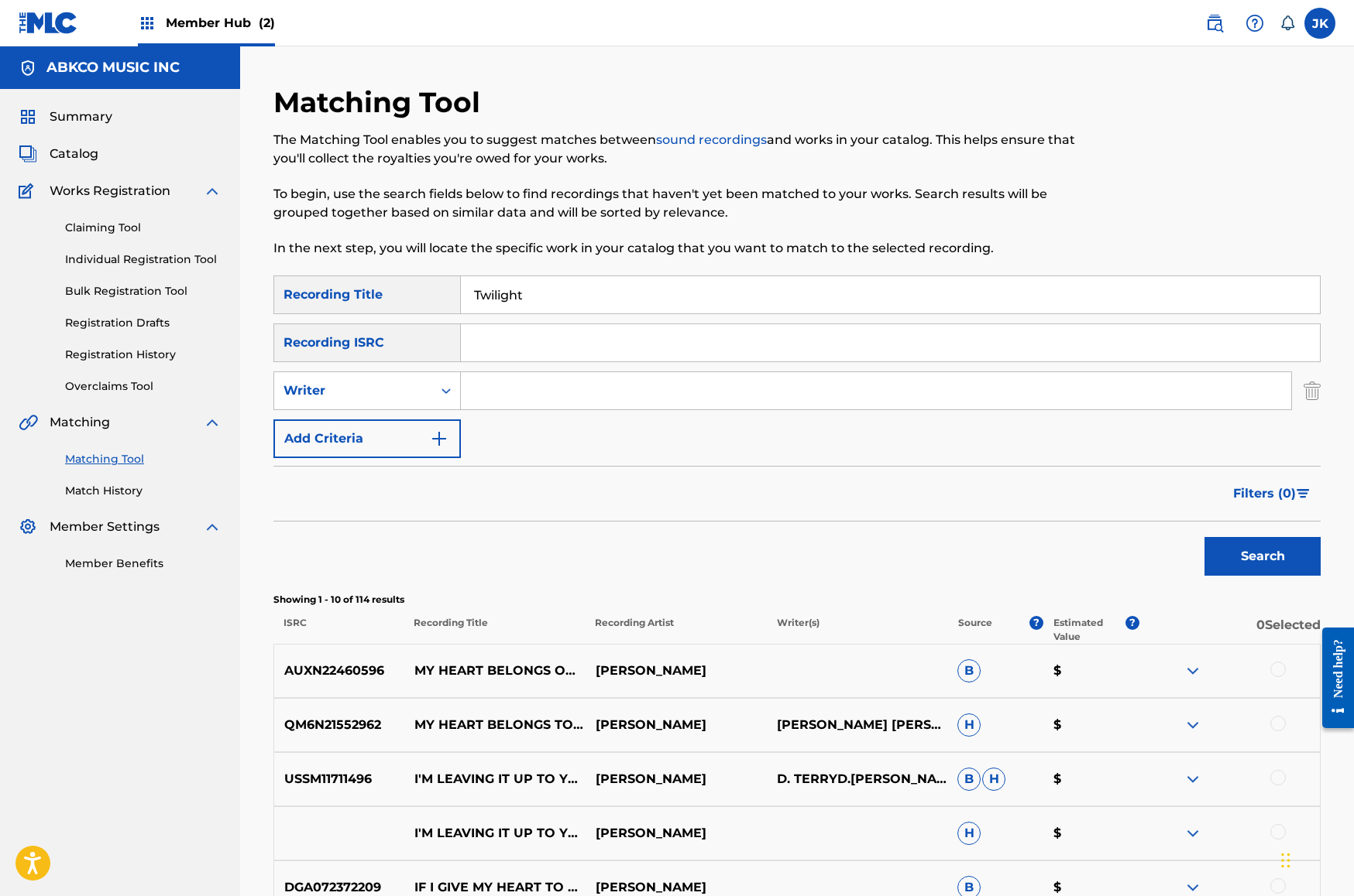
click at [515, 390] on input "Search Form" at bounding box center [876, 391] width 830 height 37
type input "[PERSON_NAME]"
click at [1262, 556] on button "Search" at bounding box center [1262, 556] width 116 height 39
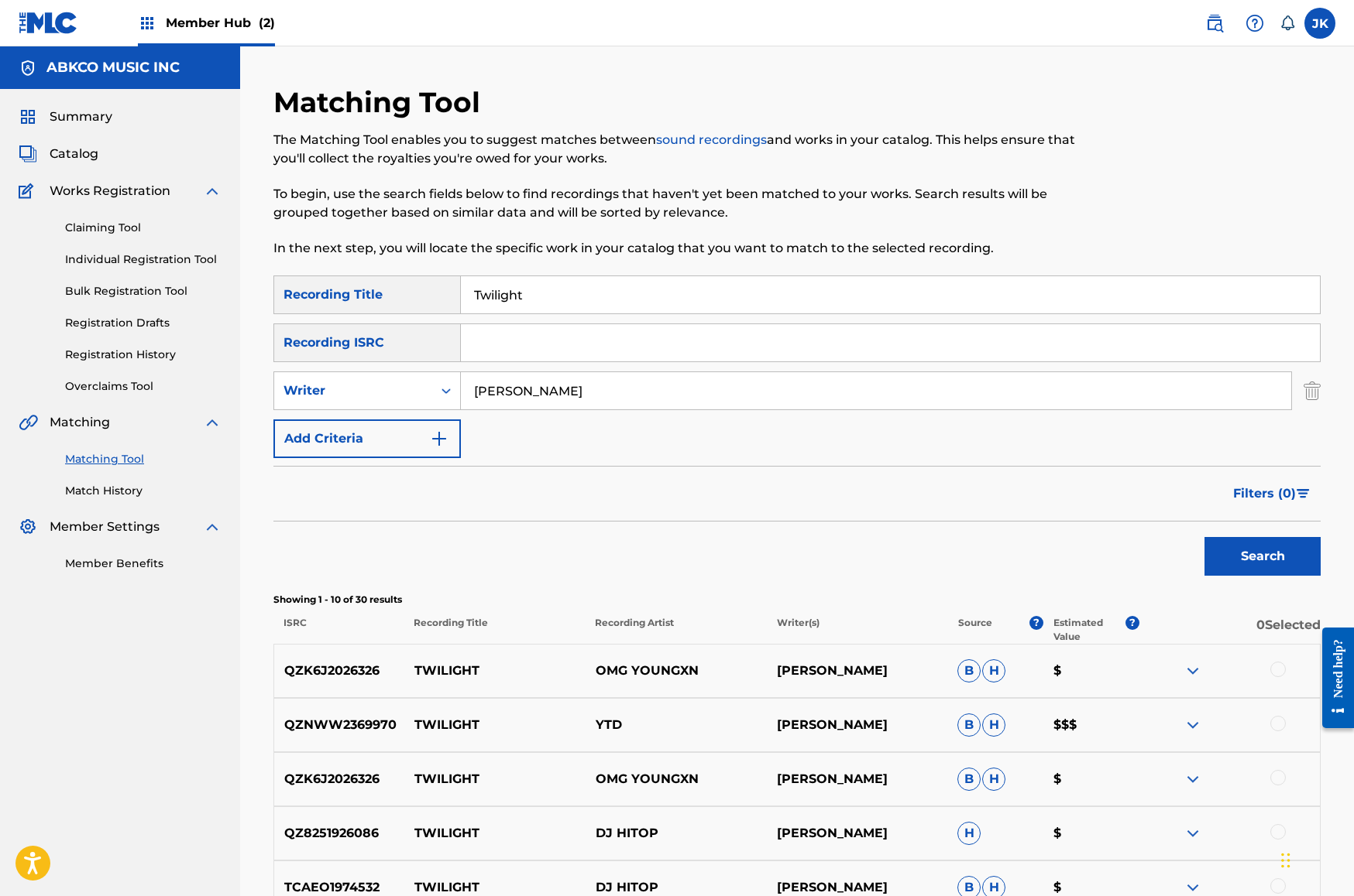
drag, startPoint x: 608, startPoint y: 301, endPoint x: 330, endPoint y: 277, distance: 279.0
click at [328, 279] on div "SearchWithCriteriab421cd28-d7f9-49af-b816-bc6d02ce35e6 Recording Title Twilight" at bounding box center [797, 295] width 1047 height 39
paste input "Until [DEMOGRAPHIC_DATA] Calls Me Home"
type input "Until [DEMOGRAPHIC_DATA] Calls Me Home"
click at [591, 391] on input "[PERSON_NAME]" at bounding box center [876, 391] width 830 height 37
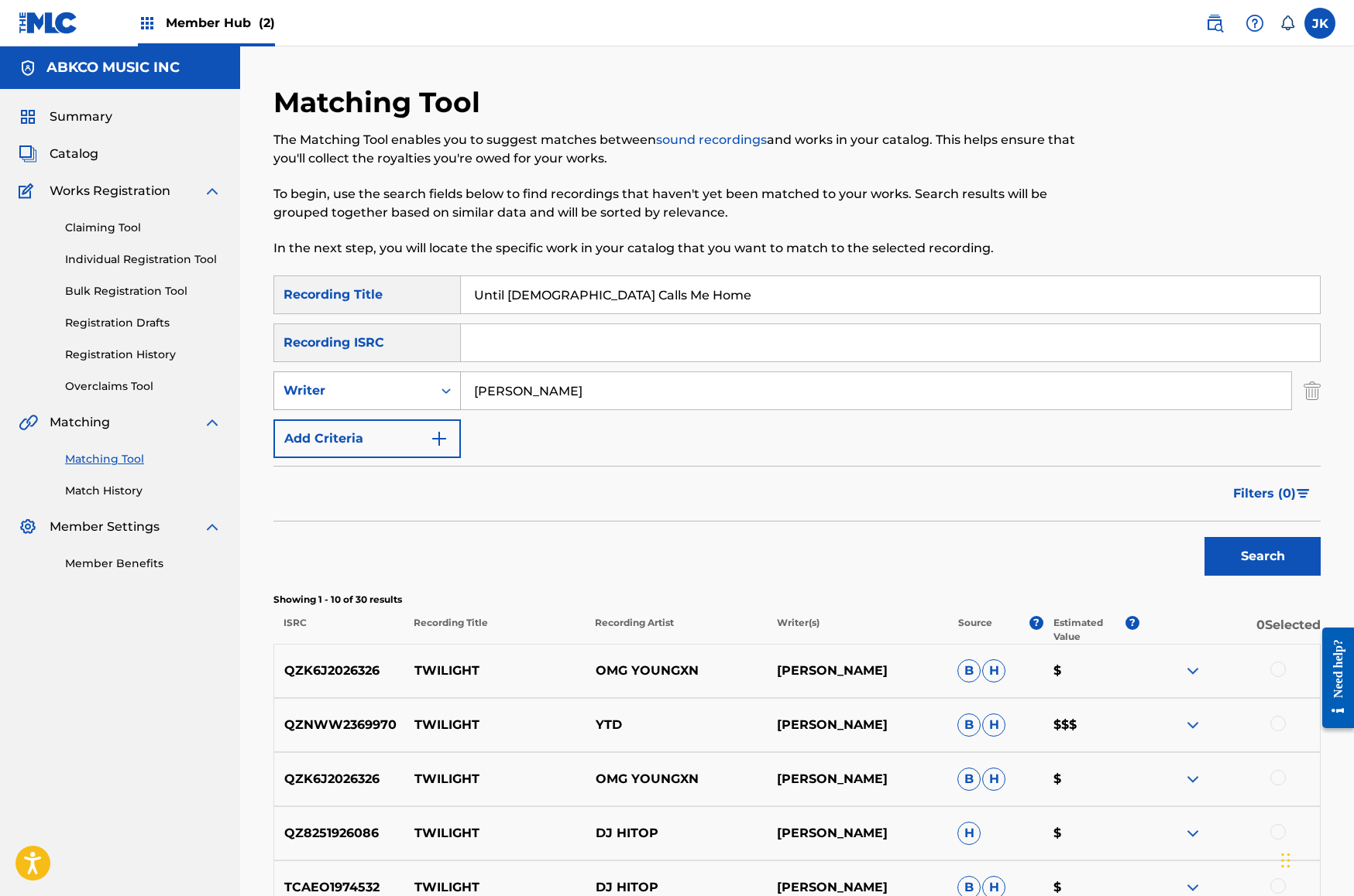
drag, startPoint x: 589, startPoint y: 392, endPoint x: 364, endPoint y: 384, distance: 225.1
click at [362, 386] on div "SearchWithCriteria568fafa7-9e01-4cb0-b98b-18188198efd2 Writer [PERSON_NAME]" at bounding box center [797, 391] width 1047 height 39
type input "[PERSON_NAME]"
click at [1262, 556] on button "Search" at bounding box center [1262, 556] width 116 height 39
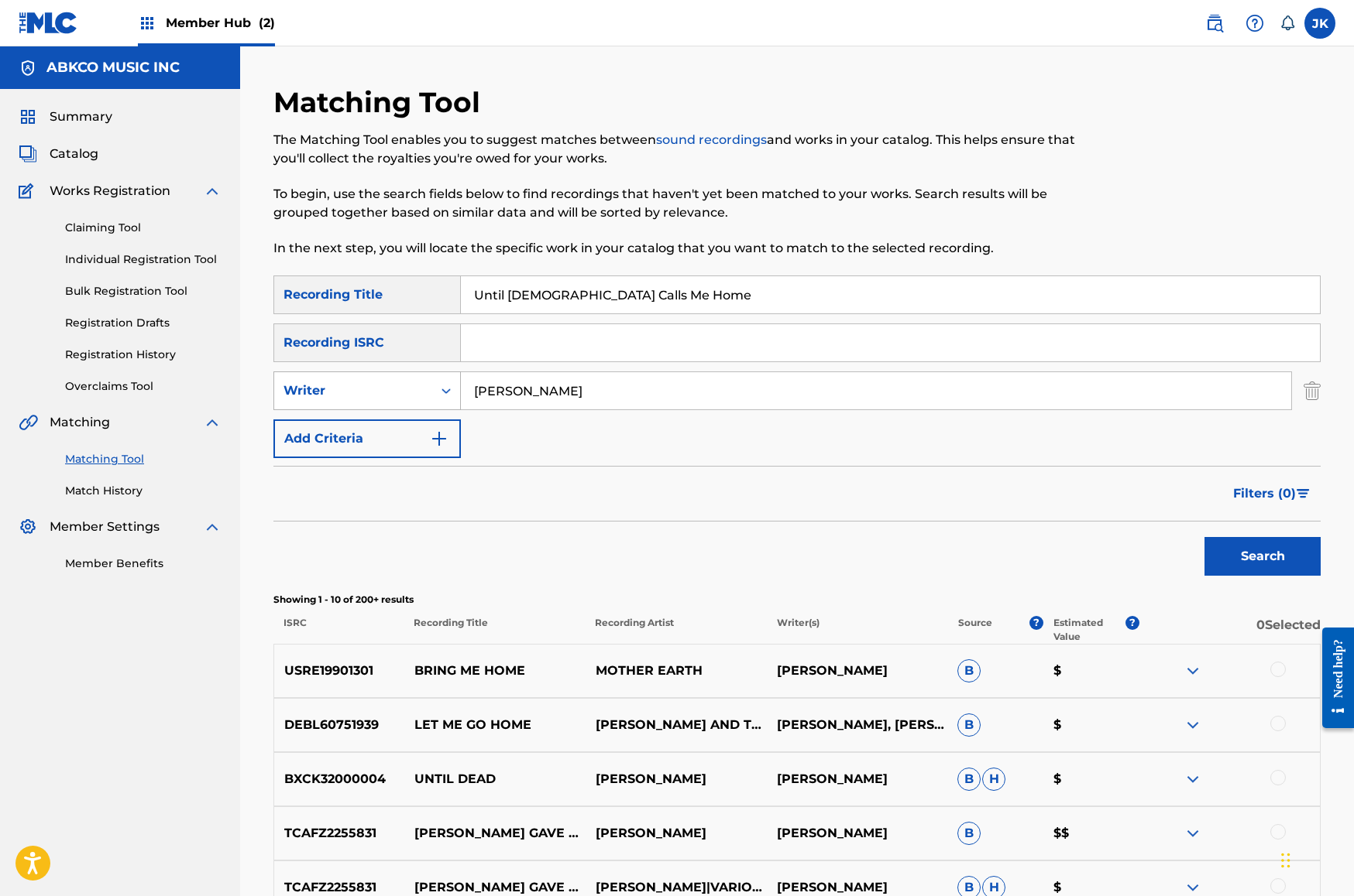
click at [412, 401] on div "Writer" at bounding box center [353, 390] width 158 height 30
click at [408, 424] on div "Recording Artist" at bounding box center [367, 429] width 186 height 39
click at [543, 392] on input "Search Form" at bounding box center [876, 391] width 830 height 37
type input "[PERSON_NAME]"
click at [1262, 556] on button "Search" at bounding box center [1262, 556] width 116 height 39
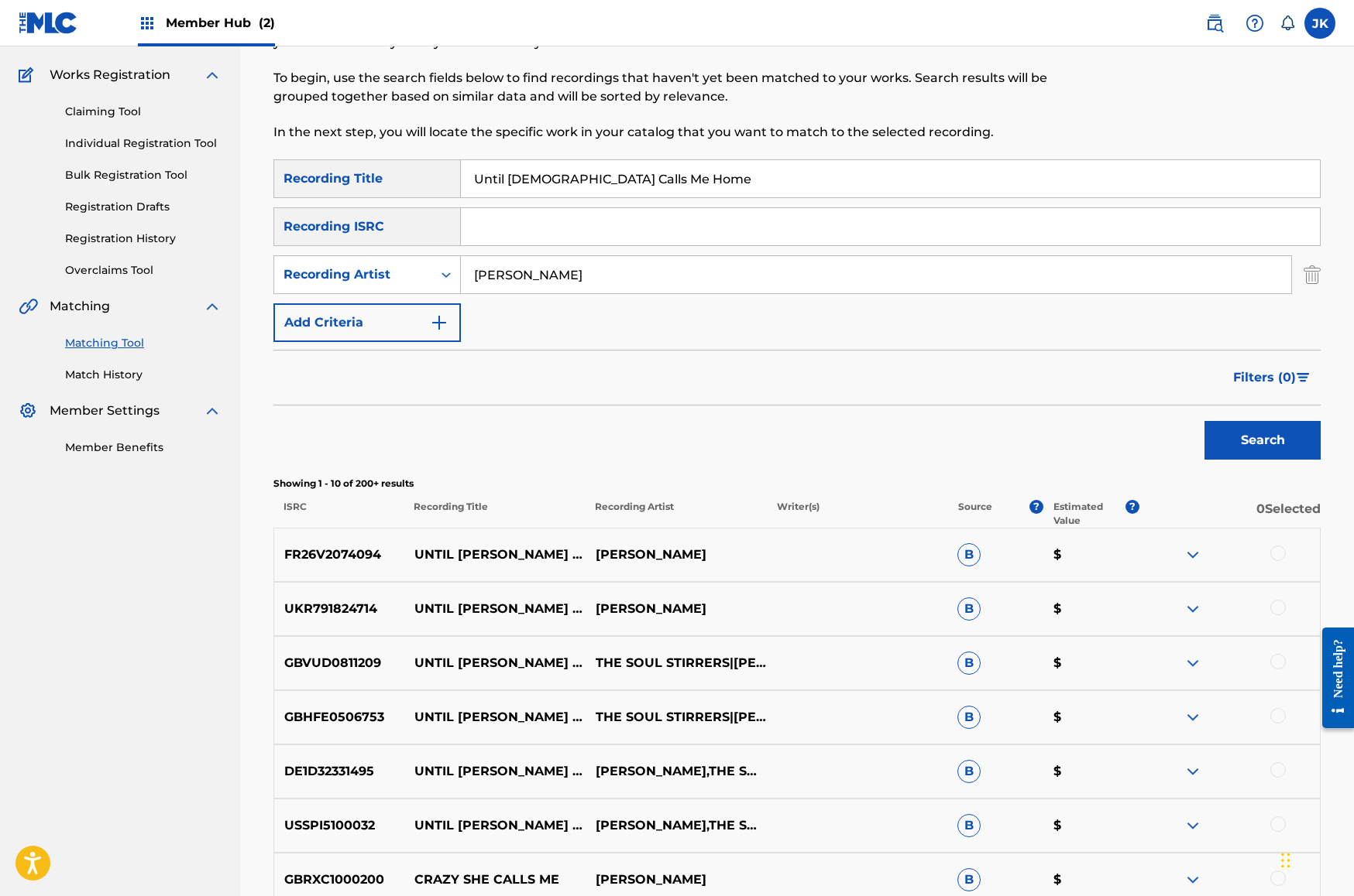
scroll to position [185, 0]
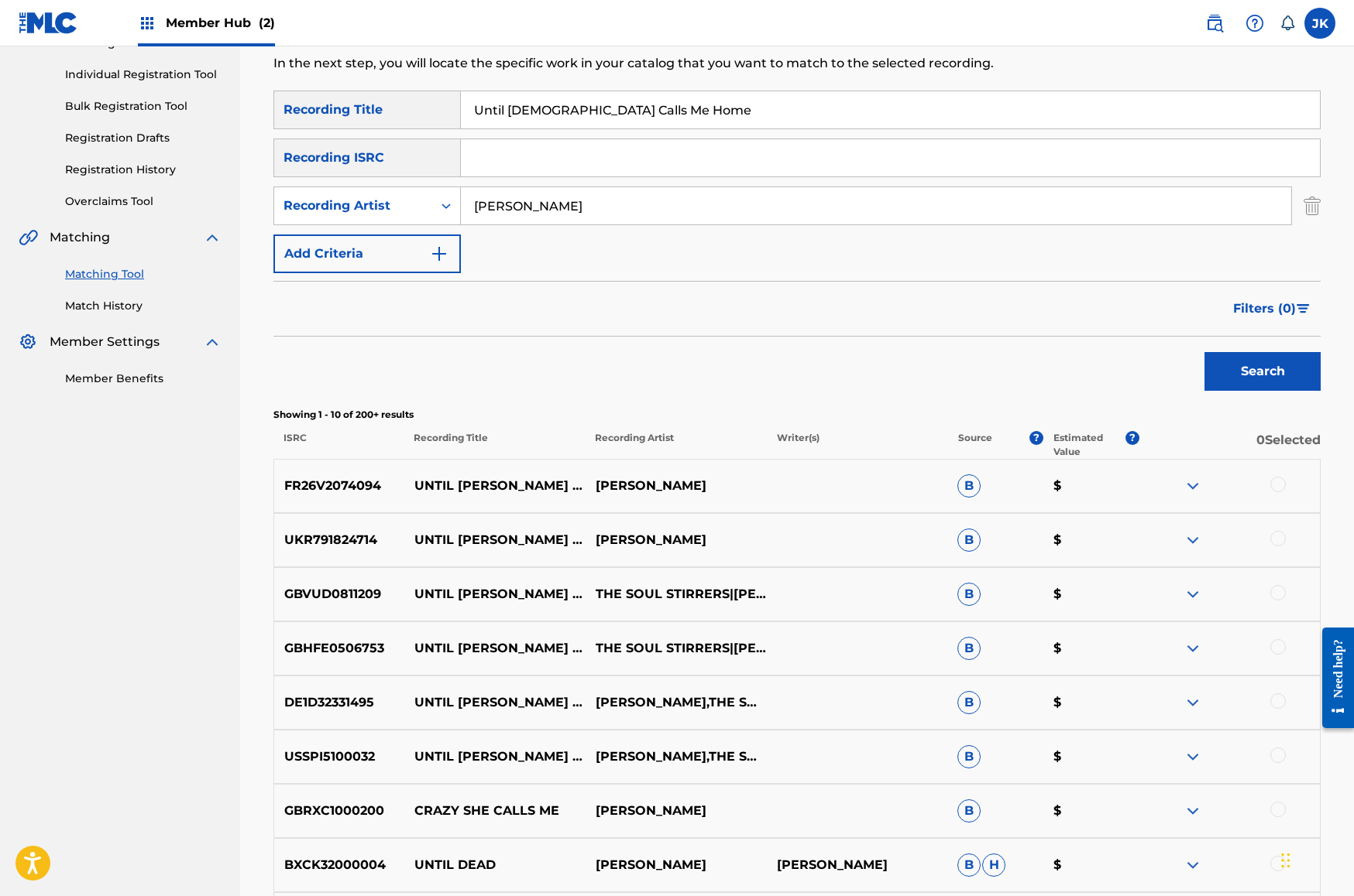
click at [1279, 487] on div at bounding box center [1278, 484] width 15 height 15
click at [1282, 536] on div at bounding box center [1278, 539] width 15 height 15
click at [1278, 595] on div at bounding box center [1278, 593] width 15 height 15
click at [1280, 653] on div at bounding box center [1278, 647] width 15 height 15
click at [1277, 702] on div at bounding box center [1278, 701] width 15 height 15
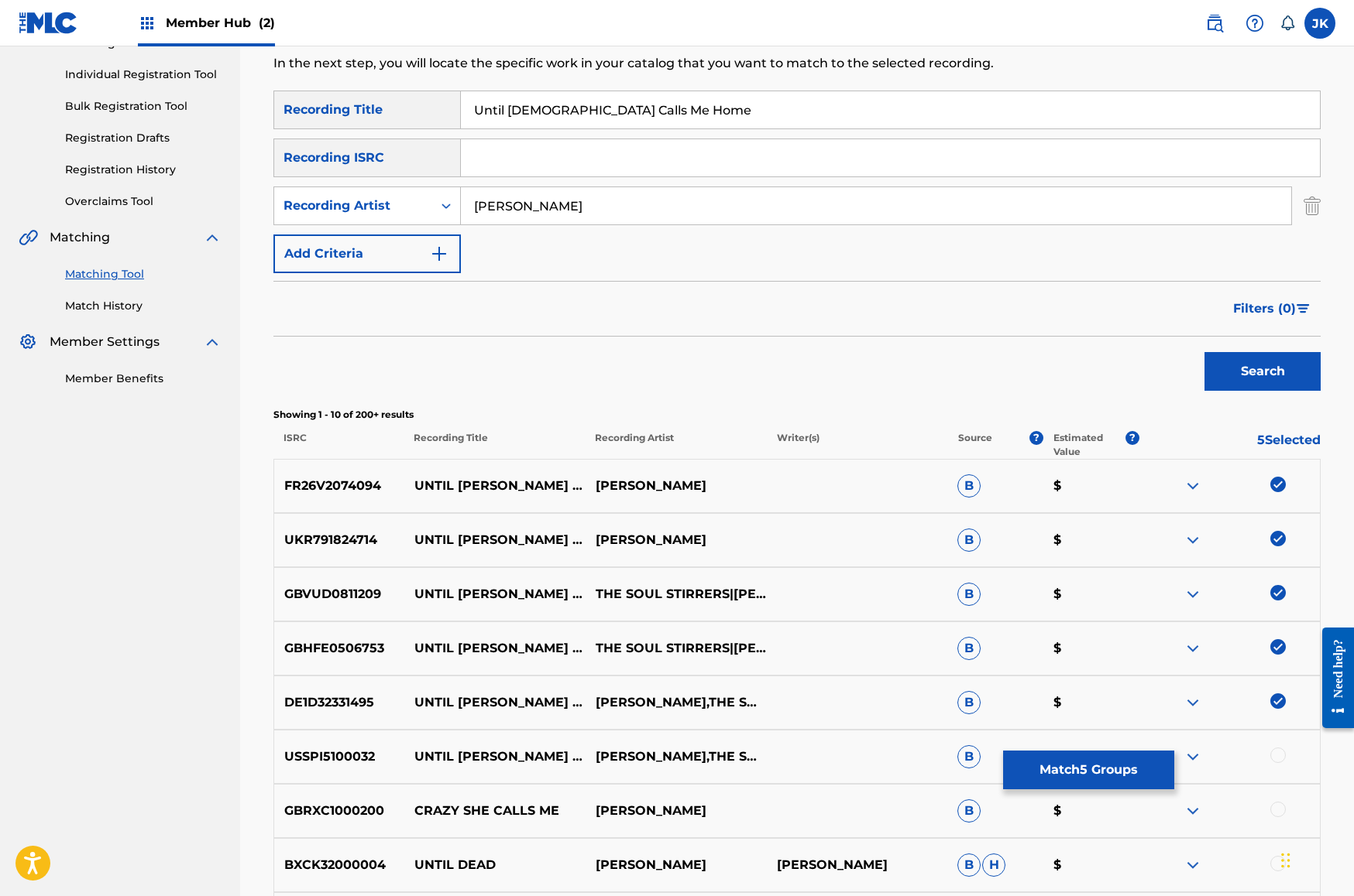
click at [1276, 759] on div at bounding box center [1278, 755] width 15 height 15
click at [1124, 782] on button "Match 6 Groups" at bounding box center [1089, 771] width 171 height 39
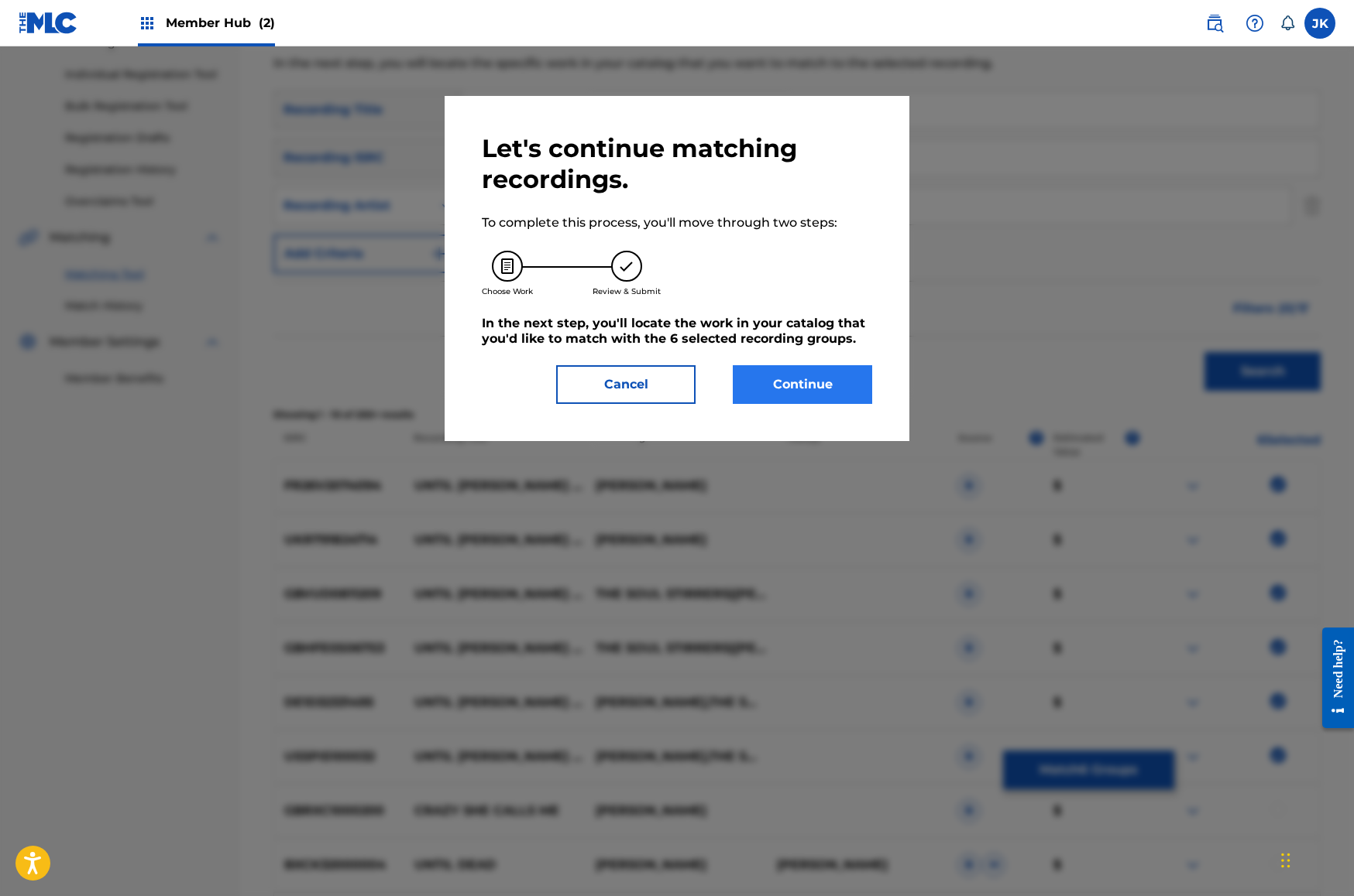
click at [791, 387] on button "Continue" at bounding box center [802, 384] width 140 height 39
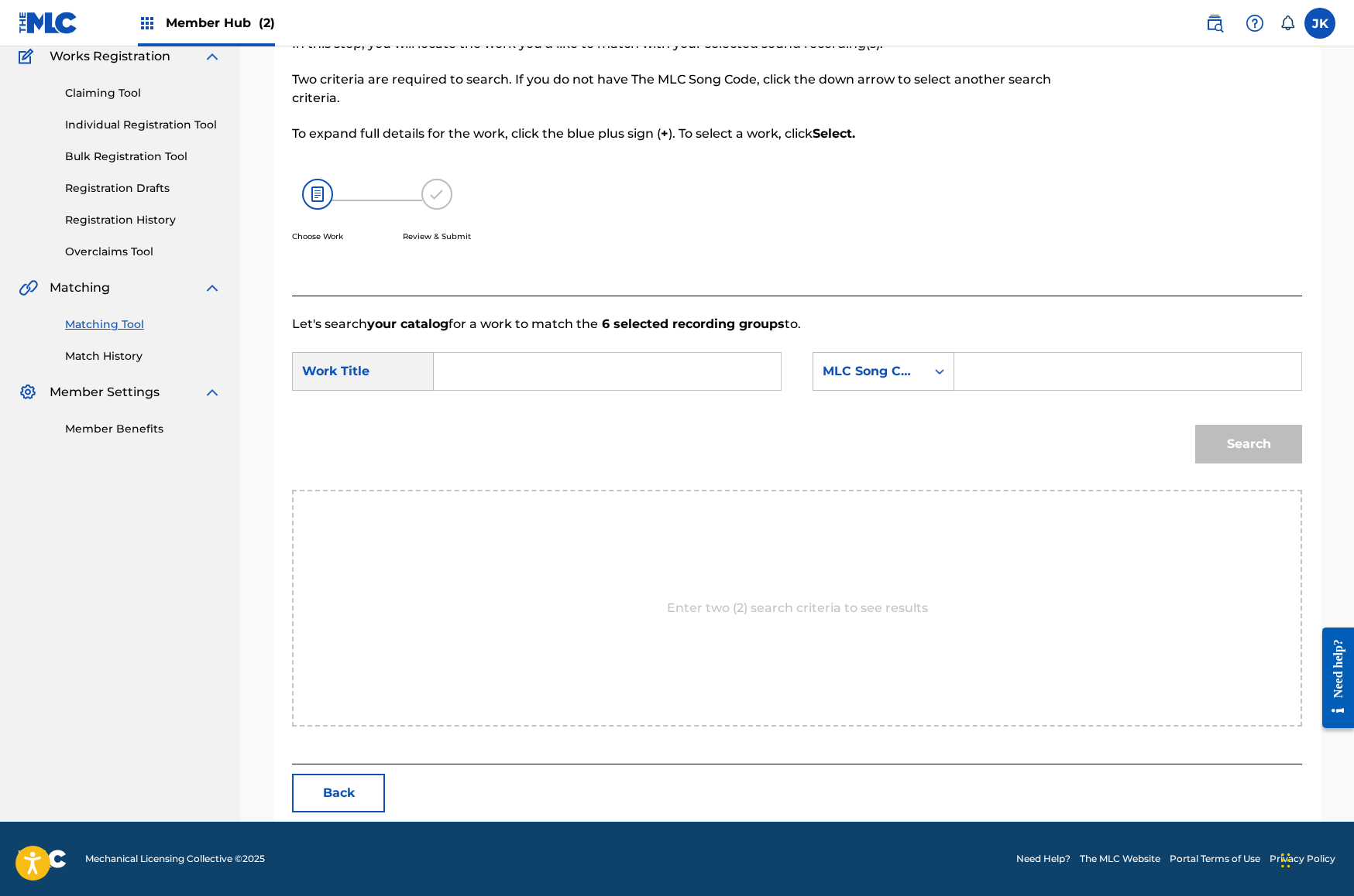
scroll to position [0, 0]
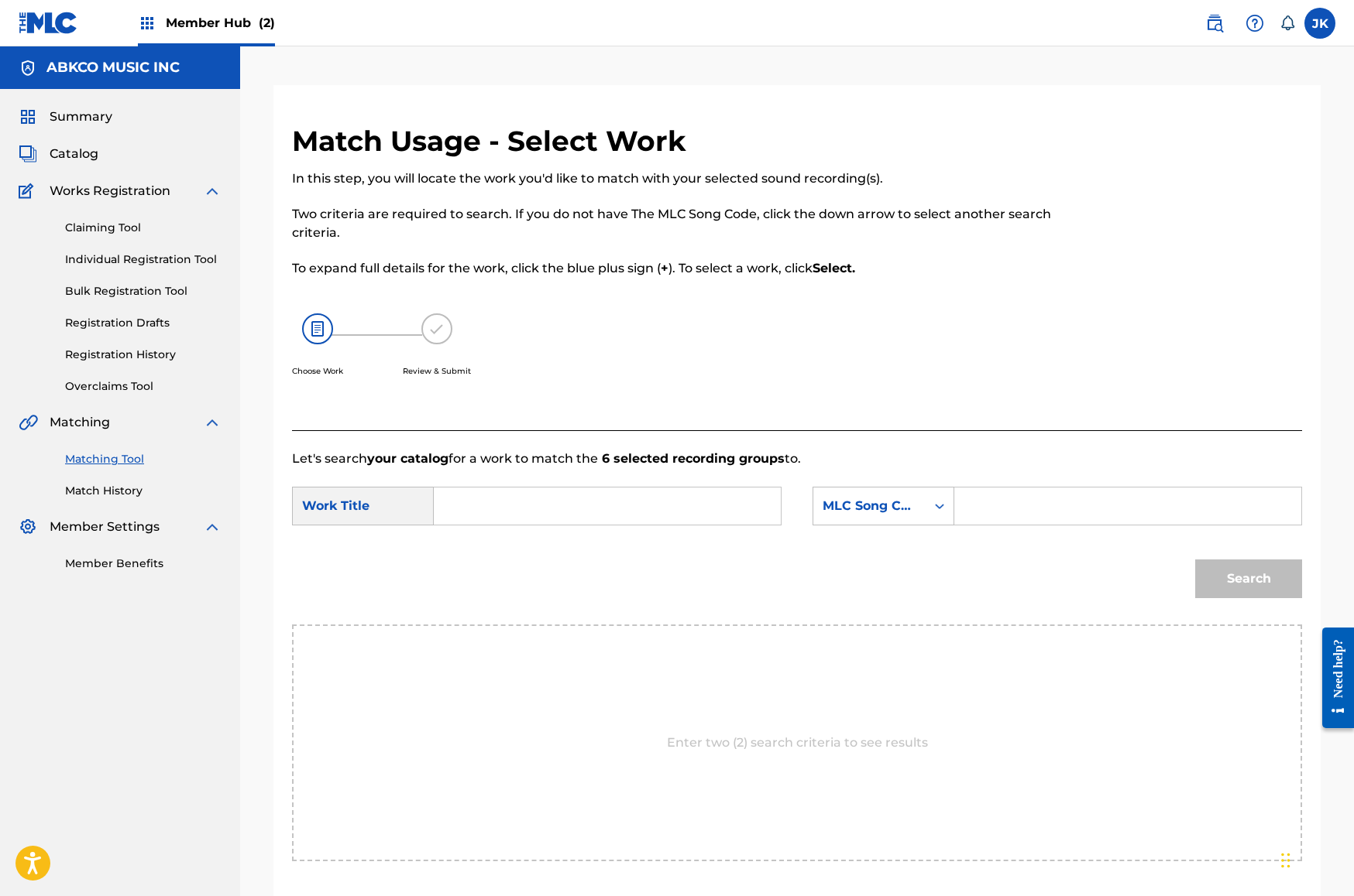
click at [563, 508] on input "Search Form" at bounding box center [607, 506] width 320 height 37
paste input "Until [DEMOGRAPHIC_DATA] Calls Me Home"
type input "Until [DEMOGRAPHIC_DATA] Calls Me Home"
click at [846, 501] on div "MLC Song Code" at bounding box center [869, 506] width 94 height 19
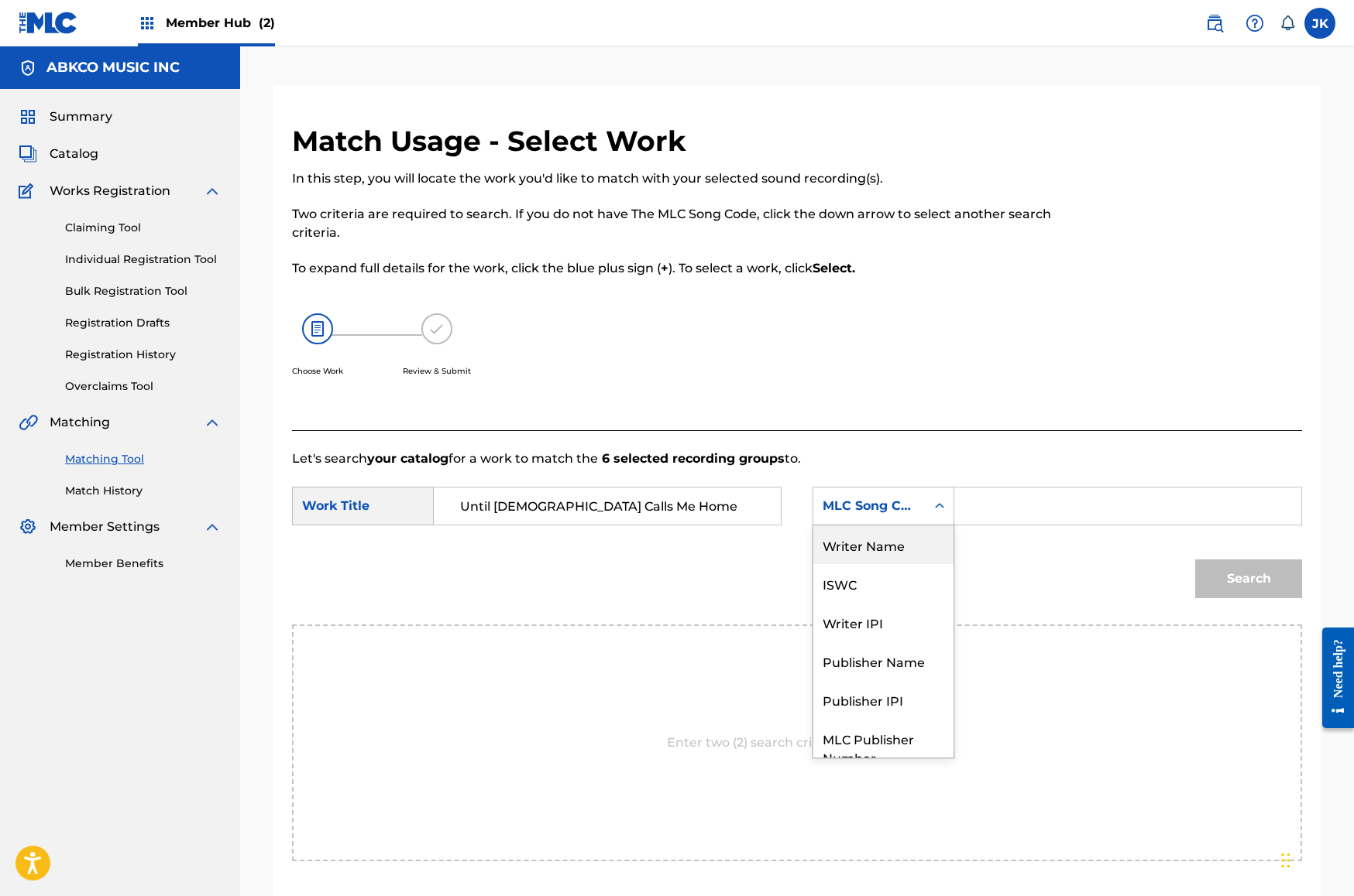
click at [869, 541] on div "Writer Name" at bounding box center [883, 545] width 140 height 39
click at [991, 527] on div "SearchWithCriteriae54eb7fa-bd98-40c2-b0c1-16c50ea653c7 Work Title Until [PERSON…" at bounding box center [797, 511] width 1010 height 48
click at [989, 508] on input "Search Form" at bounding box center [1128, 506] width 320 height 37
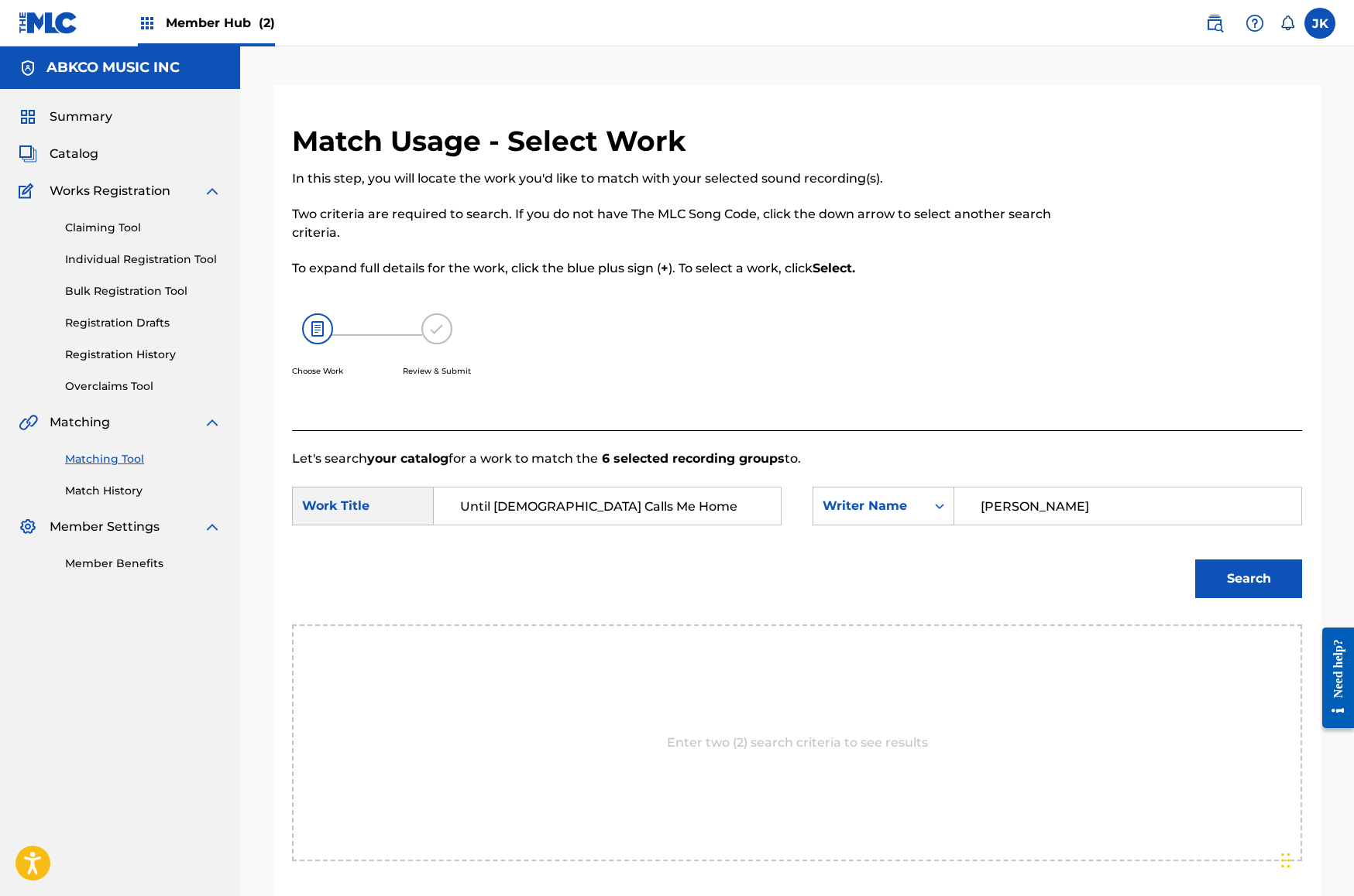
type input "[PERSON_NAME]"
click at [1248, 579] on button "Search" at bounding box center [1248, 579] width 107 height 39
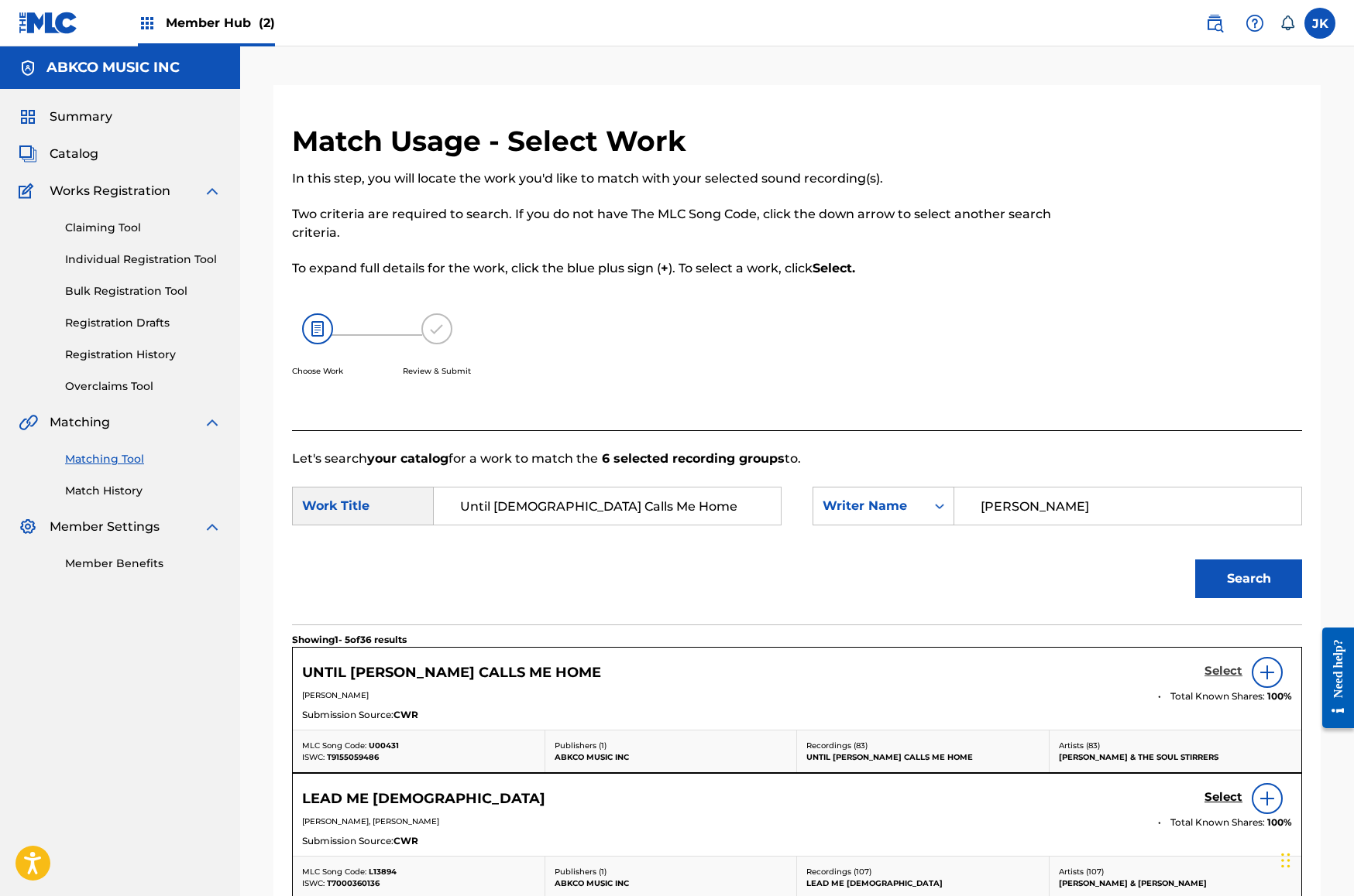
click at [1224, 674] on h5 "Select" at bounding box center [1223, 671] width 38 height 14
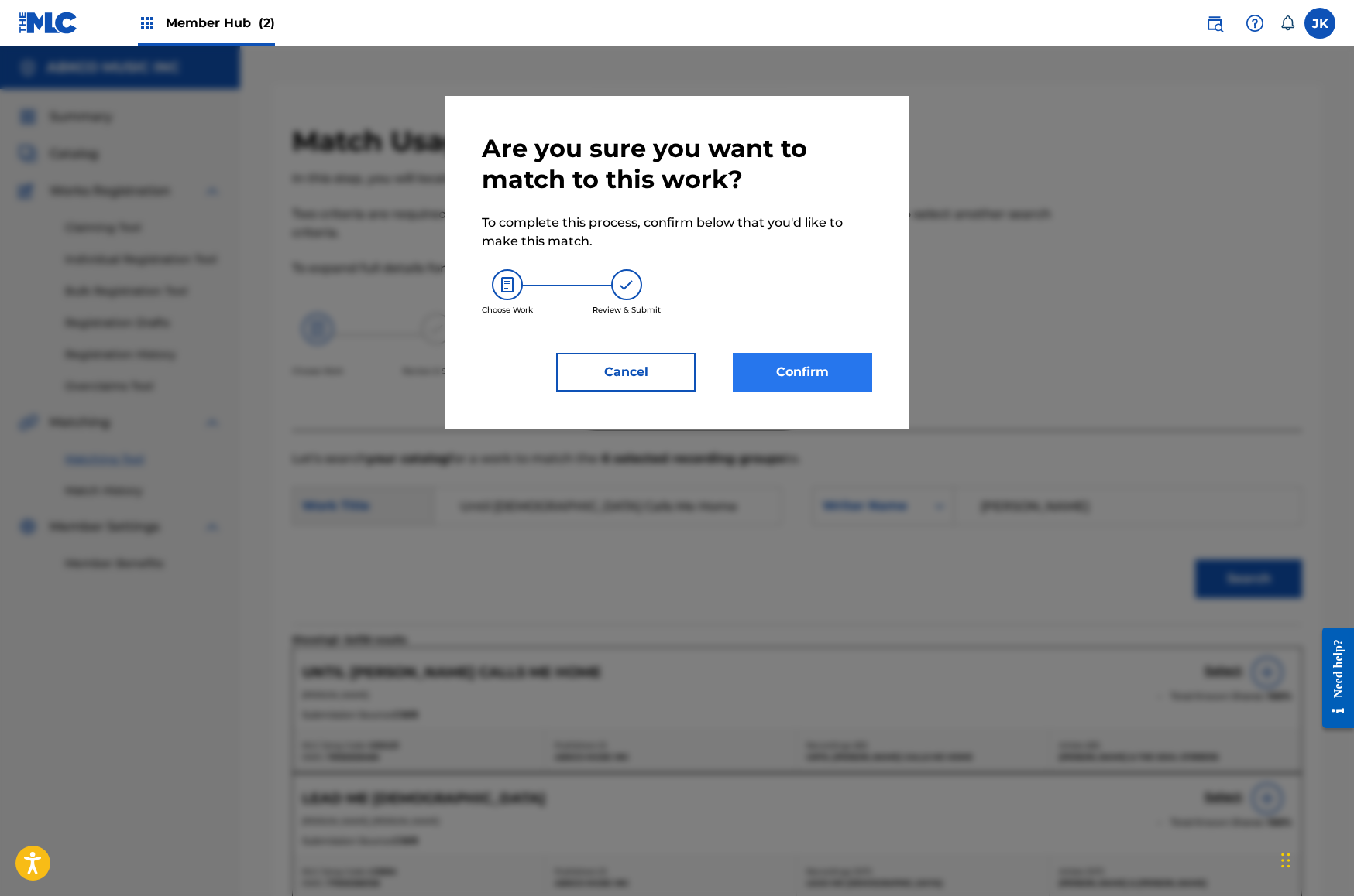
click at [862, 380] on button "Confirm" at bounding box center [802, 373] width 140 height 39
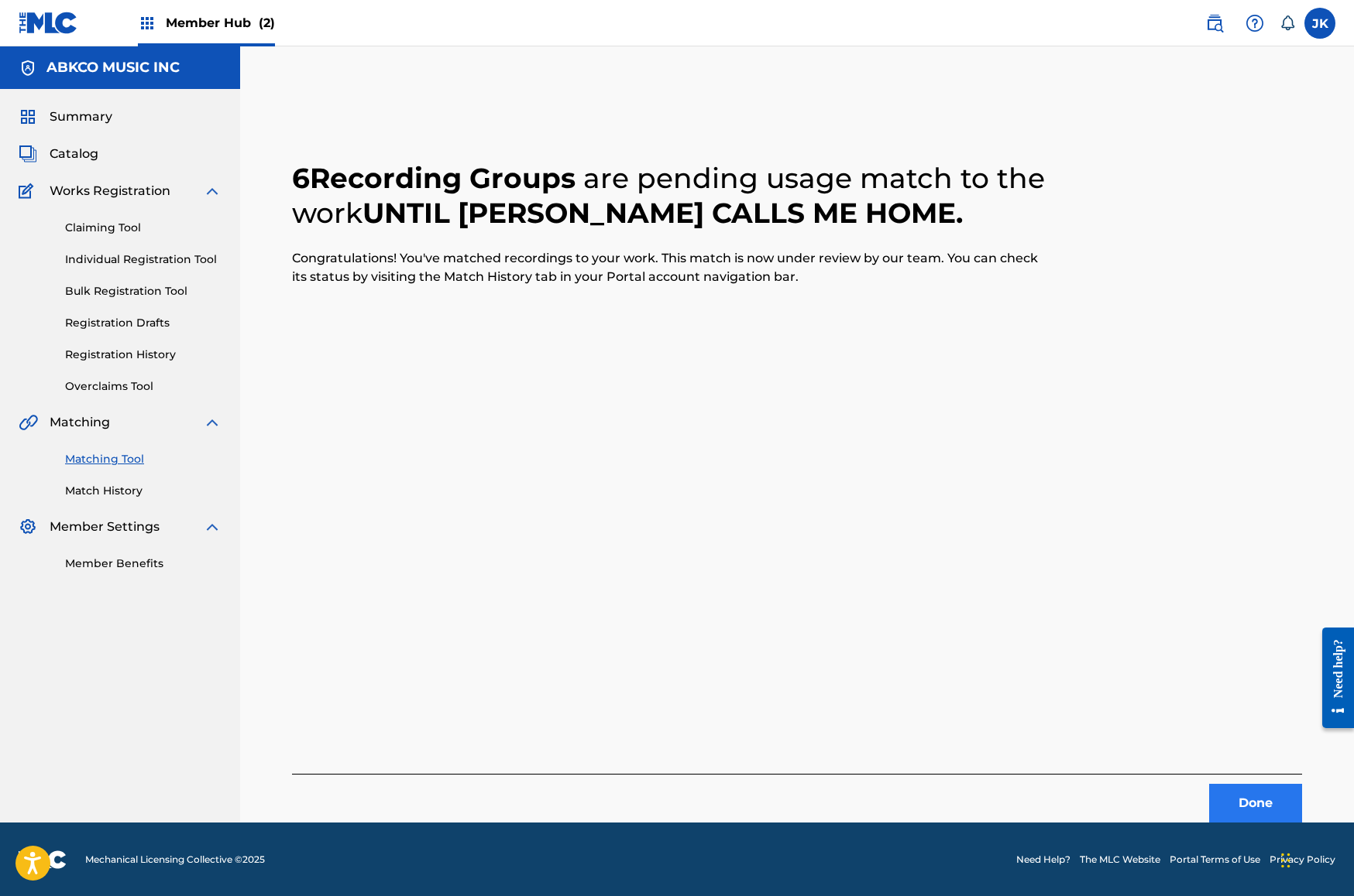
click at [1234, 799] on button "Done" at bounding box center [1256, 804] width 93 height 39
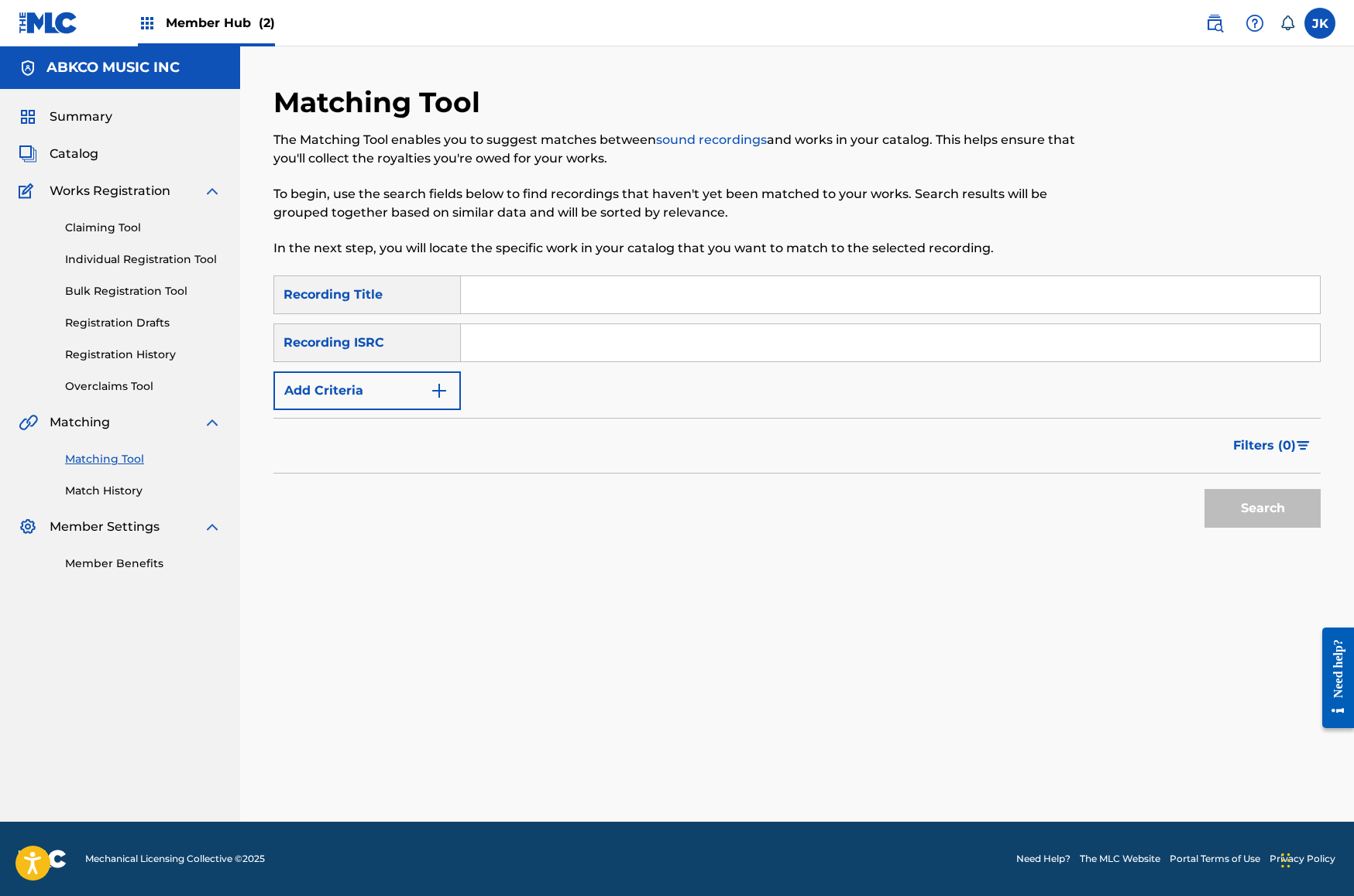
click at [521, 282] on input "Search Form" at bounding box center [891, 295] width 859 height 37
paste input "Little Things You Do"
type input "Little Things You Do"
click at [373, 379] on button "Add Criteria" at bounding box center [367, 391] width 187 height 39
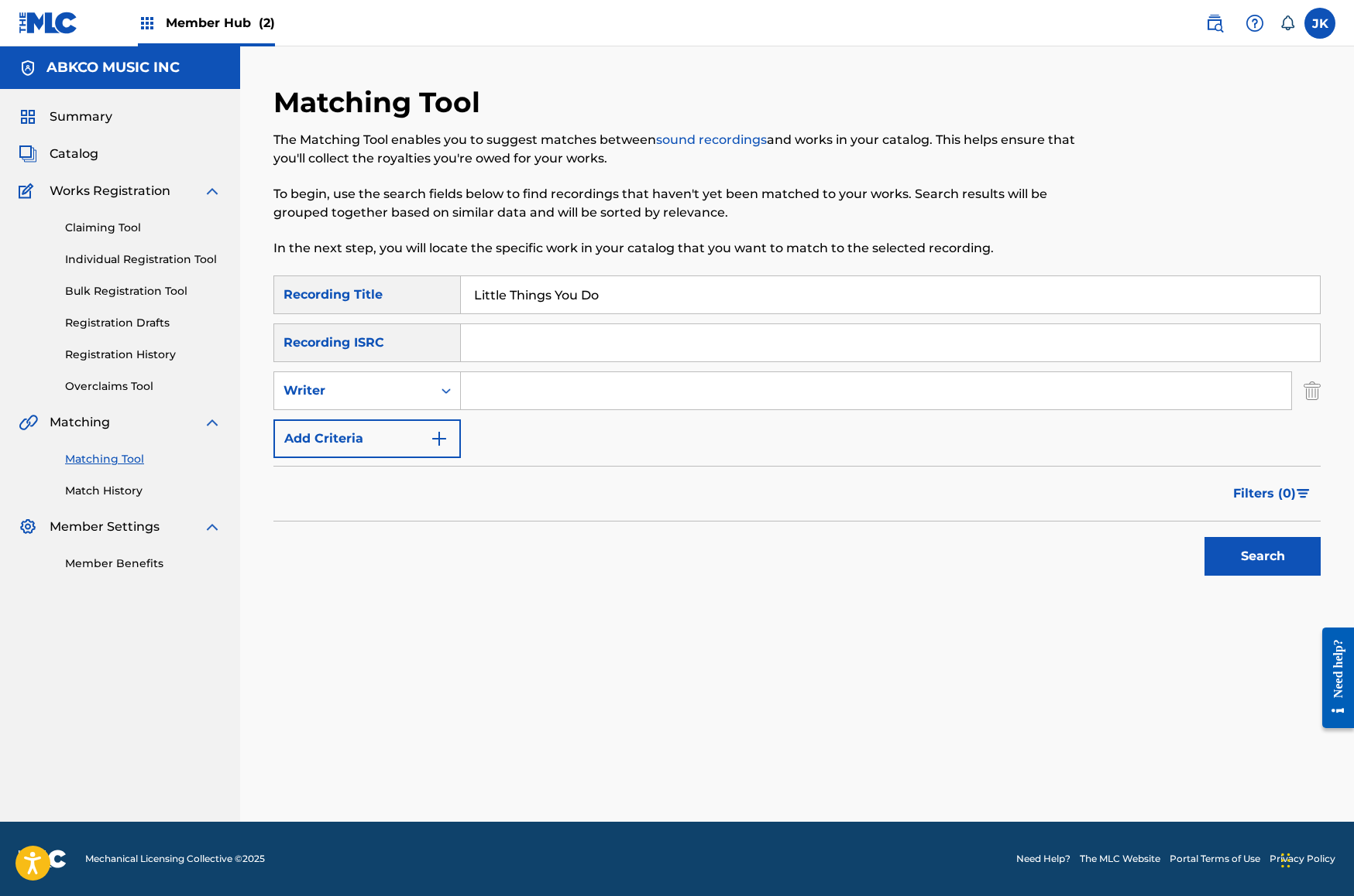
click at [470, 390] on input "Search Form" at bounding box center [876, 391] width 830 height 37
click at [1262, 556] on button "Search" at bounding box center [1262, 556] width 116 height 39
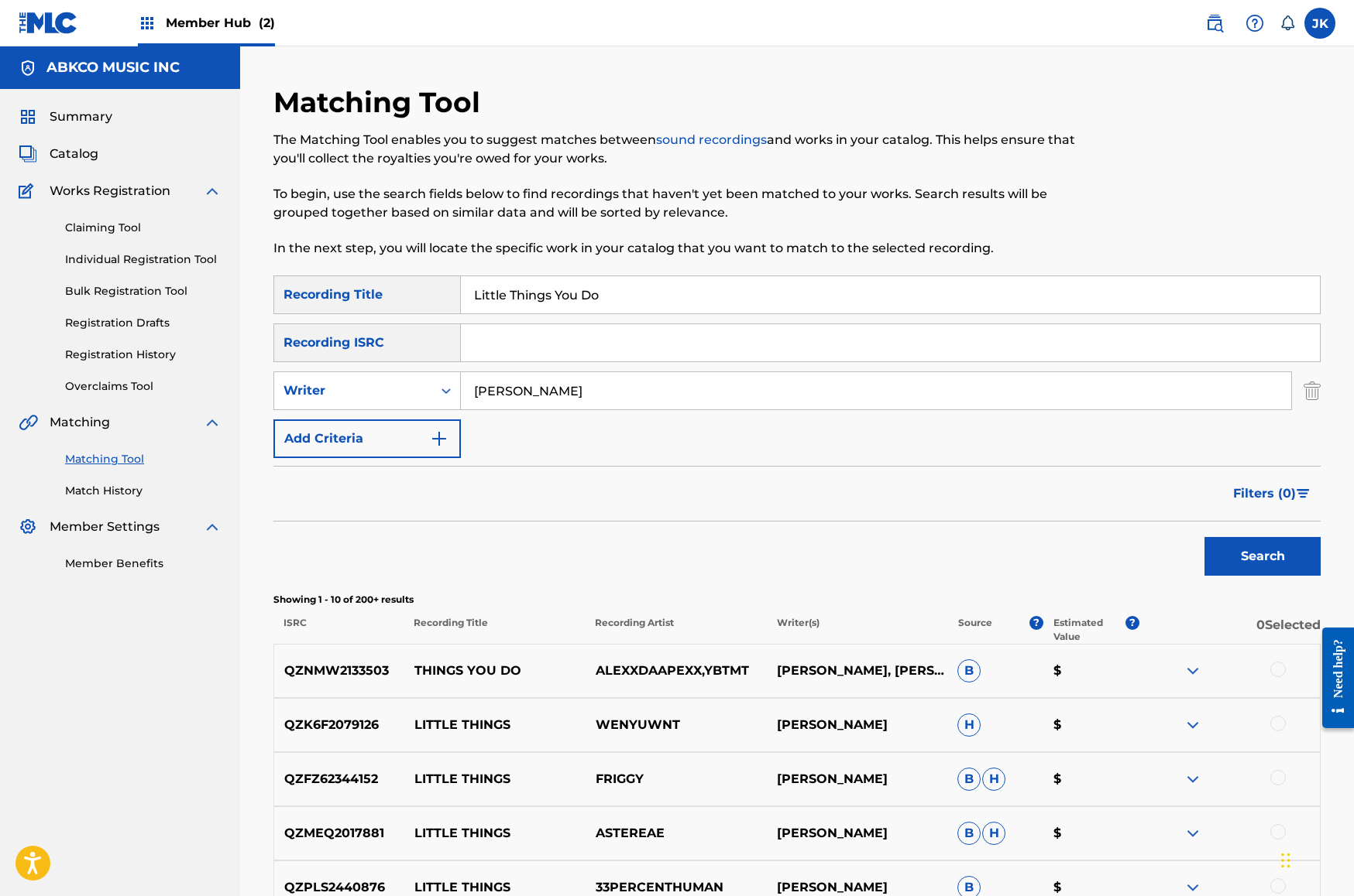
type input "[PERSON_NAME]"
drag, startPoint x: 470, startPoint y: 390, endPoint x: 369, endPoint y: 393, distance: 101.0
click at [369, 393] on div "Writer" at bounding box center [353, 391] width 140 height 19
click at [369, 437] on div "Recording Artist" at bounding box center [367, 429] width 186 height 39
click at [491, 396] on input "Search Form" at bounding box center [876, 391] width 830 height 37
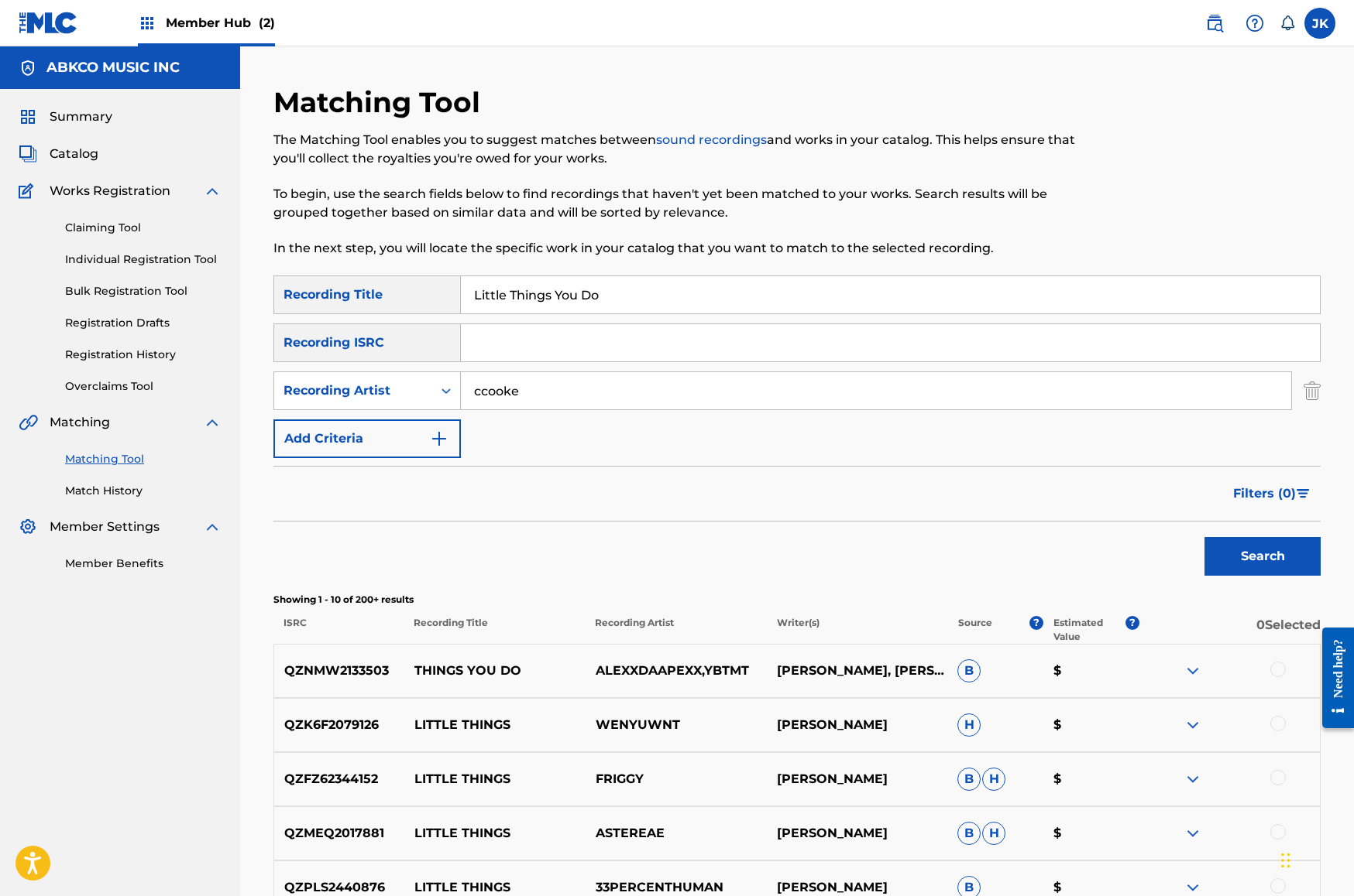
click at [1262, 556] on button "Search" at bounding box center [1262, 556] width 116 height 39
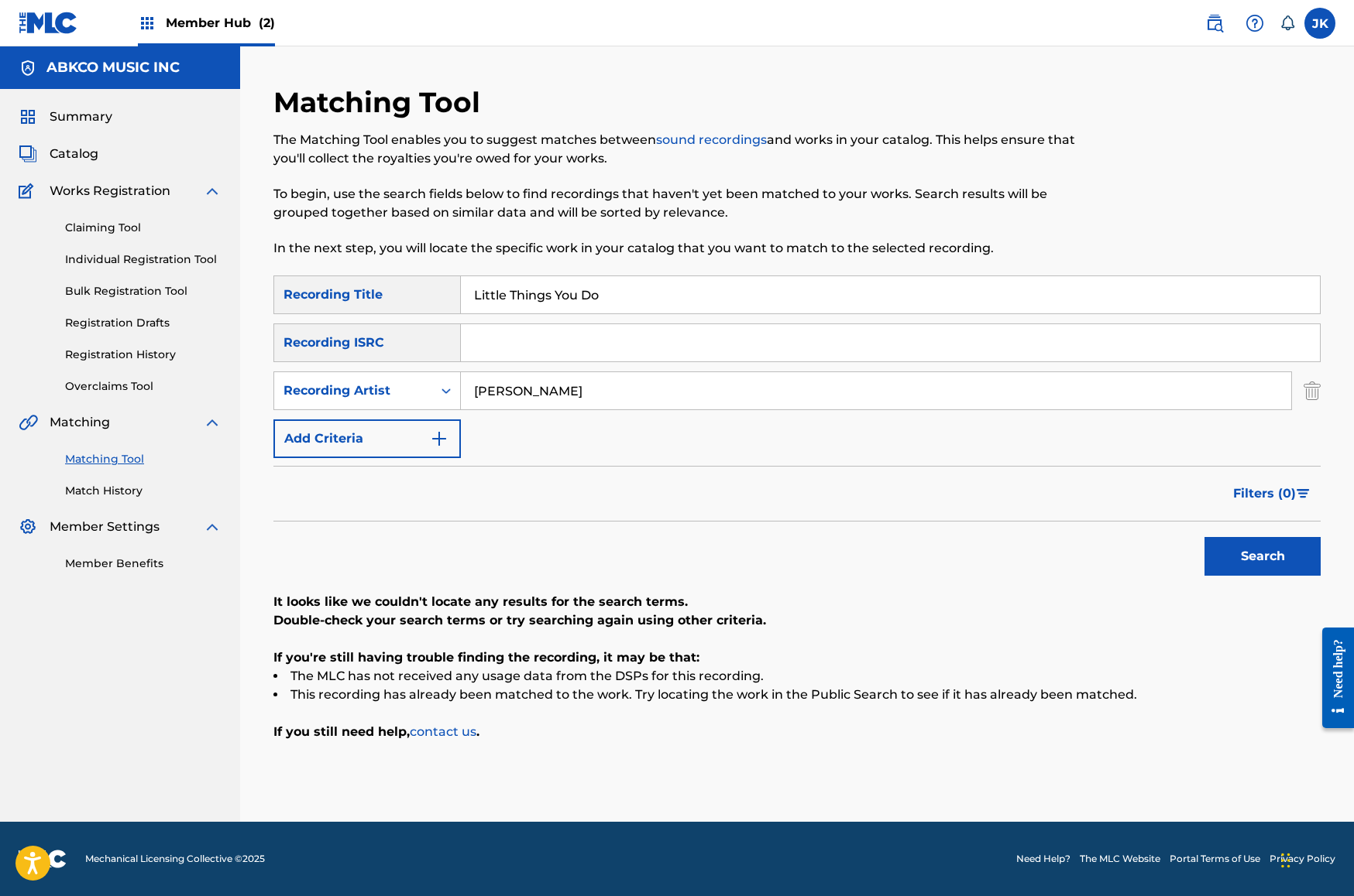
type input "[PERSON_NAME]"
click at [1262, 556] on button "Search" at bounding box center [1262, 556] width 116 height 39
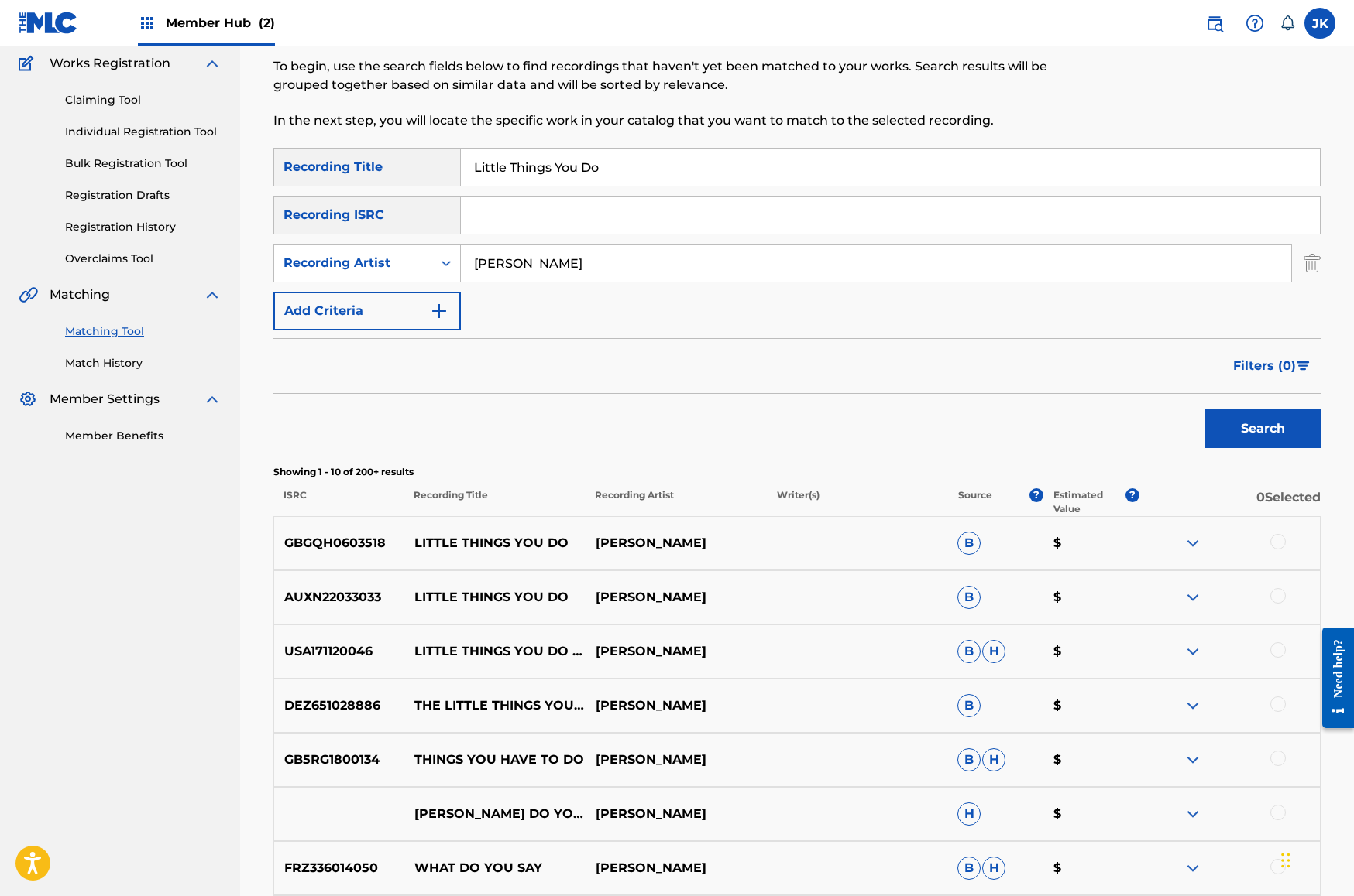
scroll to position [277, 0]
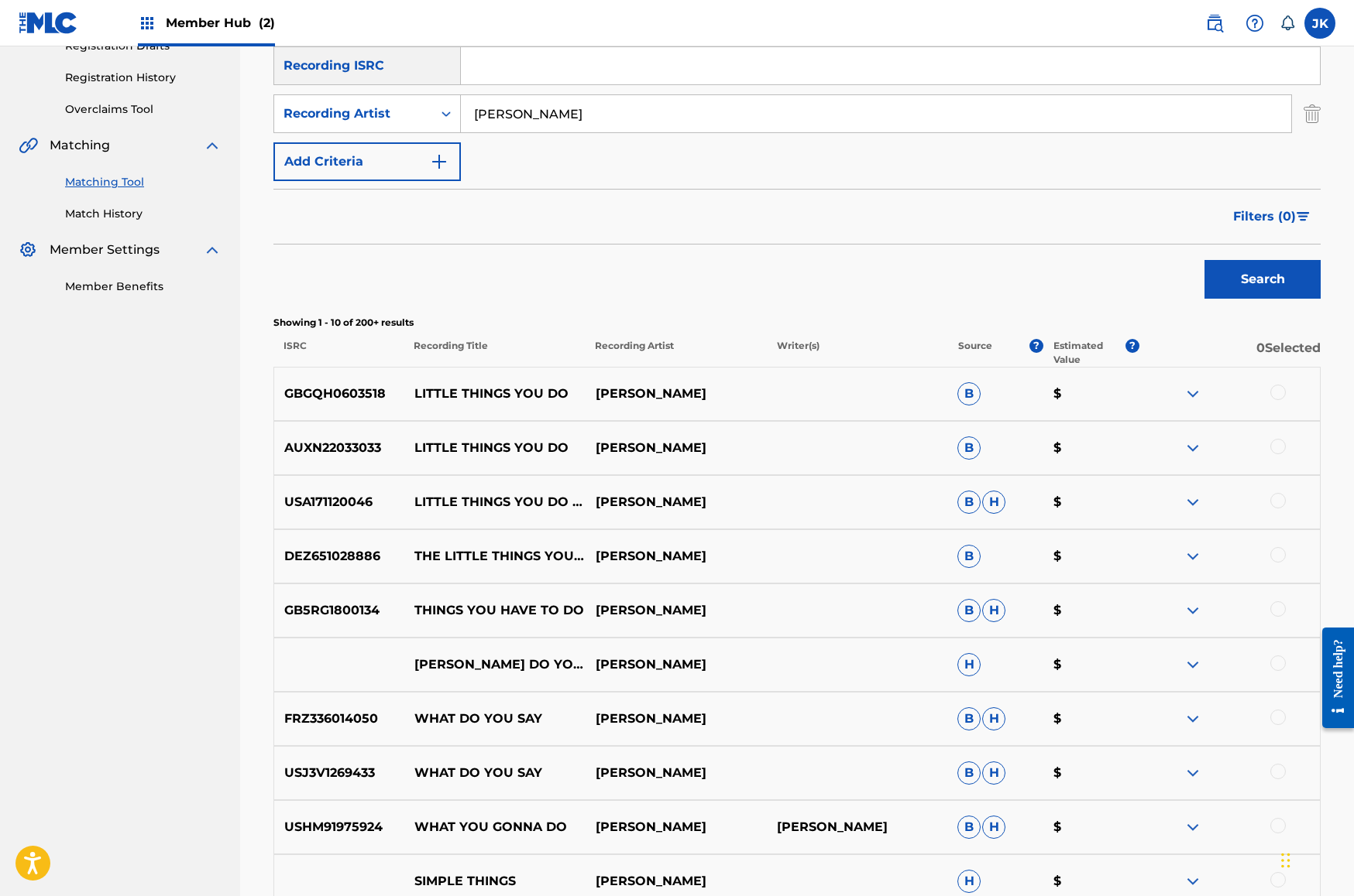
click at [1274, 392] on div at bounding box center [1278, 392] width 15 height 15
click at [1278, 445] on div at bounding box center [1278, 446] width 15 height 15
click at [1281, 556] on div at bounding box center [1278, 555] width 15 height 15
click at [1279, 499] on div at bounding box center [1278, 501] width 15 height 15
click at [1084, 769] on button "Match 4 Groups" at bounding box center [1089, 771] width 171 height 39
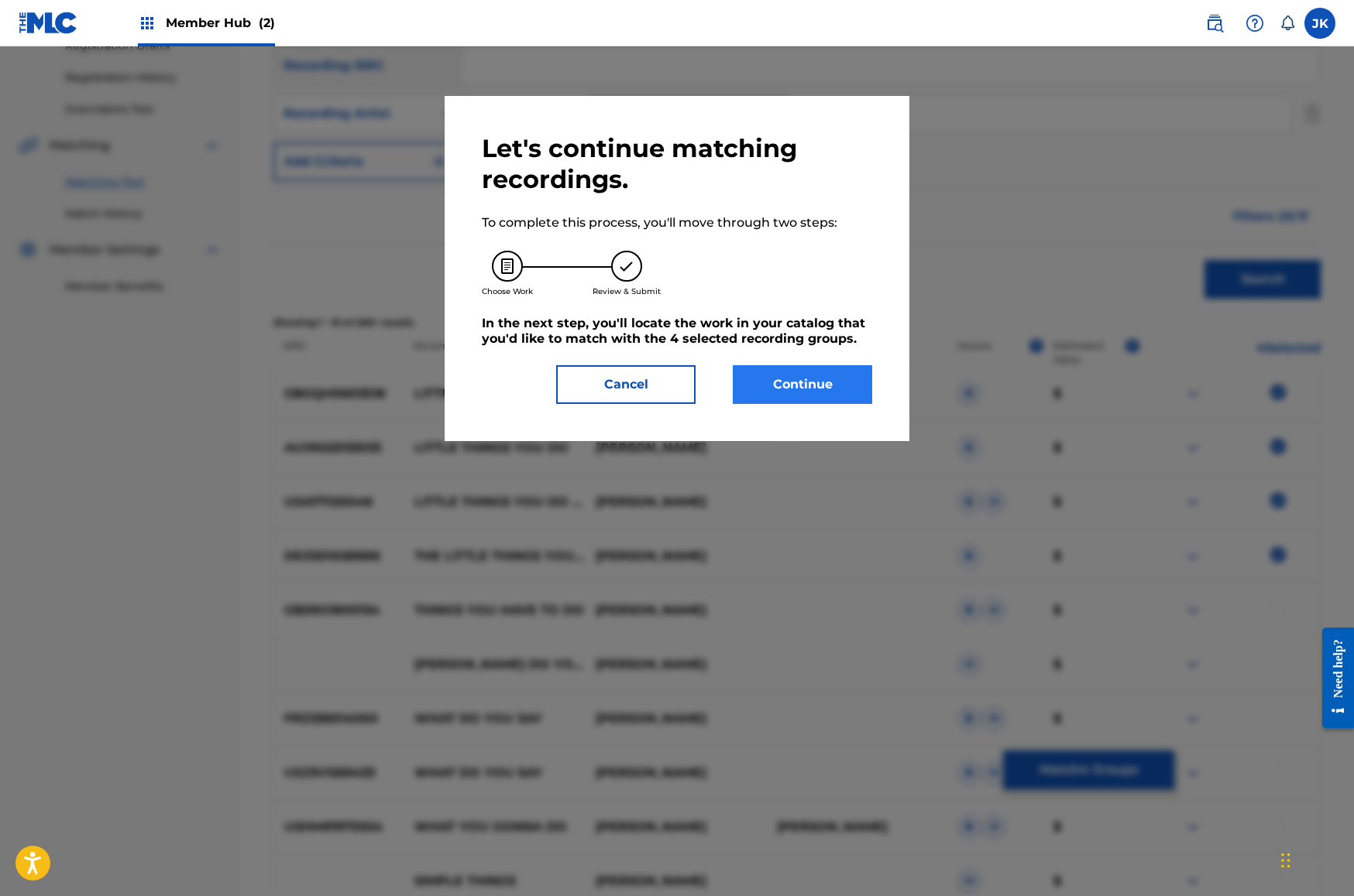
click at [781, 379] on button "Continue" at bounding box center [802, 384] width 140 height 39
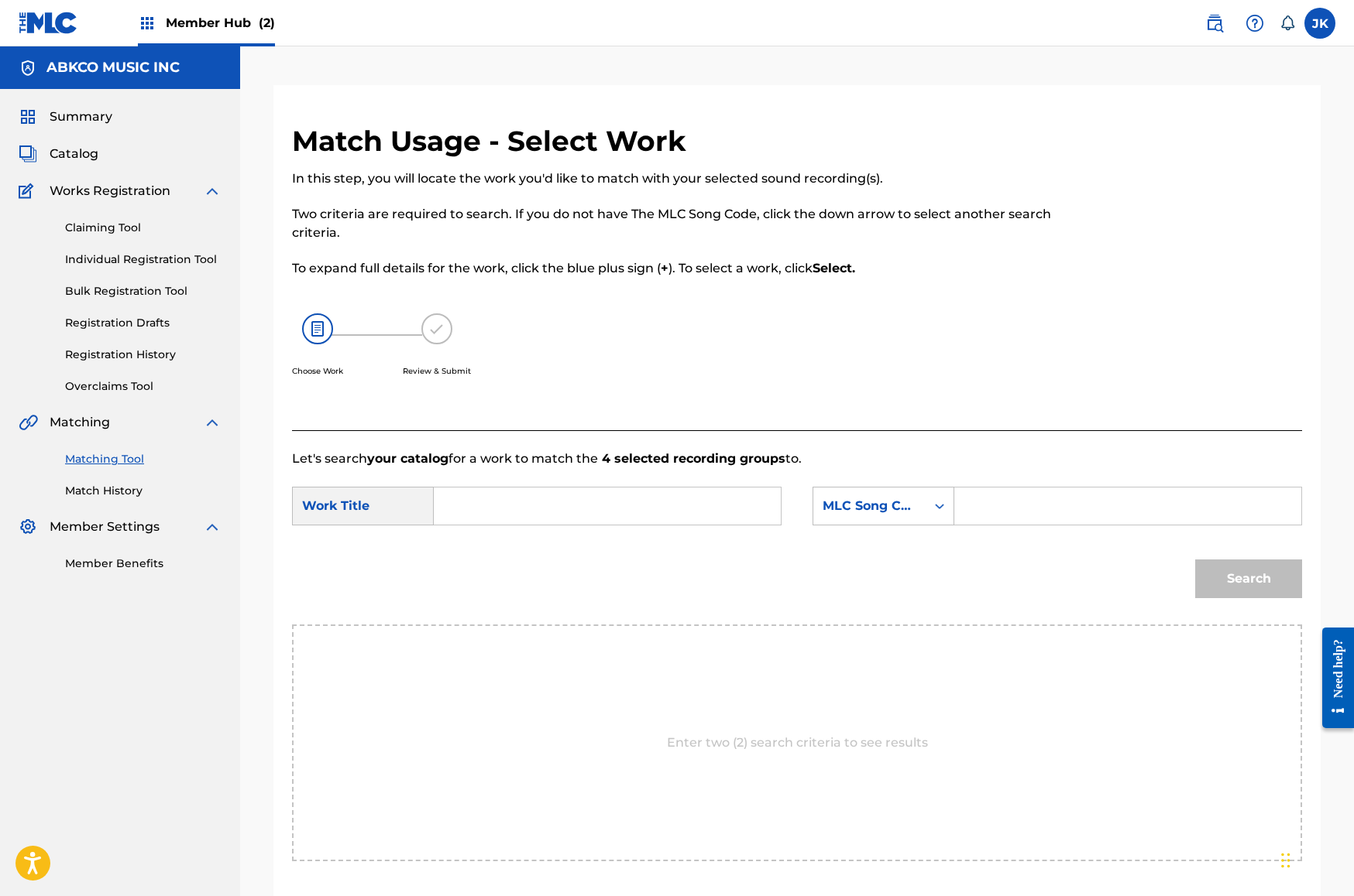
click at [647, 489] on input "Search Form" at bounding box center [607, 506] width 320 height 37
paste input "Little Things You Do"
type input "Little Things You Do"
click at [842, 518] on div "MLC Song Code" at bounding box center [869, 506] width 113 height 30
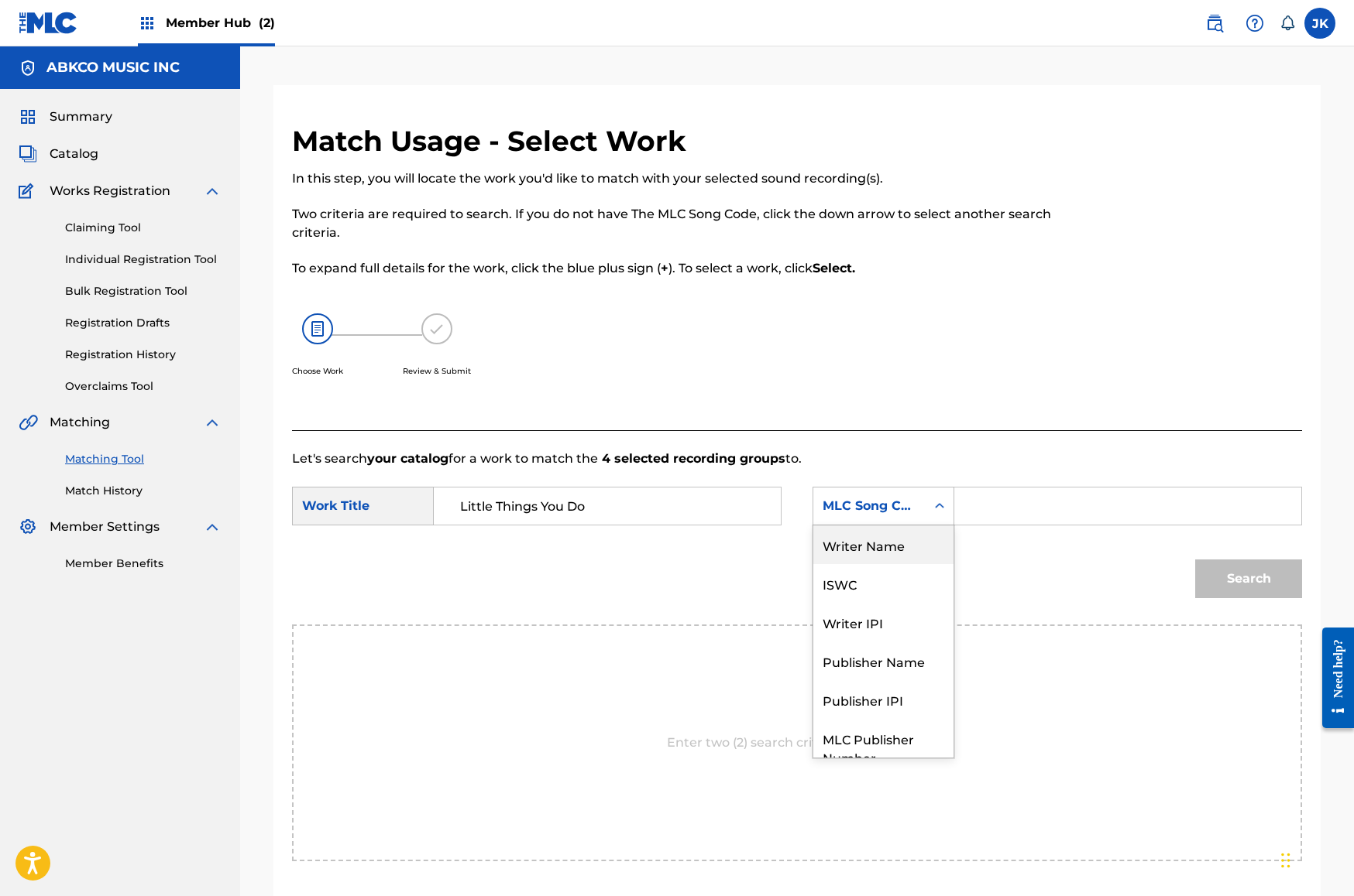
click at [880, 544] on div "Writer Name" at bounding box center [883, 545] width 140 height 39
click at [1012, 501] on input "Search Form" at bounding box center [1128, 506] width 320 height 37
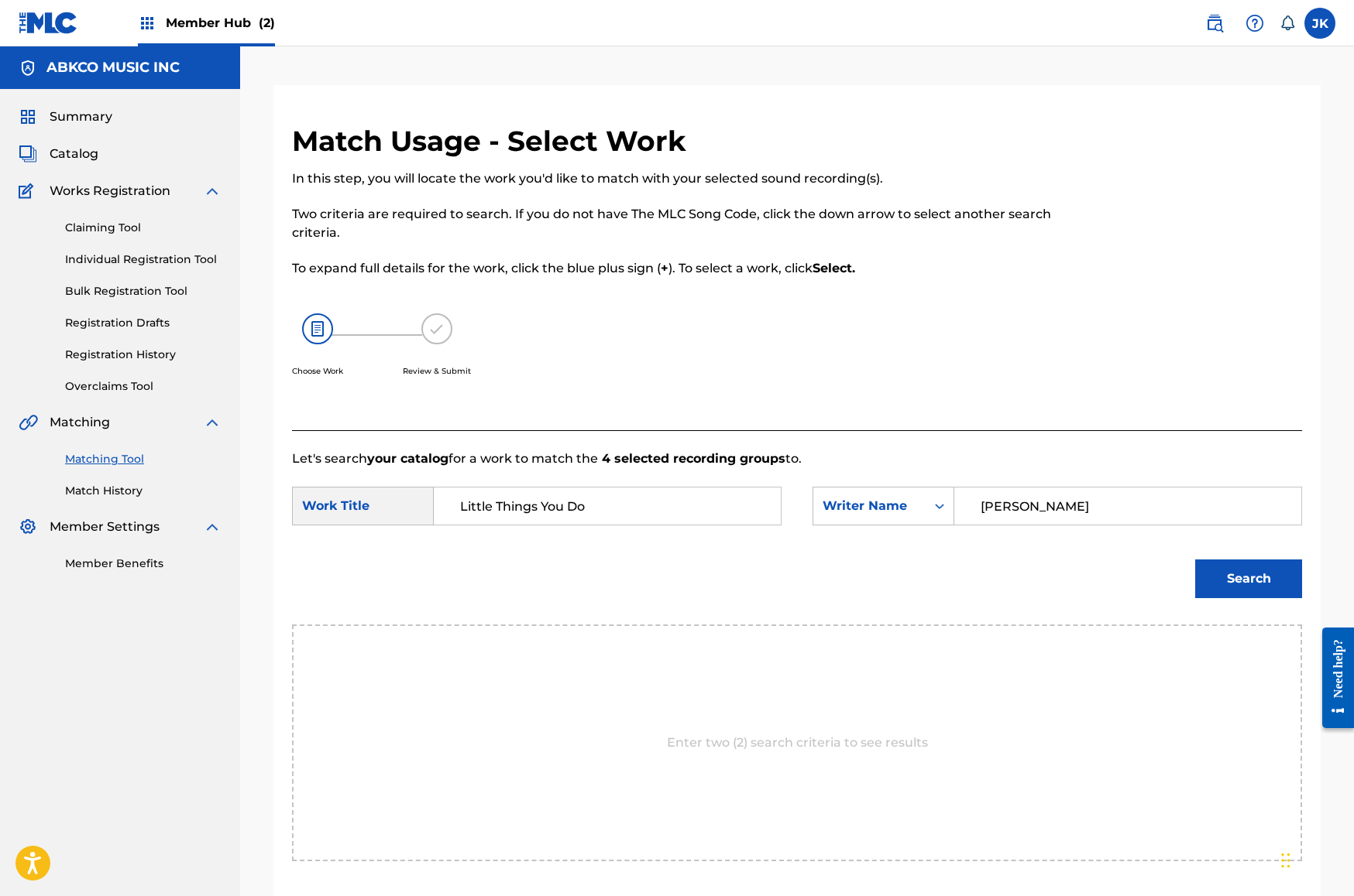
click at [1248, 579] on button "Search" at bounding box center [1248, 579] width 107 height 39
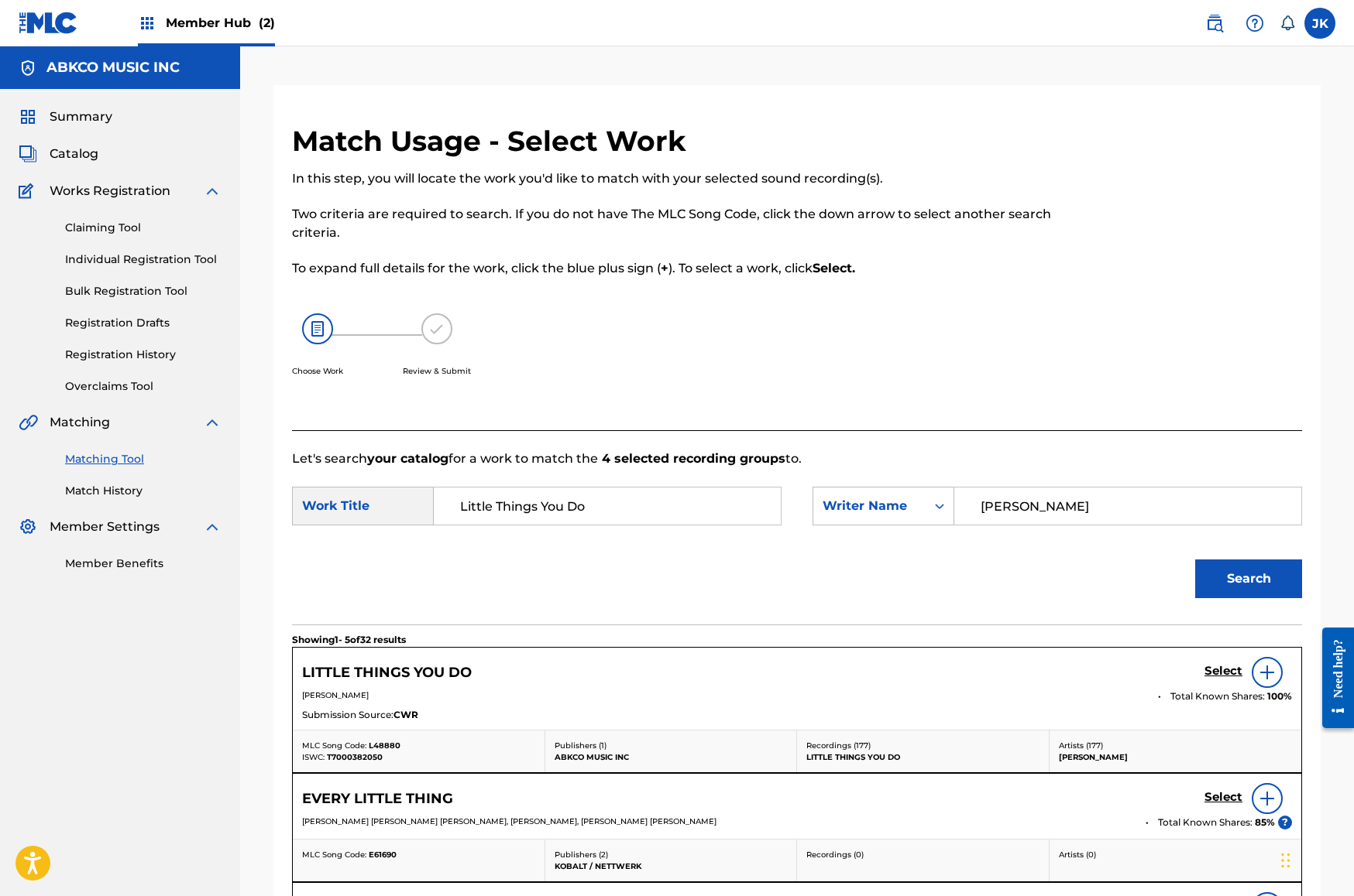
type input "[PERSON_NAME]"
drag, startPoint x: 993, startPoint y: 534, endPoint x: 1218, endPoint y: 667, distance: 261.4
click at [1218, 667] on h5 "Select" at bounding box center [1223, 671] width 38 height 14
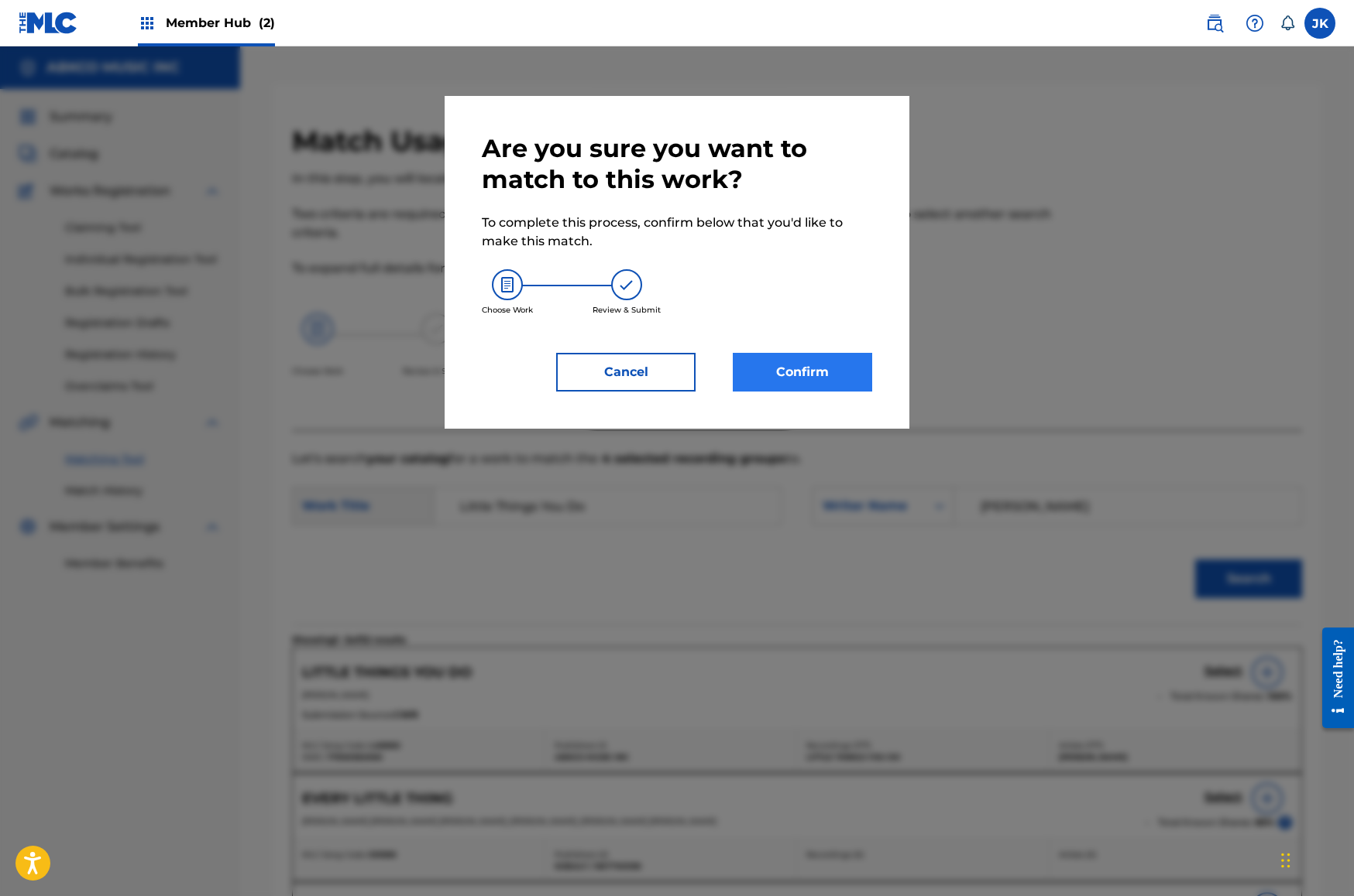
click at [799, 370] on button "Confirm" at bounding box center [802, 373] width 140 height 39
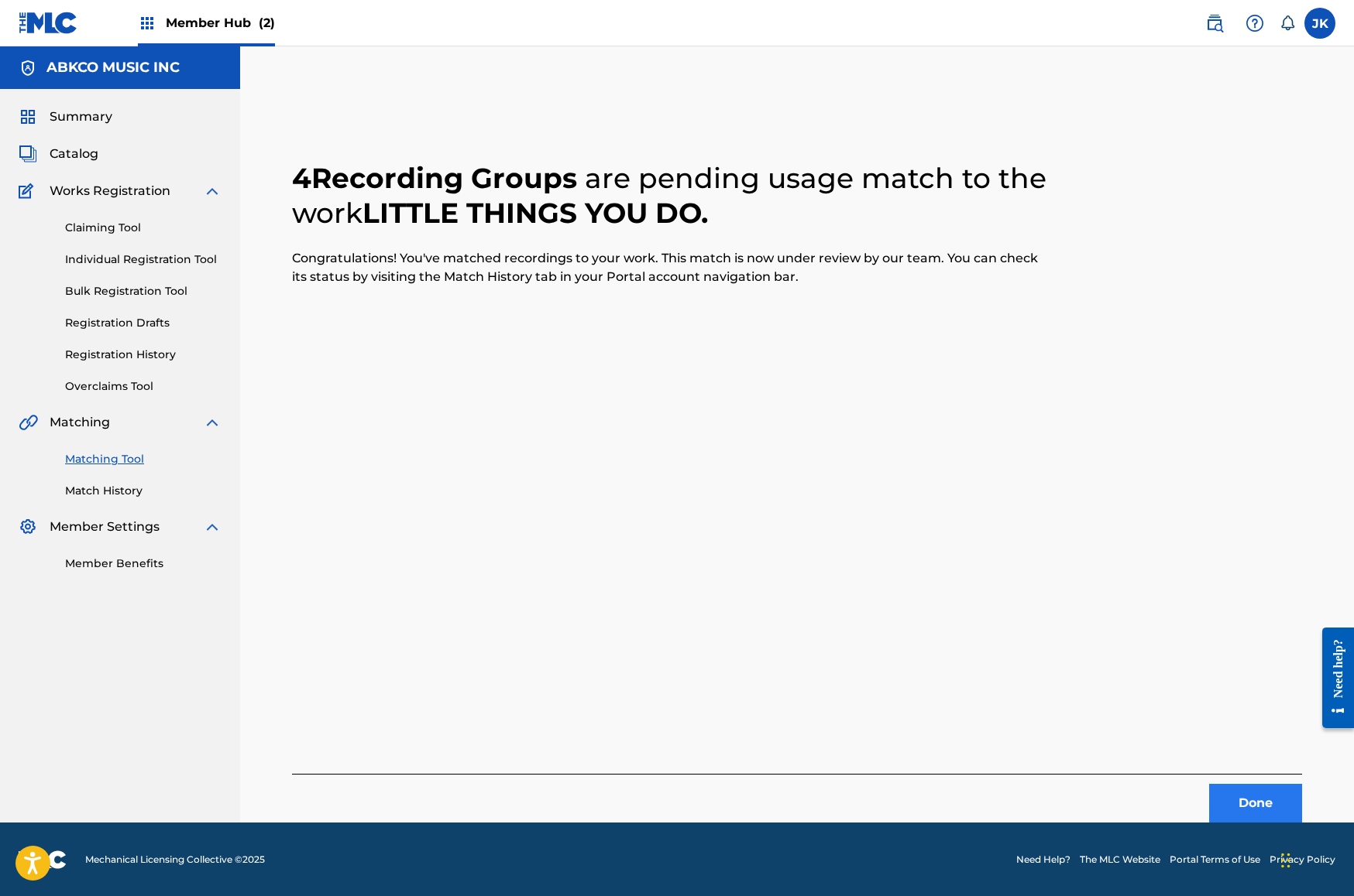
click at [1268, 808] on button "Done" at bounding box center [1256, 804] width 93 height 39
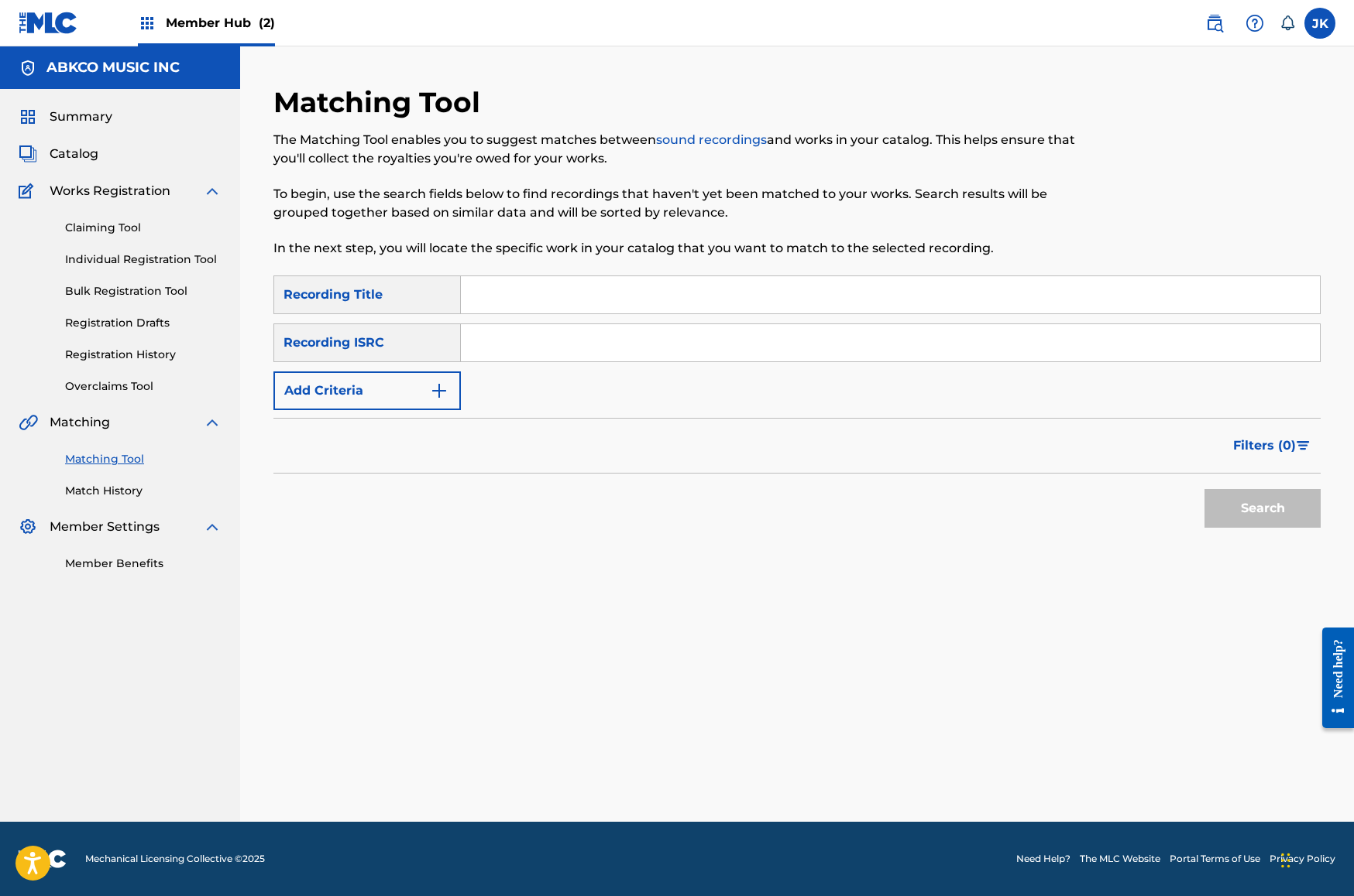
click at [586, 294] on input "Search Form" at bounding box center [891, 295] width 859 height 37
paste input "The Chalk Thing"
type input "The Chalk Thing"
click at [346, 388] on button "Add Criteria" at bounding box center [367, 391] width 187 height 39
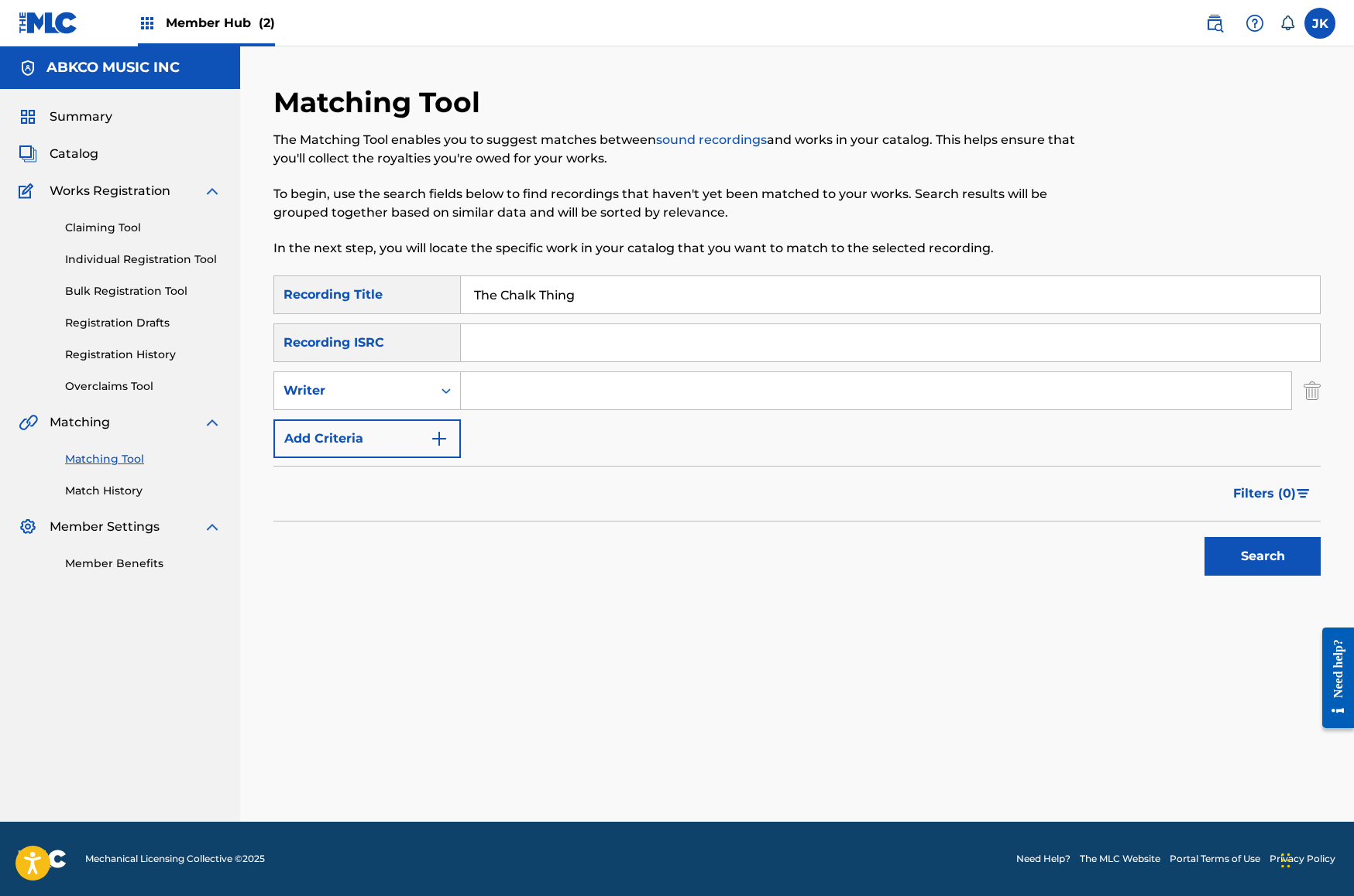
click at [491, 384] on input "Search Form" at bounding box center [876, 391] width 830 height 37
type input "m"
type input "penn"
click at [1262, 556] on button "Search" at bounding box center [1262, 556] width 116 height 39
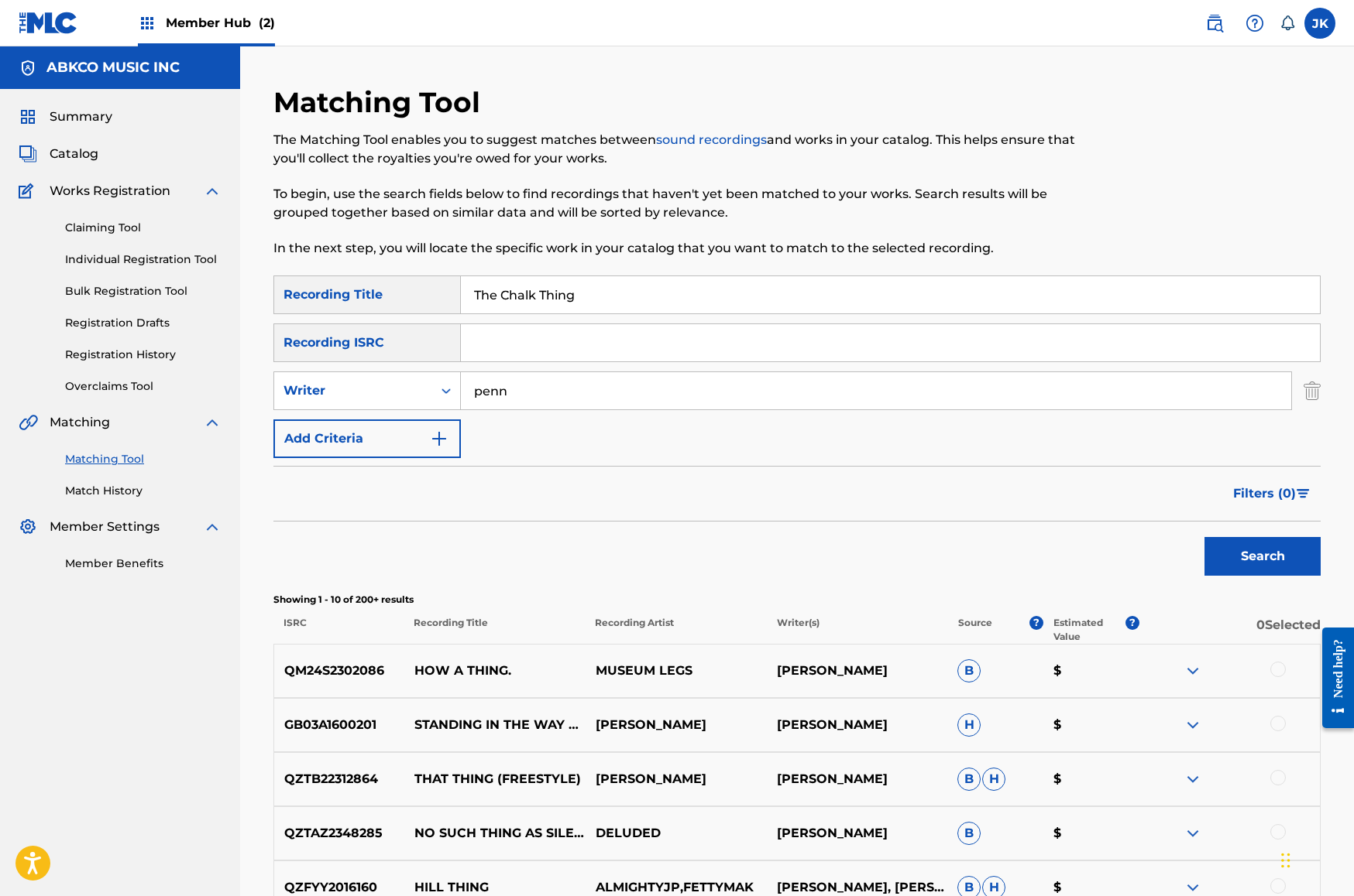
drag, startPoint x: 605, startPoint y: 292, endPoint x: 316, endPoint y: 279, distance: 289.3
click at [317, 280] on div "SearchWithCriteriab421cd28-d7f9-49af-b816-bc6d02ce35e6 Recording Title The Chal…" at bounding box center [797, 295] width 1047 height 39
drag, startPoint x: 575, startPoint y: 293, endPoint x: 311, endPoint y: 284, distance: 264.2
click at [311, 284] on div "SearchWithCriteriab421cd28-d7f9-49af-b816-bc6d02ce35e6 Recording Title The Chal…" at bounding box center [797, 295] width 1047 height 39
drag, startPoint x: 587, startPoint y: 296, endPoint x: 401, endPoint y: 290, distance: 186.1
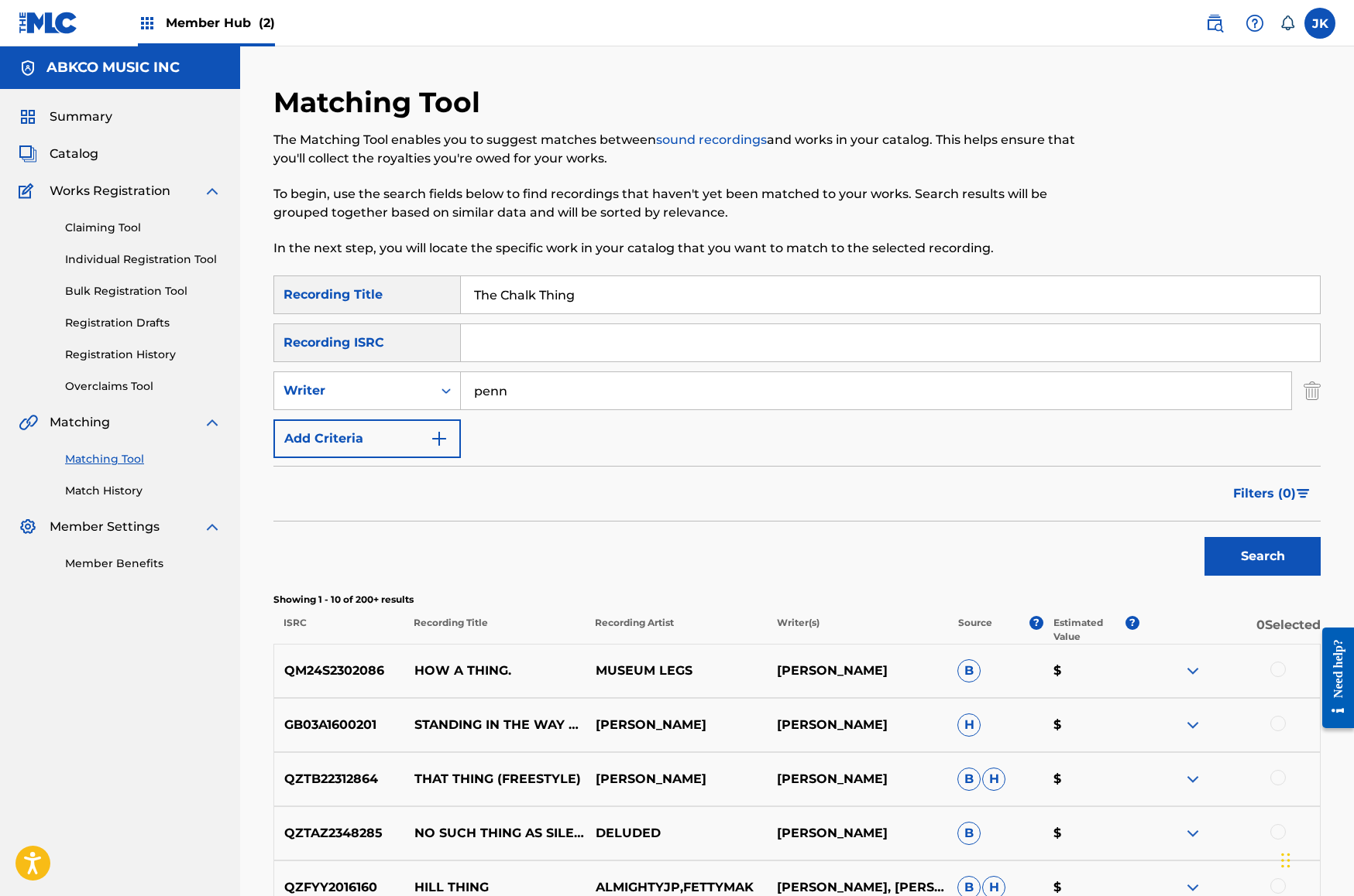
click at [401, 291] on div "SearchWithCriteriab421cd28-d7f9-49af-b816-bc6d02ce35e6 Recording Title The Chal…" at bounding box center [797, 295] width 1047 height 39
paste input "Happy In Love"
type input "Happy In Love"
drag, startPoint x: 538, startPoint y: 384, endPoint x: 363, endPoint y: 400, distance: 175.7
click at [364, 400] on div "SearchWithCriteria0d45f374-f0be-4929-91ea-85c12e345108 Writer penn" at bounding box center [797, 391] width 1047 height 39
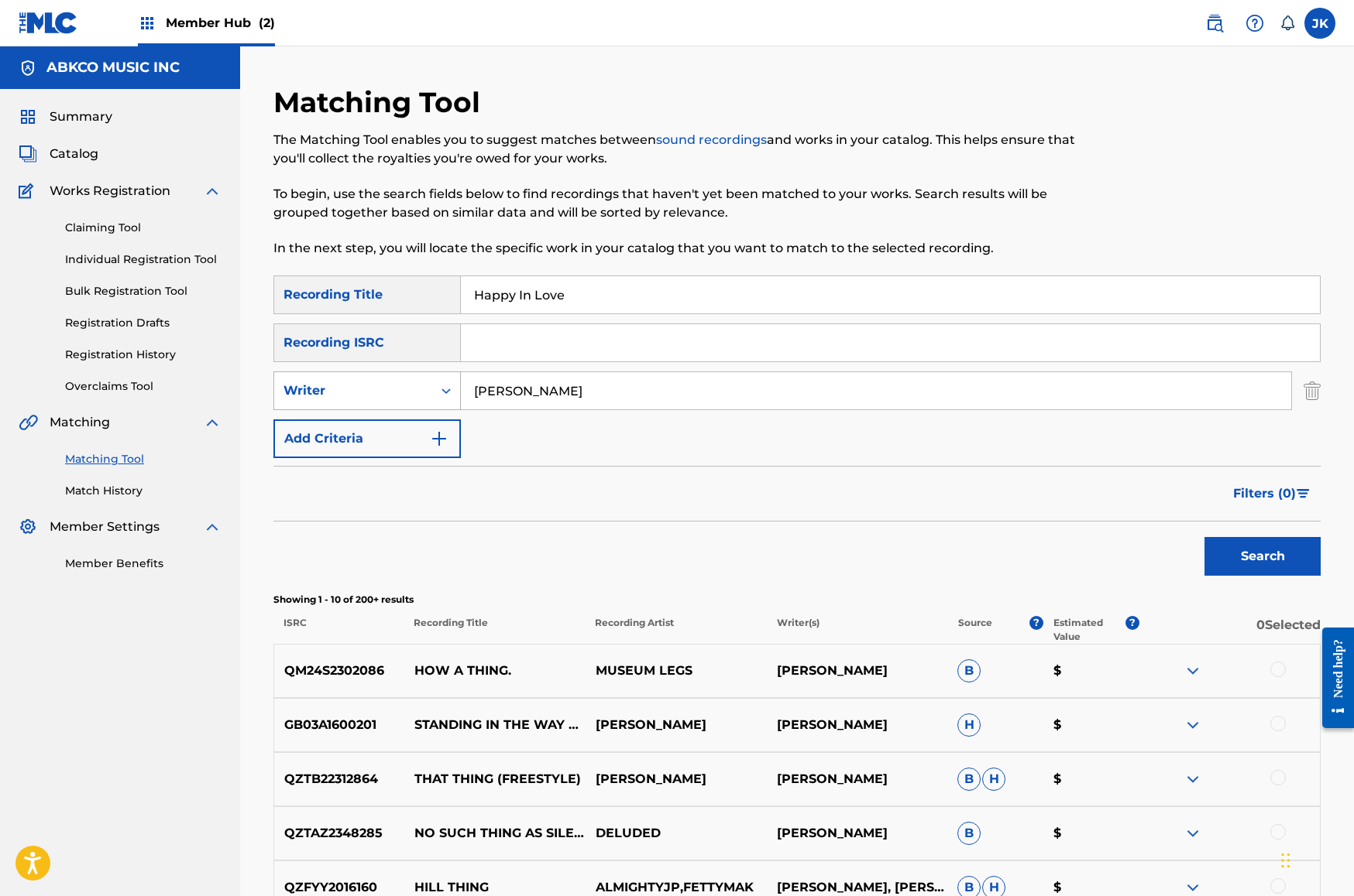
type input "[PERSON_NAME]"
click at [1262, 556] on button "Search" at bounding box center [1262, 556] width 116 height 39
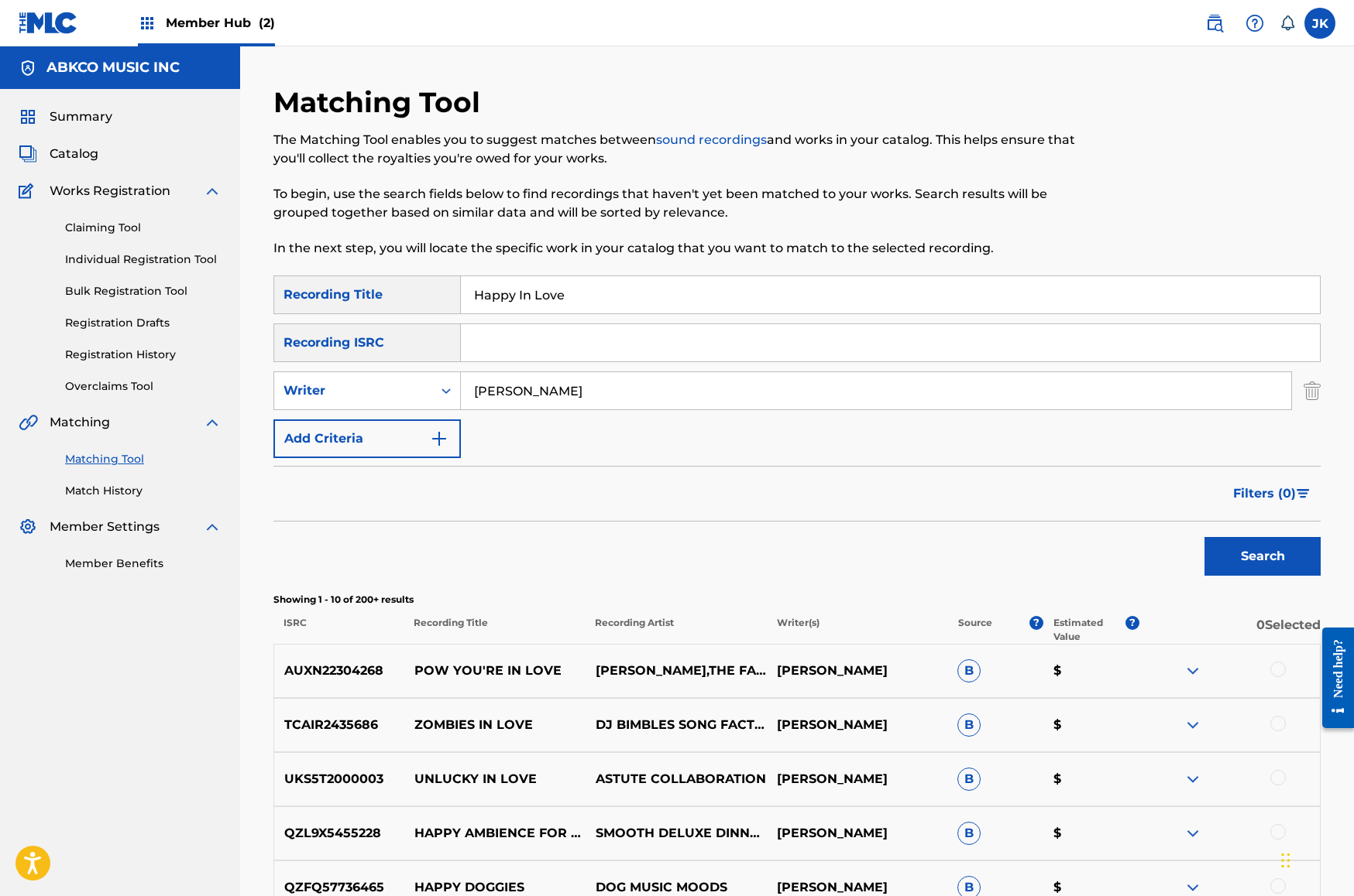
drag, startPoint x: 613, startPoint y: 293, endPoint x: 300, endPoint y: 269, distance: 313.9
click at [255, 264] on div "Matching Tool The Matching Tool enables you to suggest matches between sound re…" at bounding box center [797, 694] width 1085 height 1217
paste input "Aftermath"
type input "Aftermath"
drag, startPoint x: 599, startPoint y: 389, endPoint x: 282, endPoint y: 349, distance: 319.5
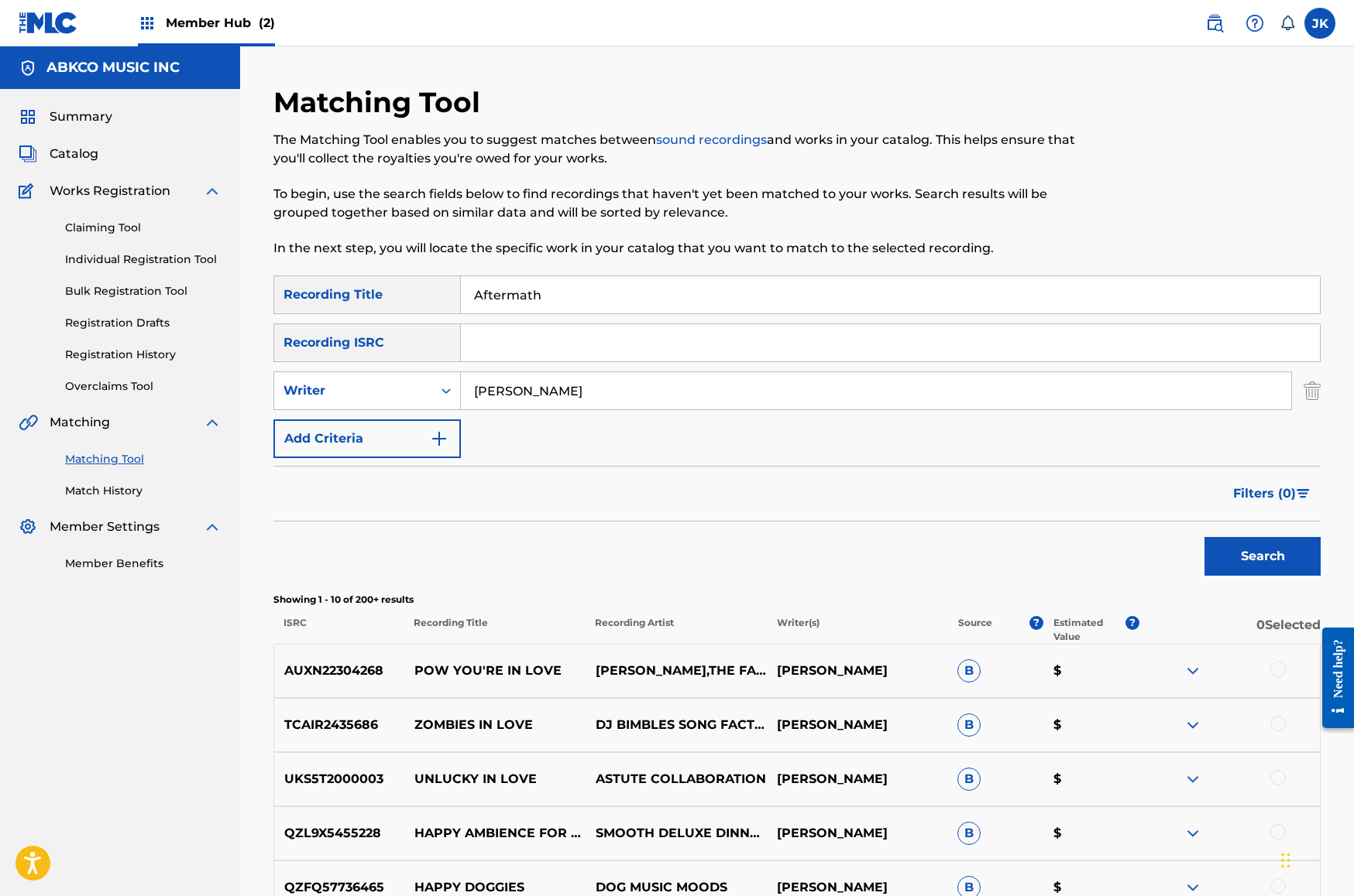
click at [282, 349] on div "SearchWithCriteriab421cd28-d7f9-49af-b816-bc6d02ce35e6 Recording Title Aftermat…" at bounding box center [797, 367] width 1047 height 183
click at [396, 390] on div "Writer" at bounding box center [353, 391] width 140 height 19
click at [391, 427] on div "Recording Artist" at bounding box center [367, 429] width 186 height 39
click at [529, 400] on input "Search Form" at bounding box center [876, 391] width 830 height 37
type input "stones"
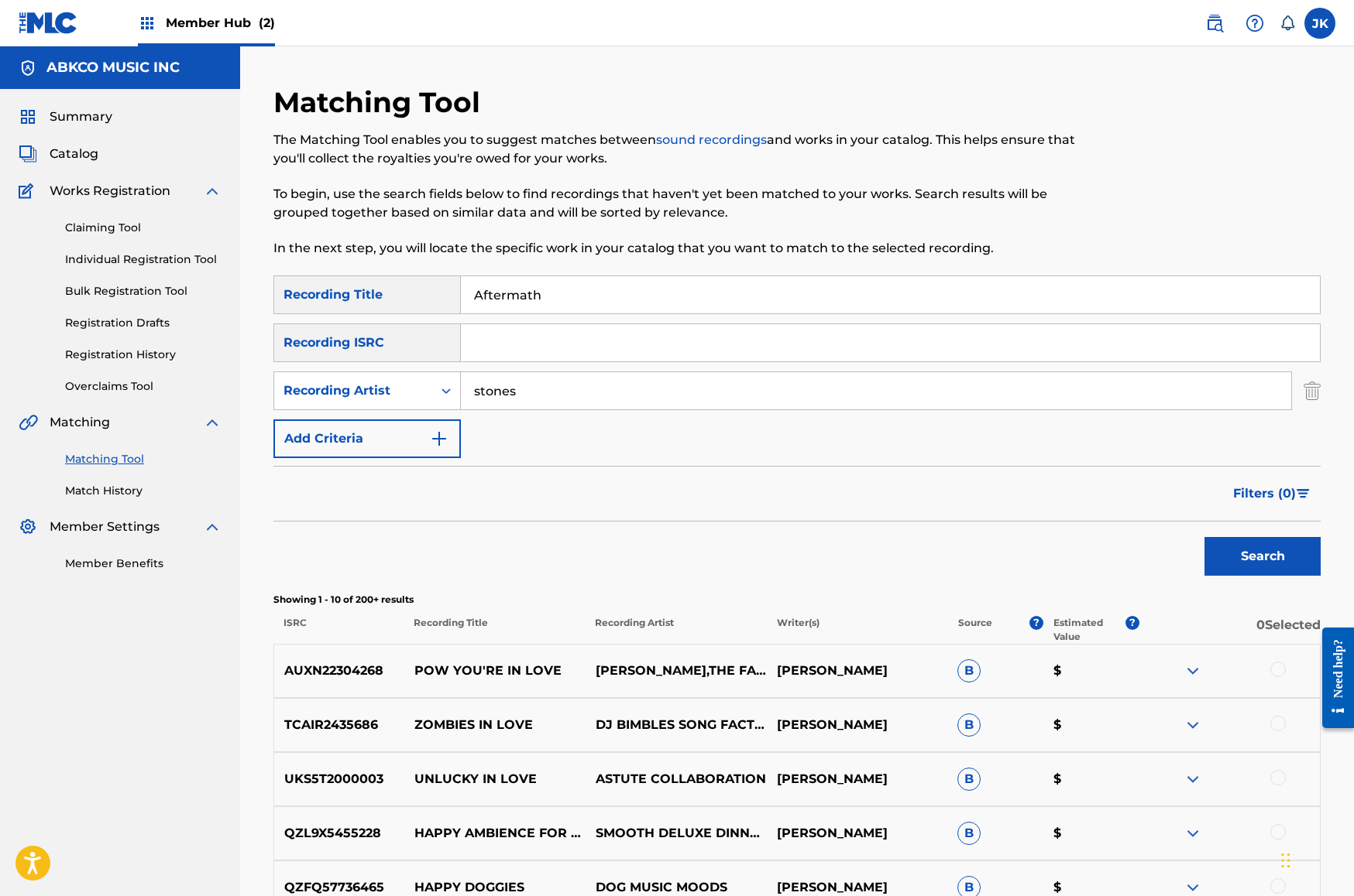
click at [1262, 556] on button "Search" at bounding box center [1262, 556] width 116 height 39
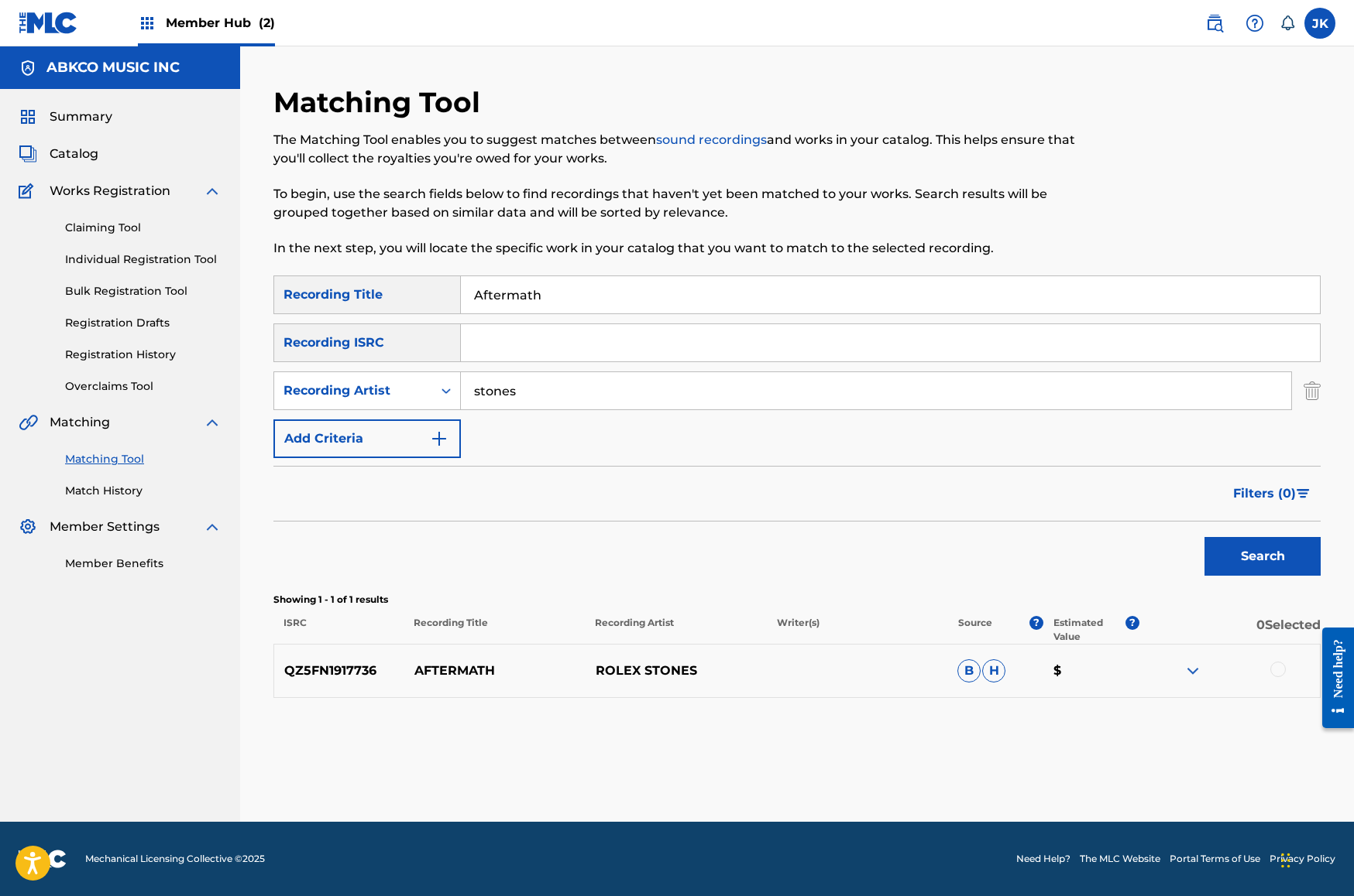
click at [1274, 666] on div at bounding box center [1278, 670] width 15 height 15
click at [1044, 765] on button "Match 1 Group" at bounding box center [1089, 771] width 171 height 39
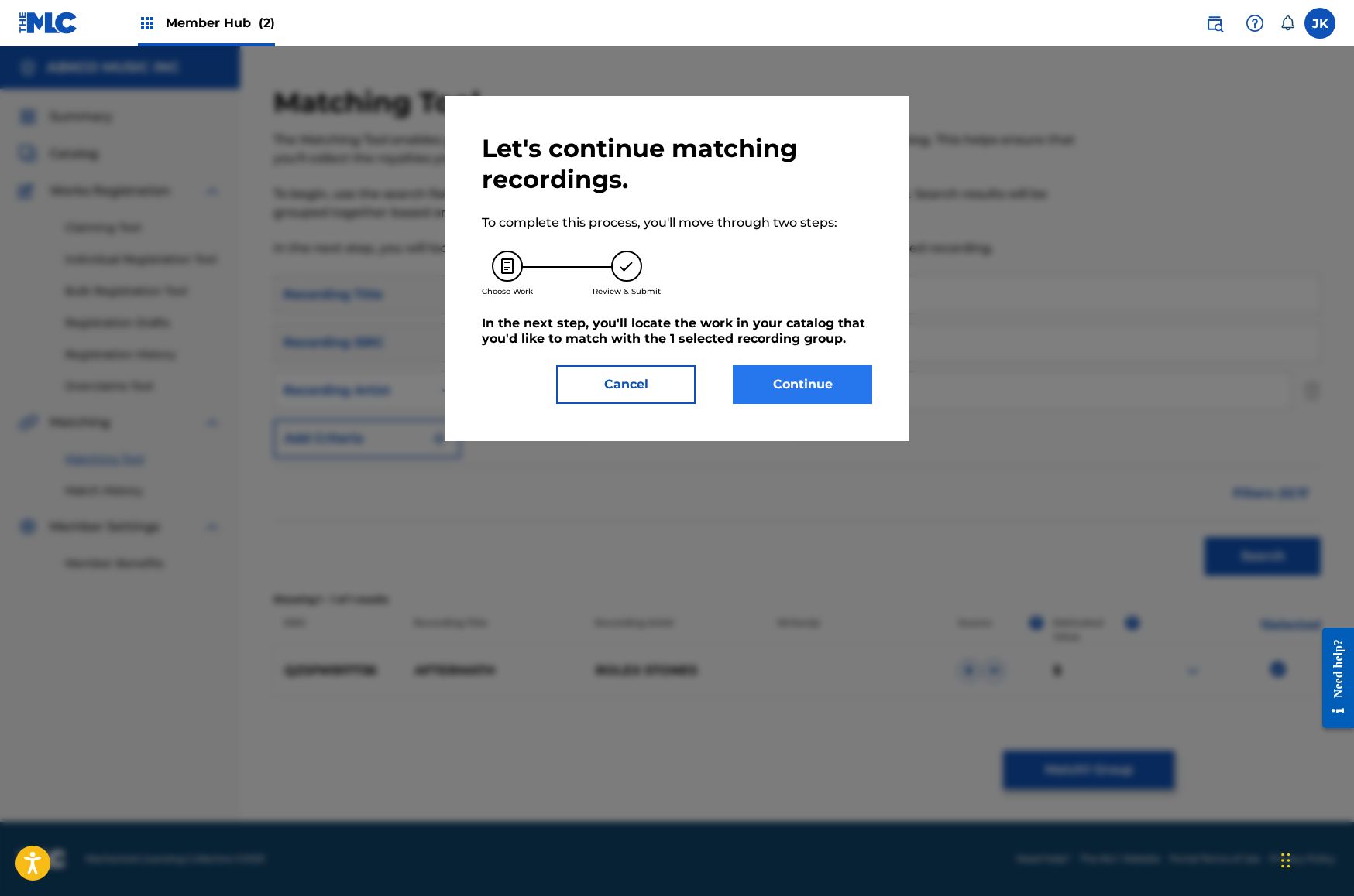
click at [785, 385] on button "Continue" at bounding box center [802, 384] width 140 height 39
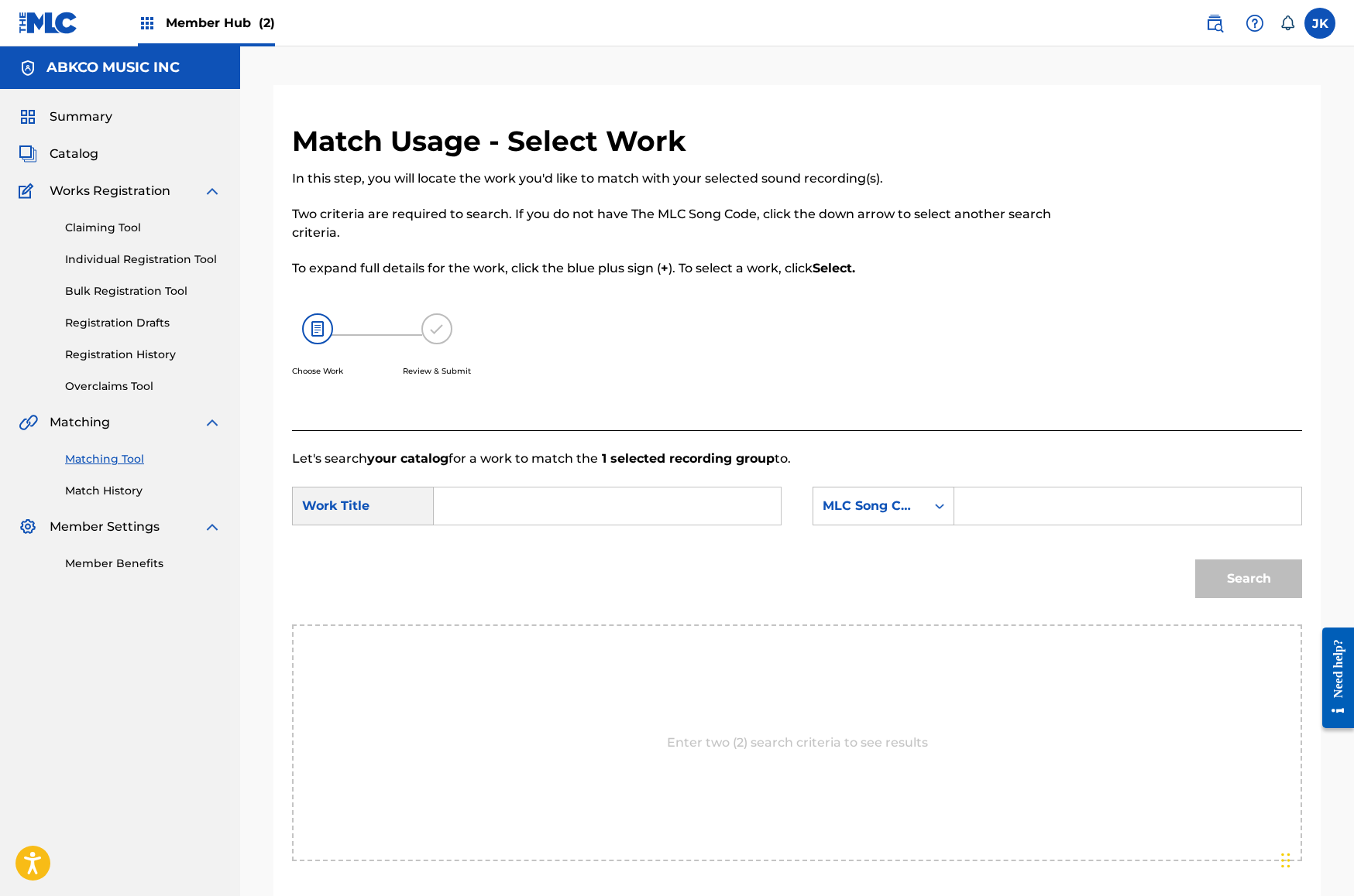
click at [510, 508] on input "Search Form" at bounding box center [607, 506] width 320 height 37
paste input "Aftermath"
type input "Aftermath"
click at [872, 512] on div "MLC Song Code" at bounding box center [869, 506] width 94 height 19
click at [898, 546] on div "Writer Name" at bounding box center [883, 545] width 140 height 39
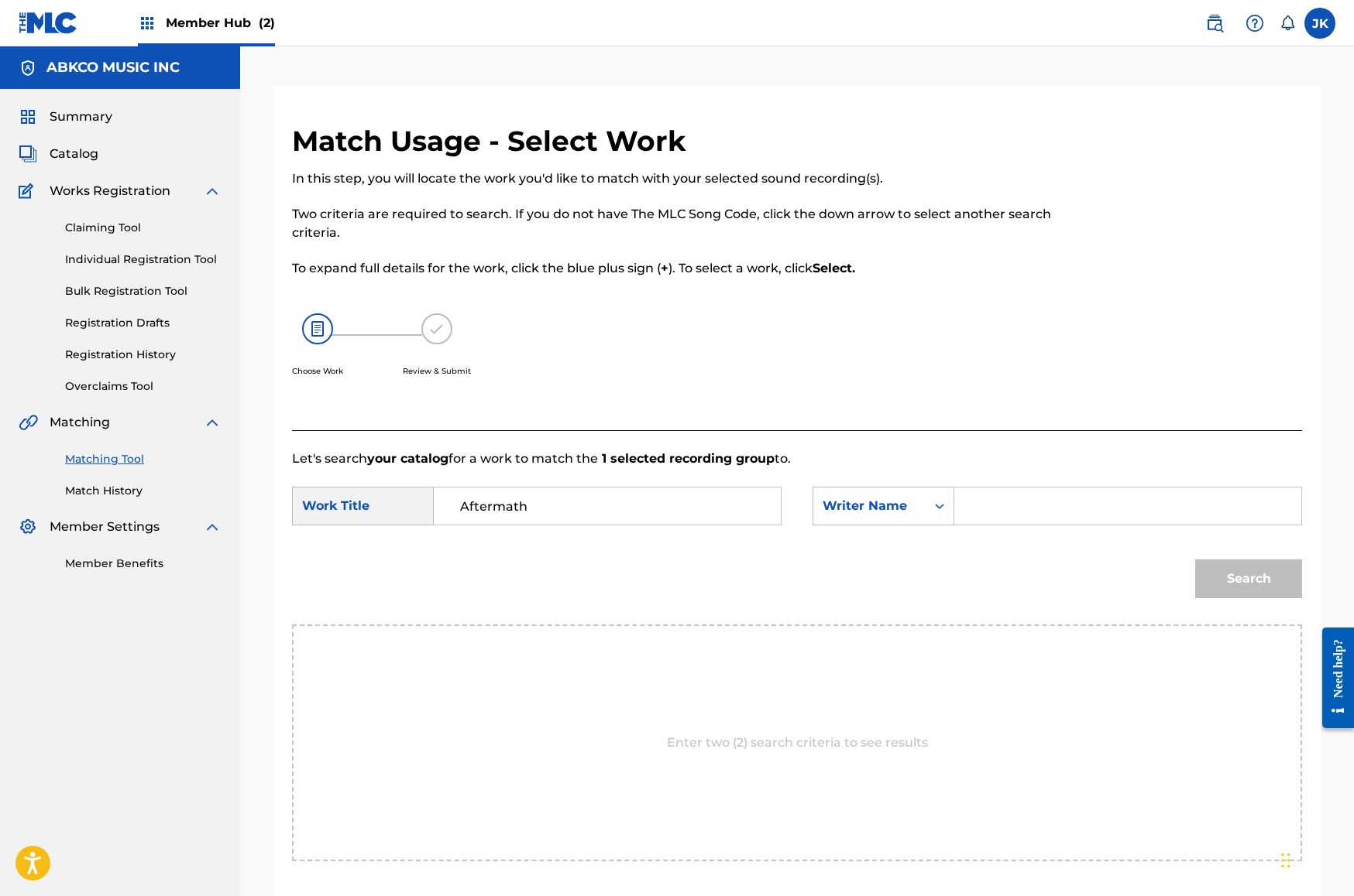
click at [977, 516] on input "Search Form" at bounding box center [1128, 506] width 320 height 37
click at [1248, 579] on button "Search" at bounding box center [1248, 579] width 107 height 39
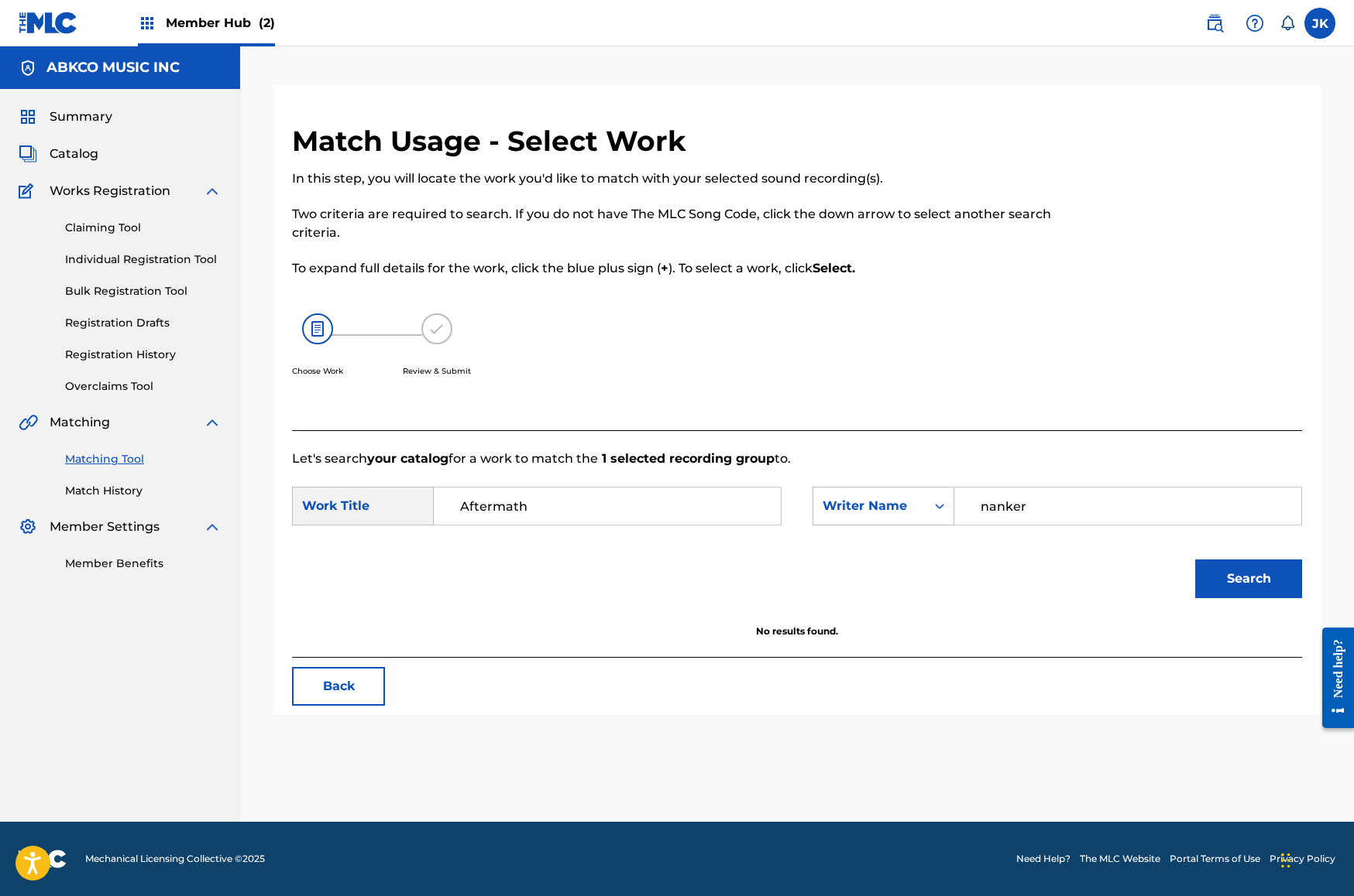
type input "nanker"
click at [1248, 579] on button "Search" at bounding box center [1248, 579] width 107 height 39
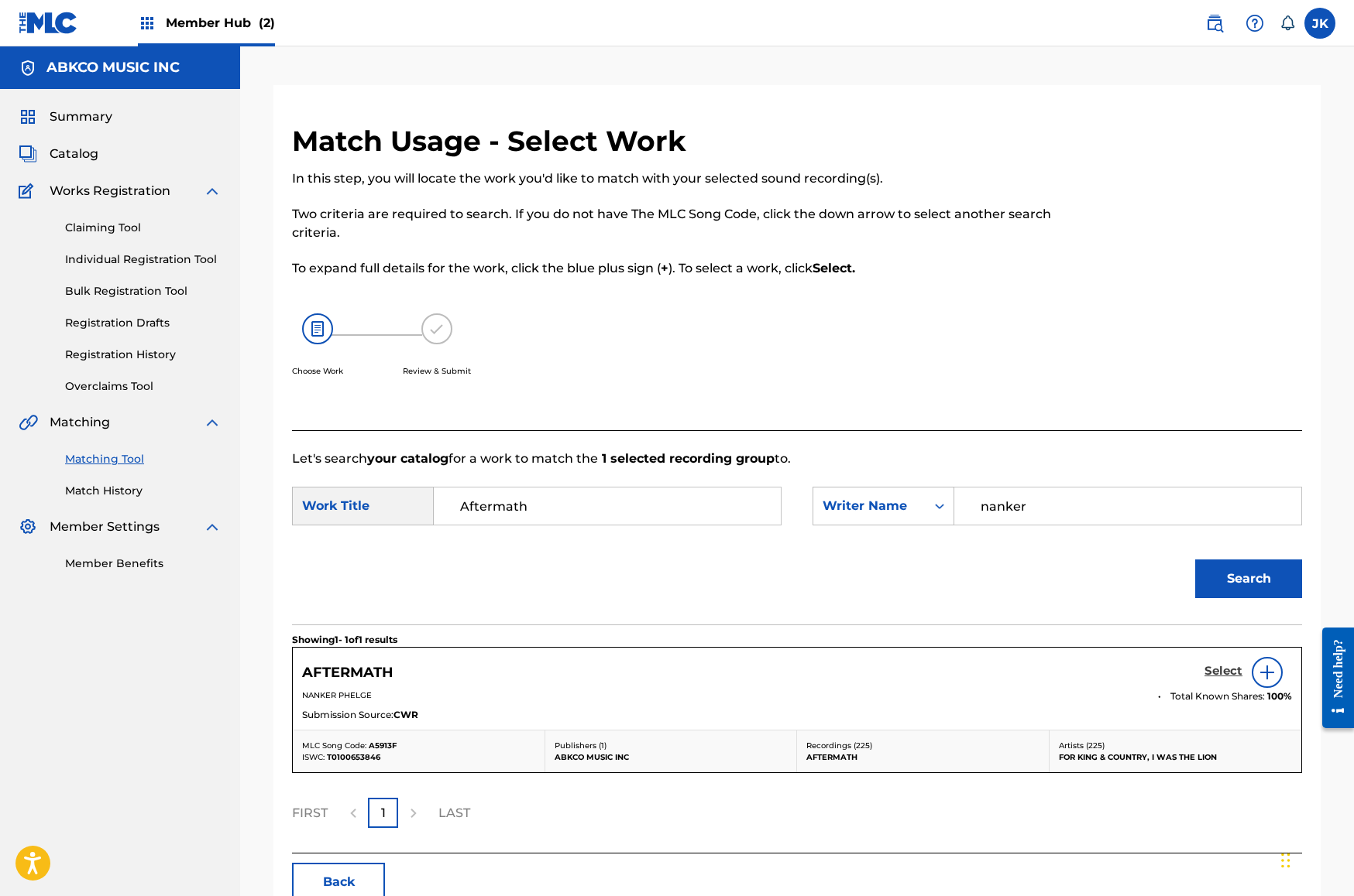
click at [1224, 673] on h5 "Select" at bounding box center [1223, 671] width 38 height 14
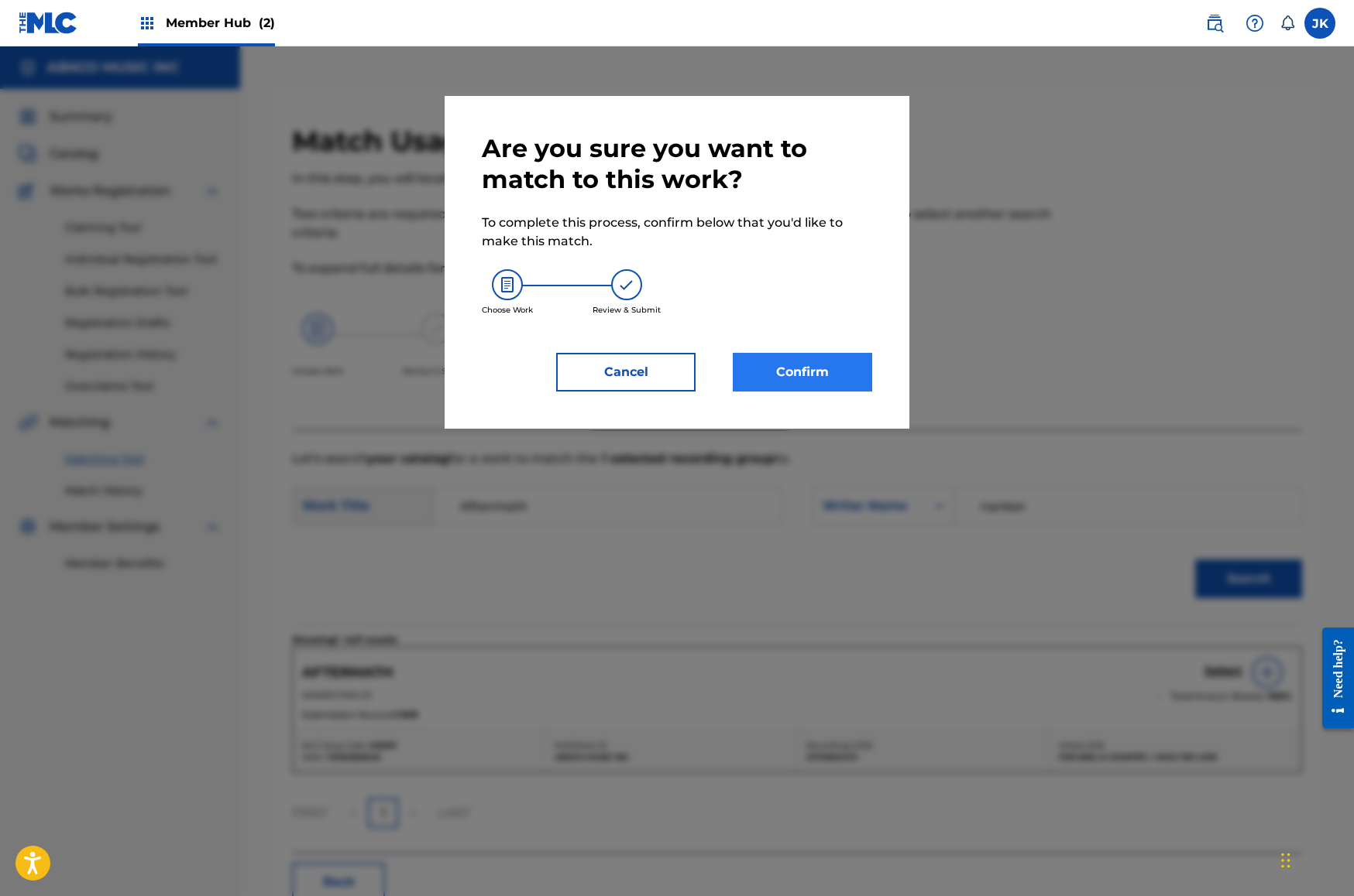
click at [846, 381] on button "Confirm" at bounding box center [802, 373] width 140 height 39
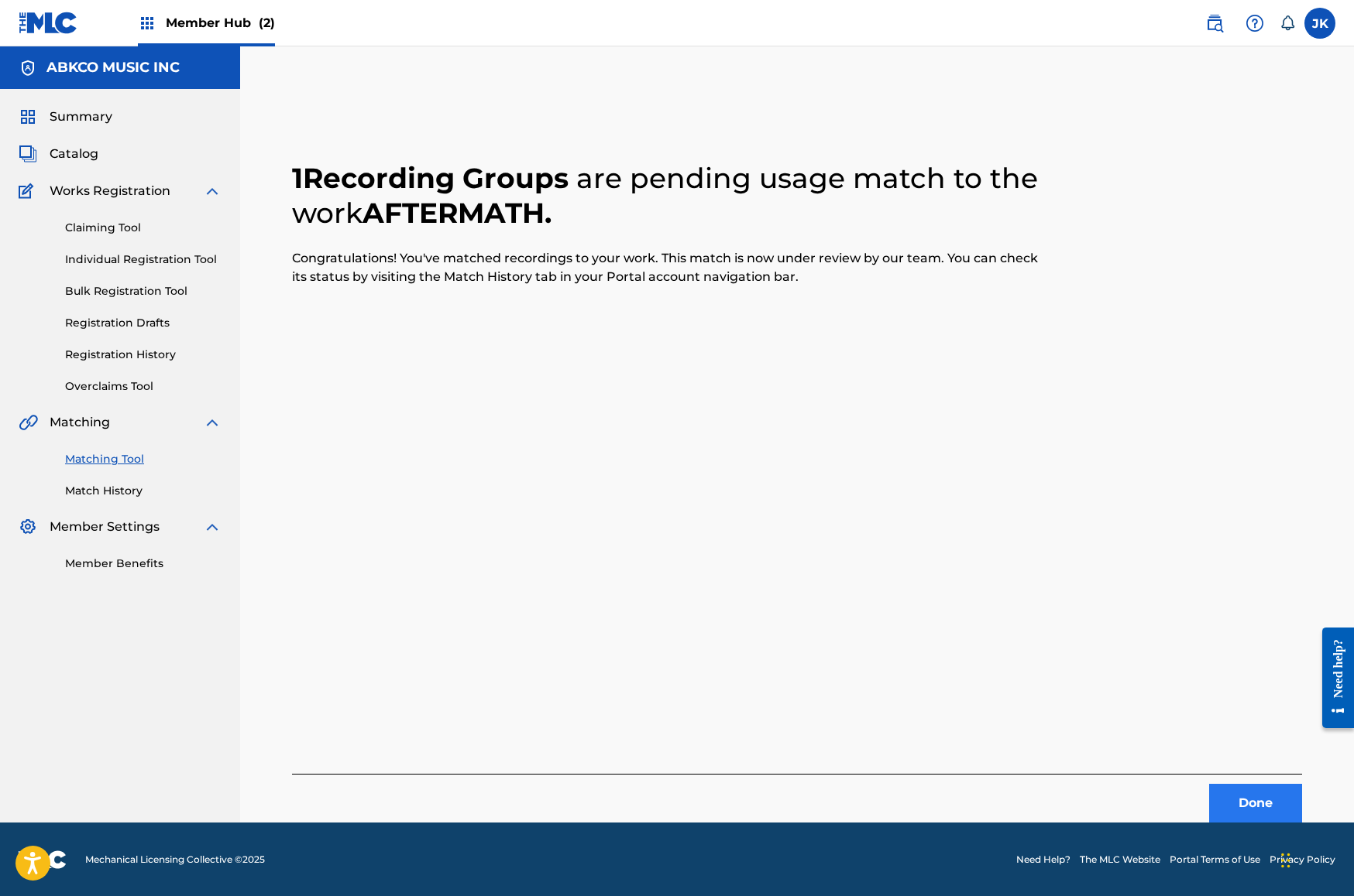
click at [1251, 807] on button "Done" at bounding box center [1256, 804] width 93 height 39
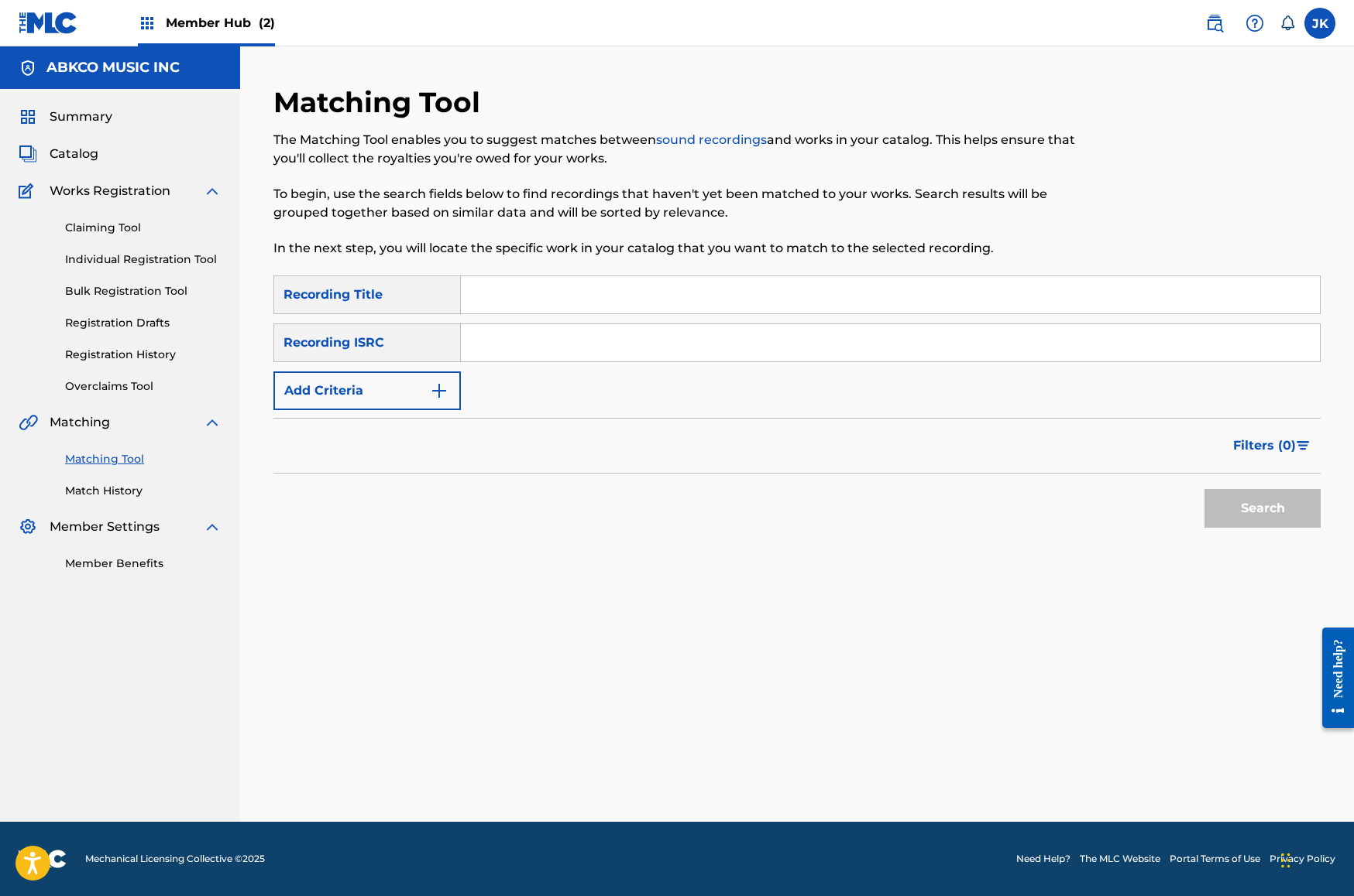
click at [513, 293] on input "Search Form" at bounding box center [891, 295] width 859 height 37
paste input "Pull Up (Feat. [GEOGRAPHIC_DATA])"
type input "Pull Up (Feat. [GEOGRAPHIC_DATA])"
click at [336, 390] on button "Add Criteria" at bounding box center [367, 391] width 187 height 39
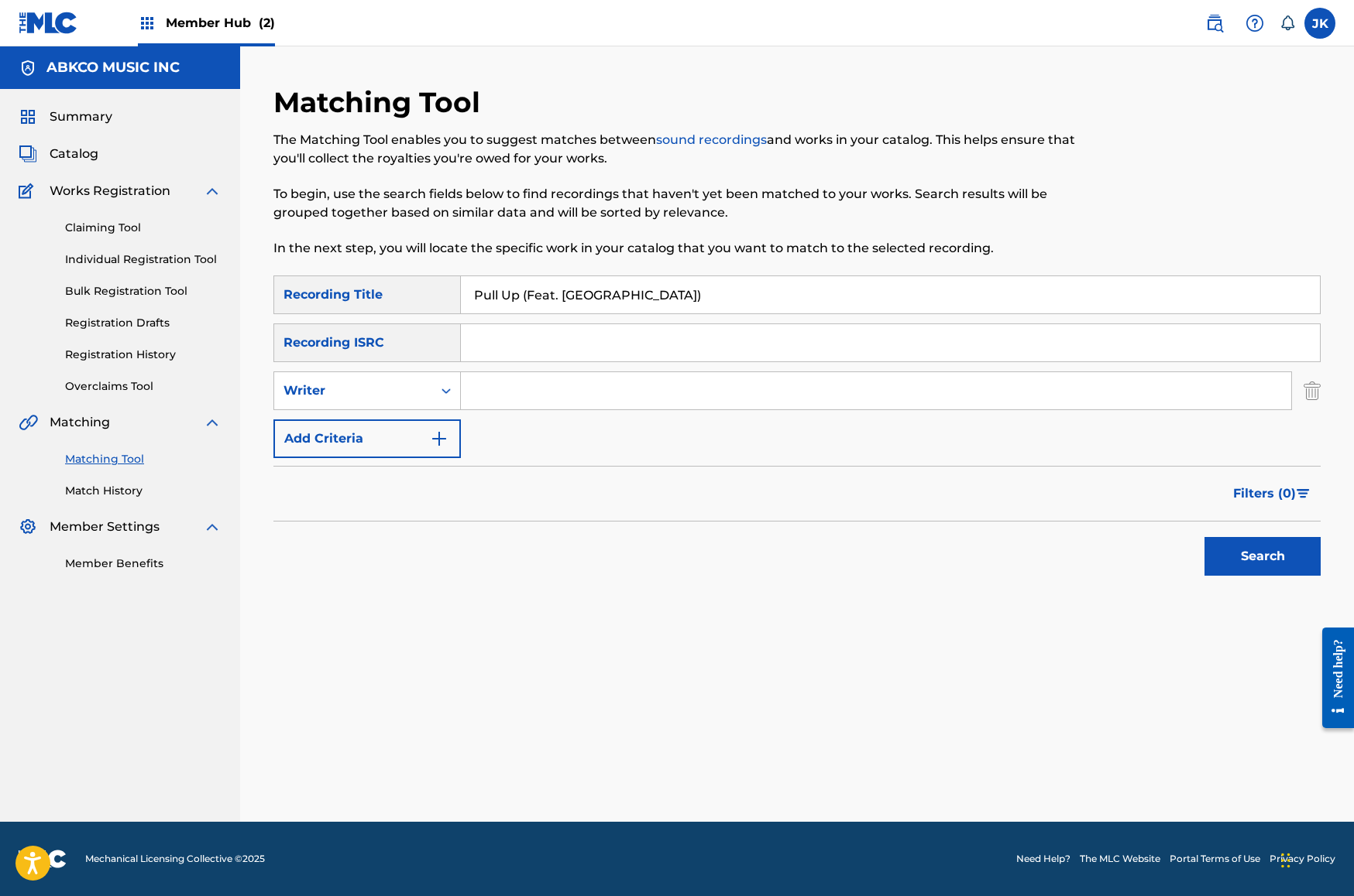
click at [501, 395] on input "Search Form" at bounding box center [876, 391] width 830 height 37
type input "[PERSON_NAME]"
click at [1262, 556] on button "Search" at bounding box center [1262, 556] width 116 height 39
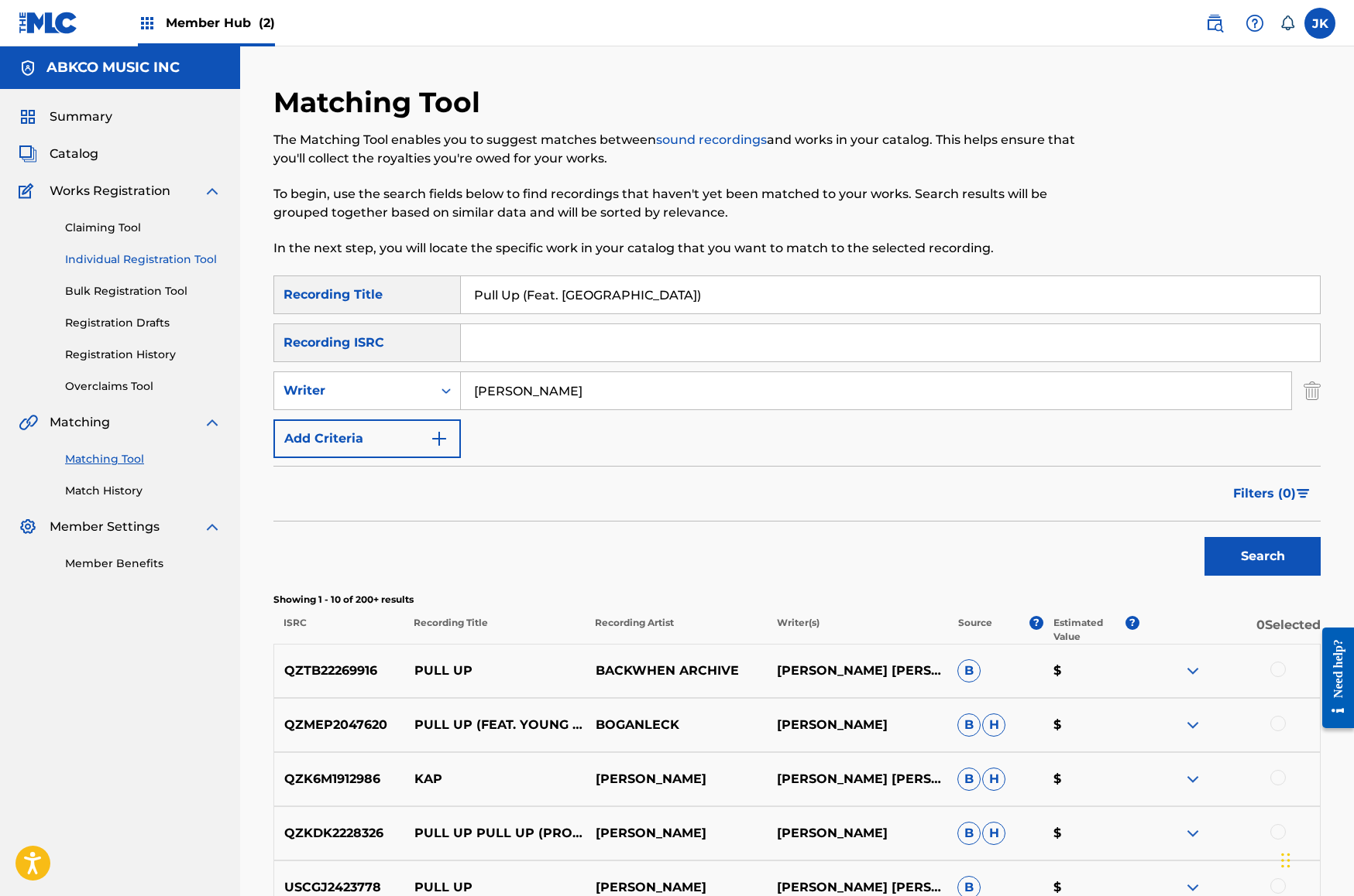
drag, startPoint x: 681, startPoint y: 301, endPoint x: 218, endPoint y: 257, distance: 465.1
click at [220, 260] on main "ABKCO MUSIC INC Summary Catalog Works Registration Claiming Tool Individual Reg…" at bounding box center [677, 674] width 1354 height 1256
paste input "Where Do We Go"
type input "Where Do We Go"
click at [391, 384] on div "Writer" at bounding box center [353, 391] width 140 height 19
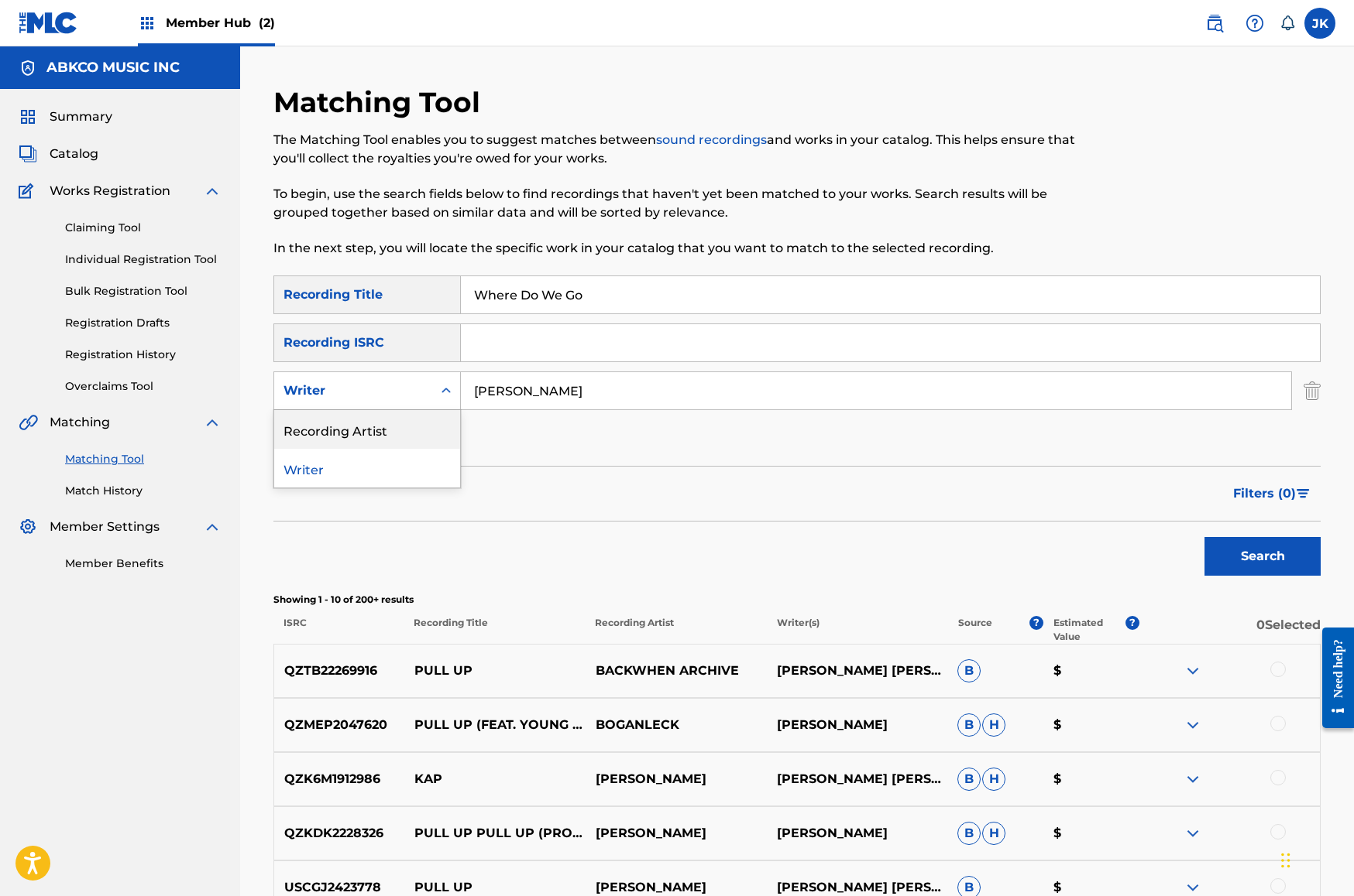
click at [407, 416] on div "Recording Artist" at bounding box center [367, 429] width 186 height 39
drag, startPoint x: 447, startPoint y: 413, endPoint x: 473, endPoint y: 387, distance: 36.8
click at [469, 389] on input "Search Form" at bounding box center [876, 391] width 830 height 37
type input "gomey"
click at [1262, 556] on button "Search" at bounding box center [1262, 556] width 116 height 39
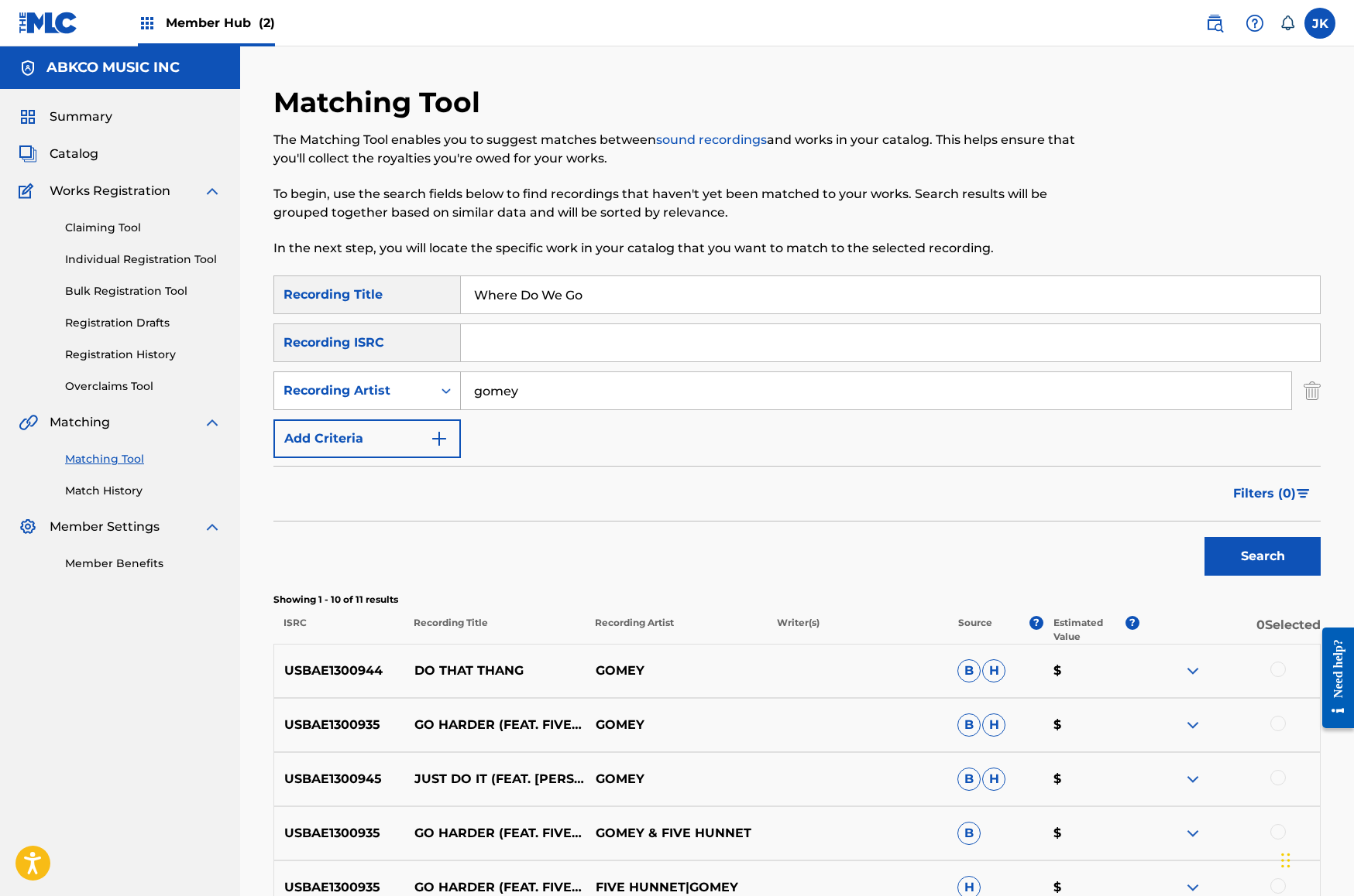
click at [413, 379] on div "Recording Artist" at bounding box center [353, 390] width 158 height 30
click at [413, 430] on div "Writer" at bounding box center [367, 429] width 186 height 39
click at [591, 396] on input "Search Form" at bounding box center [876, 391] width 830 height 37
type input "[PERSON_NAME]"
click at [1262, 556] on button "Search" at bounding box center [1262, 556] width 116 height 39
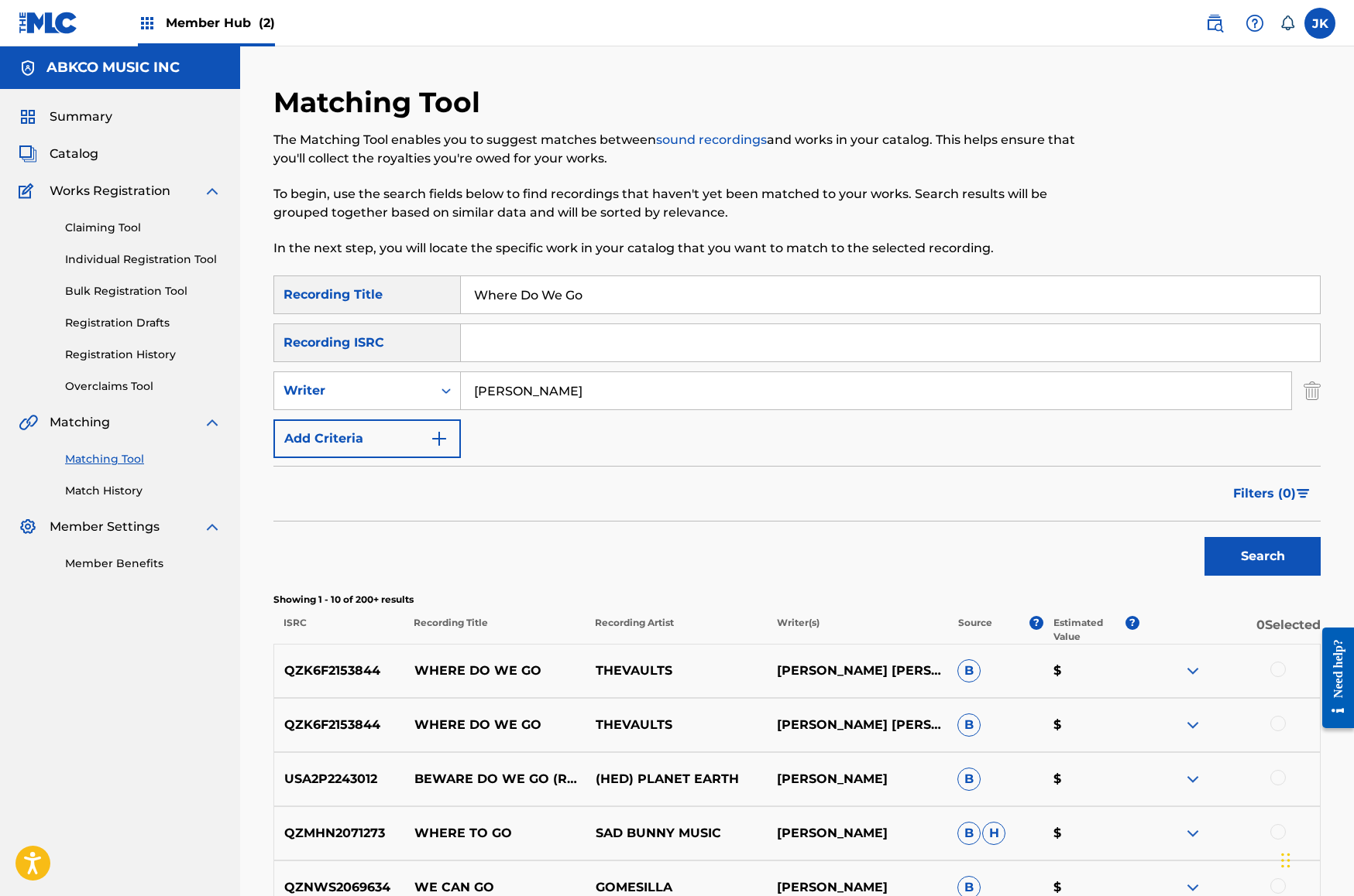
drag, startPoint x: 671, startPoint y: 286, endPoint x: 323, endPoint y: 274, distance: 348.2
click at [323, 274] on div "Matching Tool The Matching Tool enables you to suggest matches between sound re…" at bounding box center [797, 694] width 1047 height 1217
paste input "The Signs"
paste input "Search Form"
type input "The Signs"
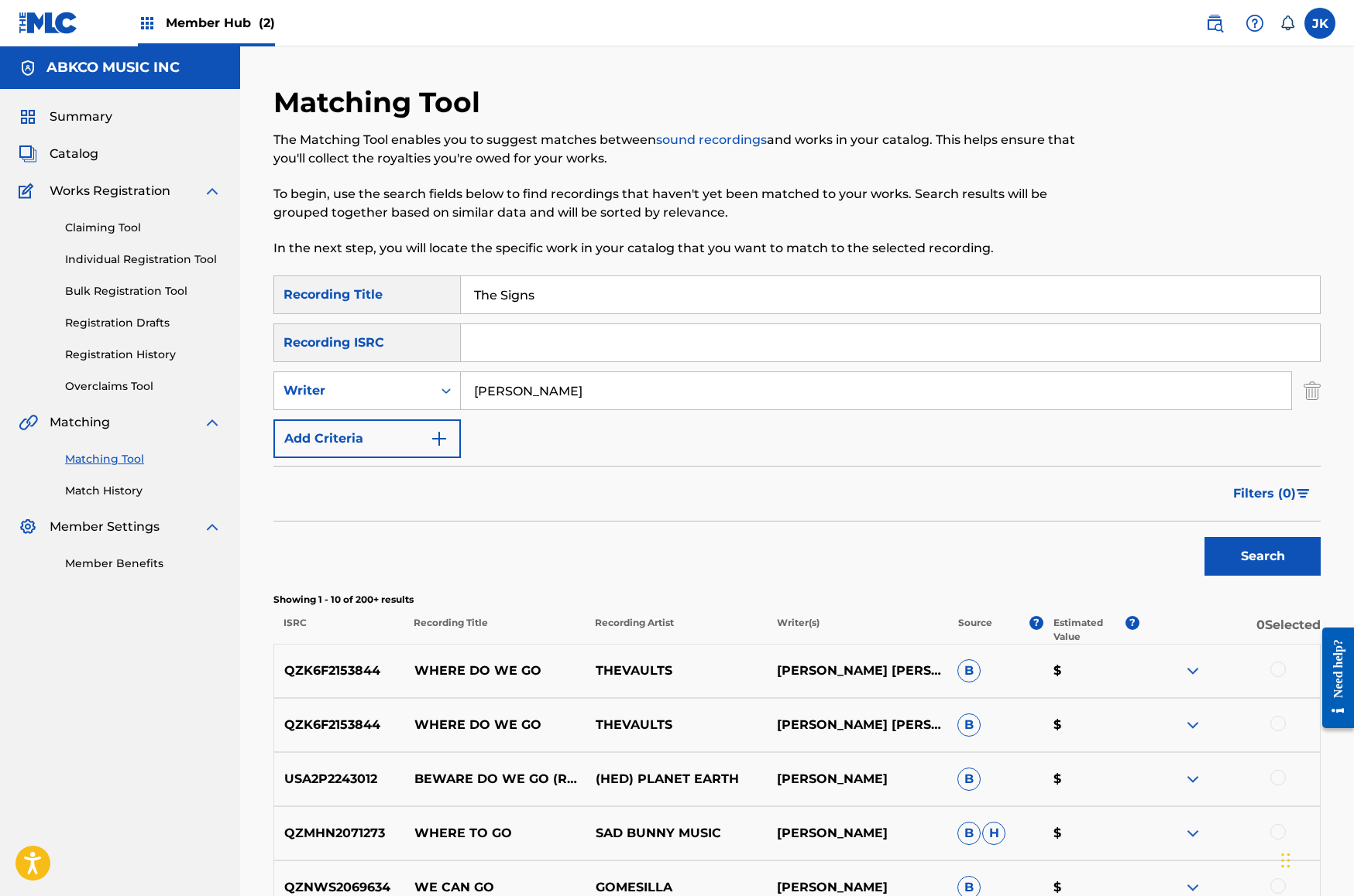
drag, startPoint x: 550, startPoint y: 395, endPoint x: 254, endPoint y: 363, distance: 297.7
click at [257, 366] on div "Matching Tool The Matching Tool enables you to suggest matches between sound re…" at bounding box center [797, 694] width 1085 height 1217
type input "devvon"
click at [1262, 556] on button "Search" at bounding box center [1262, 556] width 116 height 39
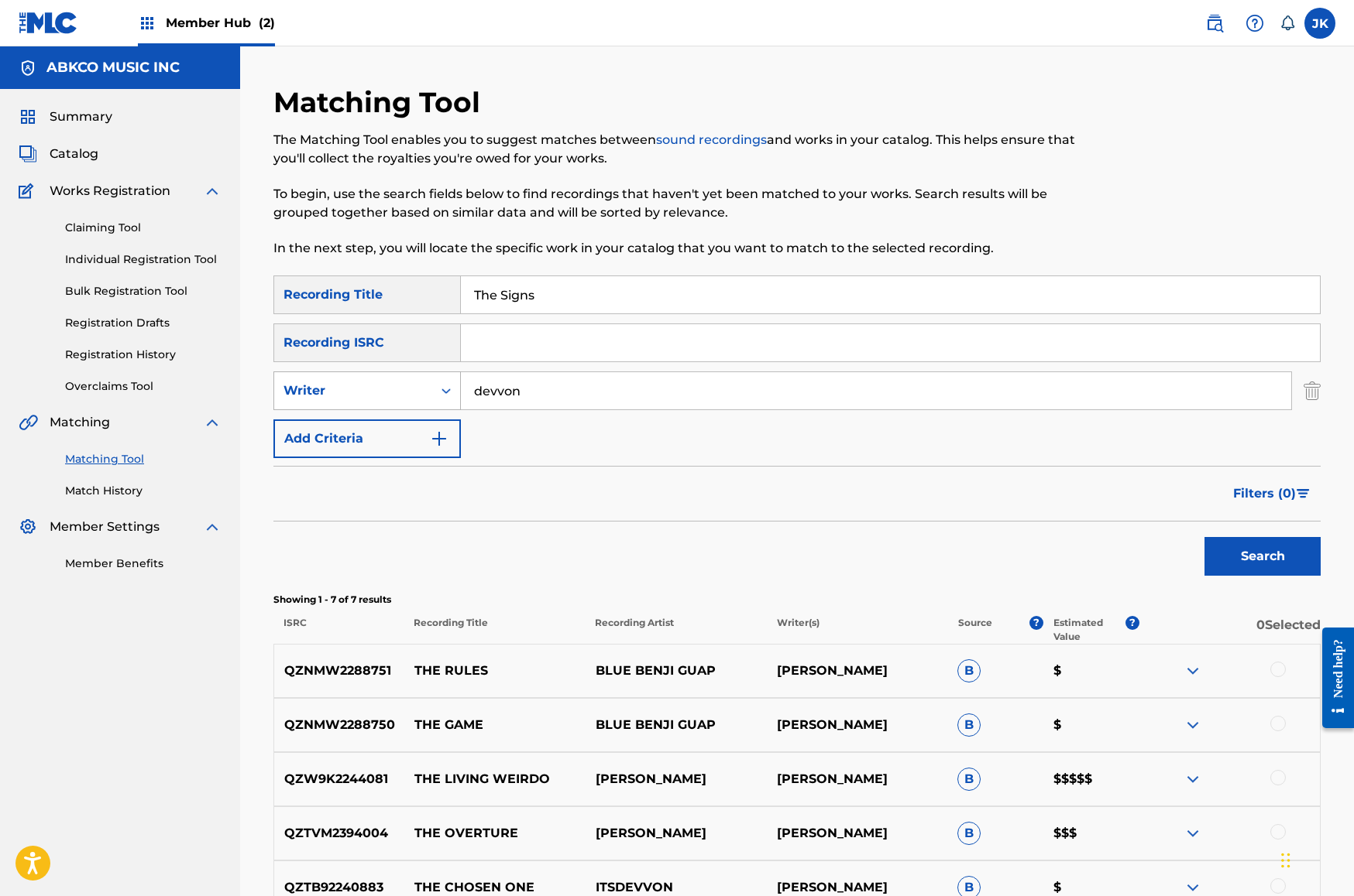
click at [343, 384] on div "Writer" at bounding box center [353, 391] width 140 height 19
click at [358, 432] on div "Recording Artist" at bounding box center [367, 429] width 186 height 39
click at [500, 398] on input "Search Form" at bounding box center [876, 391] width 830 height 37
type input "devvon"
click at [1262, 556] on button "Search" at bounding box center [1262, 556] width 116 height 39
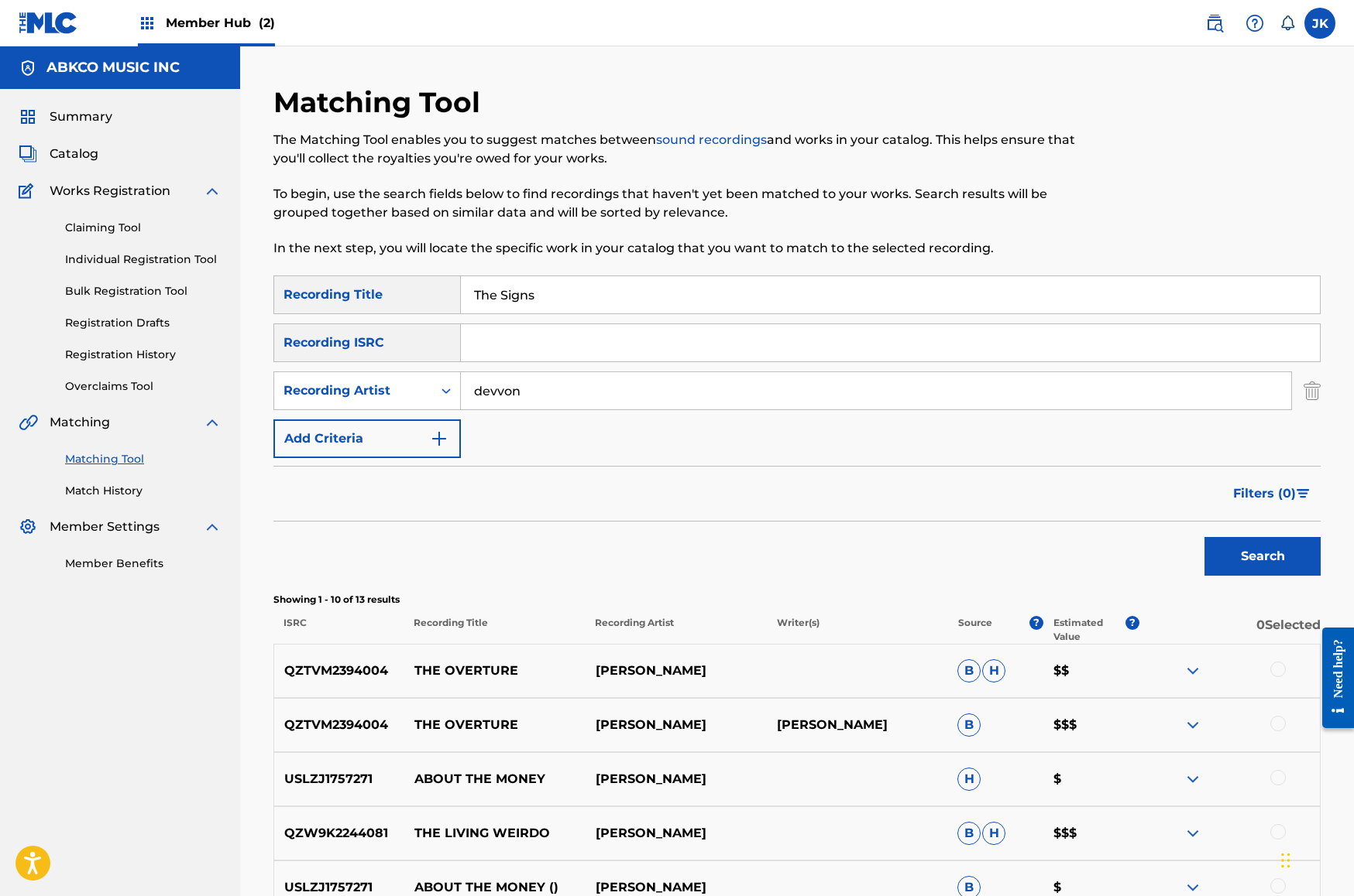
drag, startPoint x: 563, startPoint y: 296, endPoint x: 286, endPoint y: 277, distance: 277.7
click at [291, 279] on div "SearchWithCriteriab421cd28-d7f9-49af-b816-bc6d02ce35e6 Recording Title The Signs" at bounding box center [797, 295] width 1047 height 39
paste input "is Is Where I Belong"
type input "This Is Where I Belong"
click at [547, 390] on input "devvon" at bounding box center [876, 391] width 830 height 37
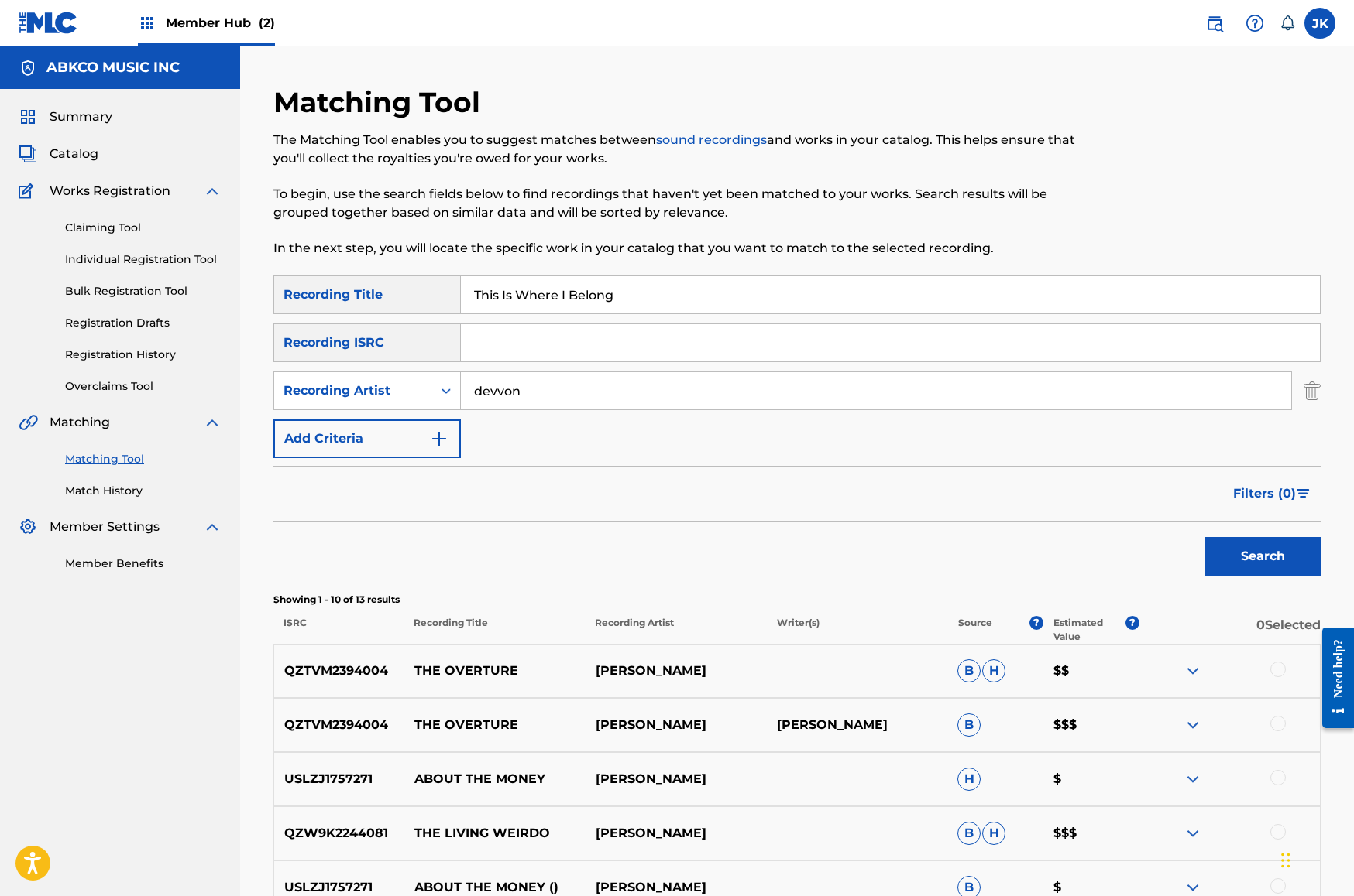
drag, startPoint x: 552, startPoint y: 392, endPoint x: 228, endPoint y: 380, distance: 324.2
click at [230, 383] on main "ABKCO MUSIC INC Summary Catalog Works Registration Claiming Tool Individual Reg…" at bounding box center [677, 674] width 1354 height 1256
type input "the who"
click at [1262, 556] on button "Search" at bounding box center [1262, 556] width 116 height 39
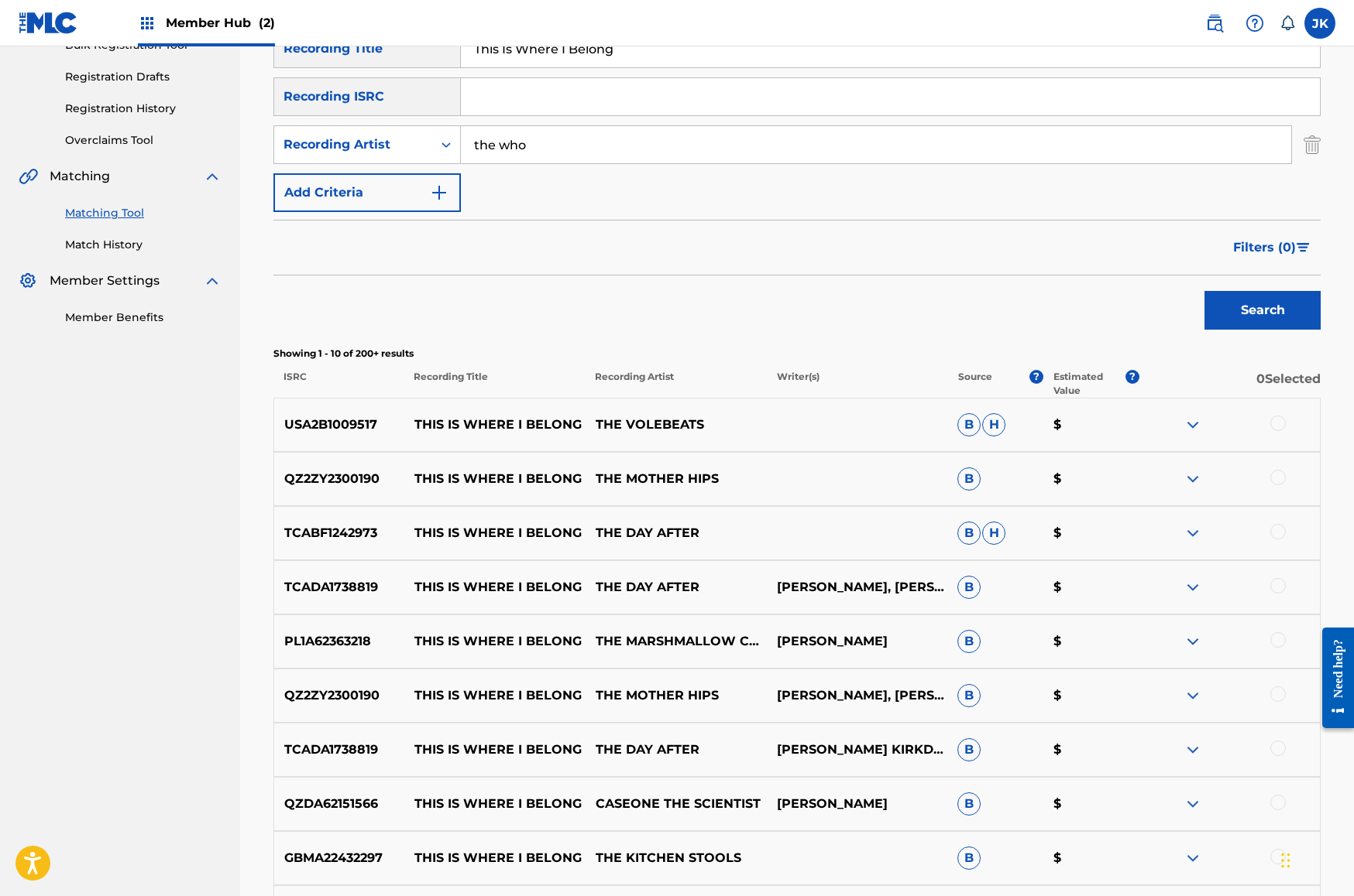
scroll to position [119, 0]
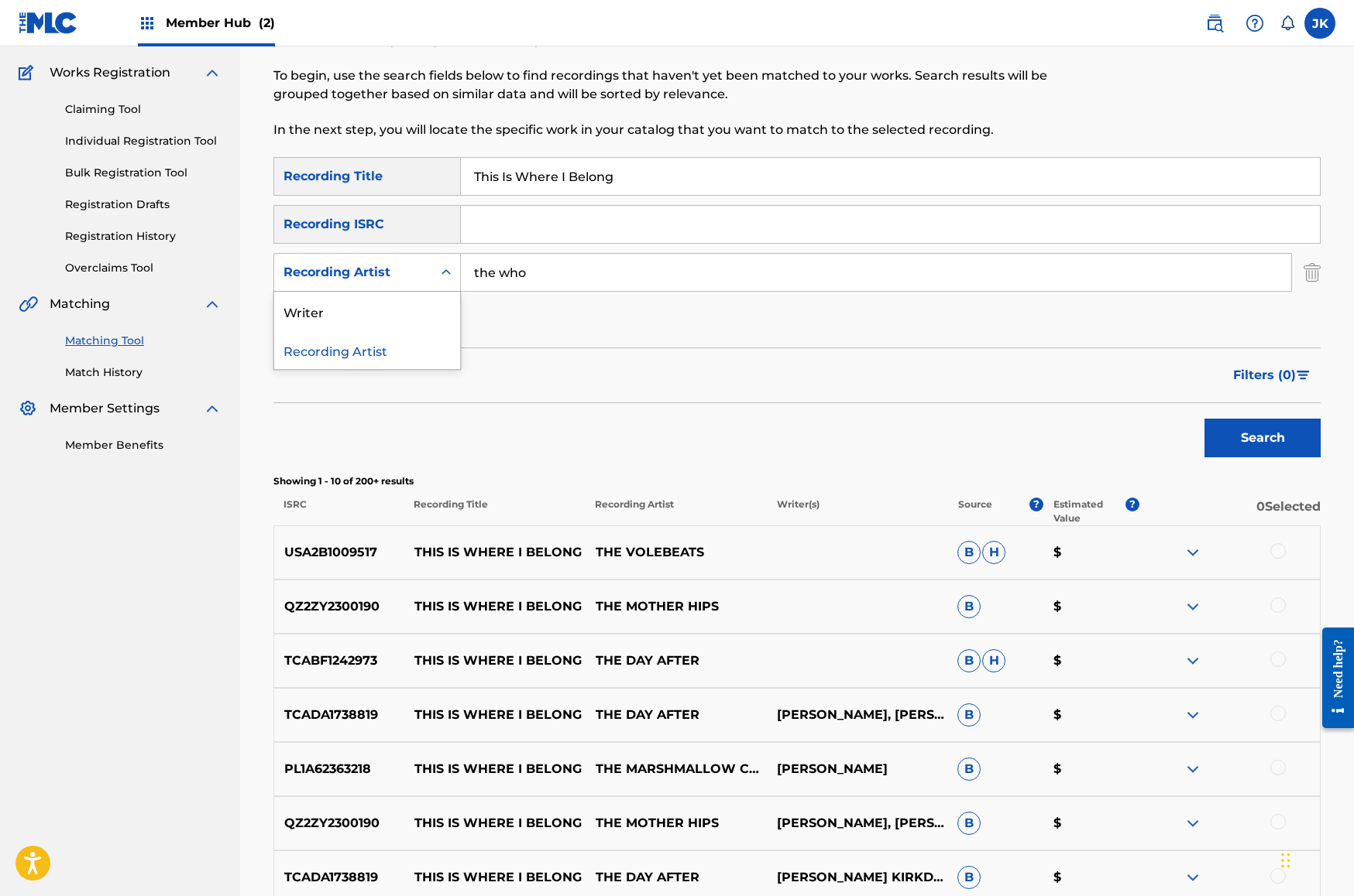
click at [412, 276] on div "Recording Artist" at bounding box center [353, 273] width 140 height 19
click at [411, 308] on div "Writer" at bounding box center [367, 312] width 186 height 39
click at [515, 272] on input "Search Form" at bounding box center [876, 273] width 830 height 37
type input "[PERSON_NAME]"
click at [1262, 438] on button "Search" at bounding box center [1262, 439] width 116 height 39
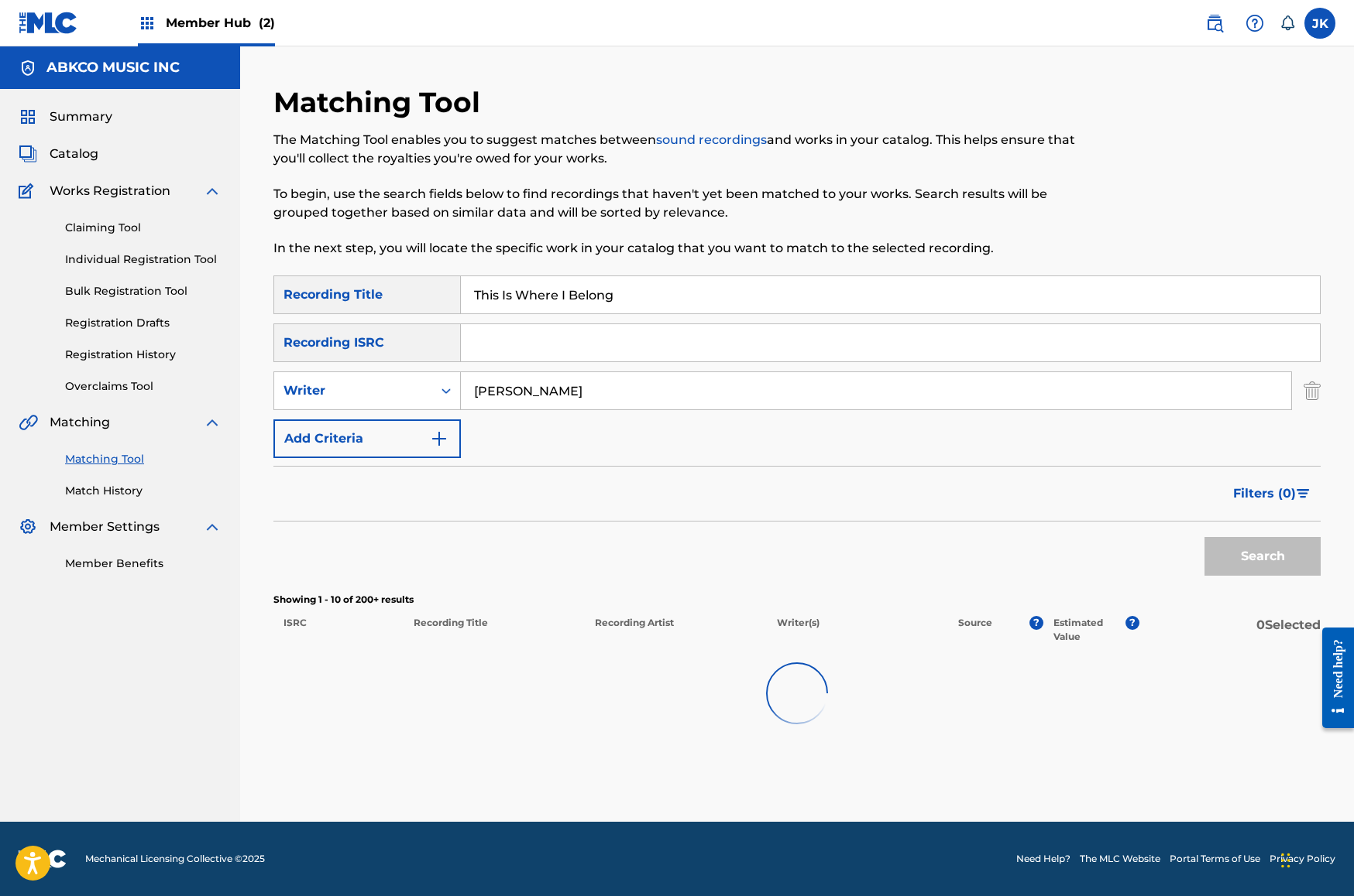
scroll to position [0, 0]
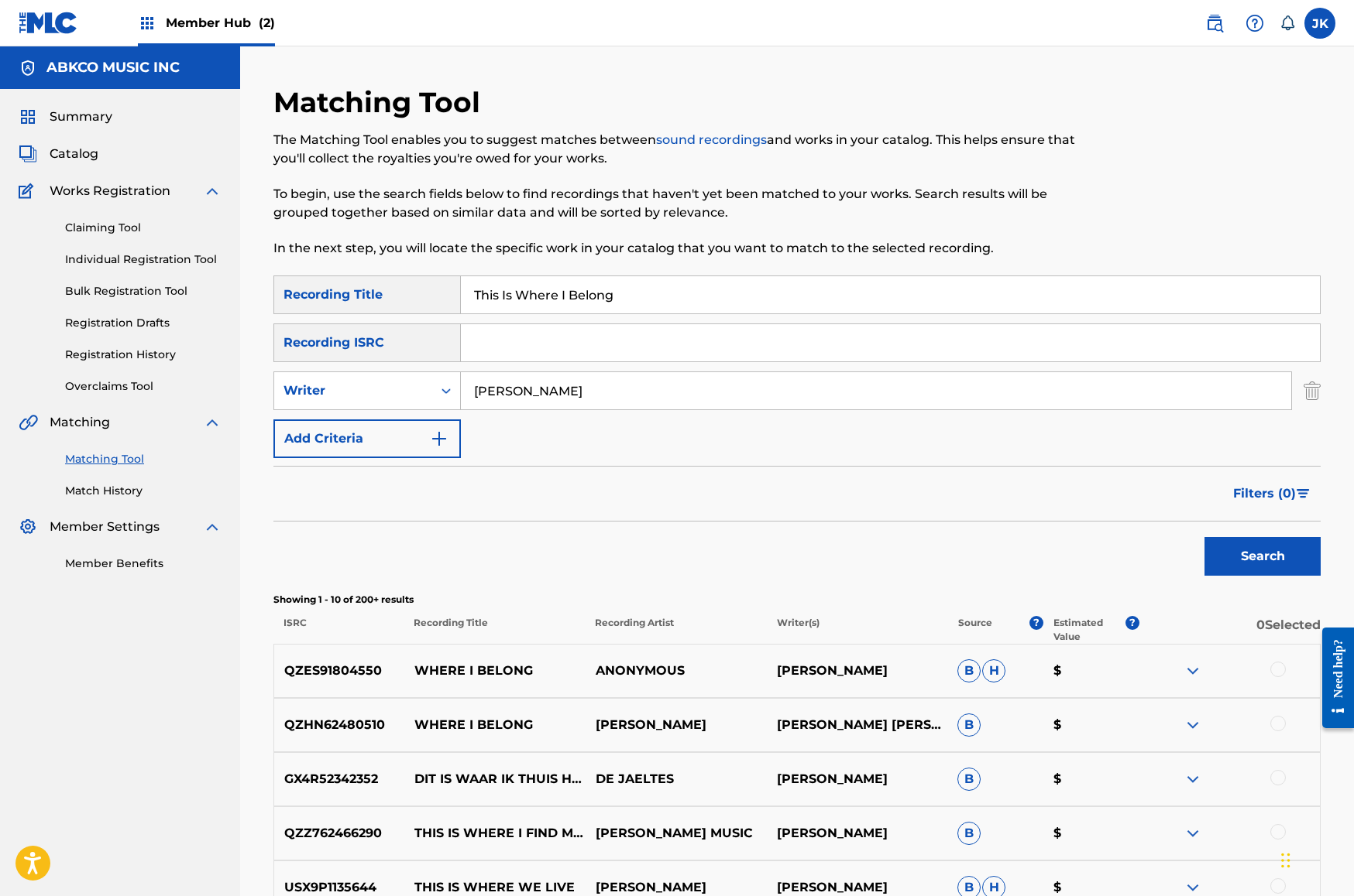
drag, startPoint x: 682, startPoint y: 292, endPoint x: 239, endPoint y: 260, distance: 444.2
click at [232, 257] on main "ABKCO MUSIC INC Summary Catalog Works Registration Claiming Tool Individual Reg…" at bounding box center [677, 674] width 1354 height 1256
paste input "Happy Dance"
type input "Happy Dance"
drag, startPoint x: 573, startPoint y: 395, endPoint x: 249, endPoint y: 372, distance: 324.8
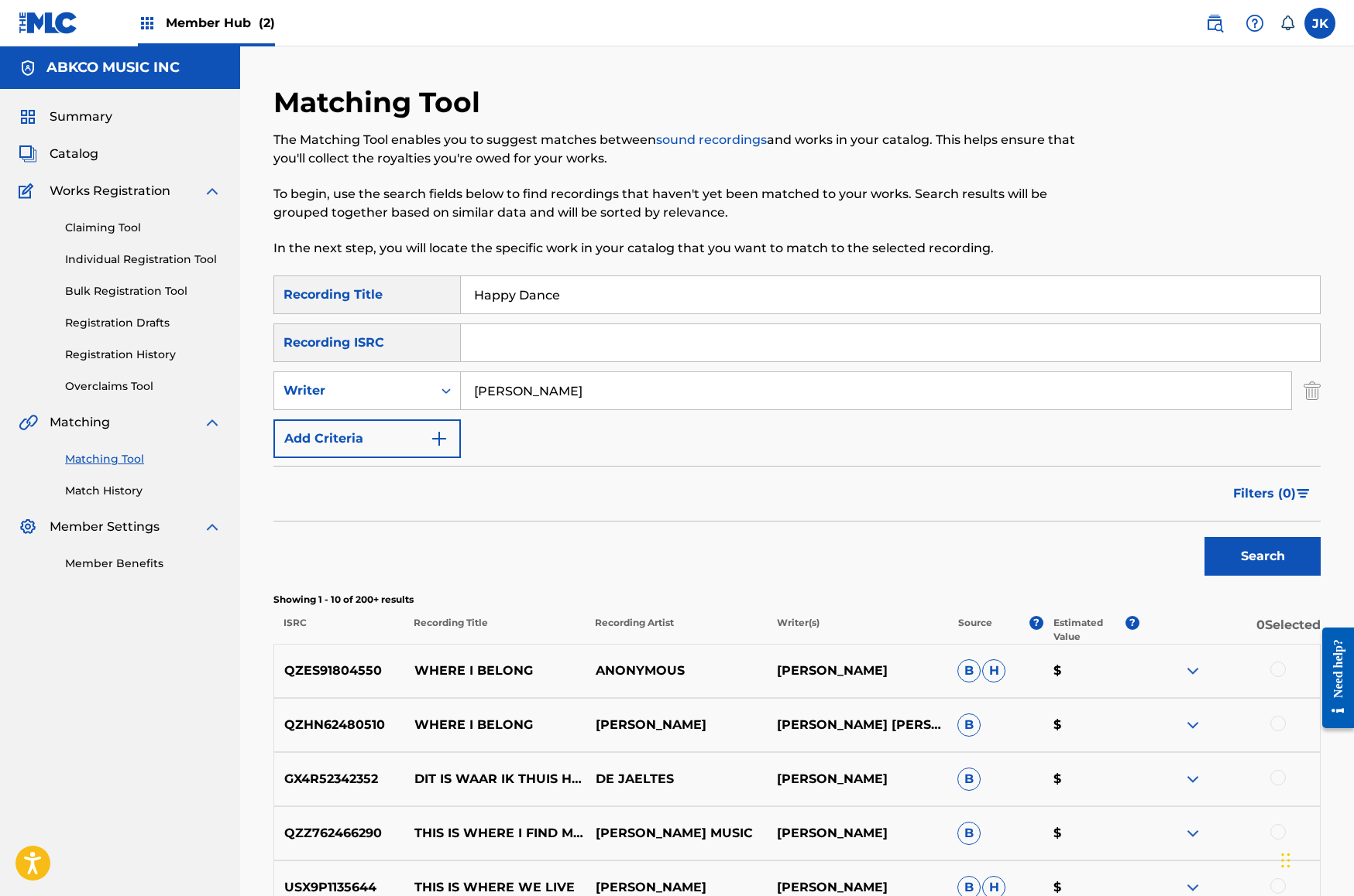
click at [252, 373] on div "Matching Tool The Matching Tool enables you to suggest matches between sound re…" at bounding box center [796, 674] width 1113 height 1256
type input "[PERSON_NAME]"
click at [1262, 556] on button "Search" at bounding box center [1262, 556] width 116 height 39
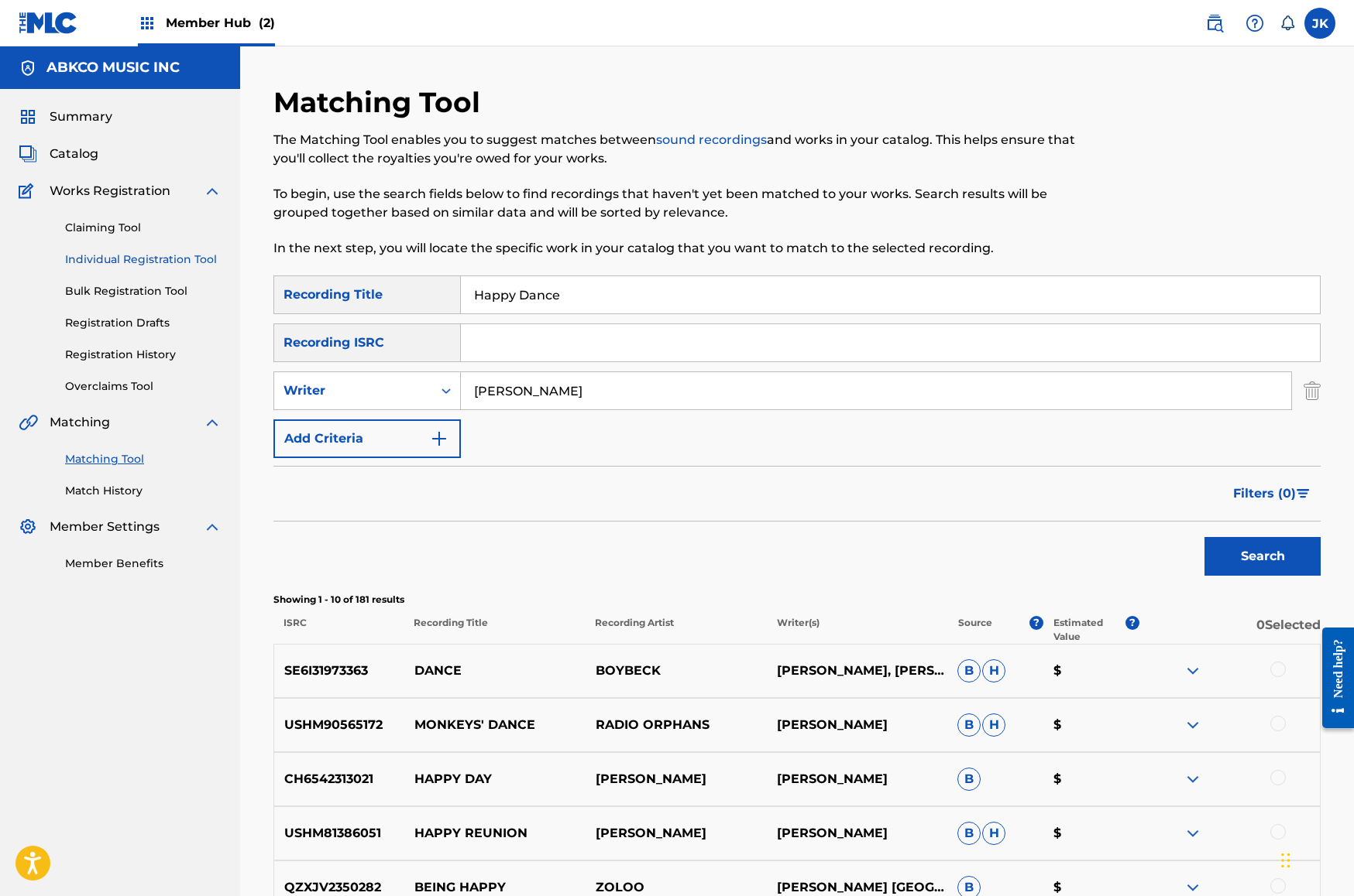
drag, startPoint x: 680, startPoint y: 301, endPoint x: 215, endPoint y: 257, distance: 467.1
click at [219, 260] on main "ABKCO MUSIC INC Summary Catalog Works Registration Claiming Tool Individual Reg…" at bounding box center [677, 674] width 1354 height 1256
paste input "rd To Believ"
type input "Hard To Believe"
drag, startPoint x: 570, startPoint y: 396, endPoint x: 410, endPoint y: 390, distance: 160.1
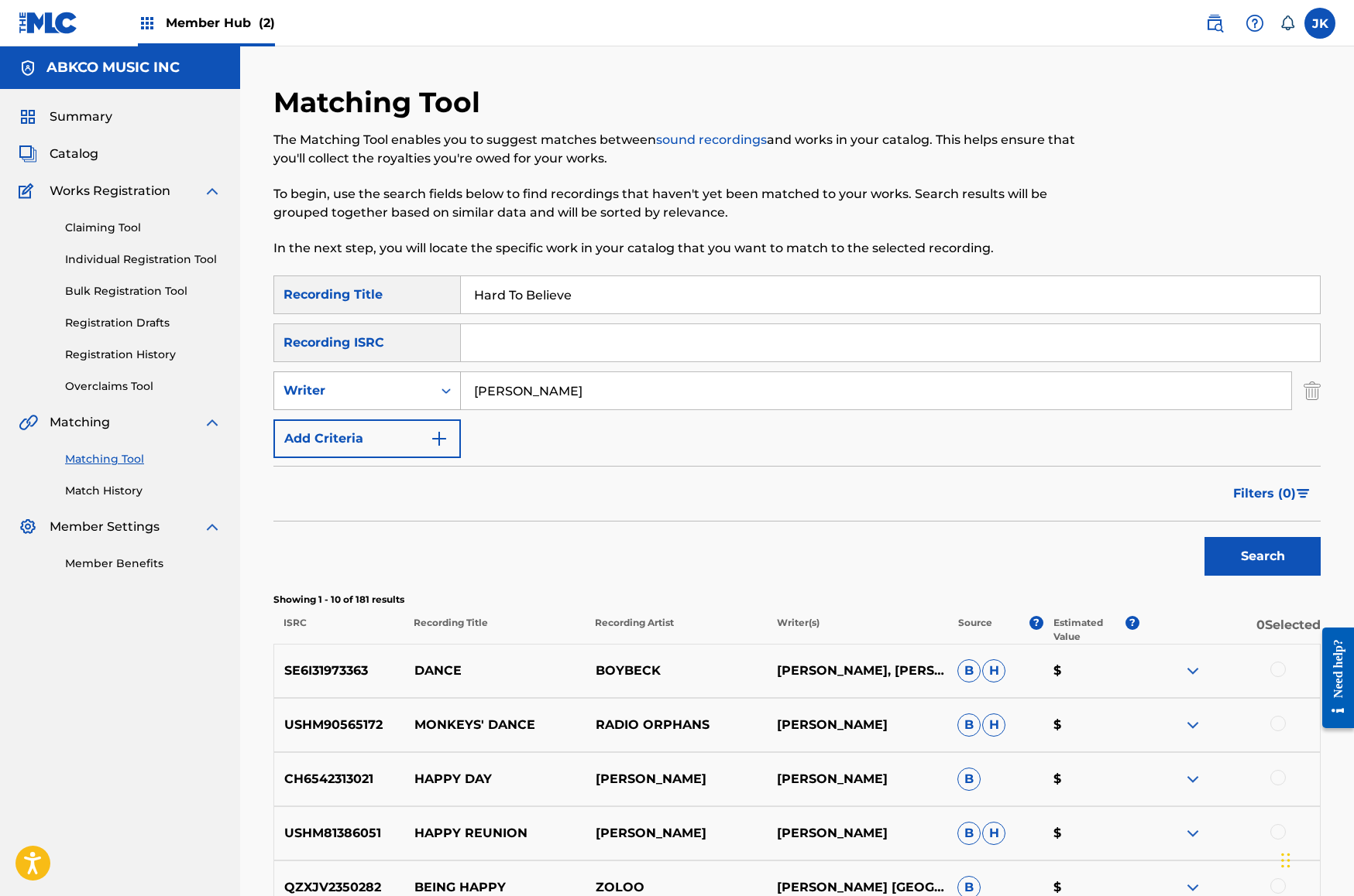
click at [410, 390] on div "SearchWithCriteria4dde1cb1-7e2c-41c8-a7f2-08691bfddb86 Writer [PERSON_NAME]" at bounding box center [797, 391] width 1047 height 39
